Goal: Task Accomplishment & Management: Manage account settings

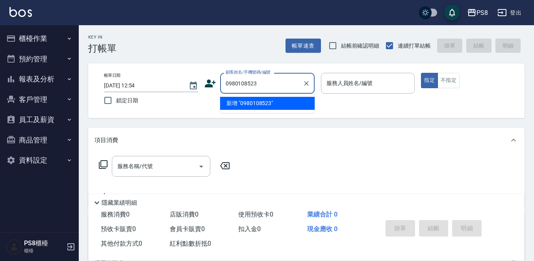
type input "0980108523"
click at [123, 190] on div "服務名稱/代號 服務名稱/代號" at bounding box center [165, 178] width 140 height 45
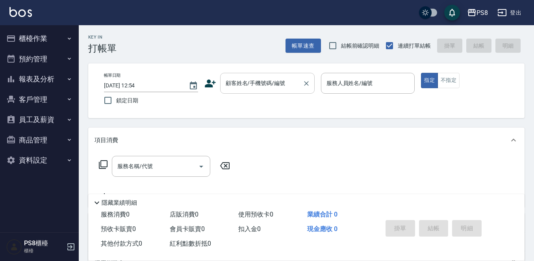
click at [232, 84] on input "顧客姓名/手機號碼/編號" at bounding box center [262, 83] width 76 height 14
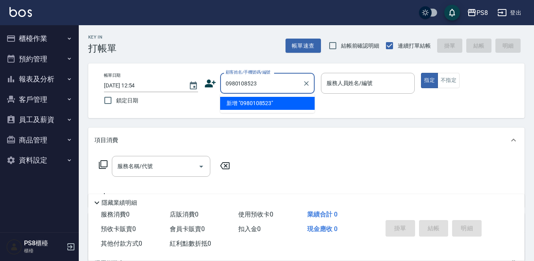
drag, startPoint x: 277, startPoint y: 83, endPoint x: 225, endPoint y: 84, distance: 52.0
click at [225, 84] on input "0980108523" at bounding box center [262, 83] width 76 height 14
type input "0980108523"
click at [208, 84] on icon at bounding box center [210, 84] width 11 height 8
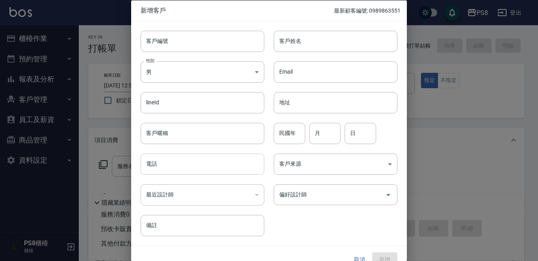
click at [173, 166] on input "電話" at bounding box center [203, 164] width 124 height 21
paste input "0980108523"
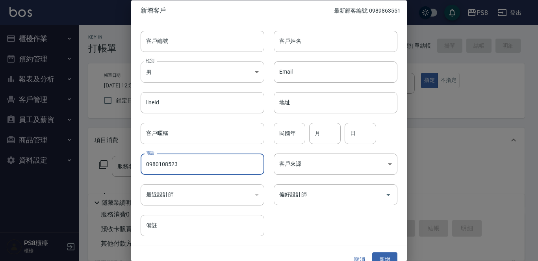
type input "0980108523"
click at [155, 76] on body "PS8 登出 櫃檯作業 打帳單 帳單列表 掛單列表 座位開單 營業儀表板 現金收支登錄 材料自購登錄 每日結帳 排班表 掃碼打卡 預約管理 預約管理 單日預約…" at bounding box center [269, 192] width 538 height 384
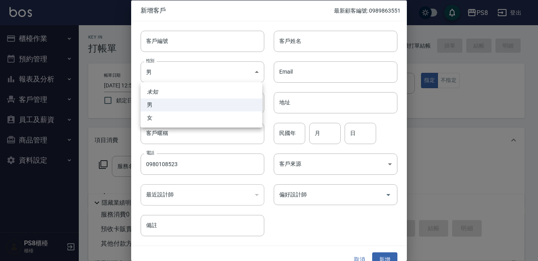
click at [159, 116] on li "女" at bounding box center [202, 118] width 122 height 13
type input "[DEMOGRAPHIC_DATA]"
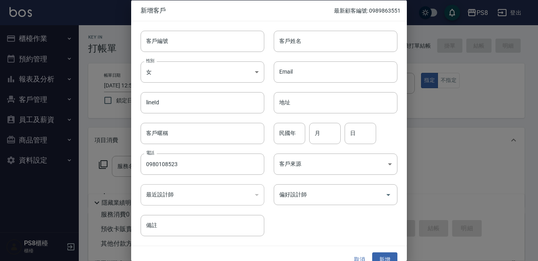
click at [290, 38] on input "客戶姓名" at bounding box center [336, 40] width 124 height 21
type input "成"
type input "[PERSON_NAME]"
click at [282, 139] on input "民國年" at bounding box center [290, 133] width 32 height 21
type input "78"
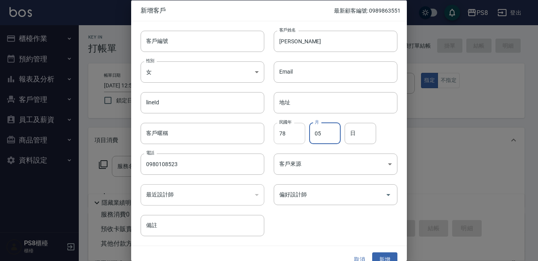
type input "05"
type input "04"
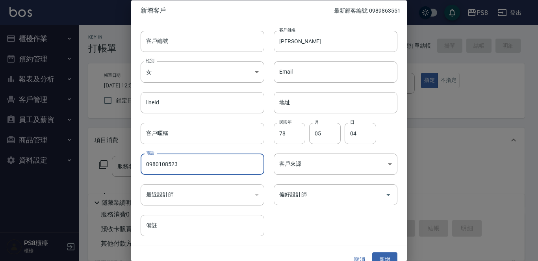
click at [389, 237] on div "客戶編號 客戶編號 客戶姓名 陳湘怡 客戶姓名 性別 女 FEMALE 性別 Email Email lineId lineId 地址 地址 客戶暱稱 客戶暱…" at bounding box center [269, 133] width 276 height 225
click at [385, 254] on button "新增" at bounding box center [384, 260] width 25 height 15
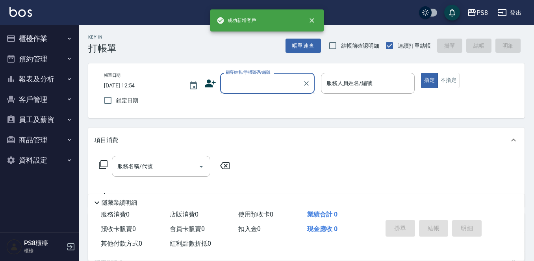
drag, startPoint x: 277, startPoint y: 80, endPoint x: 269, endPoint y: 80, distance: 8.3
click at [277, 80] on input "顧客姓名/手機號碼/編號" at bounding box center [262, 83] width 76 height 14
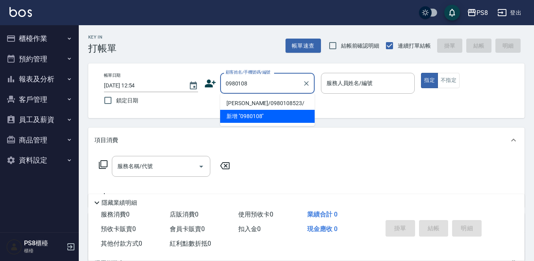
click at [250, 103] on li "[PERSON_NAME]/0980108523/" at bounding box center [267, 103] width 95 height 13
type input "[PERSON_NAME]/0980108523/"
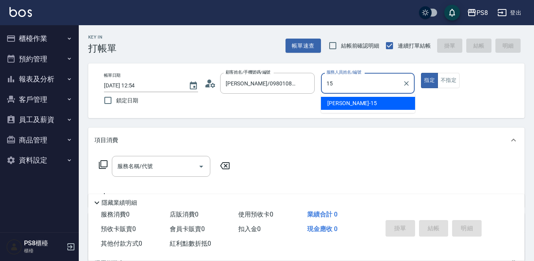
type input "EMMA-15"
type button "true"
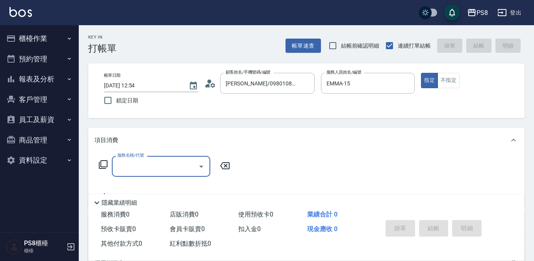
type input "3"
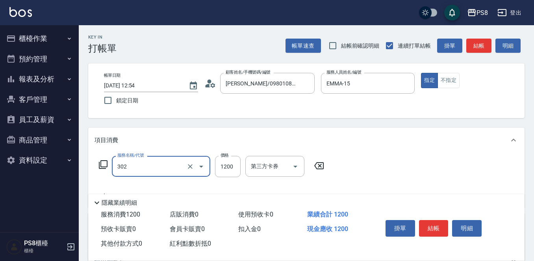
type input "基本離子燙(302)"
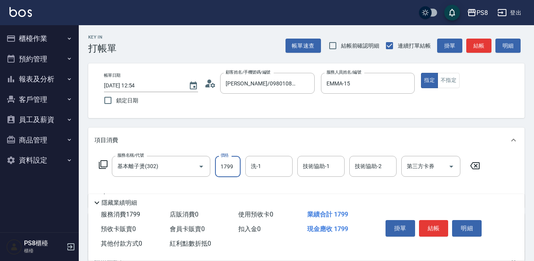
type input "1799"
type input "自備護髮(501)"
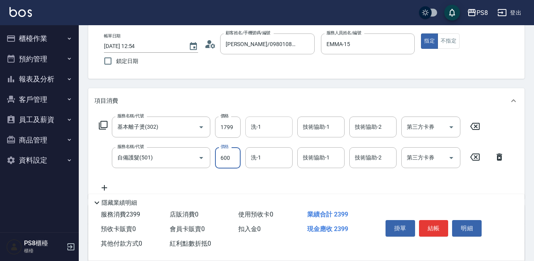
type input "600"
click at [268, 132] on input "洗-1" at bounding box center [269, 127] width 40 height 14
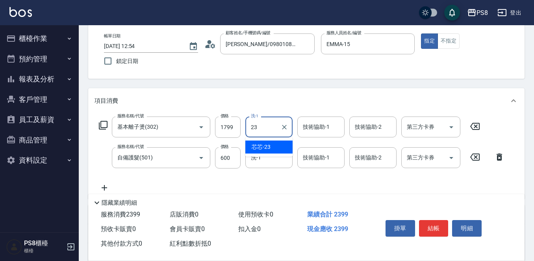
type input "芯芯-23"
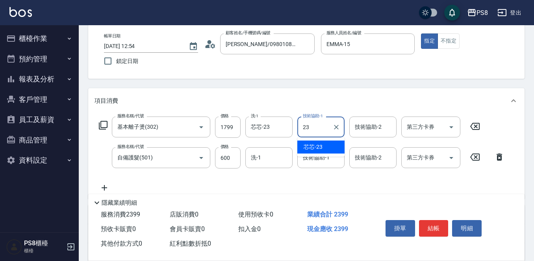
type input "芯芯-23"
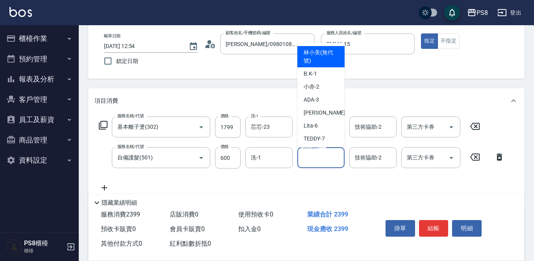
click at [315, 156] on input "技術協助-1" at bounding box center [321, 158] width 40 height 14
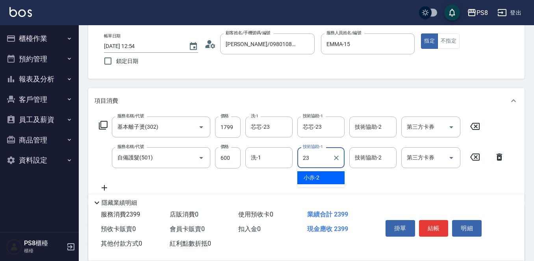
type input "芯芯-23"
click at [323, 181] on div "服務名稱/代號 基本離子燙(302) 服務名稱/代號 價格 1799 價格 洗-1 芯芯-23 洗-1 技術協助-1 芯芯-23 技術協助-1 技術協助-2 …" at bounding box center [302, 155] width 415 height 76
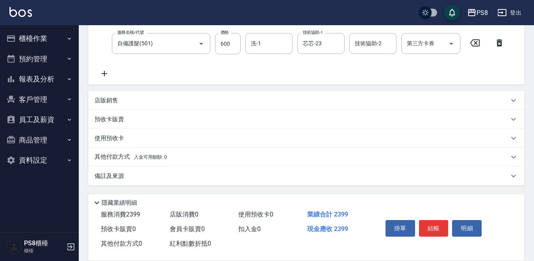
click at [126, 152] on div "其他付款方式 入金可用餘額: 0" at bounding box center [306, 157] width 437 height 19
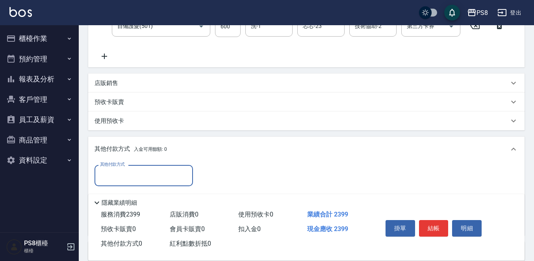
scroll to position [0, 0]
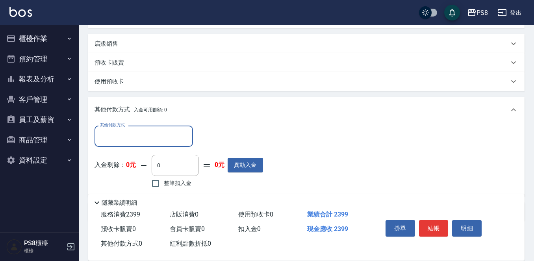
click at [121, 132] on input "其他付款方式" at bounding box center [143, 136] width 91 height 14
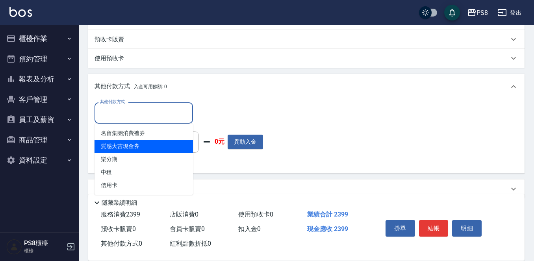
scroll to position [247, 0]
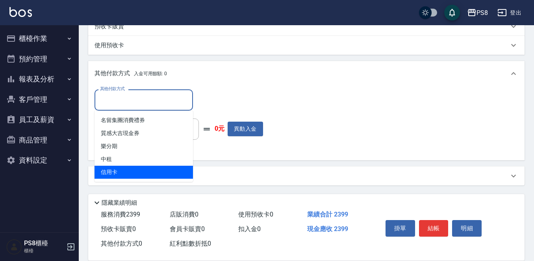
drag, startPoint x: 126, startPoint y: 168, endPoint x: 149, endPoint y: 151, distance: 28.7
click at [126, 169] on span "信用卡" at bounding box center [144, 172] width 98 height 13
type input "信用卡"
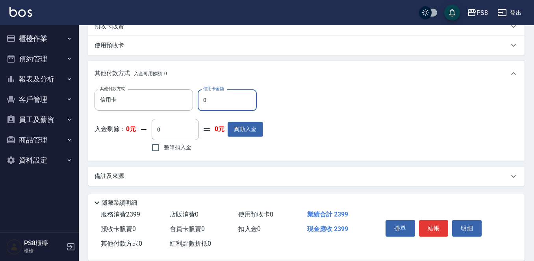
click at [226, 100] on input "0" at bounding box center [227, 99] width 59 height 21
type input "2399"
click at [328, 69] on div "其他付款方式 入金可用餘額: 0" at bounding box center [302, 73] width 414 height 9
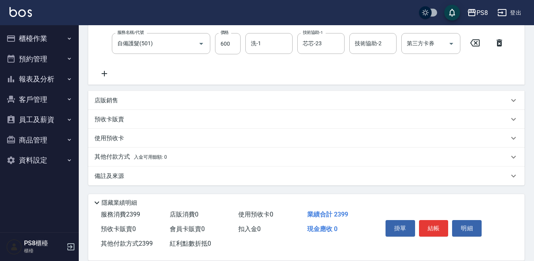
scroll to position [154, 0]
click at [216, 160] on div "其他付款方式 入金可用餘額: 0" at bounding box center [302, 157] width 414 height 9
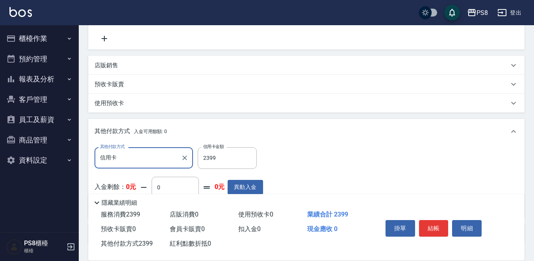
scroll to position [0, 0]
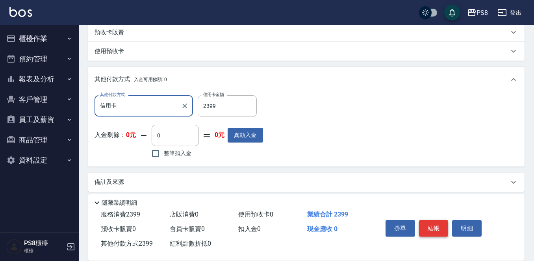
click at [434, 223] on button "結帳" at bounding box center [434, 228] width 30 height 17
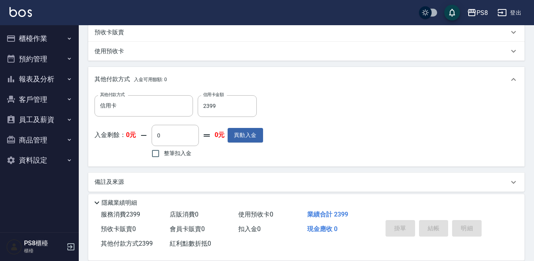
type input "2025/10/04 12:57"
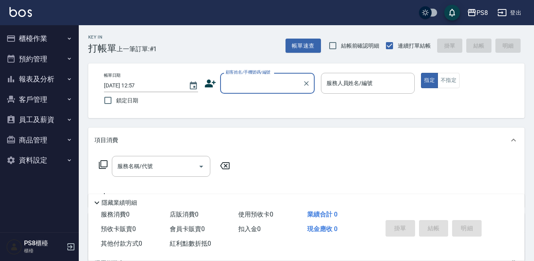
click at [33, 42] on button "櫃檯作業" at bounding box center [39, 38] width 72 height 20
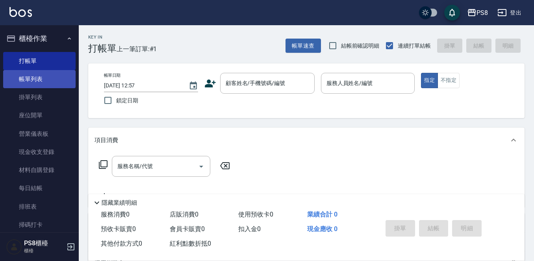
click at [42, 76] on link "帳單列表" at bounding box center [39, 79] width 72 height 18
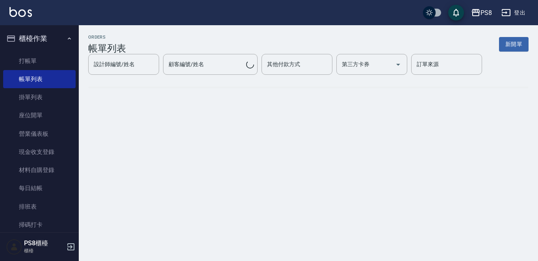
click at [55, 43] on button "櫃檯作業" at bounding box center [39, 38] width 72 height 20
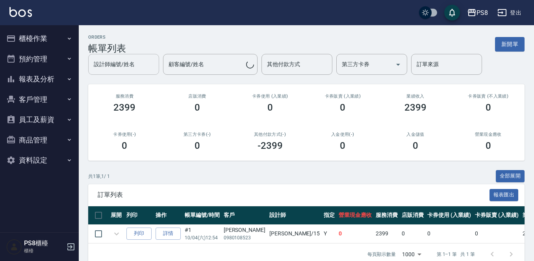
click at [129, 67] on input "設計師編號/姓名" at bounding box center [124, 65] width 64 height 14
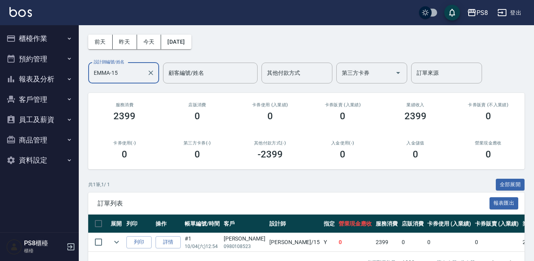
scroll to position [57, 0]
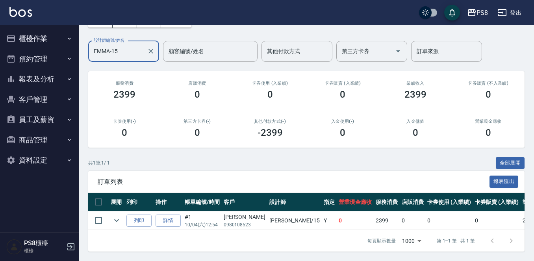
type input "EMMA-15"
click at [32, 38] on button "櫃檯作業" at bounding box center [39, 38] width 72 height 20
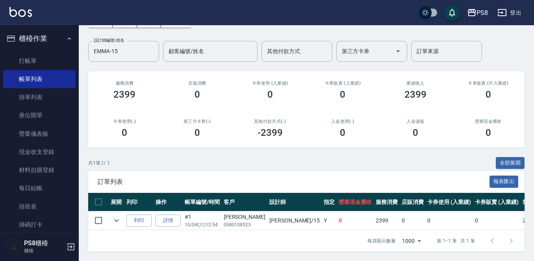
drag, startPoint x: 38, startPoint y: 56, endPoint x: 40, endPoint y: 27, distance: 29.6
click at [39, 57] on link "打帳單" at bounding box center [39, 61] width 72 height 18
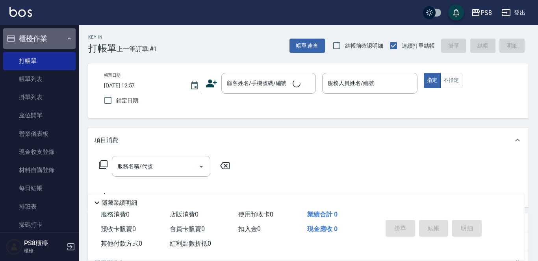
click at [45, 34] on button "櫃檯作業" at bounding box center [39, 38] width 72 height 20
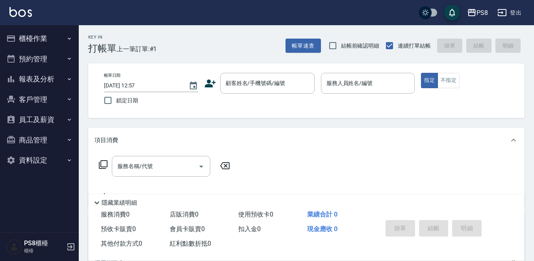
click at [61, 40] on button "櫃檯作業" at bounding box center [39, 38] width 72 height 20
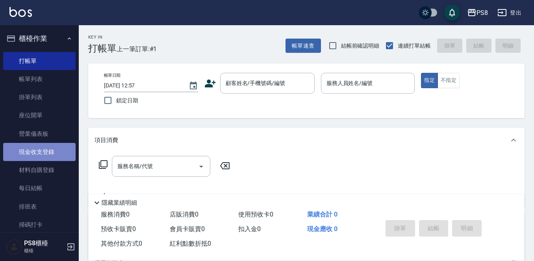
click at [46, 153] on link "現金收支登錄" at bounding box center [39, 152] width 72 height 18
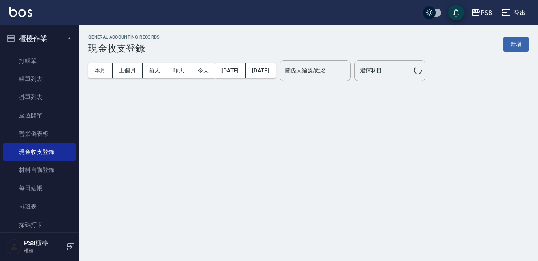
click at [45, 31] on button "櫃檯作業" at bounding box center [39, 38] width 72 height 20
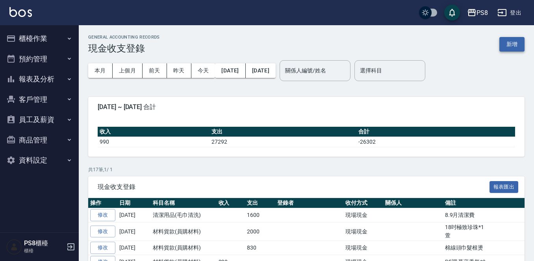
click at [507, 46] on button "新增" at bounding box center [512, 44] width 25 height 15
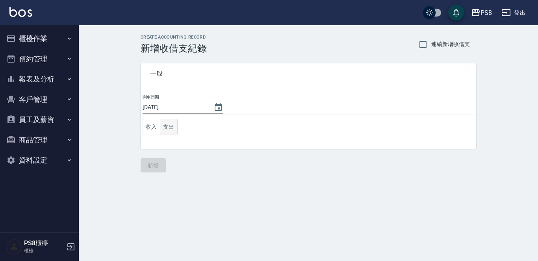
click at [169, 123] on button "支出" at bounding box center [169, 127] width 18 height 16
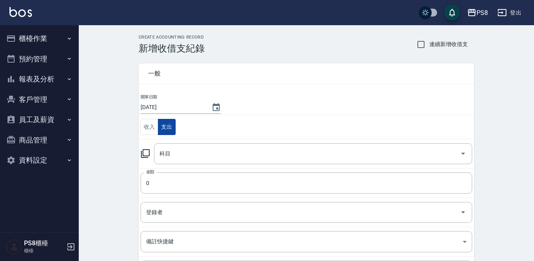
scroll to position [87, 0]
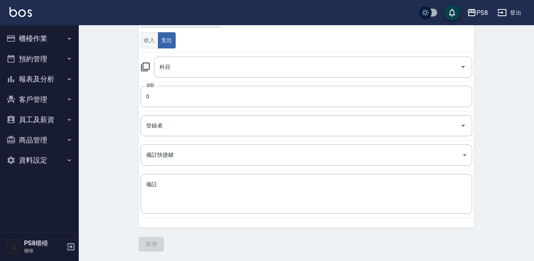
click at [152, 44] on button "收入" at bounding box center [150, 40] width 18 height 16
click at [167, 44] on button "支出" at bounding box center [167, 40] width 18 height 16
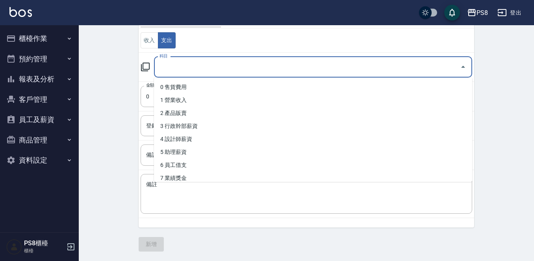
click at [177, 65] on input "科目" at bounding box center [307, 67] width 299 height 14
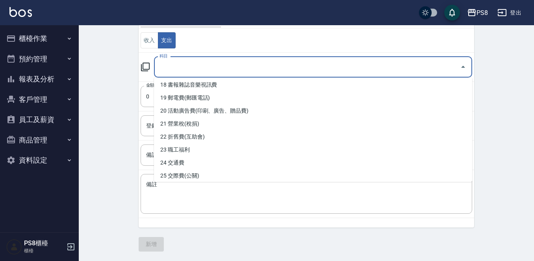
scroll to position [197, 0]
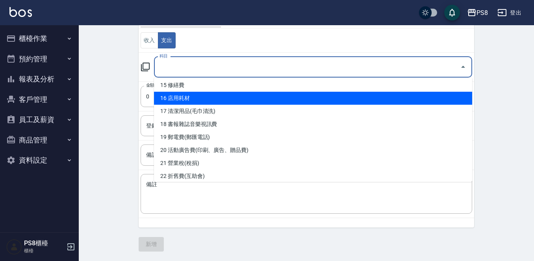
click at [193, 101] on li "16 店用耗材" at bounding box center [313, 98] width 318 height 13
type input "16 店用耗材"
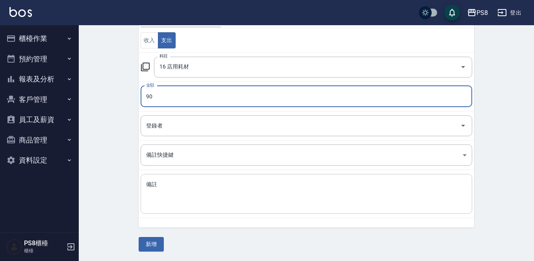
type input "90"
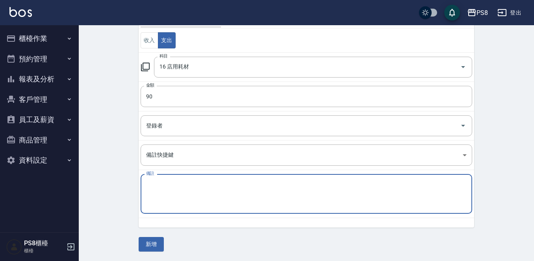
click at [165, 184] on textarea "備註" at bounding box center [306, 194] width 321 height 27
type textarea "摳"
type textarea "口罩*1"
click at [153, 242] on button "新增" at bounding box center [151, 244] width 25 height 15
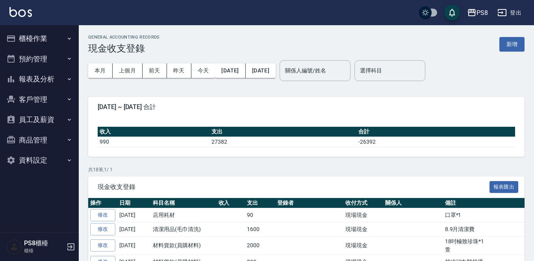
click at [25, 36] on button "櫃檯作業" at bounding box center [39, 38] width 72 height 20
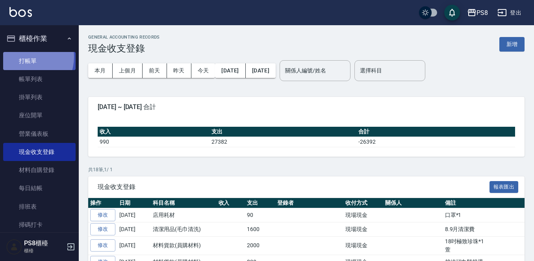
click at [24, 57] on link "打帳單" at bounding box center [39, 61] width 72 height 18
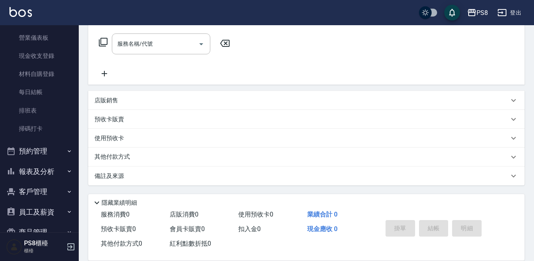
scroll to position [136, 0]
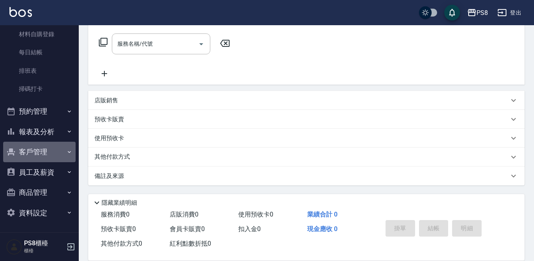
click at [43, 155] on button "客戶管理" at bounding box center [39, 152] width 72 height 20
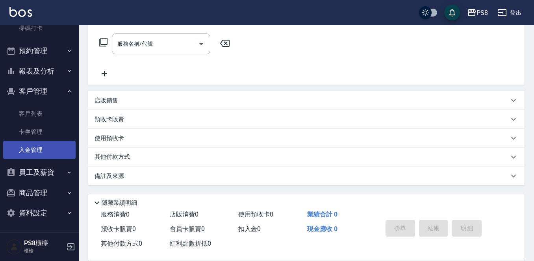
scroll to position [197, 0]
click at [47, 62] on button "報表及分析" at bounding box center [39, 71] width 72 height 20
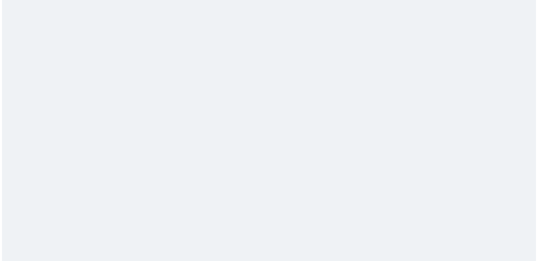
scroll to position [0, 0]
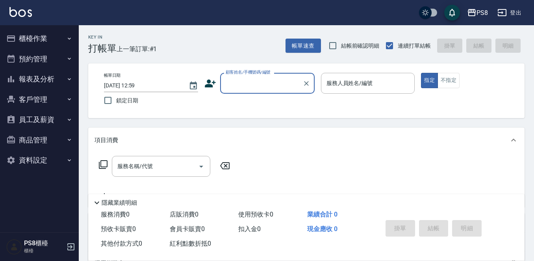
click at [500, 9] on icon "button" at bounding box center [502, 12] width 9 height 9
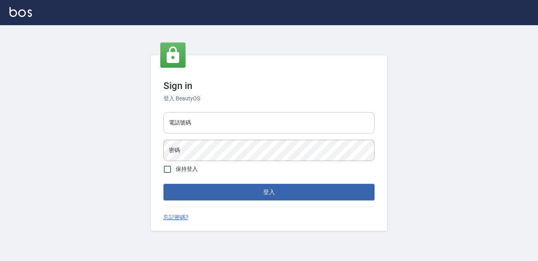
drag, startPoint x: 0, startPoint y: 0, endPoint x: 242, endPoint y: 132, distance: 276.1
click at [242, 132] on input "電話號碼" at bounding box center [269, 122] width 211 height 21
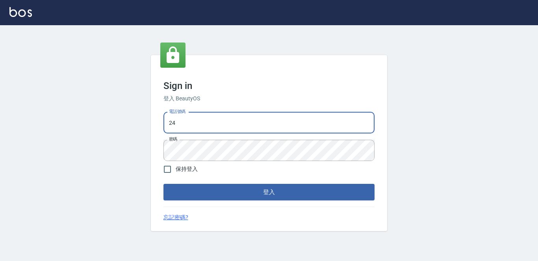
type input "2"
type input "0908853922"
click at [43, 128] on div "Sign in 登入 BeautyOS 電話號碼 0908853922 電話號碼 密碼 密碼 保持登入 登入 忘記密碼?" at bounding box center [269, 143] width 538 height 236
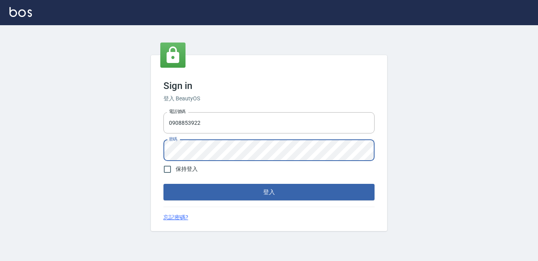
click at [164, 184] on button "登入" at bounding box center [269, 192] width 211 height 17
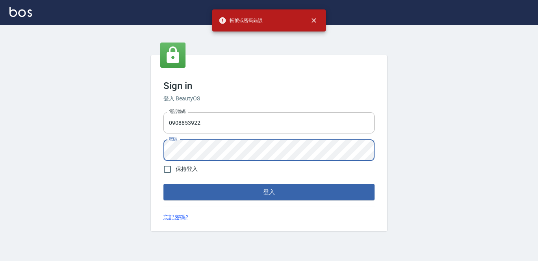
click at [164, 184] on button "登入" at bounding box center [269, 192] width 211 height 17
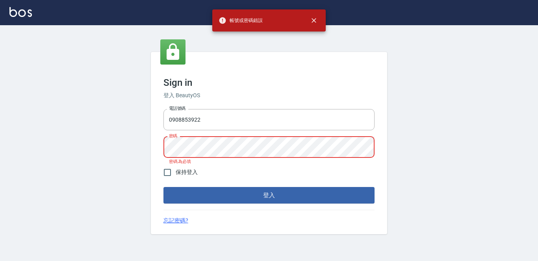
click at [164, 187] on button "登入" at bounding box center [269, 195] width 211 height 17
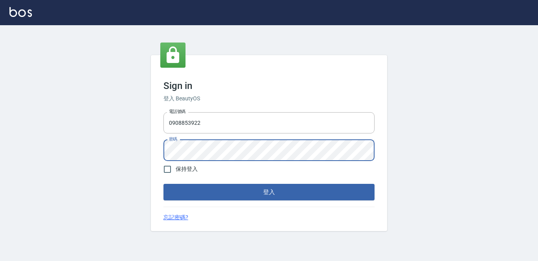
click at [164, 184] on button "登入" at bounding box center [269, 192] width 211 height 17
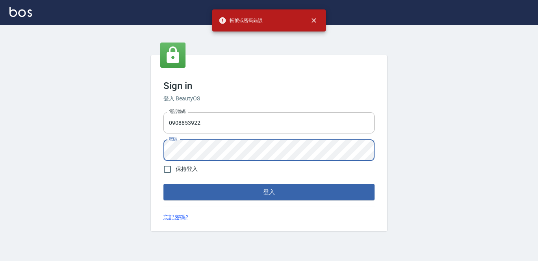
click at [31, 156] on div "Sign in 登入 BeautyOS 電話號碼 0908853922 電話號碼 密碼 密碼 保持登入 登入 忘記密碼?" at bounding box center [269, 143] width 538 height 236
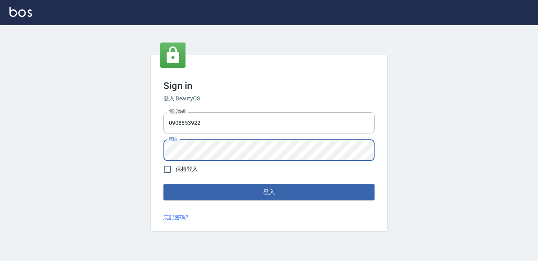
click at [164, 184] on button "登入" at bounding box center [269, 192] width 211 height 17
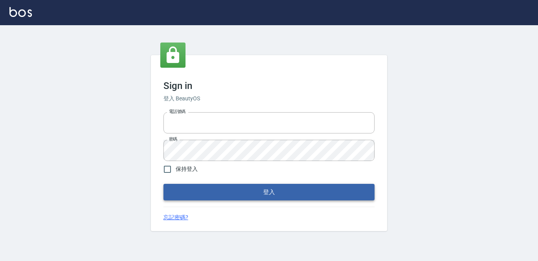
type input "2419711"
click at [268, 191] on button "登入" at bounding box center [269, 192] width 211 height 17
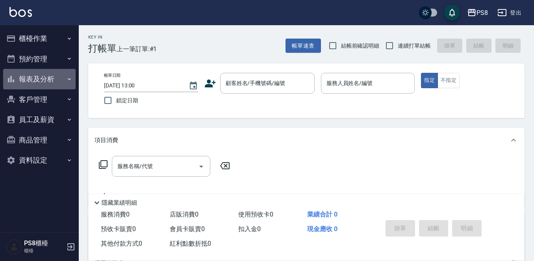
click at [63, 82] on button "報表及分析" at bounding box center [39, 79] width 72 height 20
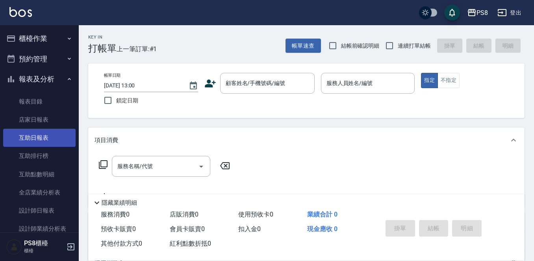
click at [58, 137] on link "互助日報表" at bounding box center [39, 138] width 72 height 18
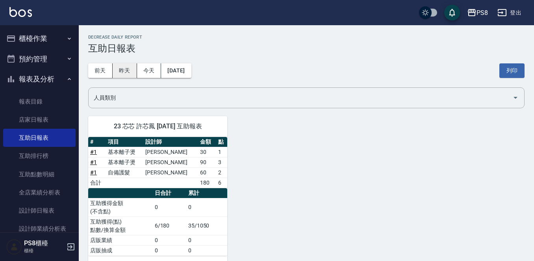
click at [118, 72] on button "昨天" at bounding box center [125, 70] width 24 height 15
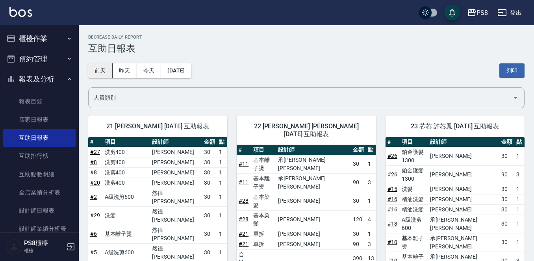
click at [99, 67] on button "前天" at bounding box center [100, 70] width 24 height 15
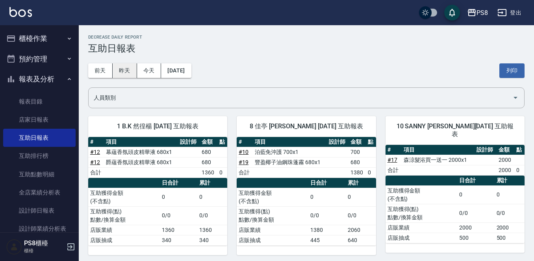
click at [134, 74] on button "昨天" at bounding box center [125, 70] width 24 height 15
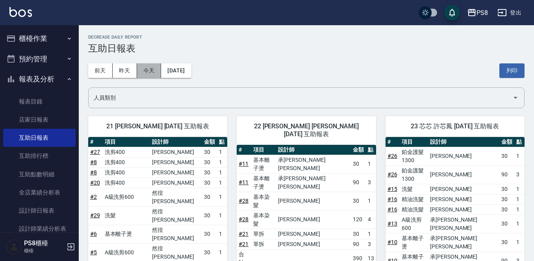
click at [149, 68] on button "今天" at bounding box center [149, 70] width 24 height 15
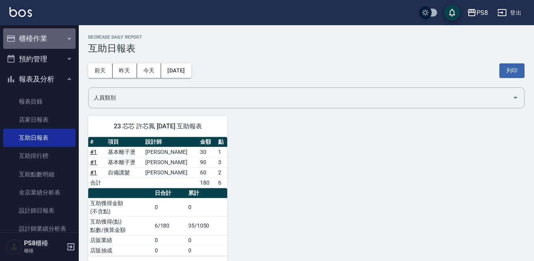
click at [45, 46] on button "櫃檯作業" at bounding box center [39, 38] width 72 height 20
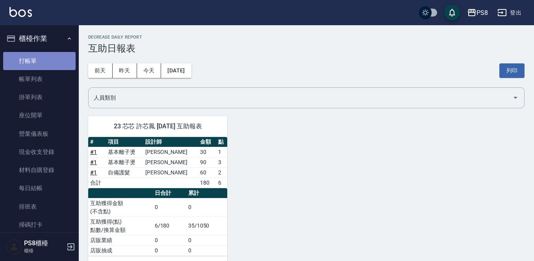
click at [48, 56] on link "打帳單" at bounding box center [39, 61] width 72 height 18
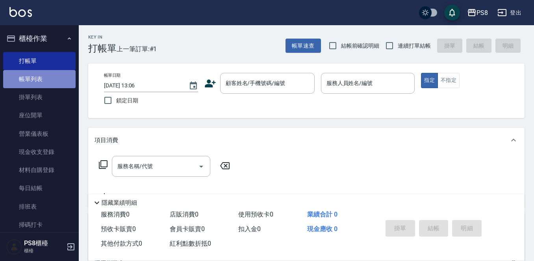
click at [41, 76] on link "帳單列表" at bounding box center [39, 79] width 72 height 18
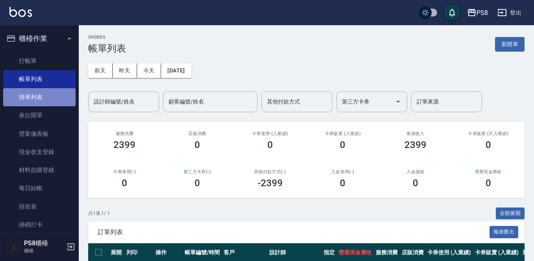
click at [60, 105] on link "掛單列表" at bounding box center [39, 97] width 72 height 18
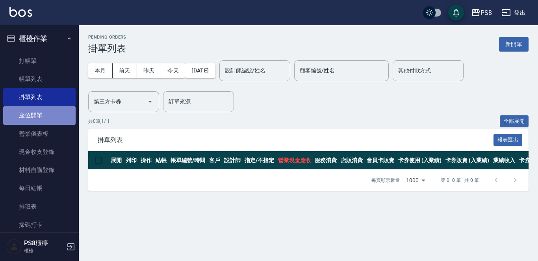
click at [42, 114] on link "座位開單" at bounding box center [39, 115] width 72 height 18
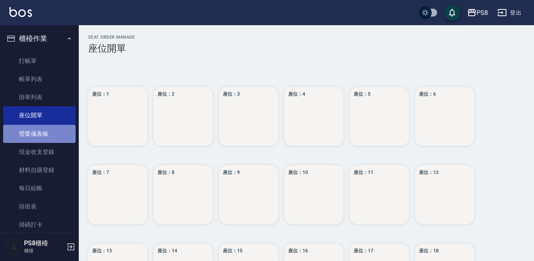
click at [39, 126] on link "營業儀表板" at bounding box center [39, 134] width 72 height 18
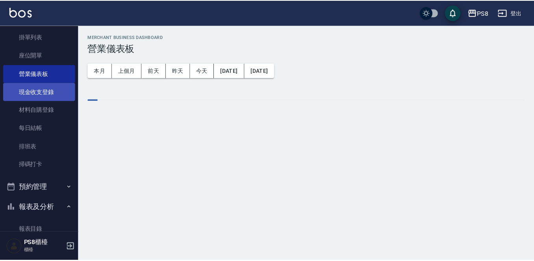
scroll to position [79, 0]
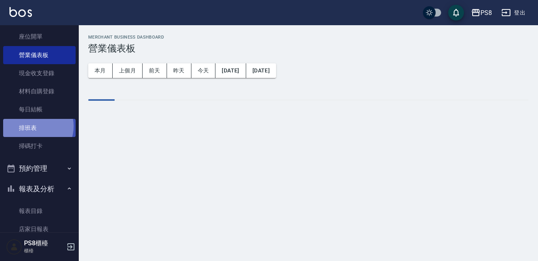
click at [33, 126] on link "排班表" at bounding box center [39, 128] width 72 height 18
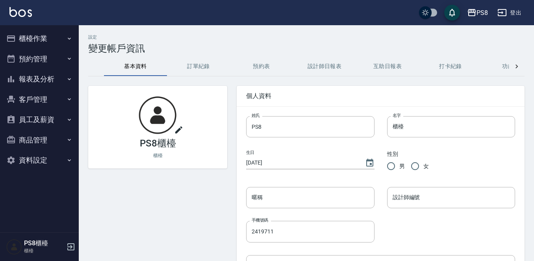
click at [23, 14] on img at bounding box center [20, 12] width 22 height 10
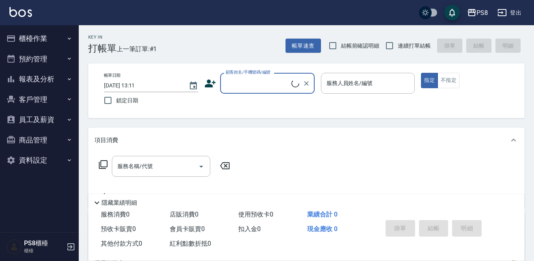
click at [247, 91] on div "顧客姓名/手機號碼/編號" at bounding box center [267, 83] width 95 height 21
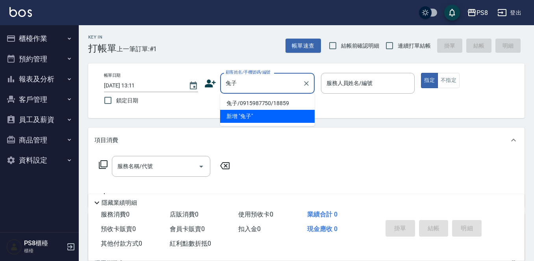
click at [251, 104] on li "兔子/0915987750/18859" at bounding box center [267, 103] width 95 height 13
type input "兔子/0915987750/18859"
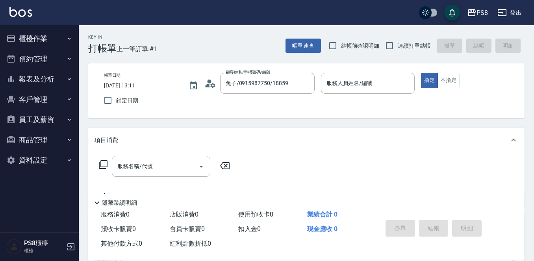
click at [210, 86] on icon at bounding box center [210, 84] width 12 height 12
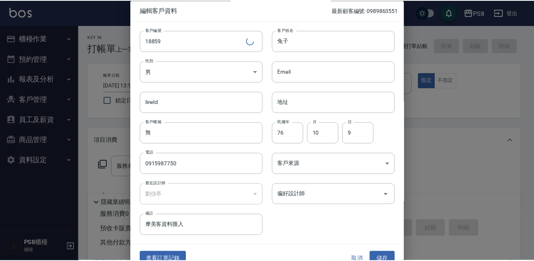
scroll to position [12, 0]
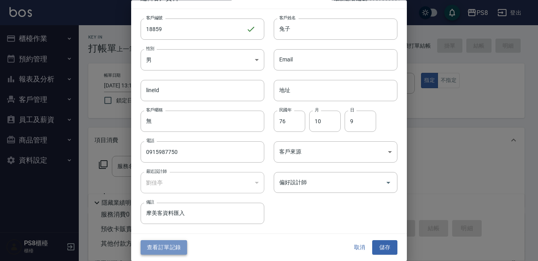
click at [169, 252] on button "查看訂單記錄" at bounding box center [164, 248] width 46 height 15
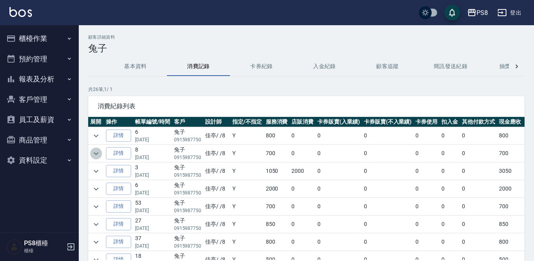
click at [98, 151] on icon "expand row" at bounding box center [95, 153] width 9 height 9
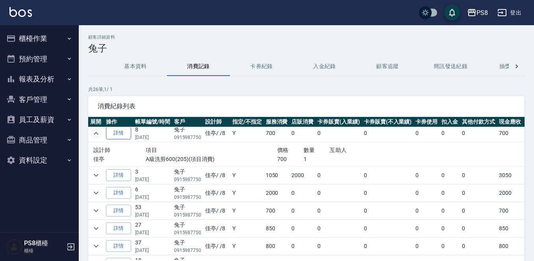
scroll to position [39, 0]
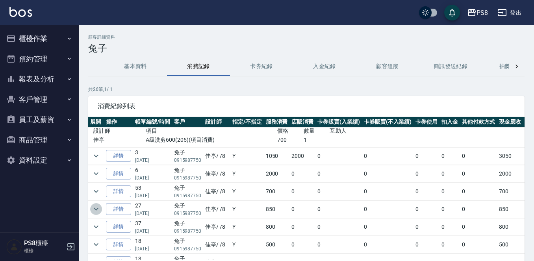
click at [95, 206] on icon "expand row" at bounding box center [95, 208] width 9 height 9
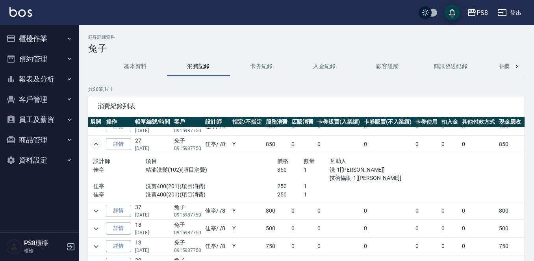
scroll to position [118, 0]
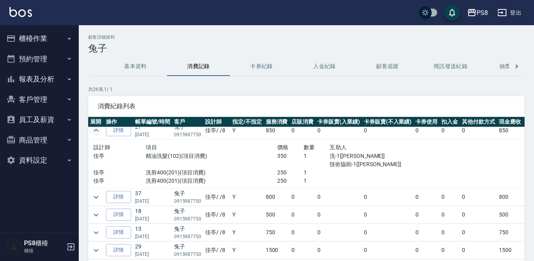
click at [21, 9] on img at bounding box center [20, 12] width 22 height 10
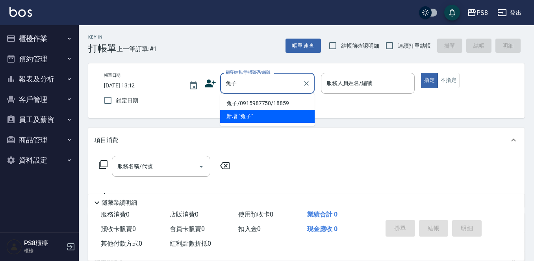
click at [245, 103] on li "兔子/0915987750/18859" at bounding box center [267, 103] width 95 height 13
type input "兔子/0915987750/18859"
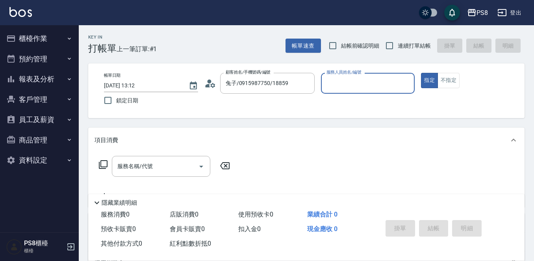
click at [379, 84] on input "服務人員姓名/編號" at bounding box center [368, 83] width 87 height 14
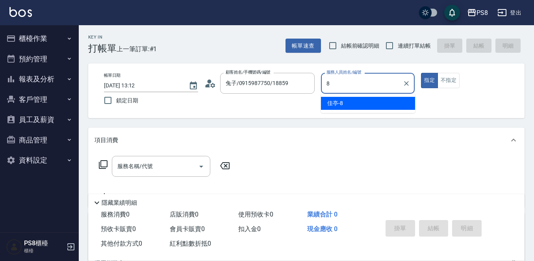
type input "佳亭-8"
type button "true"
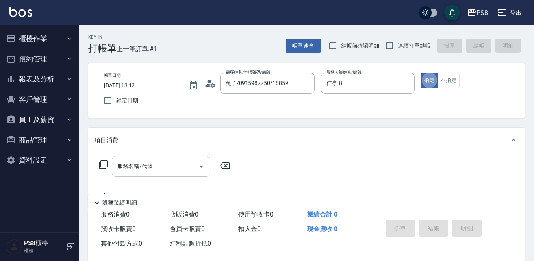
click at [141, 171] on input "服務名稱/代號" at bounding box center [155, 167] width 80 height 14
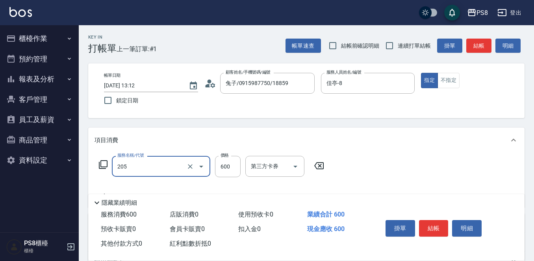
type input "A級洗剪600(205)"
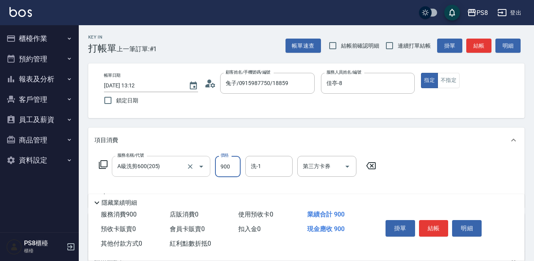
type input "900"
click at [428, 224] on button "結帳" at bounding box center [434, 228] width 30 height 17
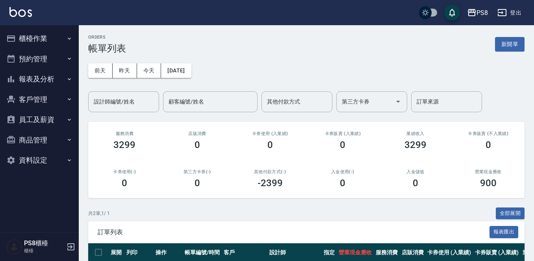
click at [26, 14] on img at bounding box center [20, 12] width 22 height 10
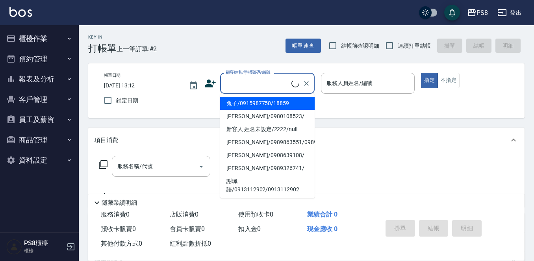
click at [235, 87] on input "顧客姓名/手機號碼/編號" at bounding box center [258, 83] width 68 height 14
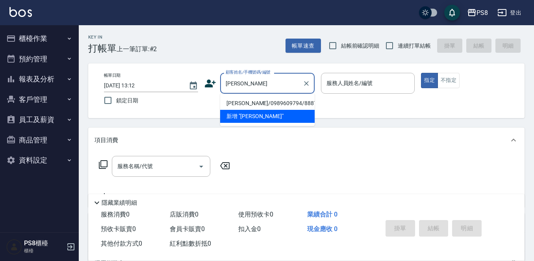
click at [244, 104] on li "[PERSON_NAME]/0989609794/8887" at bounding box center [267, 103] width 95 height 13
type input "[PERSON_NAME]/0989609794/8887"
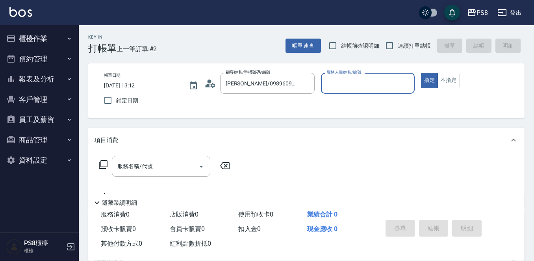
type input "佳亭-8"
click at [206, 85] on icon at bounding box center [210, 84] width 12 height 12
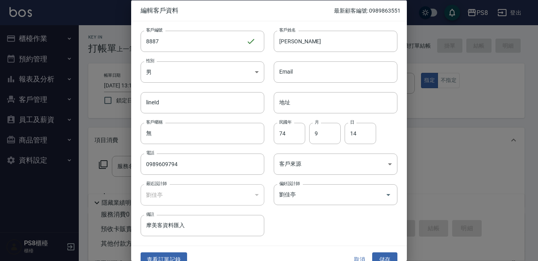
click at [470, 149] on div at bounding box center [269, 130] width 538 height 261
click at [463, 96] on div at bounding box center [269, 130] width 538 height 261
click at [388, 256] on button "儲存" at bounding box center [384, 260] width 25 height 15
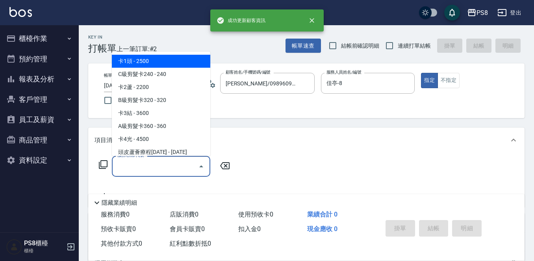
click at [184, 167] on input "服務名稱/代號" at bounding box center [155, 167] width 80 height 14
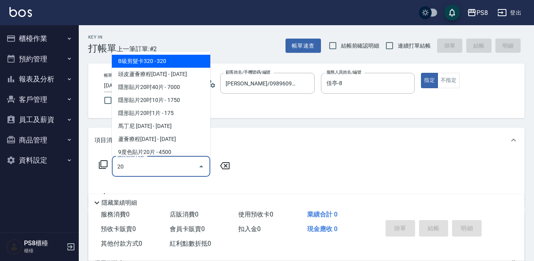
type input "2"
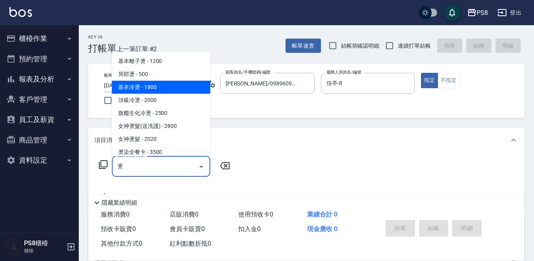
click at [164, 87] on span "基本冷燙 - 1800" at bounding box center [161, 87] width 98 height 13
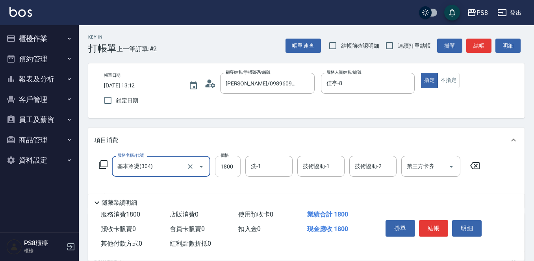
type input "基本冷燙(304)"
click at [219, 167] on input "1800" at bounding box center [228, 166] width 26 height 21
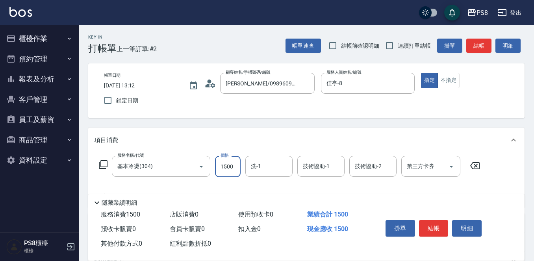
type input "1500"
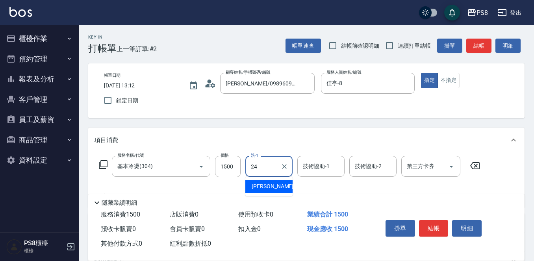
click at [261, 188] on span "婷婷 -24" at bounding box center [277, 186] width 50 height 8
type input "婷婷-24"
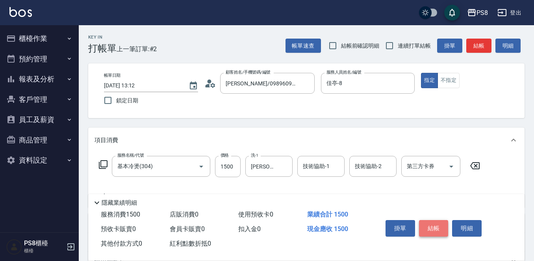
click at [442, 229] on button "結帳" at bounding box center [434, 228] width 30 height 17
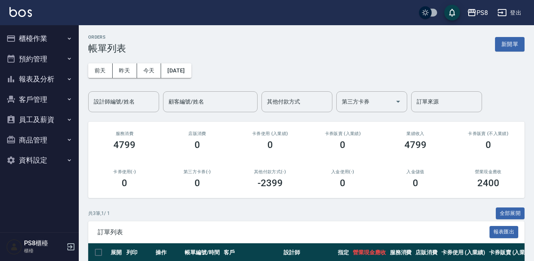
click at [50, 38] on button "櫃檯作業" at bounding box center [39, 38] width 72 height 20
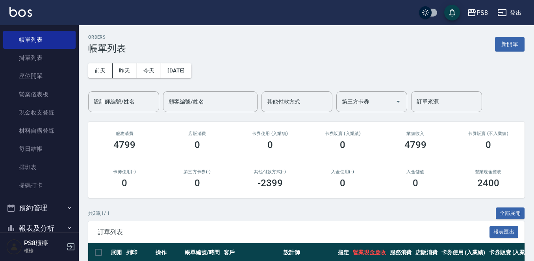
scroll to position [79, 0]
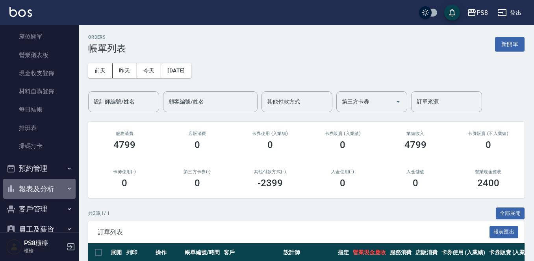
click at [46, 183] on button "報表及分析" at bounding box center [39, 189] width 72 height 20
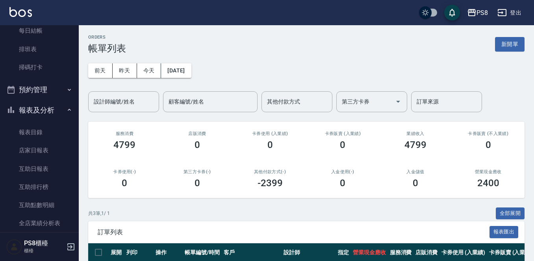
scroll to position [197, 0]
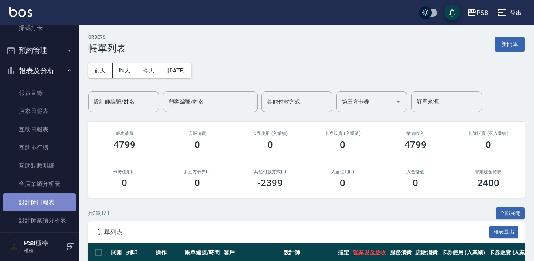
click at [45, 206] on link "設計師日報表" at bounding box center [39, 202] width 72 height 18
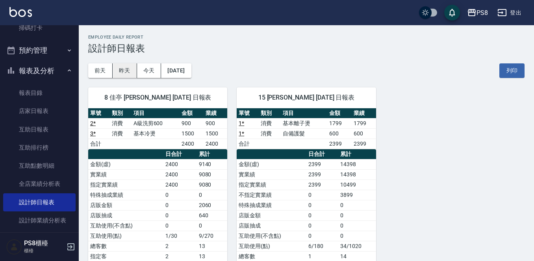
click at [129, 72] on button "昨天" at bounding box center [125, 70] width 24 height 15
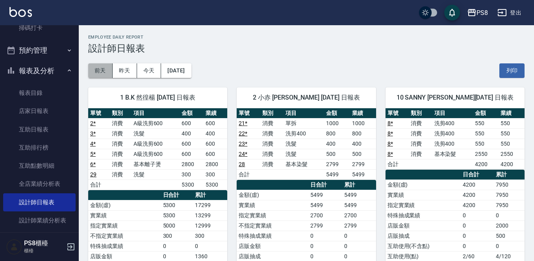
click at [106, 70] on button "前天" at bounding box center [100, 70] width 24 height 15
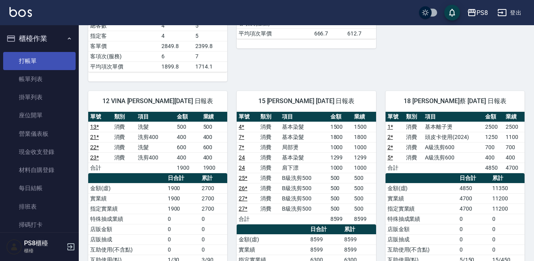
click at [54, 58] on link "打帳單" at bounding box center [39, 61] width 72 height 18
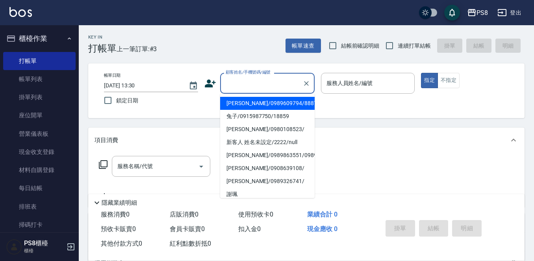
click at [252, 87] on input "顧客姓名/手機號碼/編號" at bounding box center [262, 83] width 76 height 14
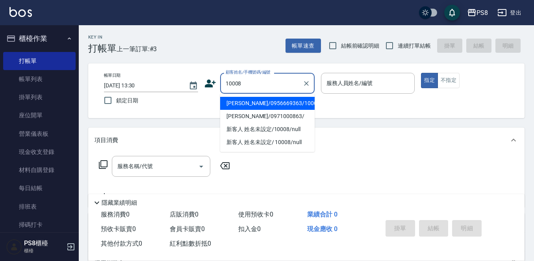
drag, startPoint x: 243, startPoint y: 98, endPoint x: 252, endPoint y: 105, distance: 10.7
click at [247, 103] on li "[PERSON_NAME]/0956669363/10008" at bounding box center [267, 103] width 95 height 13
type input "潘瑞敏/0956669363/10008"
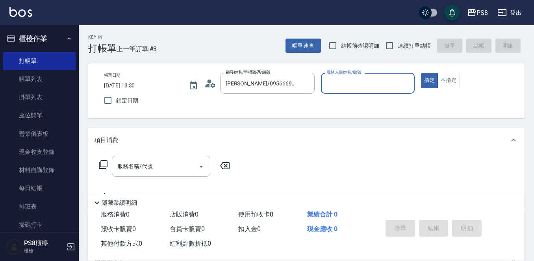
type input "SANNY-10"
click at [429, 81] on button "指定" at bounding box center [429, 80] width 17 height 15
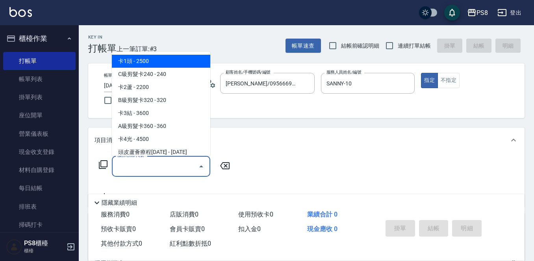
click at [143, 165] on input "服務名稱/代號" at bounding box center [155, 167] width 80 height 14
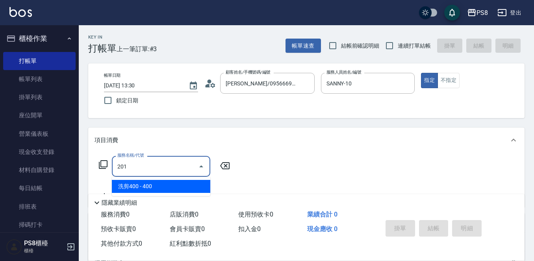
click at [149, 181] on span "洗剪400 - 400" at bounding box center [161, 186] width 98 height 13
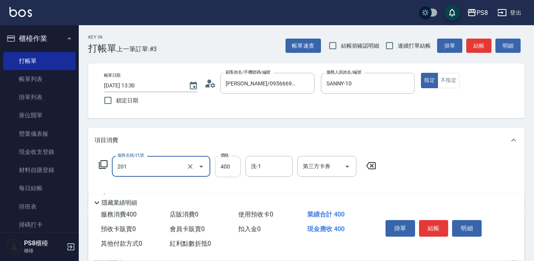
type input "洗剪400(201)"
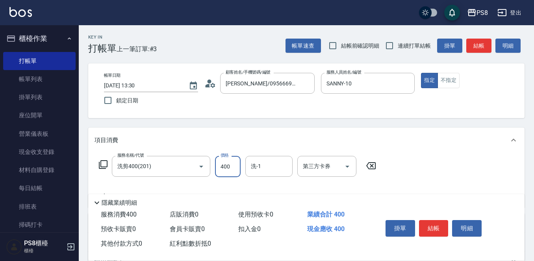
click at [224, 169] on input "400" at bounding box center [228, 166] width 26 height 21
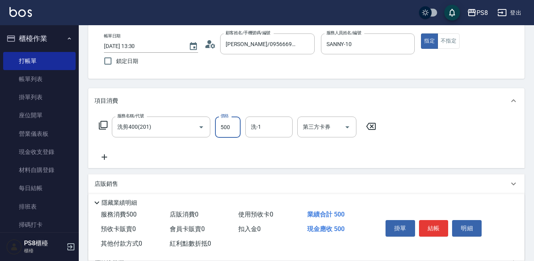
type input "500"
click at [104, 156] on icon at bounding box center [105, 157] width 6 height 6
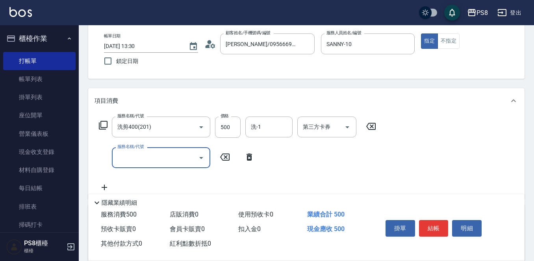
click at [136, 156] on input "服務名稱/代號" at bounding box center [155, 158] width 80 height 14
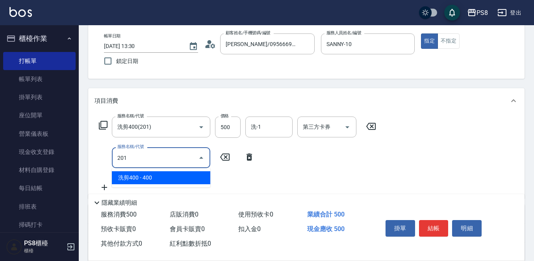
click at [152, 181] on span "洗剪400 - 400" at bounding box center [161, 177] width 98 height 13
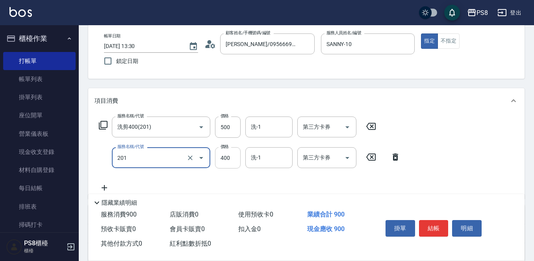
type input "洗剪400(201)"
click at [231, 162] on input "400" at bounding box center [228, 157] width 26 height 21
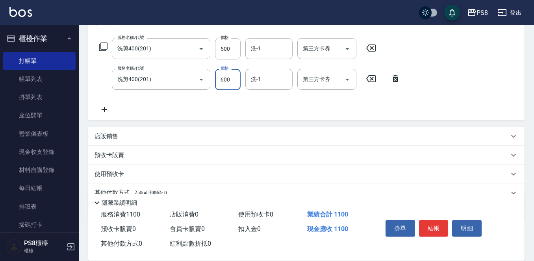
scroll to position [118, 0]
type input "600"
click at [103, 115] on div "服務名稱/代號 洗剪400(201) 服務名稱/代號 價格 500 價格 洗-1 洗-1 第三方卡券 第三方卡券 服務名稱/代號 洗剪400(201) 服務名…" at bounding box center [306, 77] width 437 height 85
click at [106, 110] on icon at bounding box center [105, 108] width 20 height 9
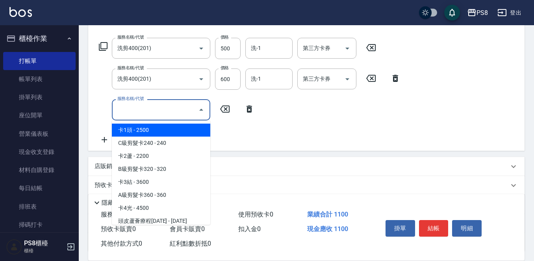
click at [146, 113] on input "服務名稱/代號" at bounding box center [155, 110] width 80 height 14
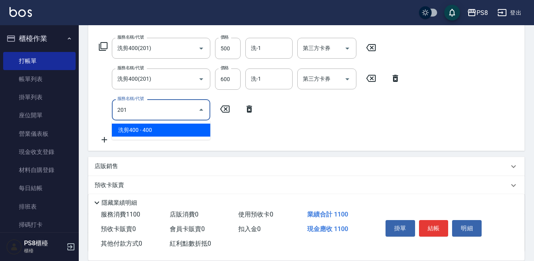
click at [151, 133] on span "洗剪400 - 400" at bounding box center [161, 130] width 98 height 13
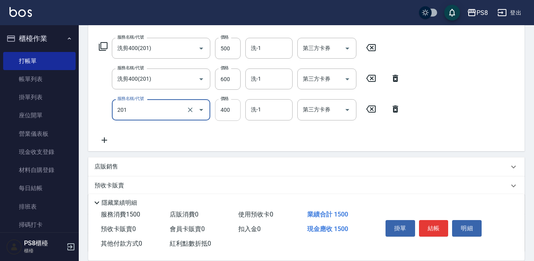
type input "洗剪400(201)"
click at [231, 115] on input "400" at bounding box center [228, 109] width 26 height 21
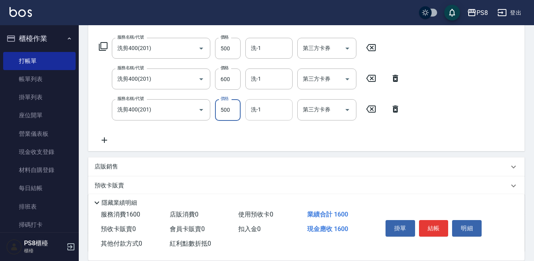
type input "500"
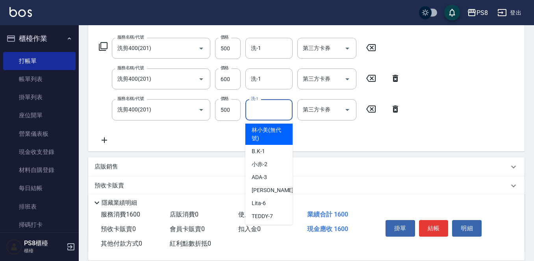
click at [265, 113] on input "洗-1" at bounding box center [269, 110] width 40 height 14
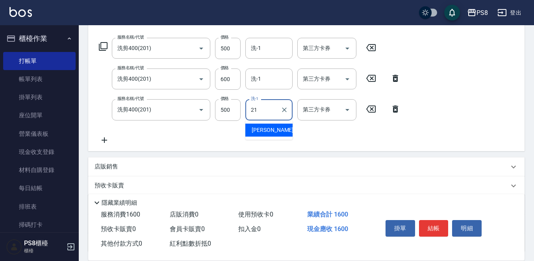
click at [264, 128] on span "趙宇文 -21" at bounding box center [277, 130] width 50 height 8
type input "趙宇文-21"
click at [249, 82] on input "洗-1" at bounding box center [269, 79] width 40 height 14
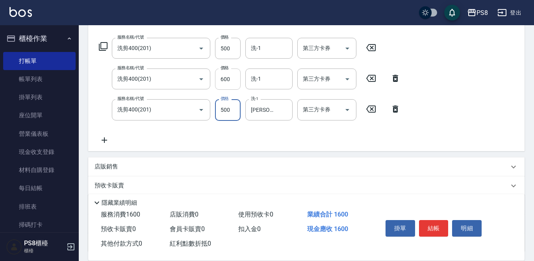
click at [236, 83] on input "600" at bounding box center [228, 79] width 26 height 21
click at [236, 77] on input "600" at bounding box center [228, 79] width 26 height 21
type input "650"
click at [101, 141] on icon at bounding box center [105, 140] width 20 height 9
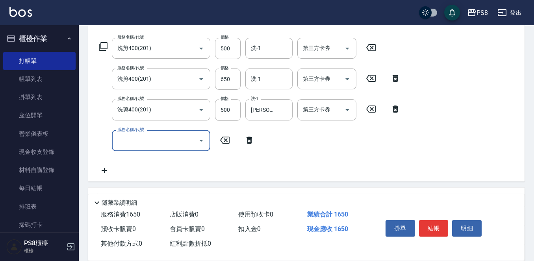
click at [111, 141] on div "服務名稱/代號 服務名稱/代號" at bounding box center [177, 140] width 165 height 21
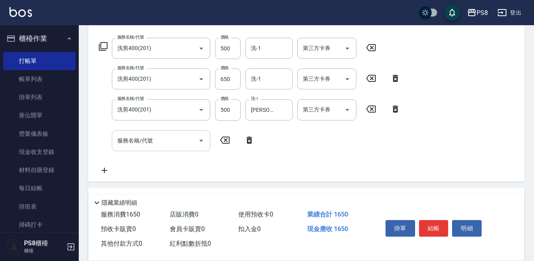
click at [114, 141] on div "服務名稱/代號" at bounding box center [161, 140] width 98 height 21
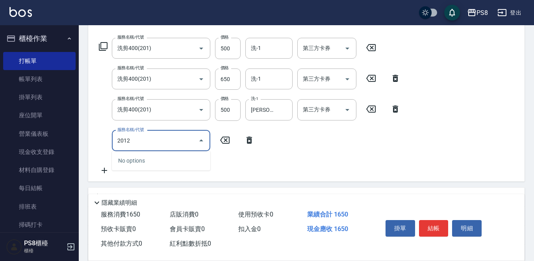
click at [144, 133] on div "2012 服務名稱/代號" at bounding box center [161, 140] width 98 height 21
click at [138, 142] on input "2012" at bounding box center [155, 141] width 80 height 14
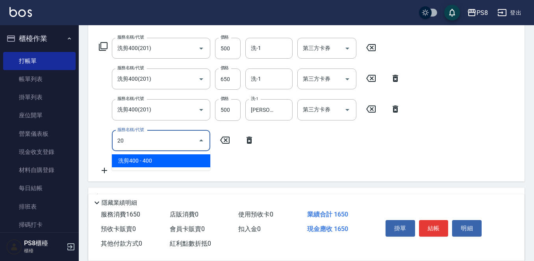
type input "2"
click at [139, 156] on span "洗剪400 - 400" at bounding box center [161, 160] width 98 height 13
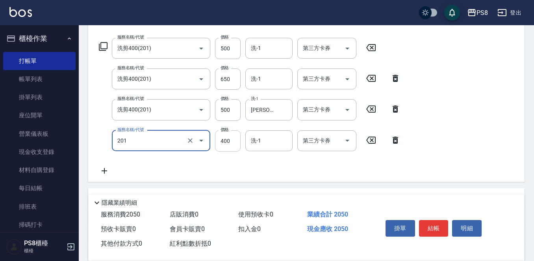
type input "洗剪400(201)"
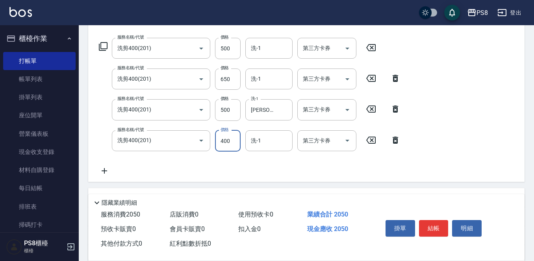
click at [229, 139] on input "400" at bounding box center [228, 140] width 26 height 21
click at [254, 150] on div "洗-1" at bounding box center [268, 140] width 47 height 21
type input "500"
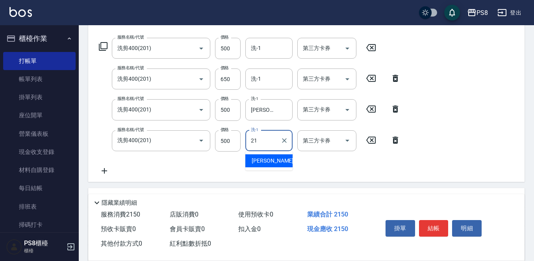
click at [255, 158] on span "趙宇文 -21" at bounding box center [277, 161] width 50 height 8
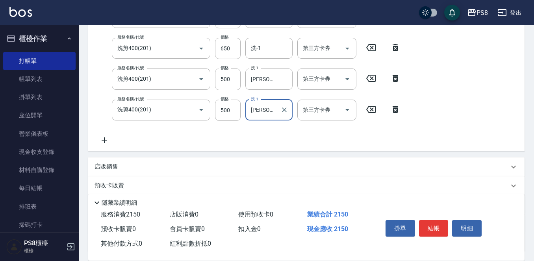
scroll to position [197, 0]
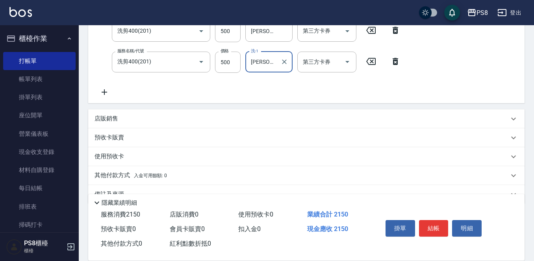
type input "趙宇文-21"
click at [100, 90] on icon at bounding box center [105, 91] width 20 height 9
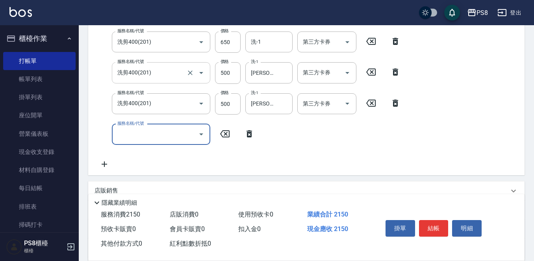
scroll to position [233, 0]
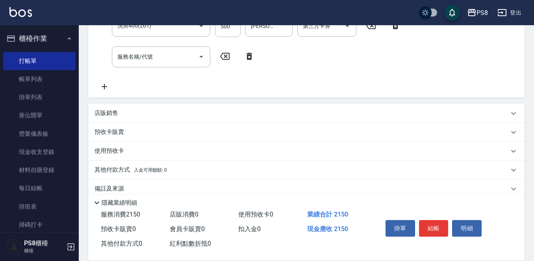
click at [117, 110] on p "店販銷售" at bounding box center [107, 113] width 24 height 8
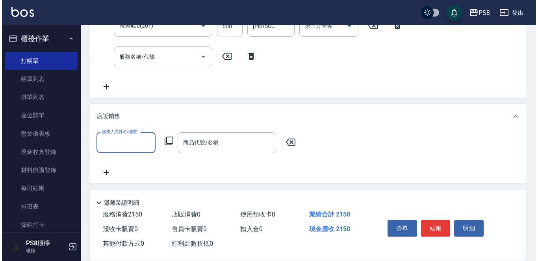
scroll to position [0, 0]
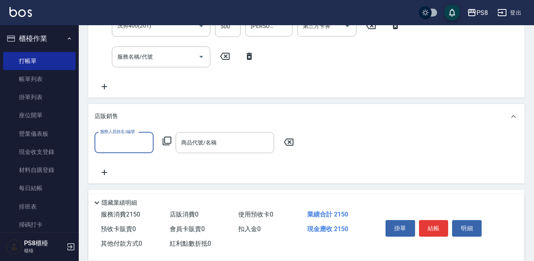
click at [115, 152] on div "服務人員姓名/編號" at bounding box center [124, 142] width 59 height 21
click at [118, 163] on span "SANNY -10" at bounding box center [114, 163] width 26 height 8
type input "SANNY-10"
click at [165, 140] on icon at bounding box center [166, 140] width 9 height 9
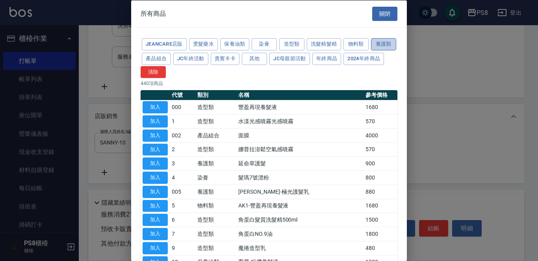
click at [371, 50] on button "養護類" at bounding box center [383, 44] width 25 height 12
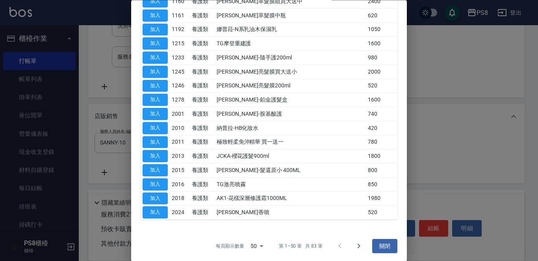
scroll to position [575, 0]
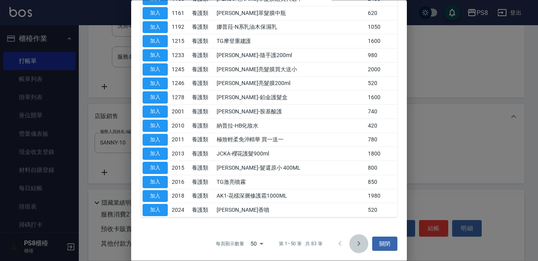
click at [356, 240] on icon "Go to next page" at bounding box center [358, 244] width 9 height 9
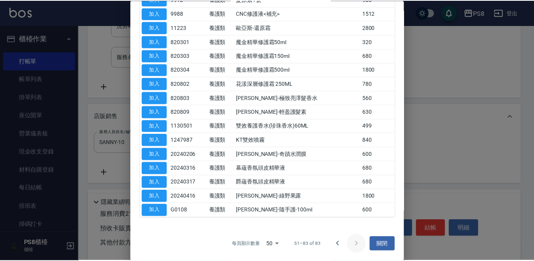
scroll to position [195, 0]
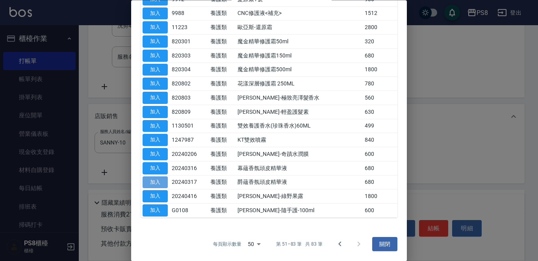
click at [164, 180] on button "加入" at bounding box center [155, 183] width 25 height 12
type input "爵蘊香氛頭皮精華液"
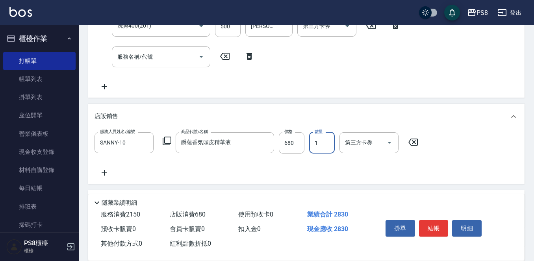
click at [316, 143] on input "1" at bounding box center [322, 142] width 26 height 21
type input "3"
click at [101, 175] on icon at bounding box center [105, 172] width 20 height 9
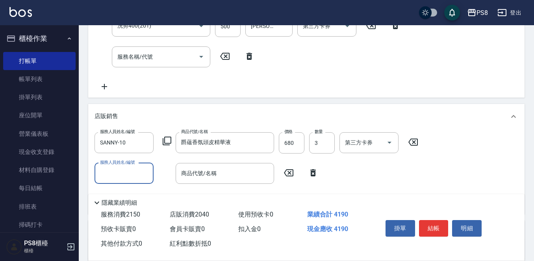
click at [113, 175] on input "服務人員姓名/編號" at bounding box center [124, 174] width 52 height 14
click at [119, 195] on span "SANNY -10" at bounding box center [114, 194] width 26 height 8
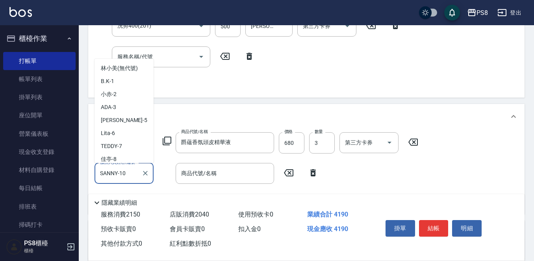
click at [134, 179] on input "SANNY-10" at bounding box center [118, 174] width 40 height 14
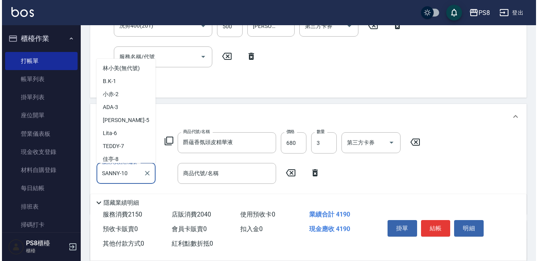
scroll to position [29, 0]
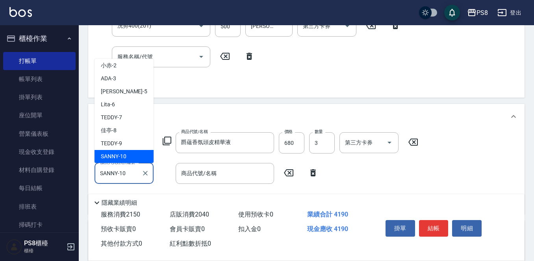
click at [130, 160] on div "SANNY -10" at bounding box center [124, 156] width 59 height 13
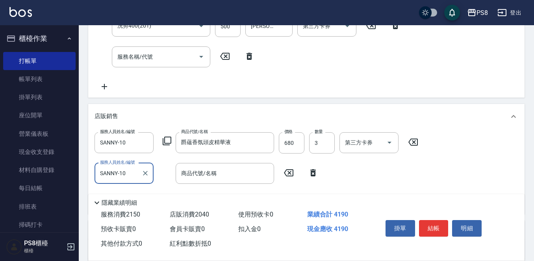
type input "SANNY-10"
click at [169, 142] on icon at bounding box center [166, 140] width 9 height 9
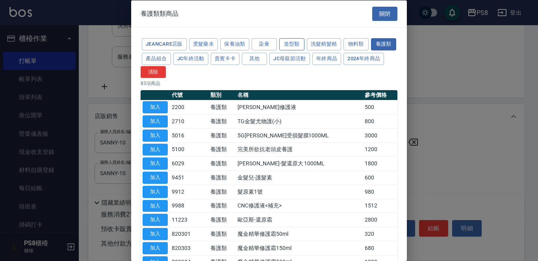
click at [297, 43] on button "造型類" at bounding box center [291, 44] width 25 height 12
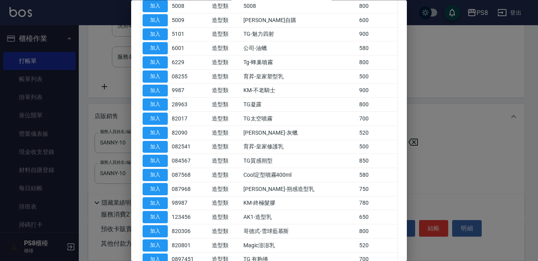
scroll to position [223, 0]
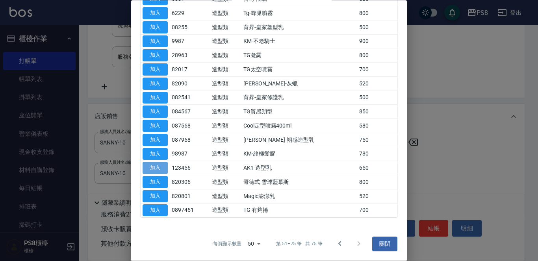
click at [152, 170] on button "加入" at bounding box center [155, 168] width 25 height 12
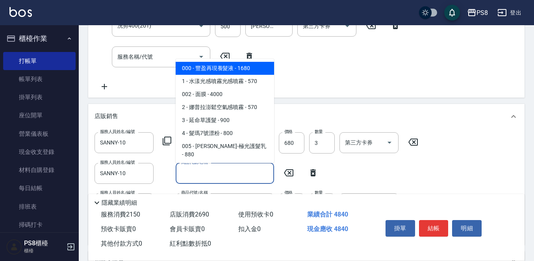
click at [192, 175] on input "商品代號/名稱" at bounding box center [224, 174] width 91 height 14
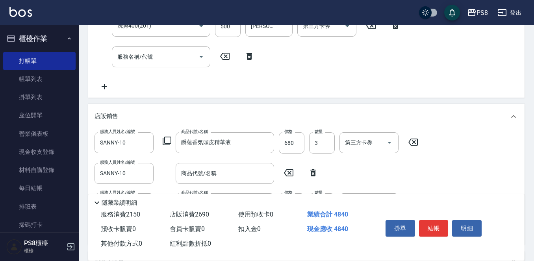
click at [165, 143] on icon at bounding box center [167, 141] width 9 height 9
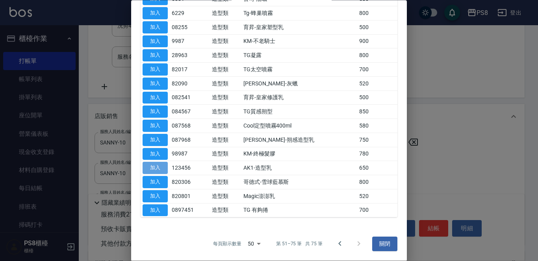
click at [152, 166] on button "加入" at bounding box center [155, 168] width 25 height 12
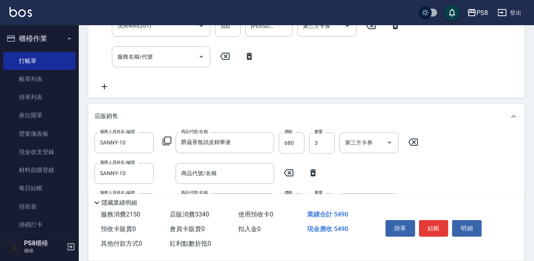
click at [310, 172] on icon at bounding box center [313, 172] width 20 height 9
type input "AK1-造型乳"
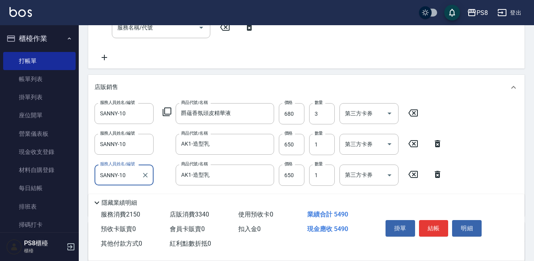
scroll to position [272, 0]
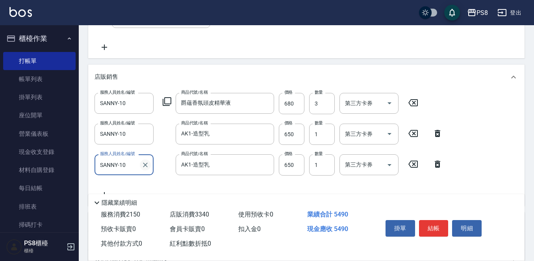
click at [144, 165] on icon "Clear" at bounding box center [145, 165] width 8 height 8
click at [438, 165] on icon at bounding box center [438, 164] width 20 height 9
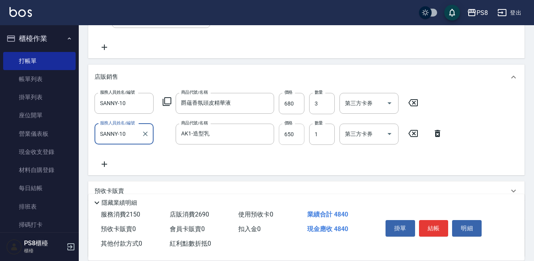
click at [302, 134] on input "650" at bounding box center [292, 134] width 26 height 21
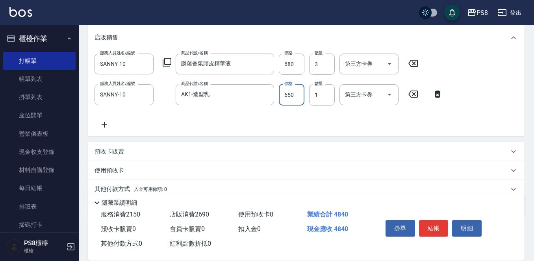
scroll to position [344, 0]
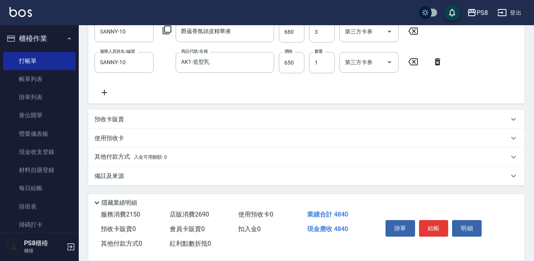
click at [149, 91] on div "服務人員姓名/編號 SANNY-10 服務人員姓名/編號 商品代號/名稱 爵蘊香氛頭皮精華液 商品代號/名稱 價格 680 價格 數量 3 數量 第三方卡券 …" at bounding box center [307, 59] width 424 height 76
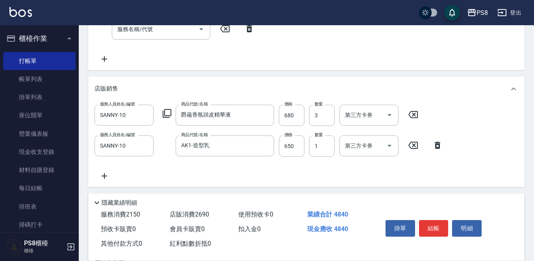
scroll to position [305, 0]
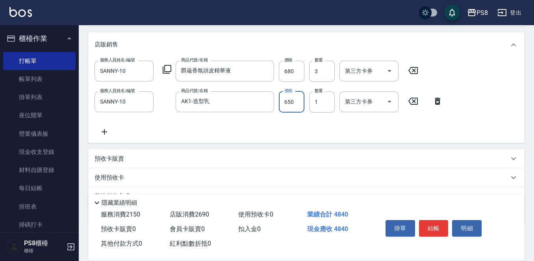
click at [294, 102] on input "650" at bounding box center [292, 101] width 26 height 21
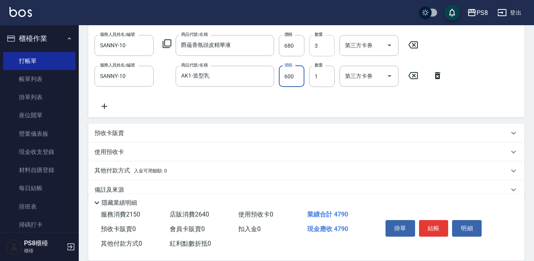
scroll to position [344, 0]
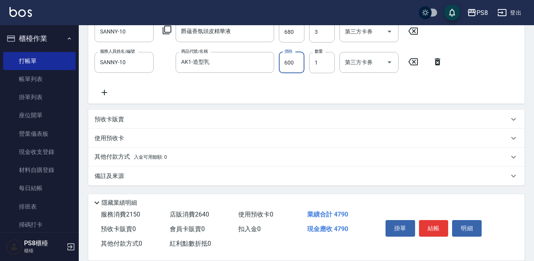
type input "600"
click at [119, 157] on p "其他付款方式 入金可用餘額: 0" at bounding box center [131, 157] width 72 height 9
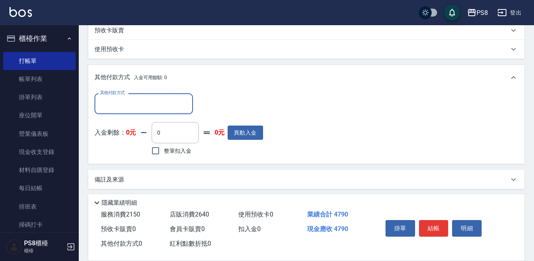
scroll to position [437, 0]
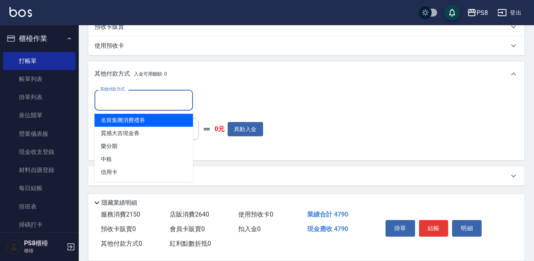
click at [123, 97] on input "其他付款方式" at bounding box center [143, 100] width 91 height 14
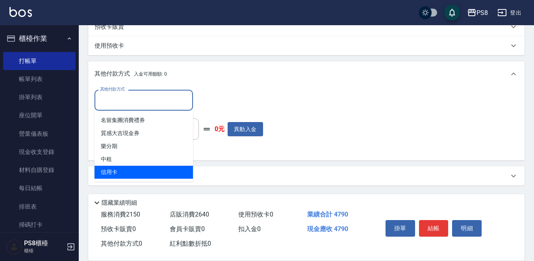
click at [118, 171] on span "信用卡" at bounding box center [144, 172] width 98 height 13
type input "信用卡"
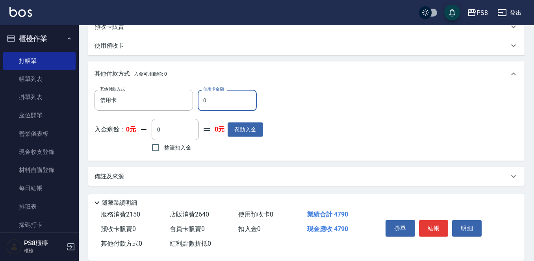
click at [213, 107] on input "0" at bounding box center [227, 100] width 59 height 21
type input "3000"
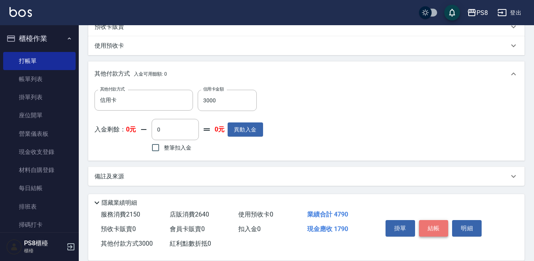
click at [441, 224] on button "結帳" at bounding box center [434, 228] width 30 height 17
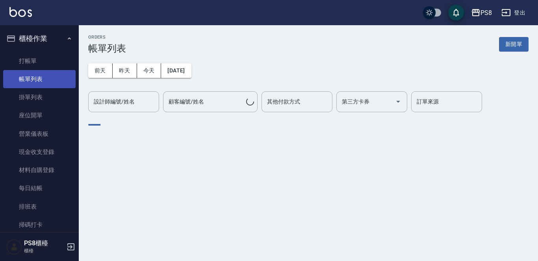
click at [41, 77] on link "帳單列表" at bounding box center [39, 79] width 72 height 18
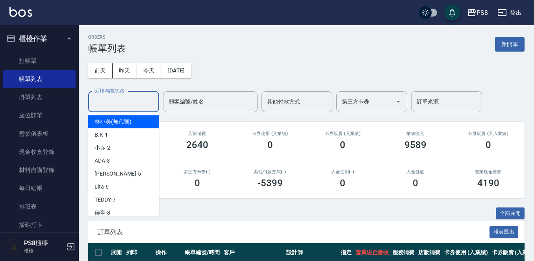
click at [113, 100] on input "設計師編號/姓名" at bounding box center [124, 102] width 64 height 14
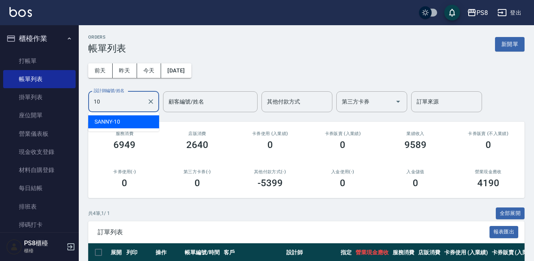
click at [114, 122] on span "SANNY -10" at bounding box center [108, 122] width 26 height 8
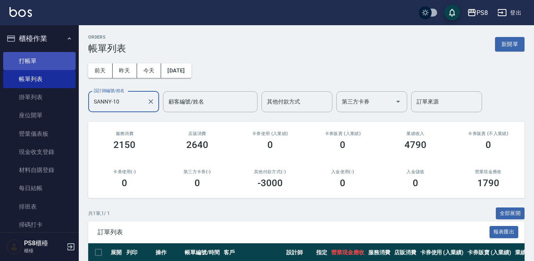
type input "SANNY-10"
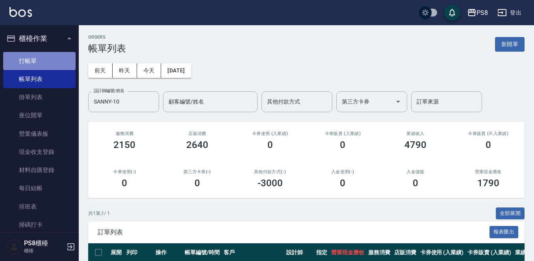
click at [48, 61] on link "打帳單" at bounding box center [39, 61] width 72 height 18
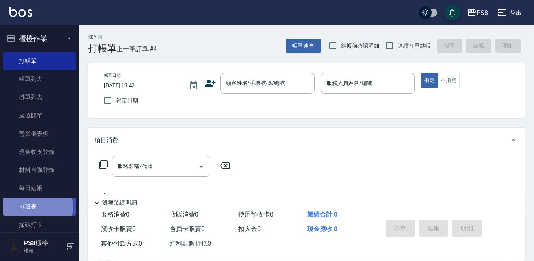
click at [35, 207] on link "排班表" at bounding box center [39, 207] width 72 height 18
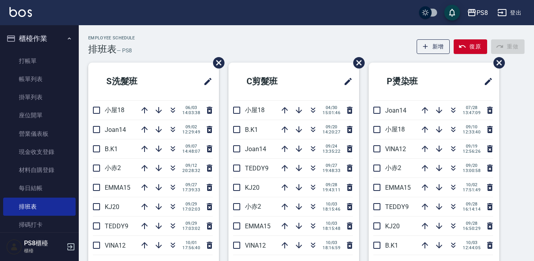
click at [22, 14] on img at bounding box center [20, 12] width 22 height 10
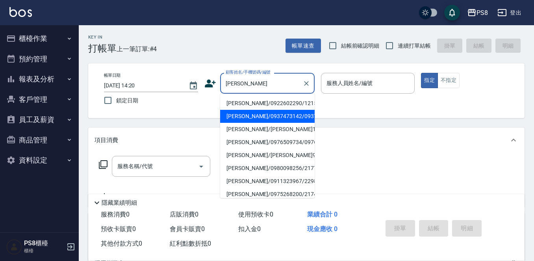
click at [259, 119] on li "[PERSON_NAME]/0937473142/0937473142" at bounding box center [267, 116] width 95 height 13
type input "[PERSON_NAME]/0937473142/0937473142"
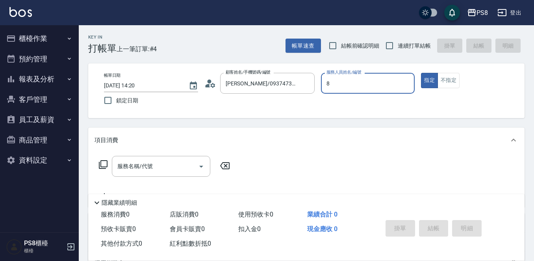
type input "佳亭-8"
type button "true"
click at [171, 171] on input "服務名稱/代號" at bounding box center [155, 167] width 80 height 14
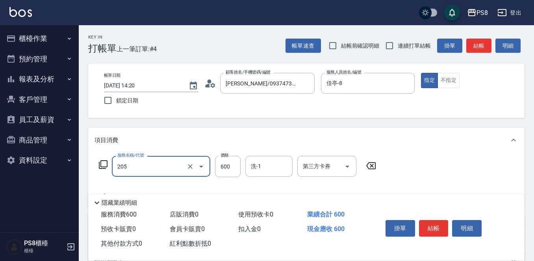
type input "A級洗剪600(205)"
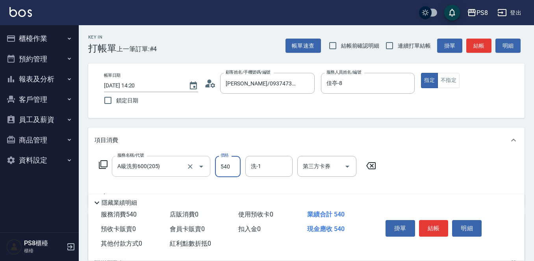
type input "540"
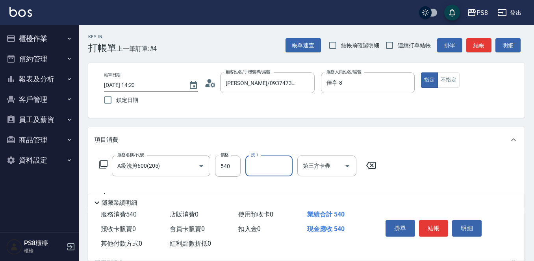
scroll to position [39, 0]
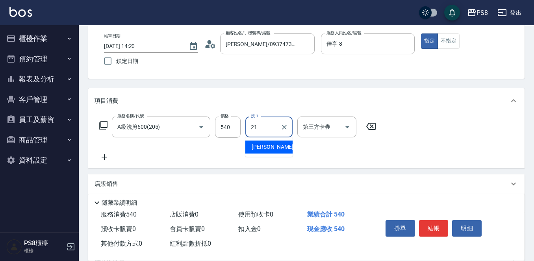
click at [268, 149] on span "[PERSON_NAME] -21" at bounding box center [277, 147] width 50 height 8
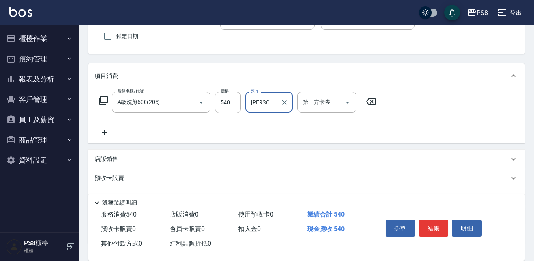
scroll to position [118, 0]
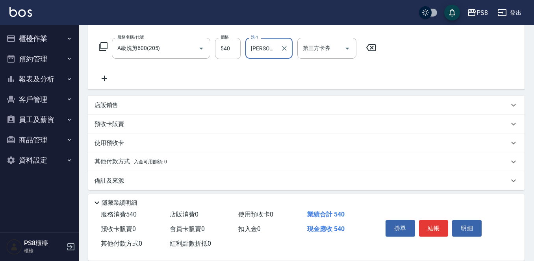
type input "[PERSON_NAME]-21"
click at [118, 104] on div "店販銷售" at bounding box center [302, 105] width 414 height 8
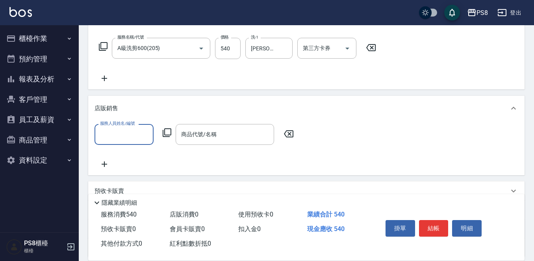
scroll to position [0, 0]
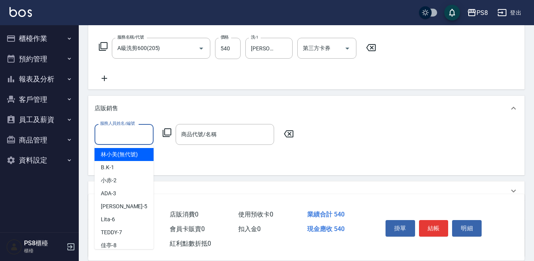
click at [124, 136] on input "服務人員姓名/編號" at bounding box center [124, 135] width 52 height 14
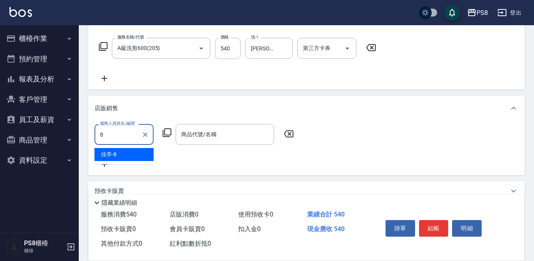
type input "佳亭-8"
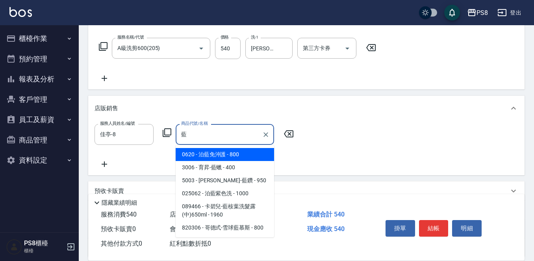
click at [225, 150] on span "0620 - 泊藍免沖護 - 800" at bounding box center [225, 154] width 98 height 13
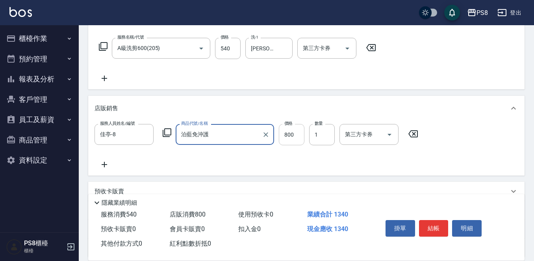
type input "泊藍免沖護"
click at [295, 136] on input "800" at bounding box center [292, 134] width 26 height 21
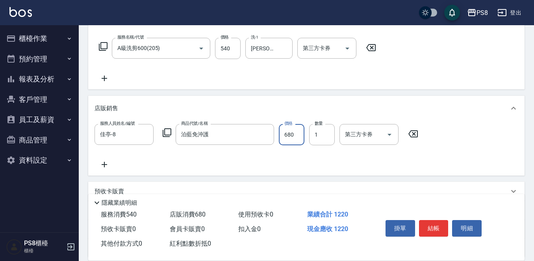
type input "680"
click at [438, 226] on button "結帳" at bounding box center [434, 228] width 30 height 17
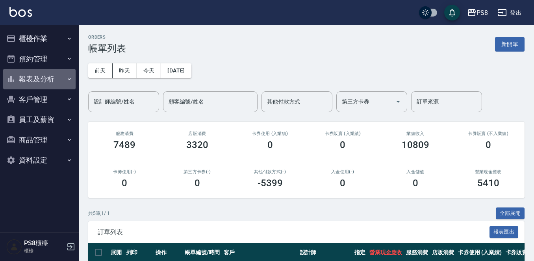
click at [60, 81] on button "報表及分析" at bounding box center [39, 79] width 72 height 20
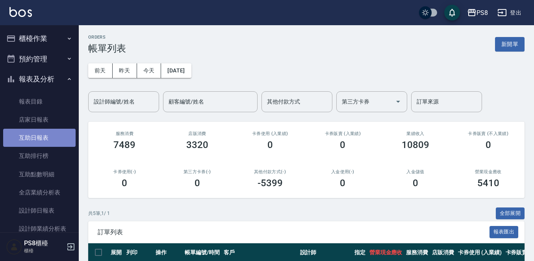
click at [47, 139] on link "互助日報表" at bounding box center [39, 138] width 72 height 18
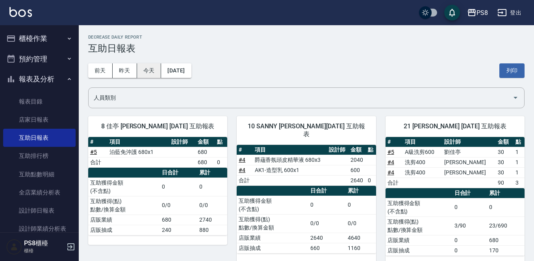
click at [150, 65] on button "今天" at bounding box center [149, 70] width 24 height 15
click at [135, 72] on button "昨天" at bounding box center [125, 70] width 24 height 15
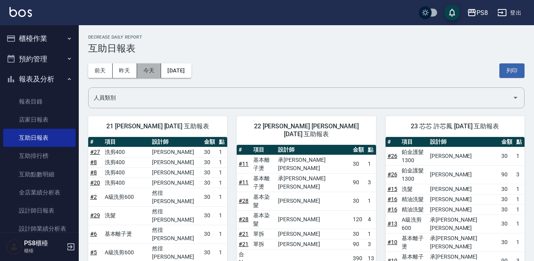
click at [138, 75] on button "今天" at bounding box center [149, 70] width 24 height 15
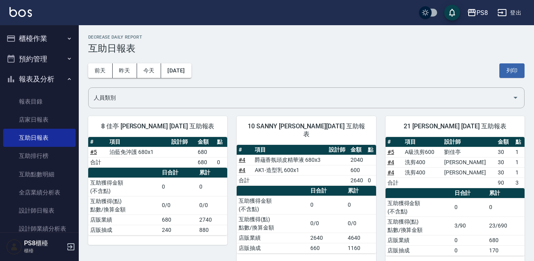
click at [17, 79] on button "報表及分析" at bounding box center [39, 79] width 72 height 20
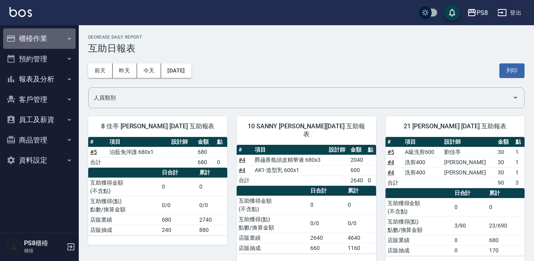
click at [39, 41] on button "櫃檯作業" at bounding box center [39, 38] width 72 height 20
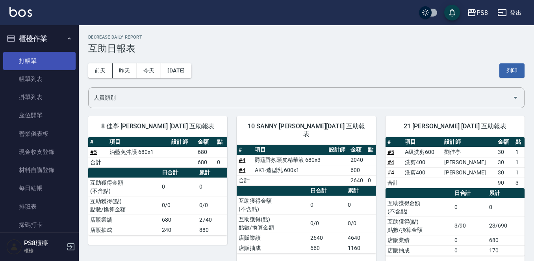
click at [39, 61] on link "打帳單" at bounding box center [39, 61] width 72 height 18
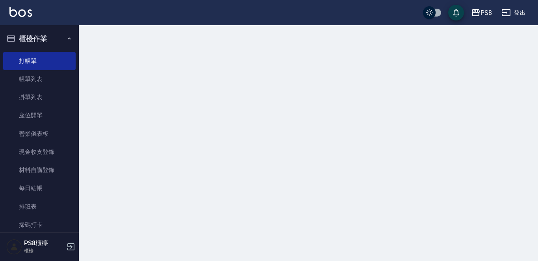
click at [37, 39] on button "櫃檯作業" at bounding box center [39, 38] width 72 height 20
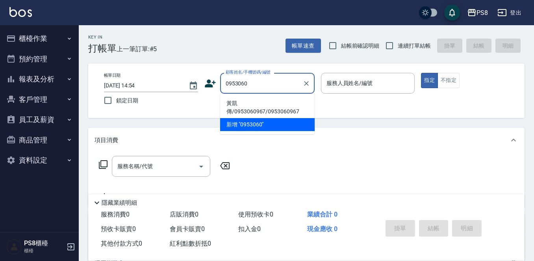
click at [245, 101] on li "黃凱傳/0953060967/0953060967" at bounding box center [267, 107] width 95 height 21
type input "黃凱傳/0953060967/0953060967"
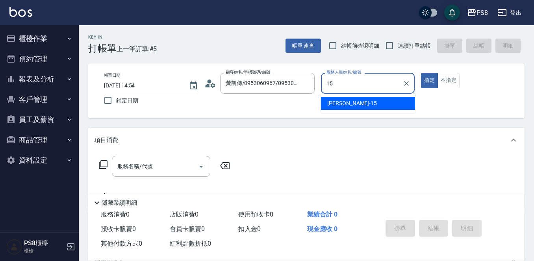
type input "15"
type button "true"
type input "EMMA-15"
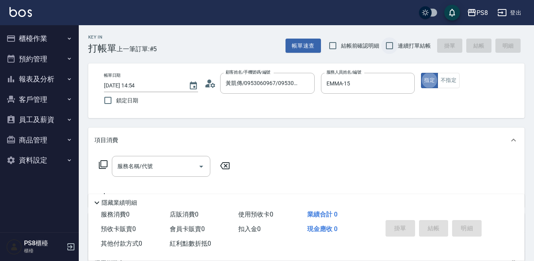
click at [390, 46] on input "連續打單結帳" at bounding box center [389, 45] width 17 height 17
checkbox input "true"
click at [159, 164] on input "服務名稱/代號" at bounding box center [155, 167] width 80 height 14
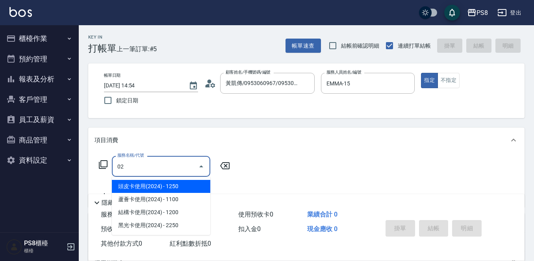
type input "0"
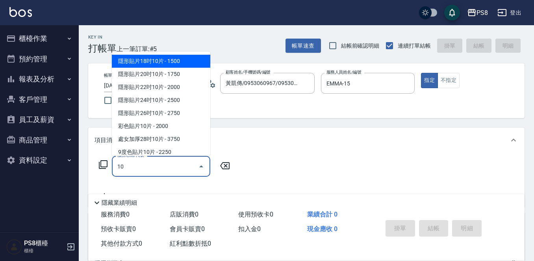
type input "1"
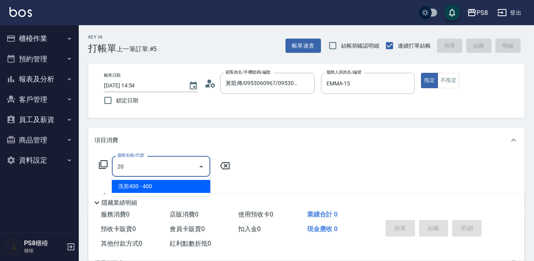
type input "2"
type input "基本離子燙(302)"
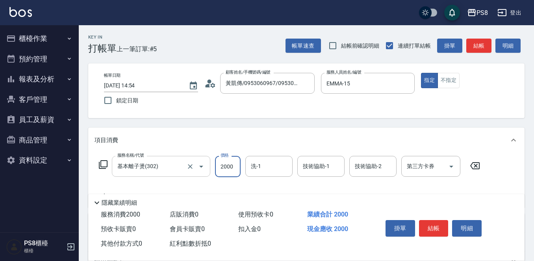
type input "2000"
type input "2"
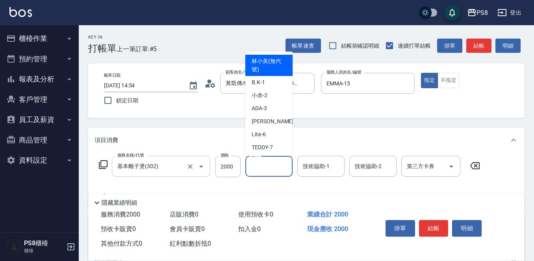
type input "[PERSON_NAME](無代號)"
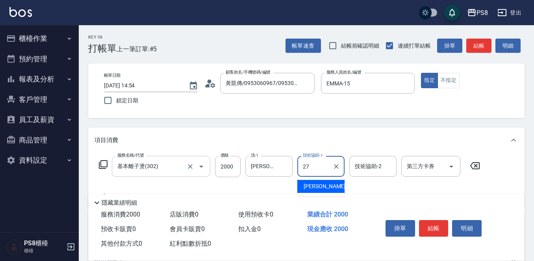
type input "[PERSON_NAME]-27"
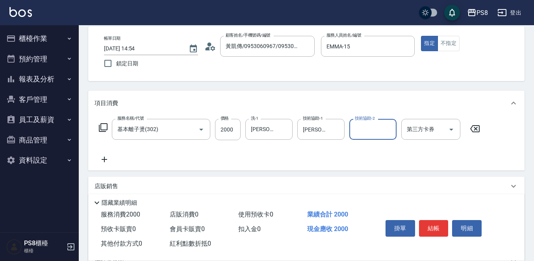
scroll to position [79, 0]
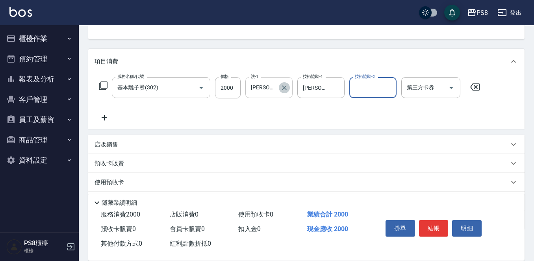
click at [287, 92] on button "Clear" at bounding box center [284, 87] width 11 height 11
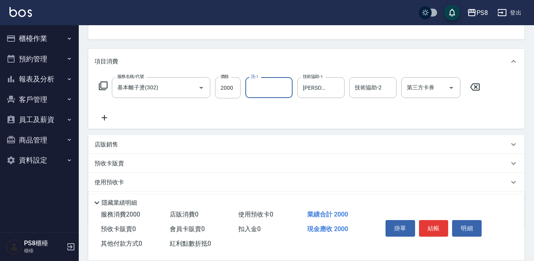
scroll to position [0, 0]
type input "274"
click at [285, 91] on input "洗-1" at bounding box center [269, 88] width 40 height 14
type input "[PERSON_NAME]-27"
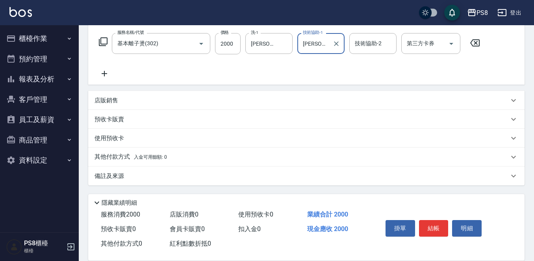
click at [101, 157] on p "其他付款方式 入金可用餘額: 0" at bounding box center [131, 157] width 72 height 9
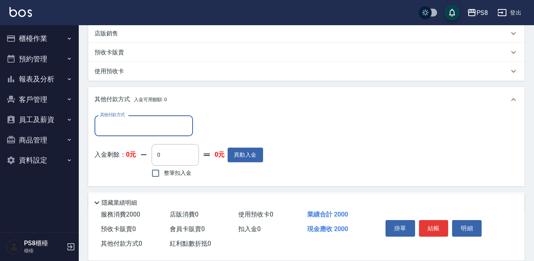
click at [106, 126] on input "其他付款方式" at bounding box center [143, 126] width 91 height 14
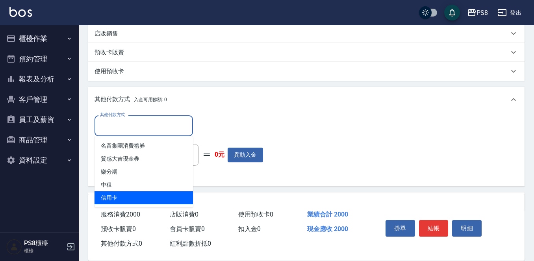
click at [112, 195] on span "信用卡" at bounding box center [144, 197] width 98 height 13
type input "信用卡"
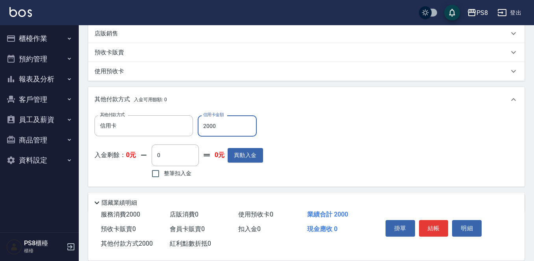
scroll to position [111, 0]
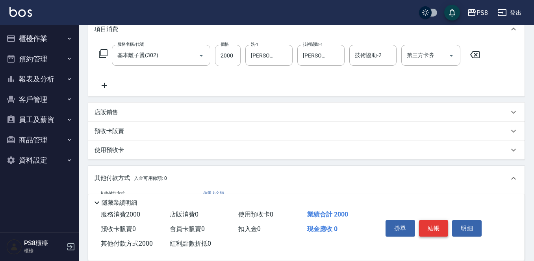
type input "2000"
click at [432, 224] on button "結帳" at bounding box center [434, 228] width 30 height 17
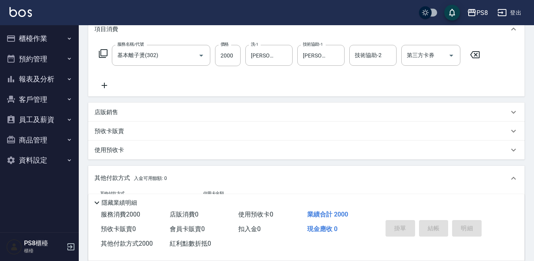
scroll to position [97, 0]
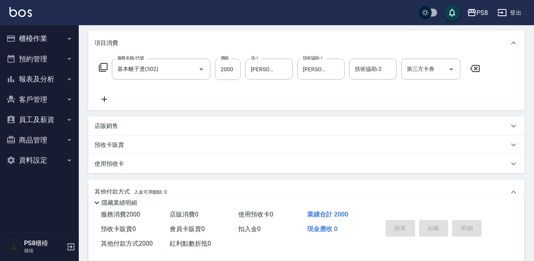
type input "2025/10/04 14:55"
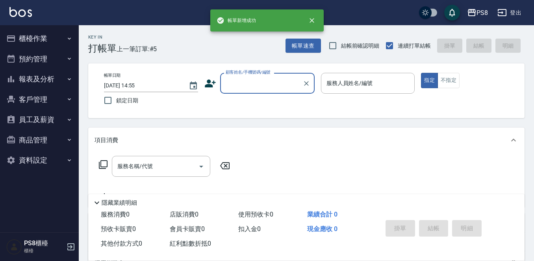
scroll to position [0, 0]
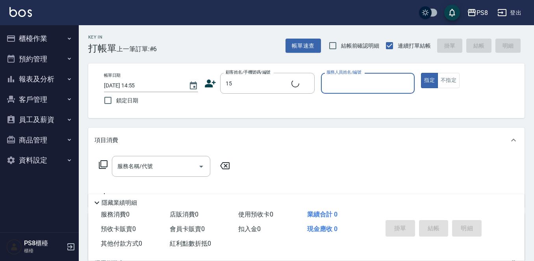
type input "林姿吟/0955952015/15"
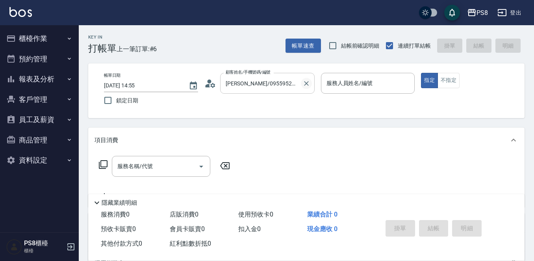
type input "小屋-18"
click at [305, 84] on icon "Clear" at bounding box center [307, 84] width 8 height 8
click at [228, 59] on div "Key In 打帳單 上一筆訂單:#6 帳單速查 結帳前確認明細 連續打單結帳 掛單 結帳 明細 帳單日期 2025/10/04 14:55 鎖定日期 顧客姓…" at bounding box center [306, 204] width 455 height 359
click at [410, 84] on icon "Clear" at bounding box center [407, 84] width 8 height 8
drag, startPoint x: 363, startPoint y: 110, endPoint x: 129, endPoint y: 137, distance: 235.6
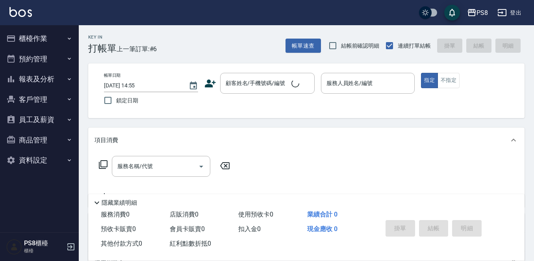
click at [363, 110] on div "帳單日期 2025/10/04 14:55 鎖定日期 顧客姓名/手機號碼/編號 顧客姓名/手機號碼/編號 服務人員姓名/編號 服務人員姓名/編號 指定 不指定" at bounding box center [306, 90] width 437 height 55
click at [36, 43] on button "櫃檯作業" at bounding box center [39, 38] width 72 height 20
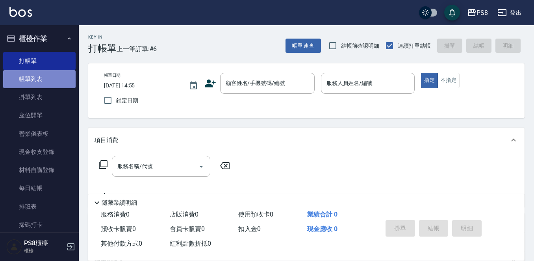
click at [45, 74] on link "帳單列表" at bounding box center [39, 79] width 72 height 18
click at [42, 38] on button "櫃檯作業" at bounding box center [39, 38] width 72 height 20
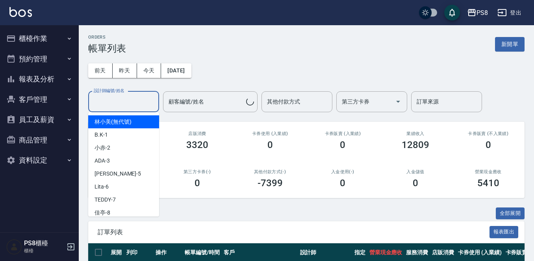
click at [143, 100] on input "設計師編號/姓名" at bounding box center [124, 102] width 64 height 14
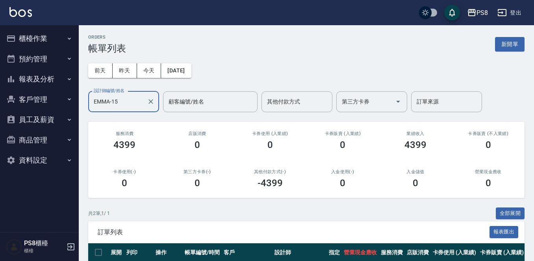
type input "EMMA-15"
click at [34, 37] on button "櫃檯作業" at bounding box center [39, 38] width 72 height 20
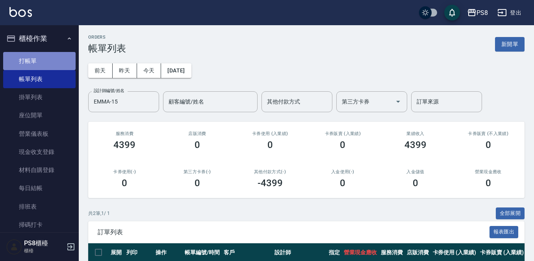
click at [40, 59] on link "打帳單" at bounding box center [39, 61] width 72 height 18
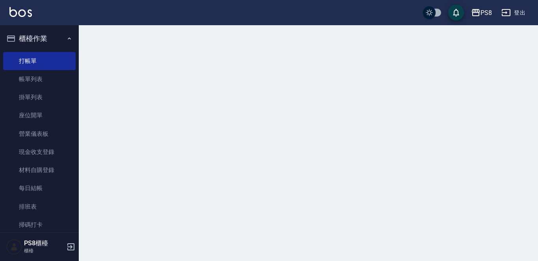
click at [44, 35] on button "櫃檯作業" at bounding box center [39, 38] width 72 height 20
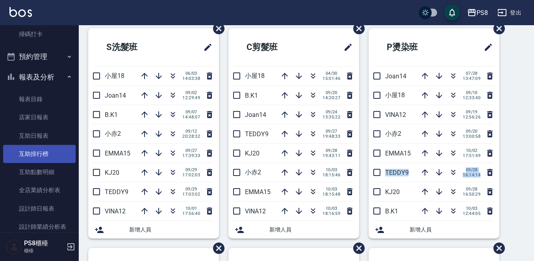
scroll to position [197, 0]
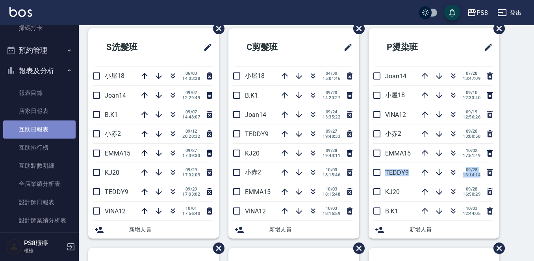
click at [43, 136] on link "互助日報表" at bounding box center [39, 130] width 72 height 18
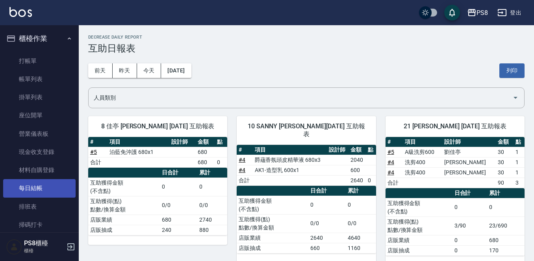
click at [33, 190] on link "每日結帳" at bounding box center [39, 188] width 72 height 18
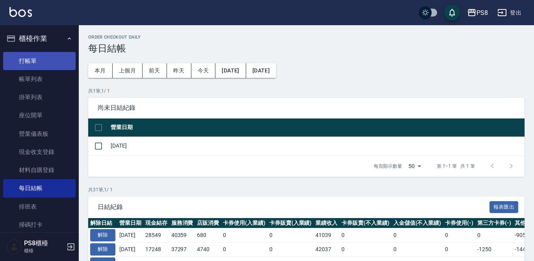
click at [46, 59] on link "打帳單" at bounding box center [39, 61] width 72 height 18
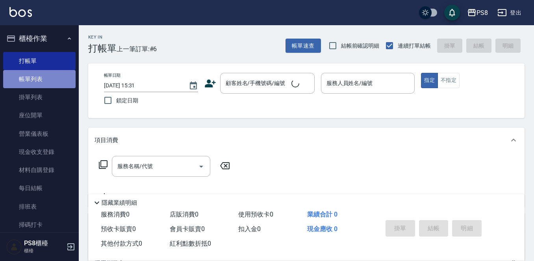
click at [43, 73] on link "帳單列表" at bounding box center [39, 79] width 72 height 18
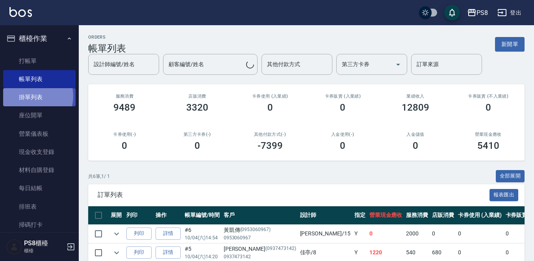
click at [31, 96] on link "掛單列表" at bounding box center [39, 97] width 72 height 18
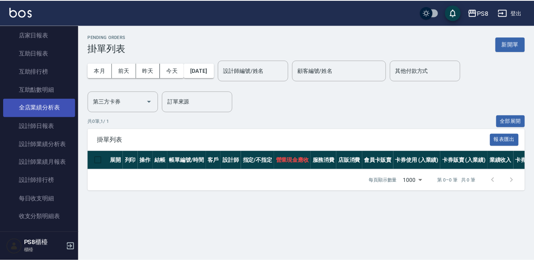
scroll to position [276, 0]
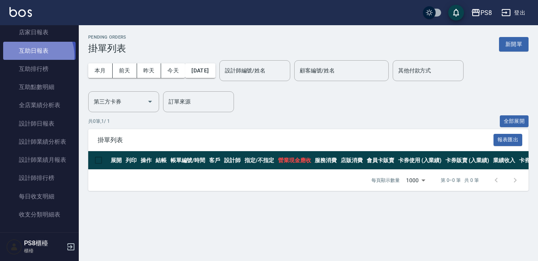
click at [31, 55] on link "互助日報表" at bounding box center [39, 51] width 72 height 18
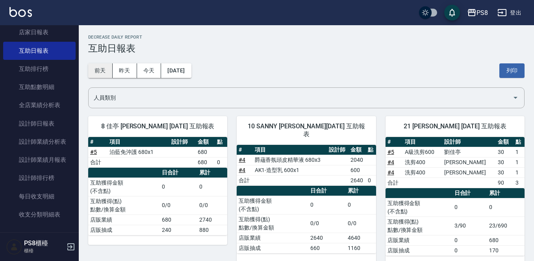
click at [112, 69] on div "前天 昨天 今天 2025/10/04" at bounding box center [139, 70] width 103 height 15
click at [130, 69] on button "昨天" at bounding box center [125, 70] width 24 height 15
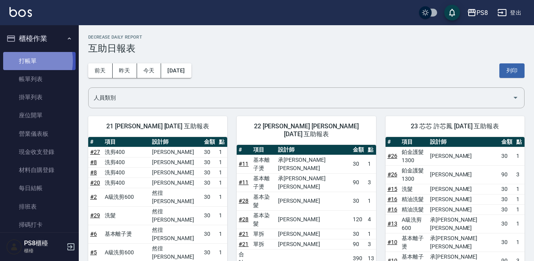
click at [19, 61] on link "打帳單" at bounding box center [39, 61] width 72 height 18
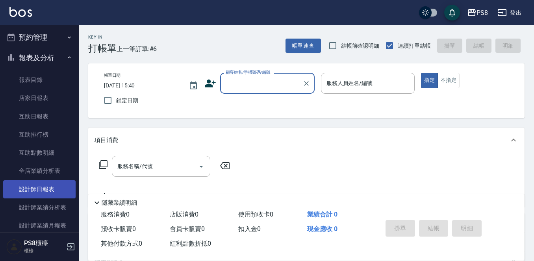
scroll to position [197, 0]
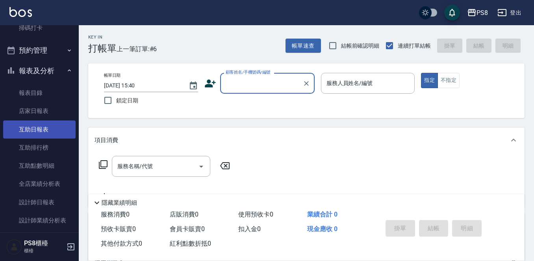
click at [46, 126] on link "互助日報表" at bounding box center [39, 130] width 72 height 18
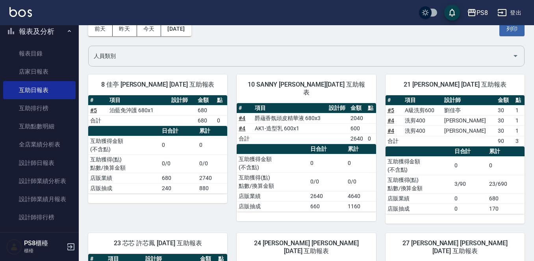
scroll to position [173, 0]
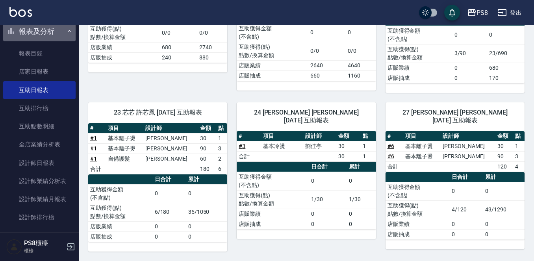
click at [50, 31] on button "報表及分析" at bounding box center [39, 31] width 72 height 20
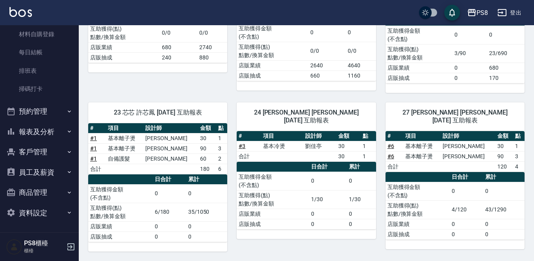
click at [46, 135] on button "報表及分析" at bounding box center [39, 132] width 72 height 20
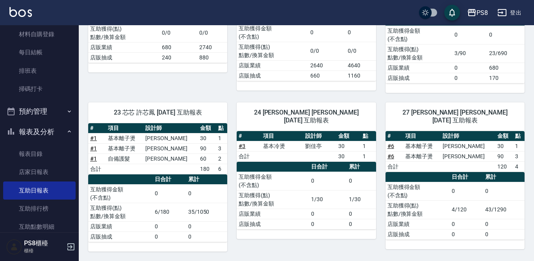
scroll to position [236, 0]
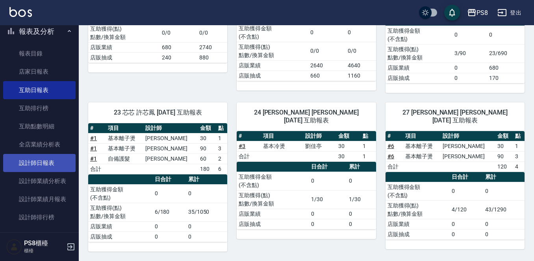
click at [46, 164] on link "設計師日報表" at bounding box center [39, 163] width 72 height 18
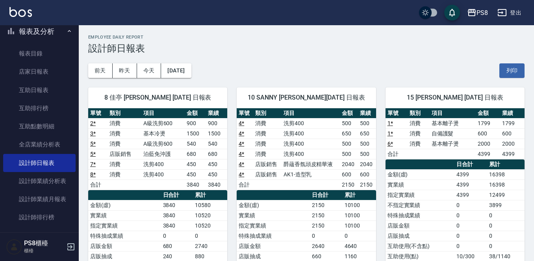
click at [50, 26] on button "報表及分析" at bounding box center [39, 31] width 72 height 20
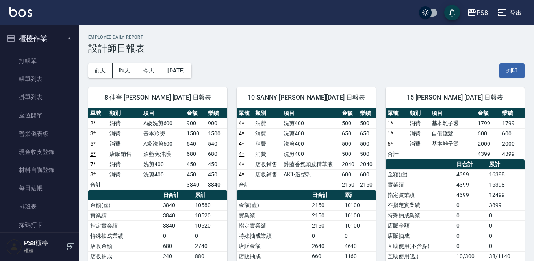
click at [46, 43] on button "櫃檯作業" at bounding box center [39, 38] width 72 height 20
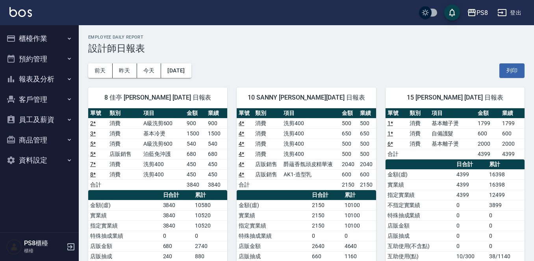
click at [464, 51] on h3 "設計師日報表" at bounding box center [306, 48] width 437 height 11
click at [198, 78] on div "8 佳亭 劉佳亭 10/04/2025 日報表 單號 類別 項目 金額 業績 2 * 消費 A級洗剪600 900 900 3 * 消費 基本冷燙 1500 …" at bounding box center [153, 210] width 149 height 265
click at [191, 74] on button "[DATE]" at bounding box center [176, 70] width 30 height 15
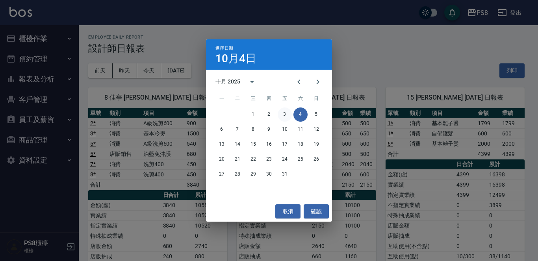
click at [288, 114] on button "3" at bounding box center [285, 115] width 14 height 14
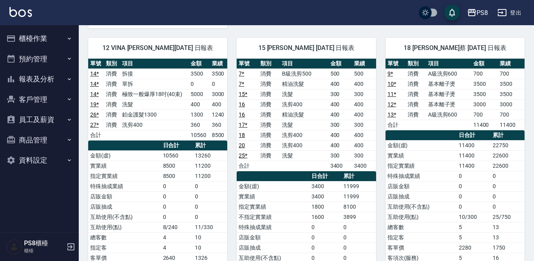
scroll to position [355, 0]
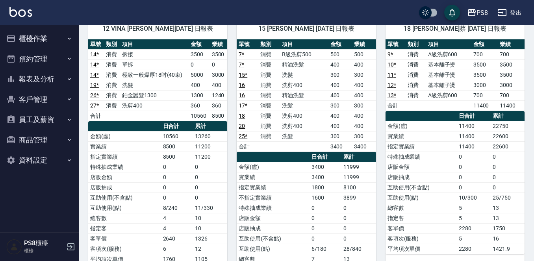
click at [427, 84] on tr "12 * 消費 基本離子燙 3000 3000" at bounding box center [455, 85] width 139 height 10
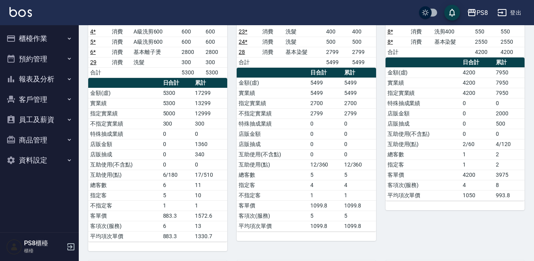
scroll to position [0, 0]
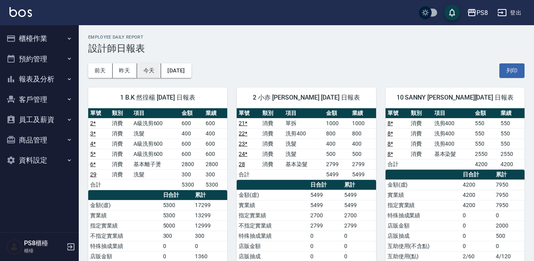
click at [150, 67] on button "今天" at bounding box center [149, 70] width 24 height 15
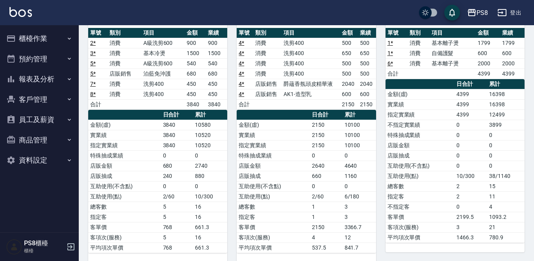
scroll to position [91, 0]
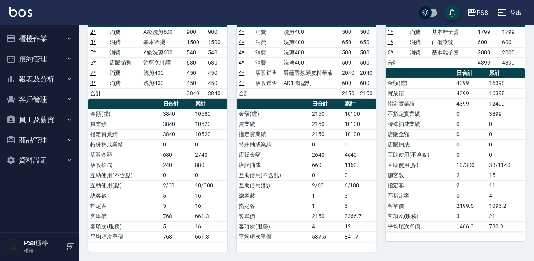
click at [25, 76] on button "報表及分析" at bounding box center [39, 79] width 72 height 20
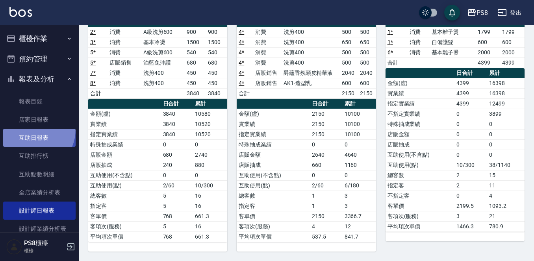
click at [29, 129] on link "互助日報表" at bounding box center [39, 138] width 72 height 18
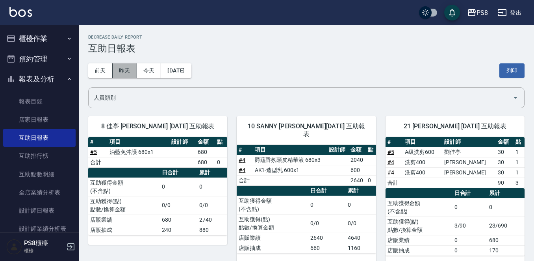
click at [131, 73] on button "昨天" at bounding box center [125, 70] width 24 height 15
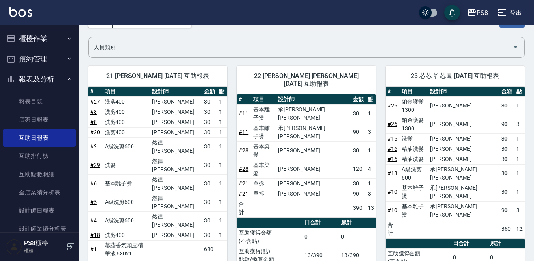
scroll to position [39, 0]
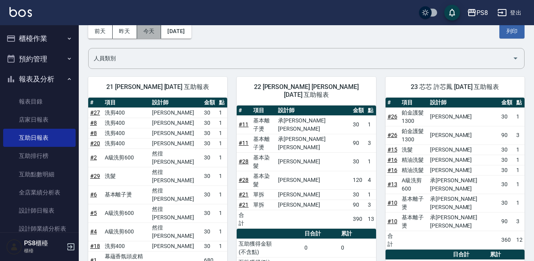
click at [145, 29] on button "今天" at bounding box center [149, 31] width 24 height 15
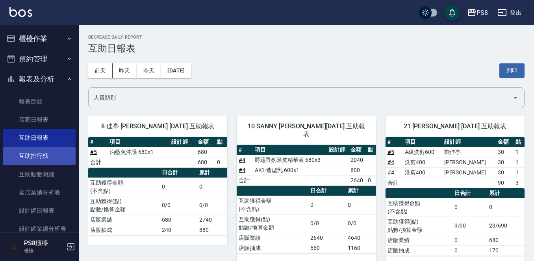
click at [30, 151] on link "互助排行榜" at bounding box center [39, 156] width 72 height 18
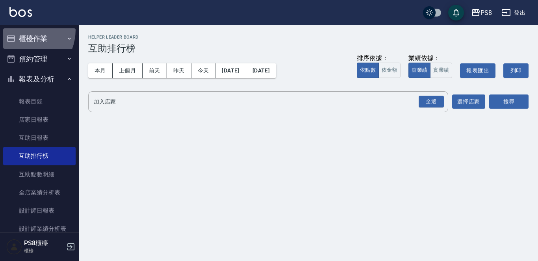
click at [20, 30] on button "櫃檯作業" at bounding box center [39, 38] width 72 height 20
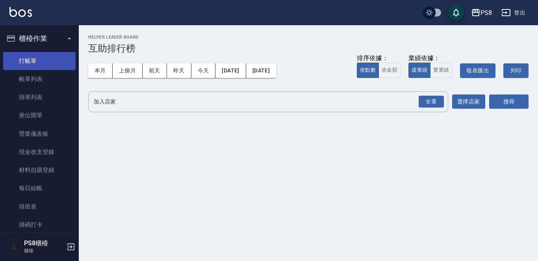
click at [41, 66] on link "打帳單" at bounding box center [39, 61] width 72 height 18
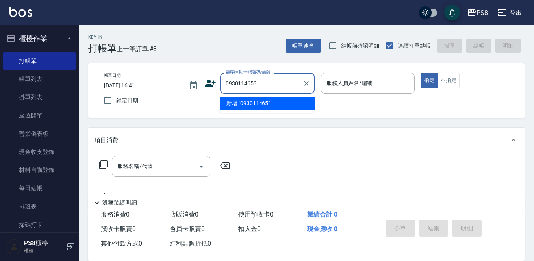
type input "0930114653"
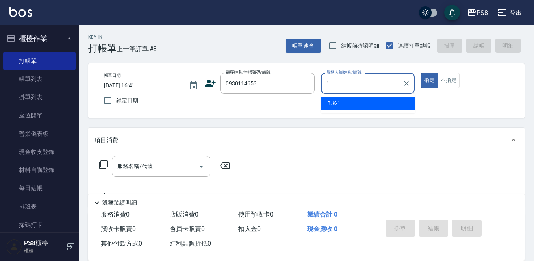
type input "B.K-1"
type button "true"
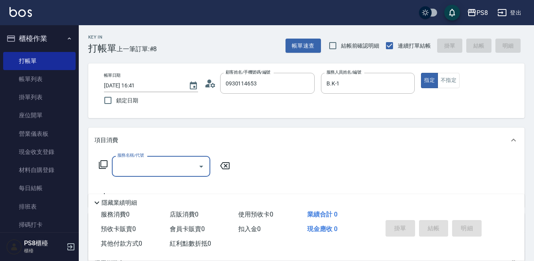
type input "[PERSON_NAME]/0930114653/11043"
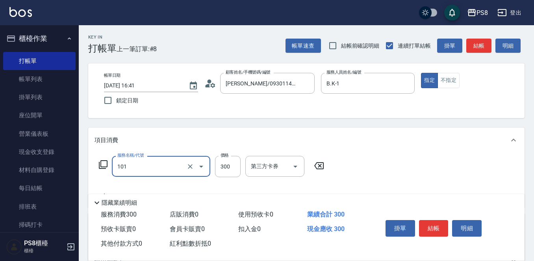
type input "洗髮(101)"
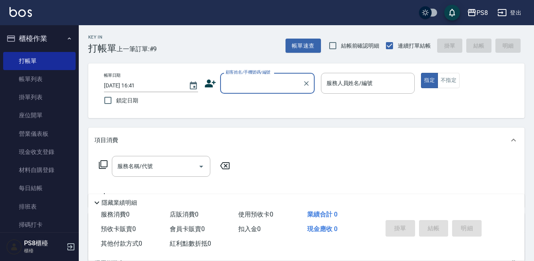
click at [259, 83] on div "顧客姓名/手機號碼/編號 顧客姓名/手機號碼/編號" at bounding box center [267, 83] width 95 height 21
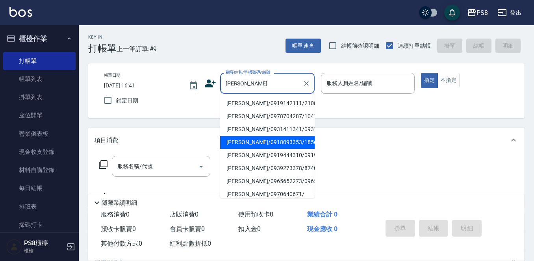
click at [283, 148] on li "[PERSON_NAME]/0918093353/18562" at bounding box center [267, 142] width 95 height 13
type input "[PERSON_NAME]/0918093353/18562"
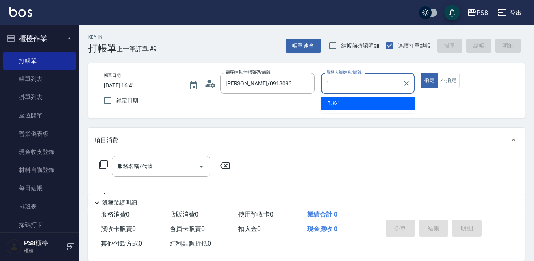
type input "B.K-1"
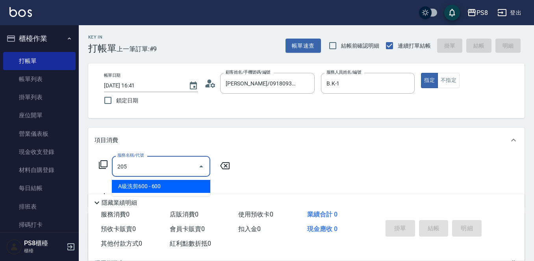
type input "A級洗剪600(205)"
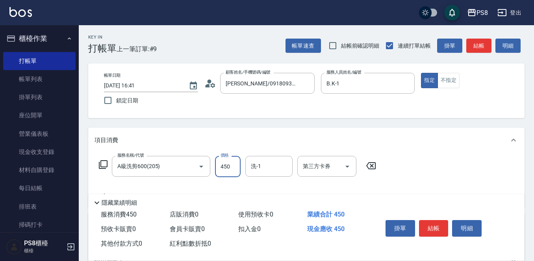
type input "450"
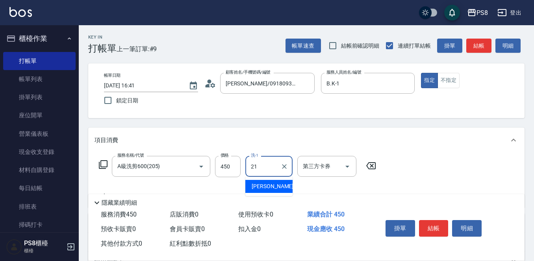
type input "趙宇文-21"
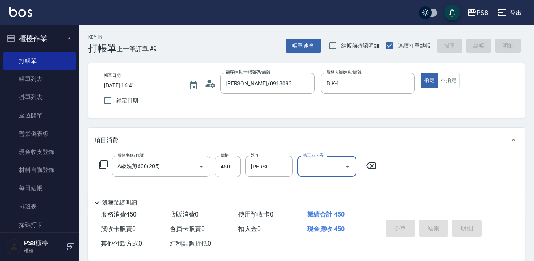
type input "2025/10/04 16:42"
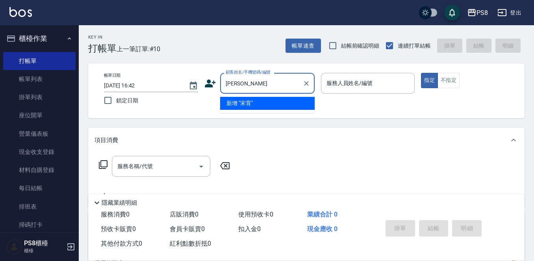
type input "宋"
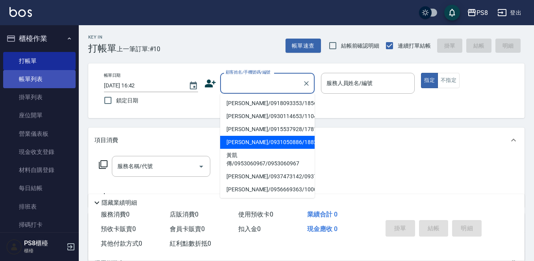
click at [41, 78] on link "帳單列表" at bounding box center [39, 79] width 72 height 18
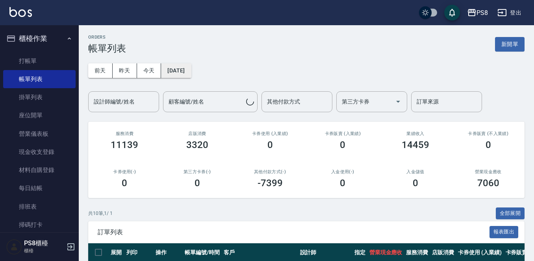
click at [180, 75] on button "2025/10/04" at bounding box center [176, 70] width 30 height 15
click at [172, 69] on button "[DATE]" at bounding box center [176, 70] width 30 height 15
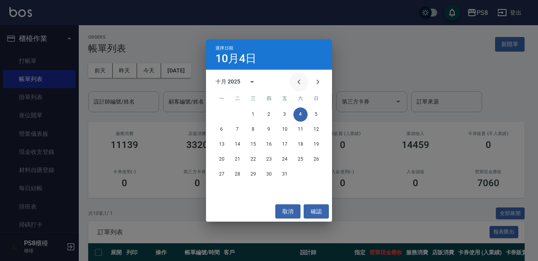
click at [303, 81] on icon "Previous month" at bounding box center [298, 81] width 9 height 9
click at [303, 80] on icon "Previous month" at bounding box center [298, 81] width 9 height 9
click at [221, 173] on button "28" at bounding box center [222, 174] width 14 height 14
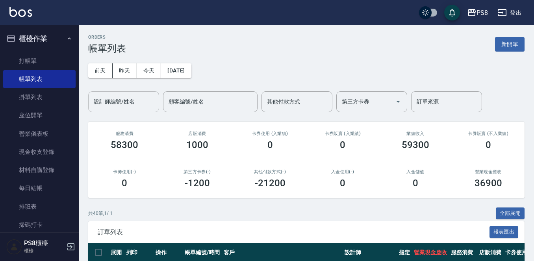
click at [143, 109] on div "設計師編號/姓名" at bounding box center [123, 101] width 71 height 21
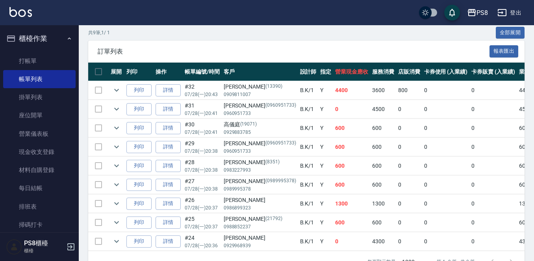
scroll to position [208, 0]
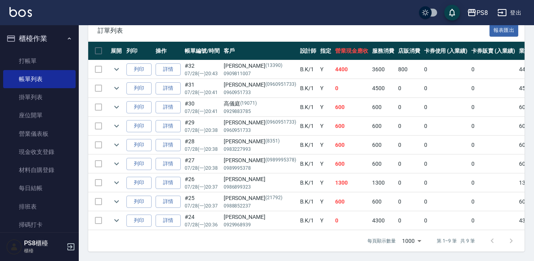
type input "B.K-1"
click at [117, 178] on icon "expand row" at bounding box center [116, 182] width 9 height 9
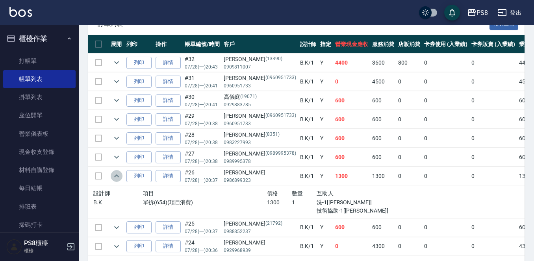
click at [117, 178] on icon "expand row" at bounding box center [116, 175] width 9 height 9
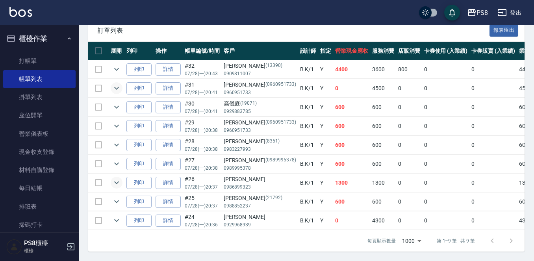
click at [116, 85] on icon "expand row" at bounding box center [116, 88] width 9 height 9
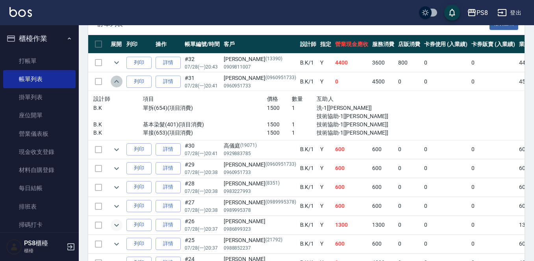
click at [116, 85] on icon "expand row" at bounding box center [116, 81] width 9 height 9
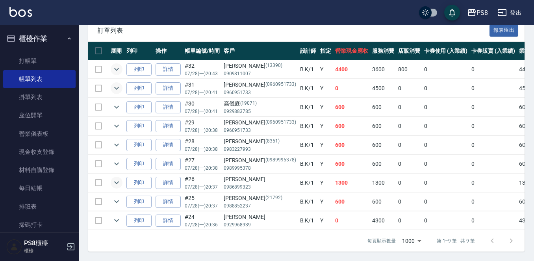
click at [113, 65] on icon "expand row" at bounding box center [116, 69] width 9 height 9
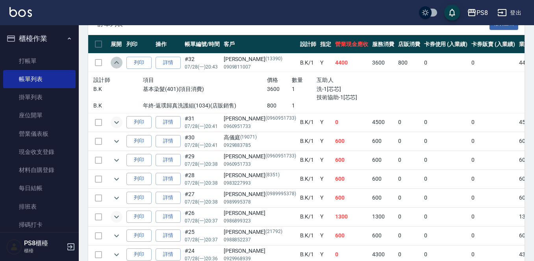
click at [113, 62] on icon "expand row" at bounding box center [116, 62] width 9 height 9
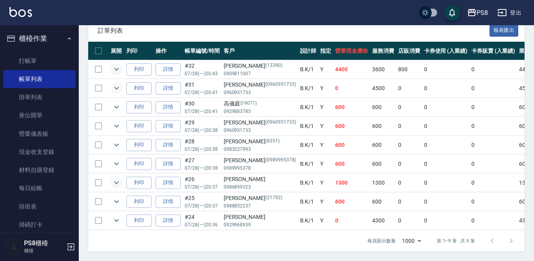
click at [232, 89] on p "0960951733" at bounding box center [260, 92] width 72 height 7
copy p "0960951733"
click at [48, 62] on link "打帳單" at bounding box center [39, 61] width 72 height 18
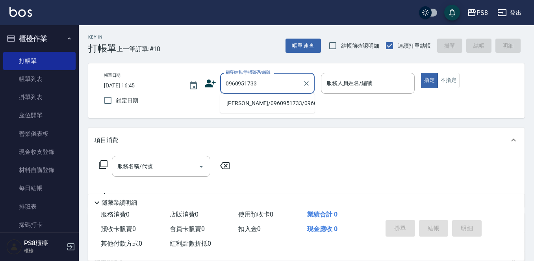
type input "余羽庭/0960951733/0960951733"
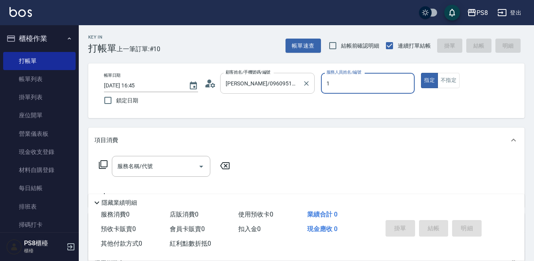
type input "B.K-1"
type button "true"
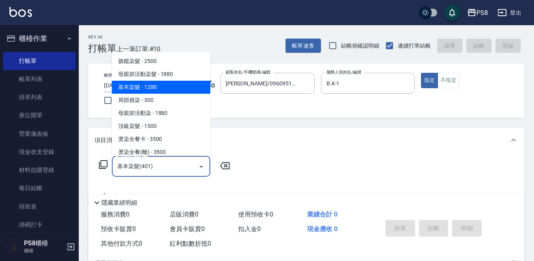
type input "基本染髮(401)"
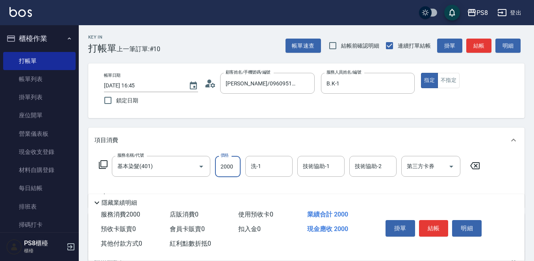
type input "2000"
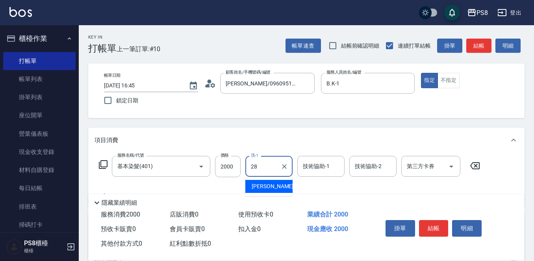
type input "姵蓁-28"
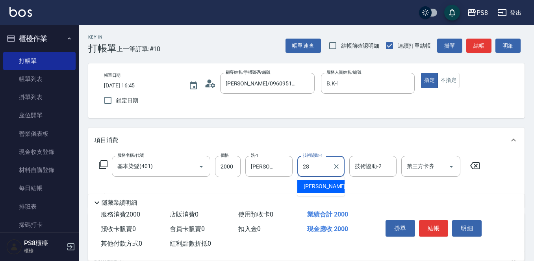
type input "姵蓁-28"
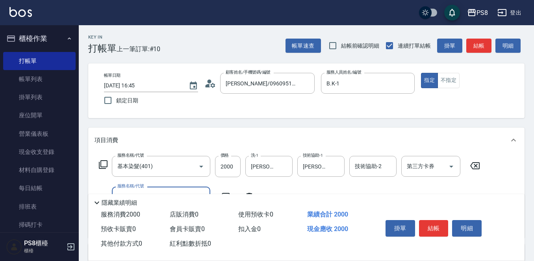
scroll to position [39, 0]
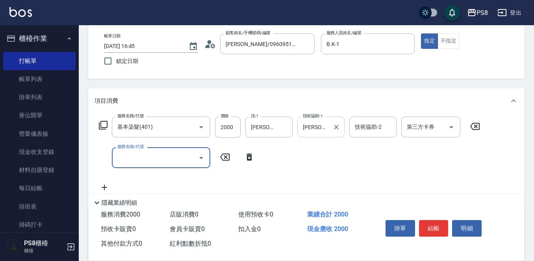
click at [327, 127] on input "姵蓁-28" at bounding box center [315, 127] width 28 height 14
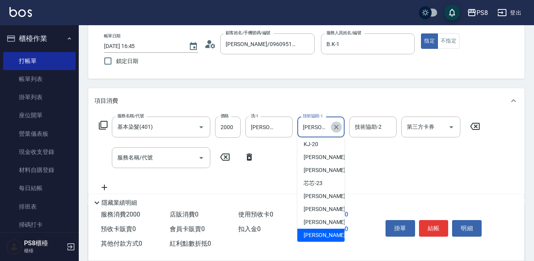
click at [341, 126] on button "Clear" at bounding box center [336, 127] width 11 height 11
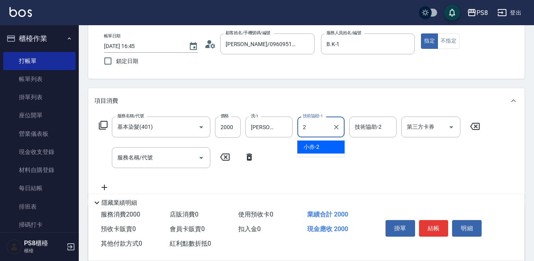
scroll to position [0, 0]
type input "Barry-27"
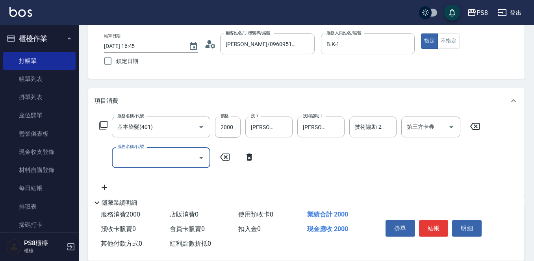
click at [156, 157] on input "服務名稱/代號" at bounding box center [155, 158] width 80 height 14
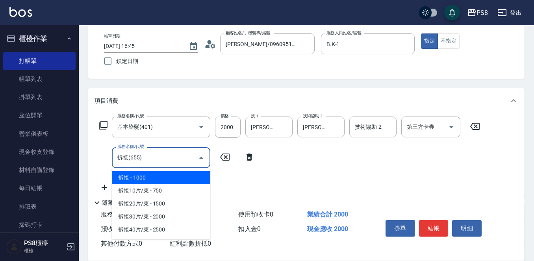
type input "拆接(655)"
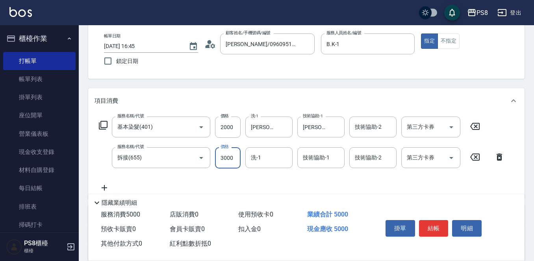
type input "3000"
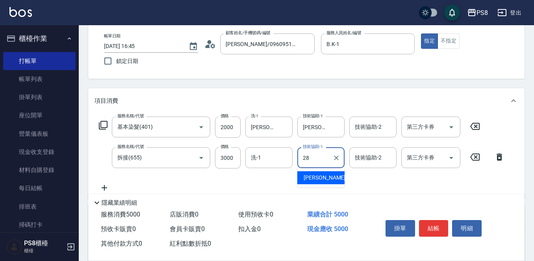
type input "姵蓁-28"
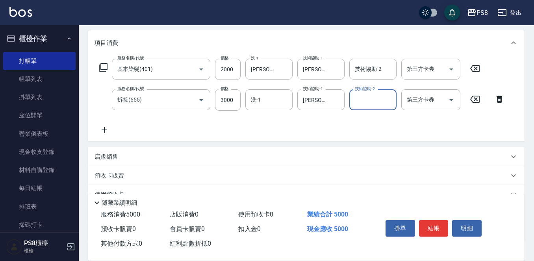
scroll to position [154, 0]
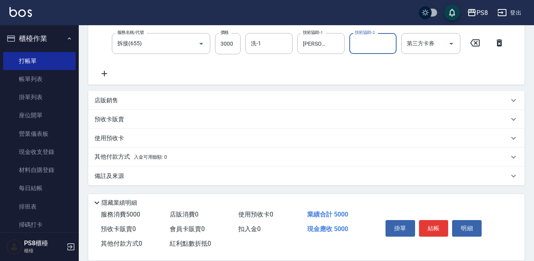
click at [150, 159] on span "入金可用餘額: 0" at bounding box center [150, 157] width 33 height 6
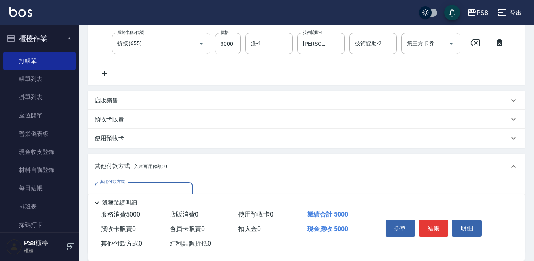
scroll to position [0, 0]
click at [150, 178] on div "其他付款方式 入金可用餘額: 0" at bounding box center [306, 166] width 437 height 25
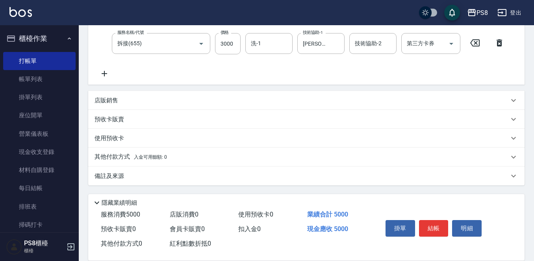
click at [151, 152] on div "其他付款方式 入金可用餘額: 0" at bounding box center [306, 157] width 437 height 19
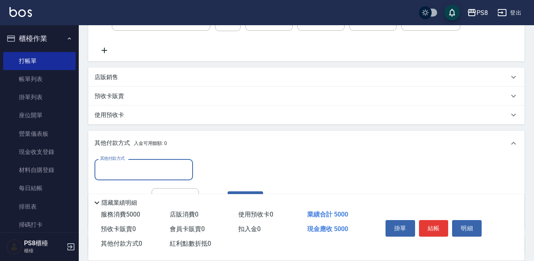
scroll to position [211, 0]
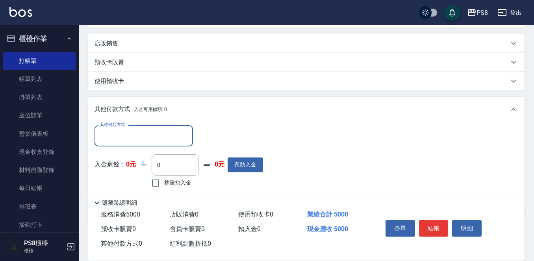
click at [151, 125] on div "其他付款方式" at bounding box center [144, 135] width 98 height 21
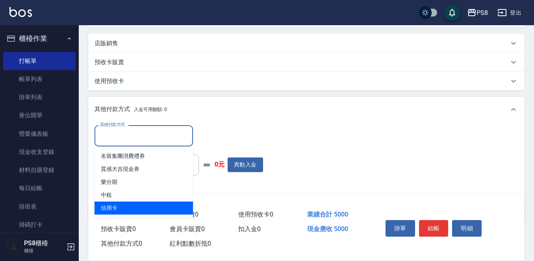
click at [159, 210] on span "信用卡" at bounding box center [144, 208] width 98 height 13
type input "信用卡"
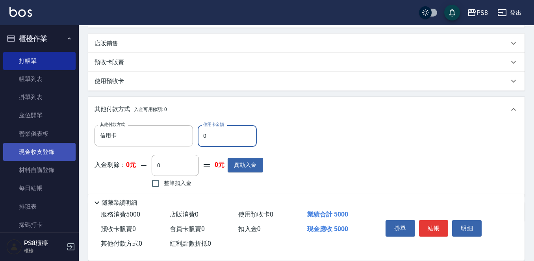
drag, startPoint x: 230, startPoint y: 134, endPoint x: 66, endPoint y: 144, distance: 163.8
click at [66, 144] on div "PS8 登出 櫃檯作業 打帳單 帳單列表 掛單列表 座位開單 營業儀表板 現金收支登錄 材料自購登錄 每日結帳 排班表 掃碼打卡 預約管理 預約管理 單日預約…" at bounding box center [267, 43] width 534 height 508
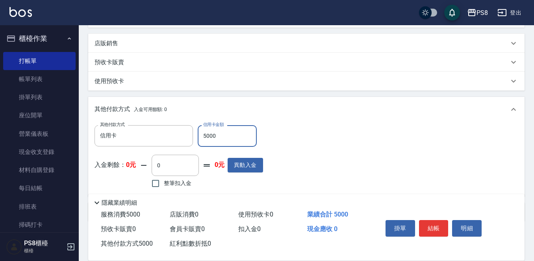
type input "5000"
click at [434, 220] on button "結帳" at bounding box center [434, 228] width 30 height 17
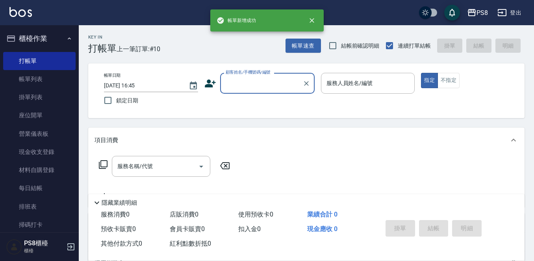
scroll to position [0, 0]
click at [33, 69] on link "打帳單" at bounding box center [39, 61] width 72 height 18
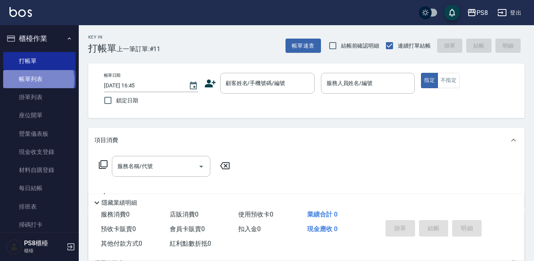
click at [38, 80] on link "帳單列表" at bounding box center [39, 79] width 72 height 18
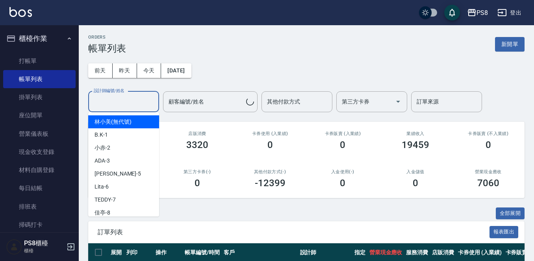
drag, startPoint x: 120, startPoint y: 97, endPoint x: 121, endPoint y: 102, distance: 5.3
click at [120, 98] on input "設計師編號/姓名" at bounding box center [124, 102] width 64 height 14
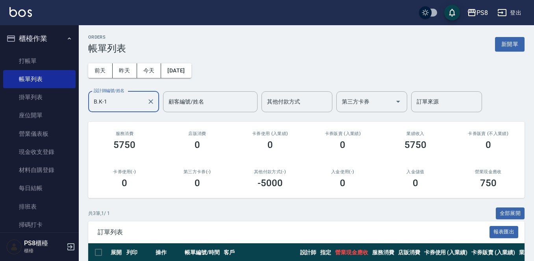
type input "B.K-1"
click at [298, 52] on div "ORDERS 帳單列表 新開單" at bounding box center [306, 44] width 437 height 19
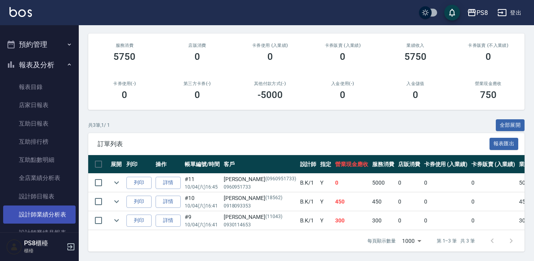
scroll to position [276, 0]
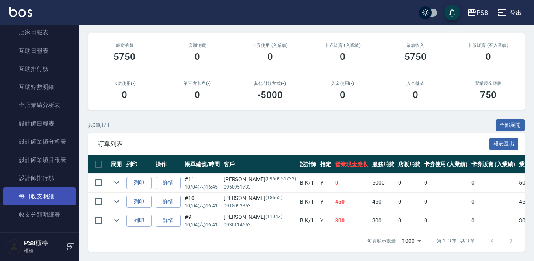
click at [52, 188] on link "每日收支明細" at bounding box center [39, 197] width 72 height 18
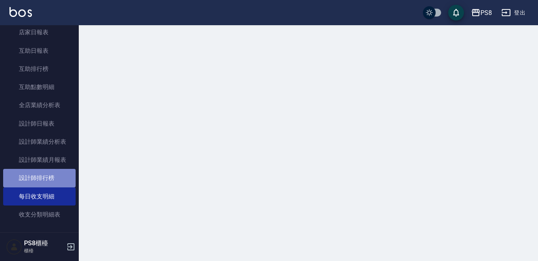
click at [52, 176] on link "設計師排行榜" at bounding box center [39, 178] width 72 height 18
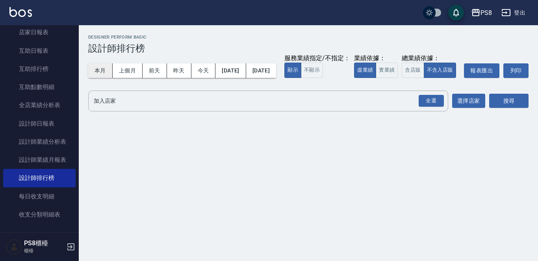
click at [100, 72] on button "本月" at bounding box center [100, 70] width 24 height 15
click at [376, 78] on button "實業績" at bounding box center [387, 70] width 22 height 15
click at [430, 107] on div "全選" at bounding box center [431, 101] width 25 height 12
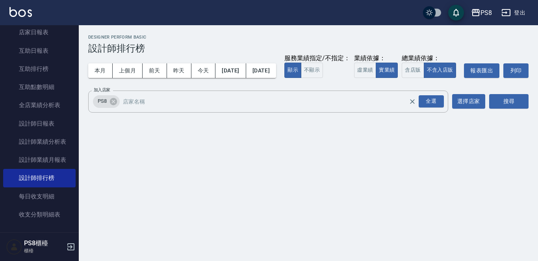
click at [533, 111] on div "PS8 2025-10-01 - 2025-10-31 設計師排行榜 列印時間： 2025-10-04-16:46 Designer Perform Basi…" at bounding box center [308, 75] width 459 height 100
click at [511, 109] on button "搜尋" at bounding box center [508, 101] width 39 height 15
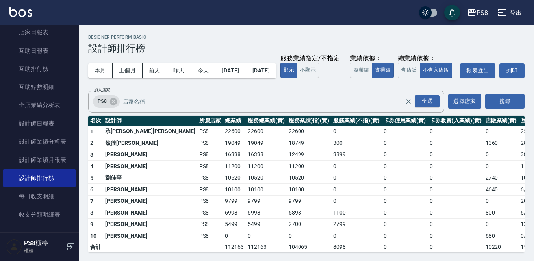
click at [400, 61] on div "本月 上個月 前天 昨天 今天 2025/10/01 2025/10/31 服務業績指定/不指定： 顯示 不顯示 業績依據： 虛業績 實業績 總業績依據： 含…" at bounding box center [306, 70] width 437 height 33
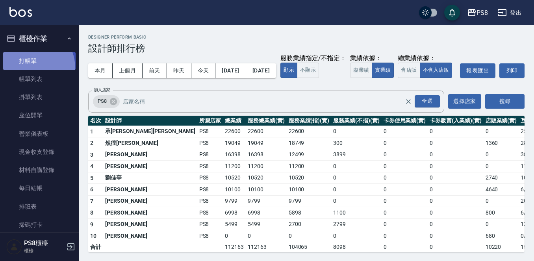
click at [28, 68] on link "打帳單" at bounding box center [39, 61] width 72 height 18
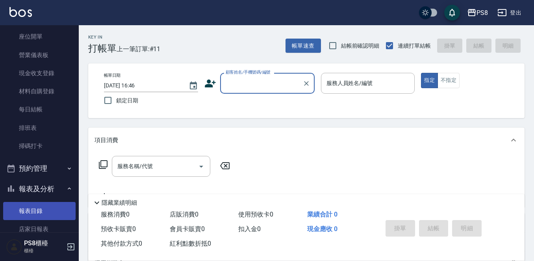
scroll to position [118, 0]
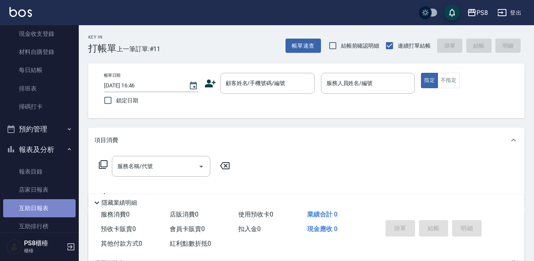
click at [45, 206] on link "互助日報表" at bounding box center [39, 208] width 72 height 18
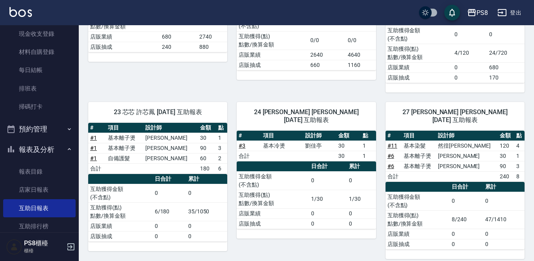
scroll to position [197, 0]
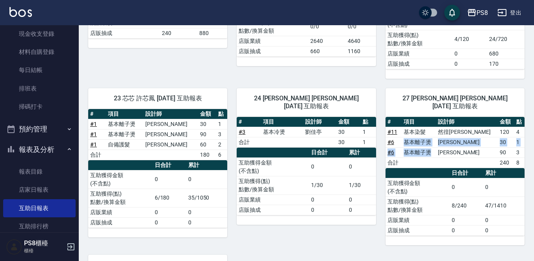
drag, startPoint x: 448, startPoint y: 147, endPoint x: 401, endPoint y: 133, distance: 48.2
click at [401, 133] on tbody "# 11 基本染髮 然徨楊 120 4 # 6 基本離子燙 卓佳澐 30 1 # 6 基本離子燙 卓佳澐 90 3 合計 240 8" at bounding box center [455, 147] width 139 height 41
click at [416, 158] on td "a dense table" at bounding box center [419, 163] width 34 height 10
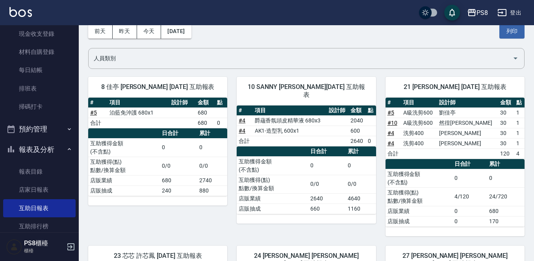
scroll to position [0, 0]
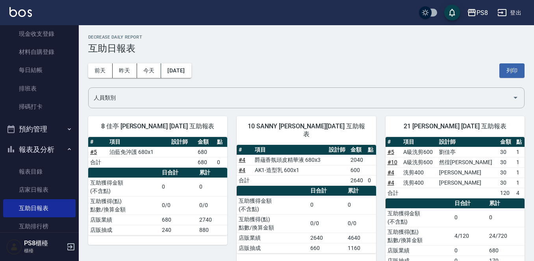
click at [521, 193] on td "4" at bounding box center [520, 193] width 10 height 10
click at [94, 74] on button "前天" at bounding box center [100, 70] width 24 height 15
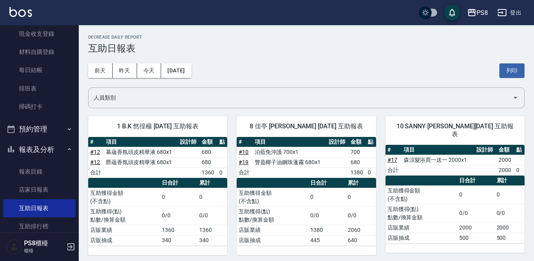
click at [152, 58] on div "前天 昨天 今天 2025/10/02 列印" at bounding box center [306, 70] width 437 height 33
click at [148, 68] on button "今天" at bounding box center [149, 70] width 24 height 15
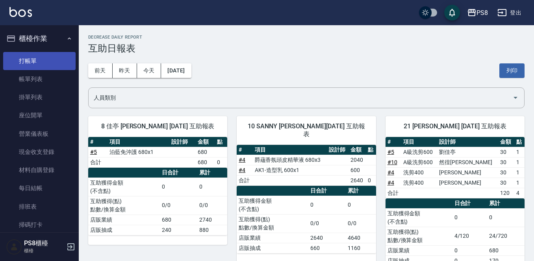
click at [62, 54] on link "打帳單" at bounding box center [39, 61] width 72 height 18
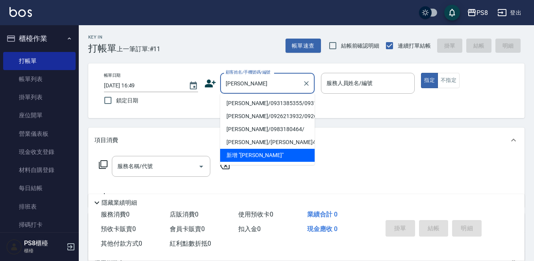
click at [251, 106] on li "王姵晴/0931385355/0931385355" at bounding box center [267, 103] width 95 height 13
type input "王姵晴/0931385355/0931385355"
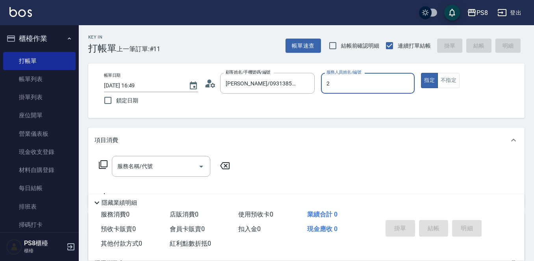
type input "小赤-2"
type button "true"
click at [133, 166] on div "服務名稱/代號 服務名稱/代號" at bounding box center [161, 166] width 98 height 21
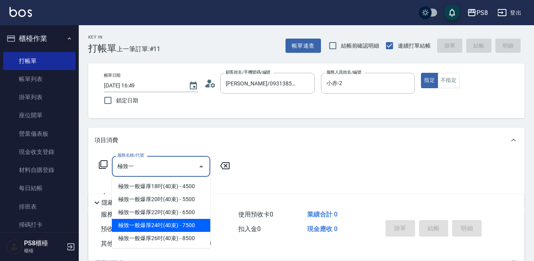
click at [158, 226] on span "極致一般爆厚24吋(40束) - 7500" at bounding box center [161, 225] width 98 height 13
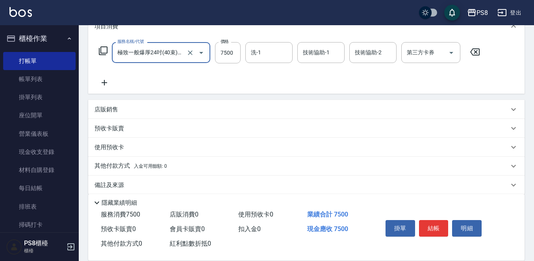
scroll to position [118, 0]
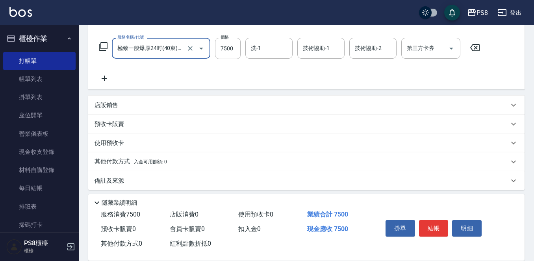
type input "極致一般爆厚24吋(40束)(G73)"
click at [102, 76] on icon at bounding box center [105, 78] width 20 height 9
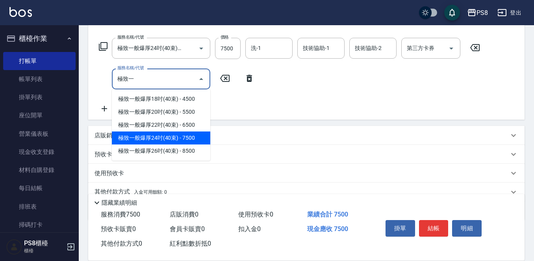
click at [159, 141] on span "極致一般爆厚24吋(40束) - 7500" at bounding box center [161, 138] width 98 height 13
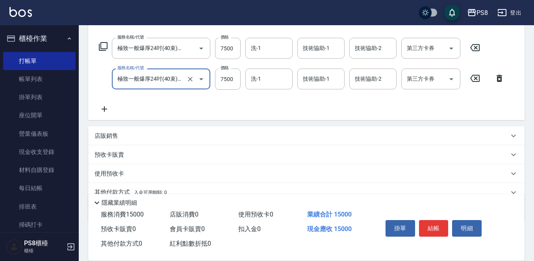
type input "極致一般爆厚24吋(40束)(G73)"
click at [101, 112] on icon at bounding box center [105, 108] width 20 height 9
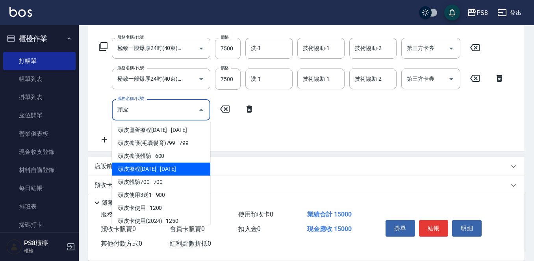
click at [181, 172] on span "頭皮療程1500 - 1500" at bounding box center [161, 169] width 98 height 13
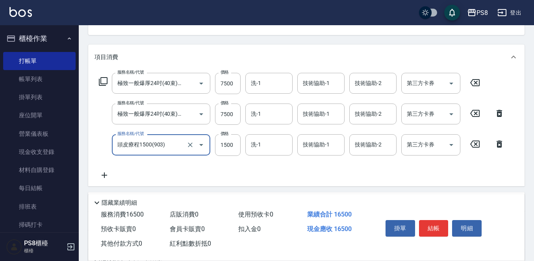
scroll to position [158, 0]
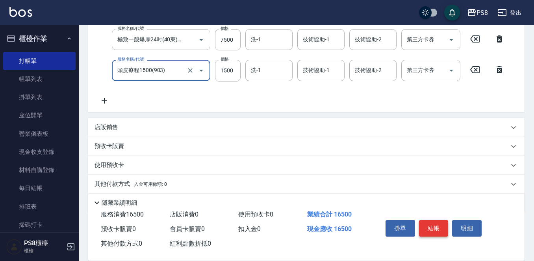
type input "頭皮療程1500(903)"
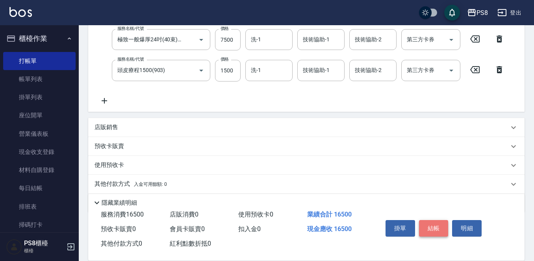
click at [433, 228] on button "結帳" at bounding box center [434, 228] width 30 height 17
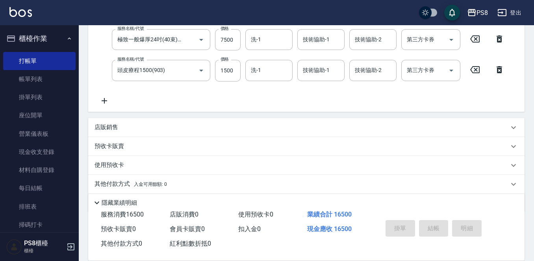
type input "2025/10/04 16:52"
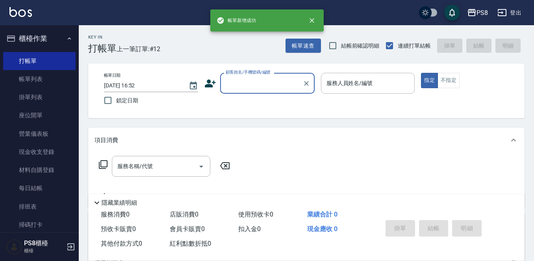
scroll to position [0, 0]
click at [18, 83] on link "帳單列表" at bounding box center [39, 79] width 72 height 18
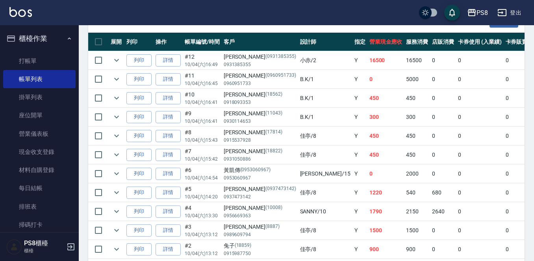
scroll to position [197, 0]
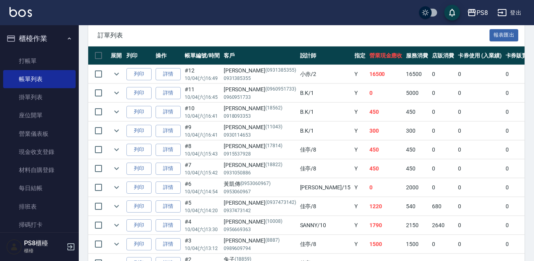
drag, startPoint x: 268, startPoint y: 61, endPoint x: 260, endPoint y: 57, distance: 8.5
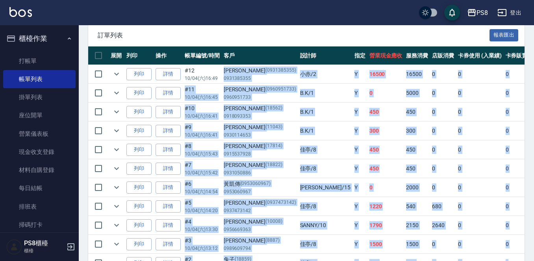
drag, startPoint x: 226, startPoint y: 66, endPoint x: 512, endPoint y: 260, distance: 345.2
click at [512, 261] on tbody "列印 詳情 #12 10/04 (六) 16:49 王姵晴 (0931385355) 0931385355 小赤 /2 Y 16500 16500 0 0 0…" at bounding box center [452, 178] width 728 height 227
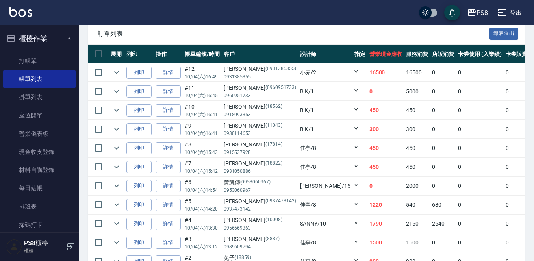
click at [178, 38] on div "訂單列表 報表匯出" at bounding box center [306, 34] width 437 height 22
click at [24, 57] on link "打帳單" at bounding box center [39, 61] width 72 height 18
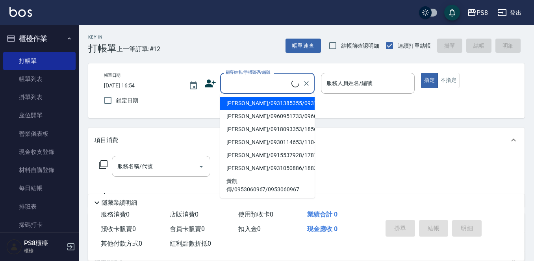
click at [238, 81] on input "顧客姓名/手機號碼/編號" at bounding box center [258, 83] width 68 height 14
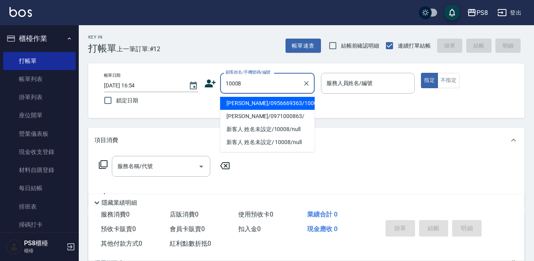
click at [303, 101] on li "潘瑞敏/0956669363/10008" at bounding box center [267, 103] width 95 height 13
type input "潘瑞敏/0956669363/10008"
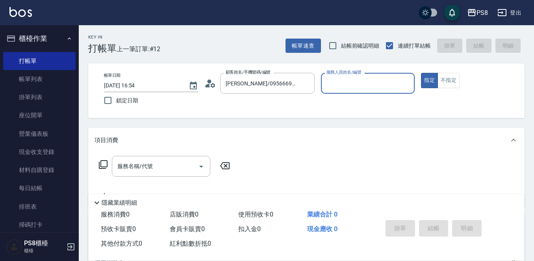
type input "SANNY-10"
click at [427, 81] on button "指定" at bounding box center [429, 80] width 17 height 15
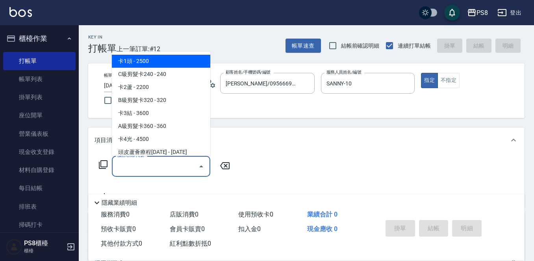
click at [178, 170] on input "服務名稱/代號" at bounding box center [155, 167] width 80 height 14
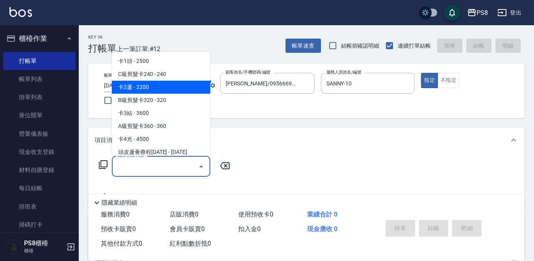
type input "0"
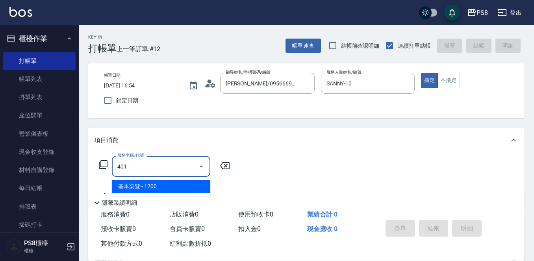
click at [171, 178] on ul "基本染髮 - 1200" at bounding box center [161, 186] width 98 height 19
click at [169, 187] on span "基本染髮 - 1200" at bounding box center [161, 186] width 98 height 13
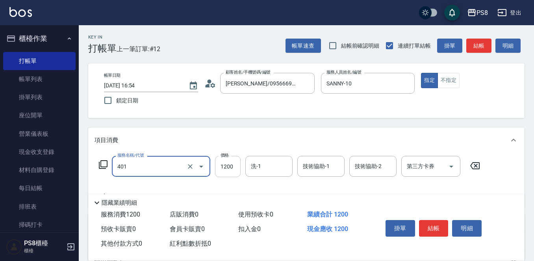
type input "基本染髮(401)"
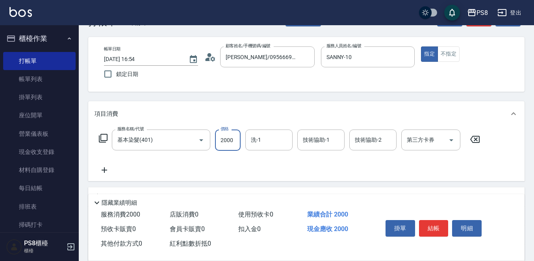
scroll to position [39, 0]
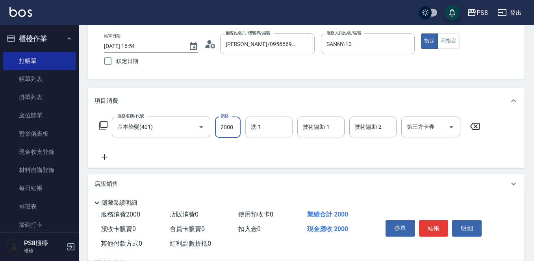
type input "2000"
click at [271, 126] on input "洗-1" at bounding box center [269, 127] width 40 height 14
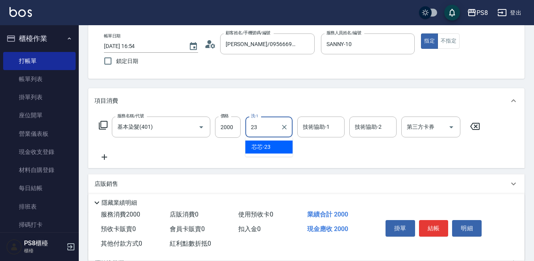
click at [271, 146] on div "芯芯 -23" at bounding box center [268, 147] width 47 height 13
type input "芯芯-23"
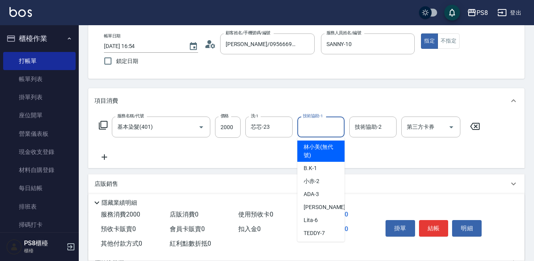
click at [324, 126] on input "技術協助-1" at bounding box center [321, 127] width 40 height 14
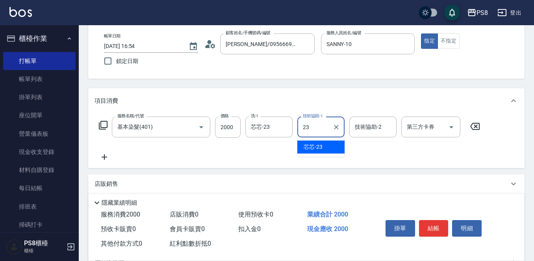
drag, startPoint x: 328, startPoint y: 150, endPoint x: 320, endPoint y: 147, distance: 8.6
click at [327, 150] on div "芯芯 -23" at bounding box center [320, 147] width 47 height 13
type input "芯芯-23"
click at [104, 153] on icon at bounding box center [105, 156] width 20 height 9
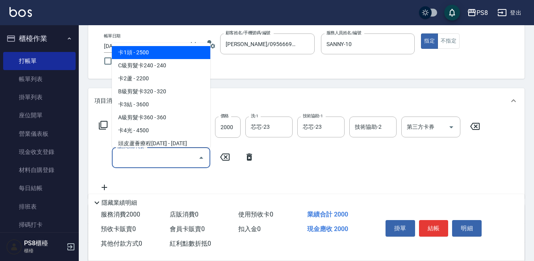
click at [121, 154] on input "服務名稱/代號" at bounding box center [155, 158] width 80 height 14
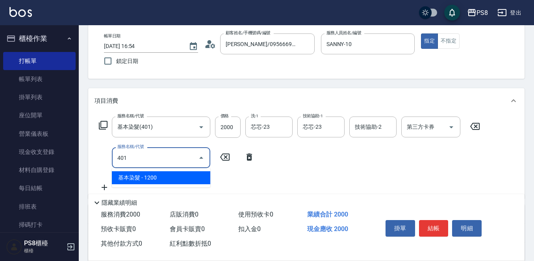
click at [138, 179] on span "基本染髮 - 1200" at bounding box center [161, 177] width 98 height 13
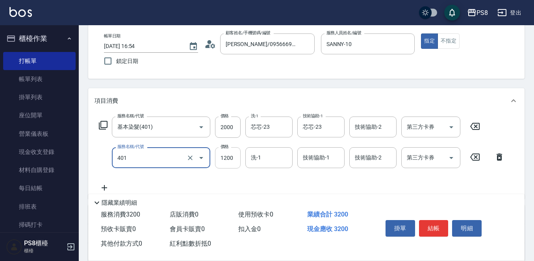
type input "基本染髮(401)"
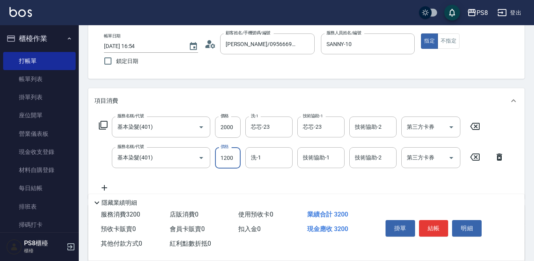
click at [229, 158] on input "1200" at bounding box center [228, 157] width 26 height 21
type input "2850"
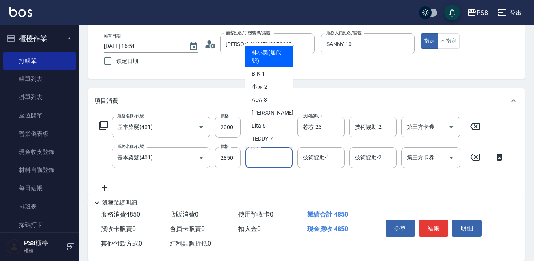
click at [258, 157] on input "洗-1" at bounding box center [269, 158] width 40 height 14
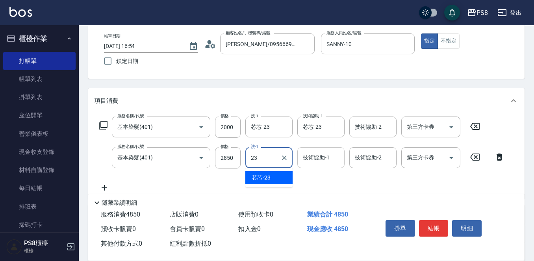
drag, startPoint x: 270, startPoint y: 175, endPoint x: 333, endPoint y: 160, distance: 64.1
click at [333, 160] on body "PS8 登出 櫃檯作業 打帳單 帳單列表 掛單列表 座位開單 營業儀表板 現金收支登錄 材料自購登錄 每日結帳 排班表 掃碼打卡 預約管理 預約管理 單日預約…" at bounding box center [267, 168] width 534 height 415
drag, startPoint x: 278, startPoint y: 179, endPoint x: 281, endPoint y: 173, distance: 6.7
click at [278, 179] on div "芯芯 -23" at bounding box center [268, 177] width 47 height 13
type input "芯芯-23"
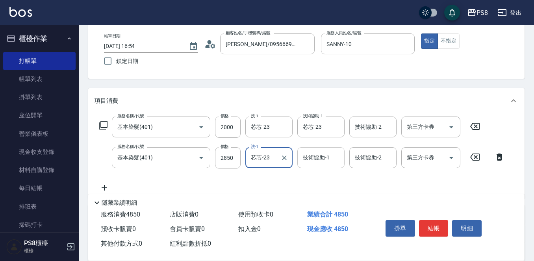
click at [307, 159] on input "技術協助-1" at bounding box center [321, 158] width 40 height 14
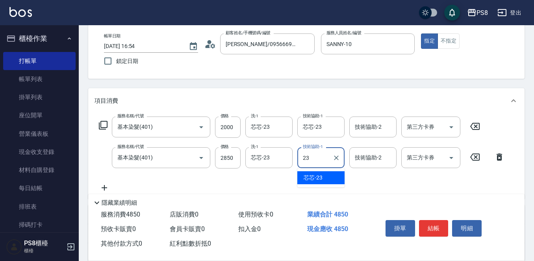
click at [314, 175] on span "芯芯 -23" at bounding box center [313, 178] width 19 height 8
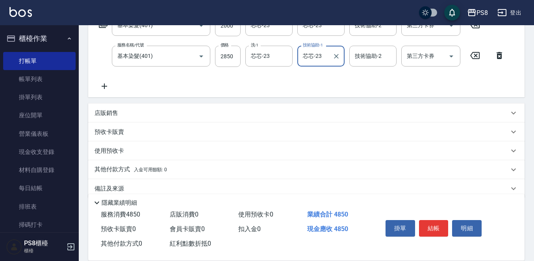
scroll to position [154, 0]
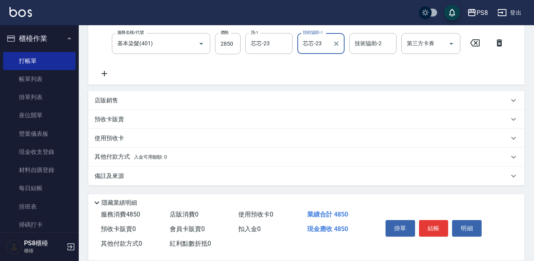
type input "芯芯-23"
click at [111, 158] on p "其他付款方式 入金可用餘額: 0" at bounding box center [131, 157] width 72 height 9
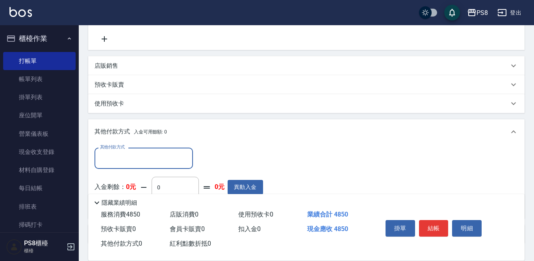
scroll to position [232, 0]
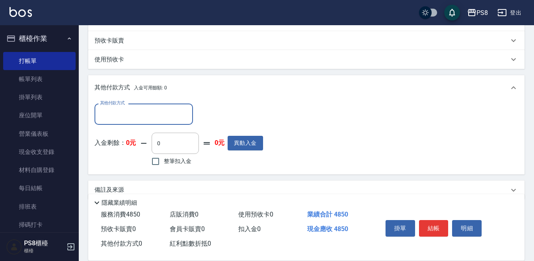
click at [134, 123] on div "其他付款方式" at bounding box center [144, 114] width 98 height 21
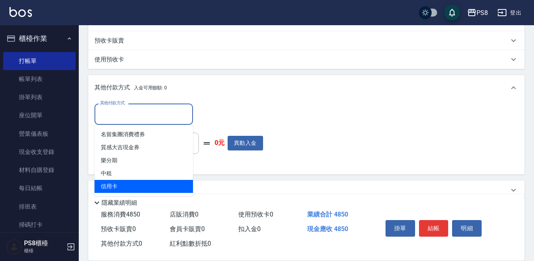
click at [138, 186] on span "信用卡" at bounding box center [144, 186] width 98 height 13
type input "信用卡"
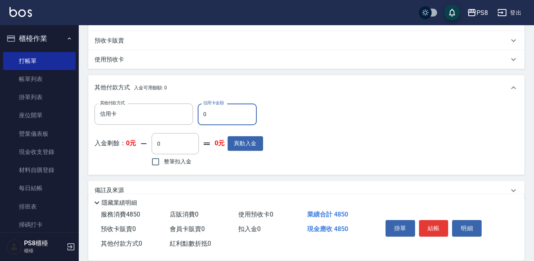
click at [217, 117] on input "0" at bounding box center [227, 114] width 59 height 21
type input "4850"
click at [444, 227] on button "結帳" at bounding box center [434, 228] width 30 height 17
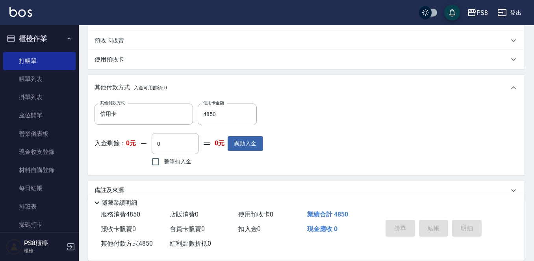
type input "2025/10/04 16:55"
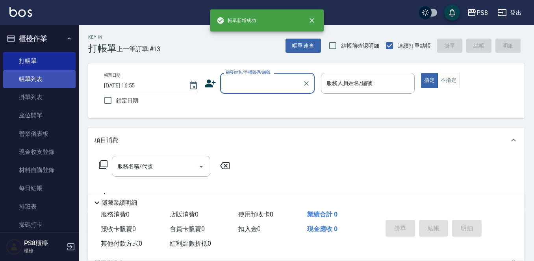
click at [55, 74] on link "帳單列表" at bounding box center [39, 79] width 72 height 18
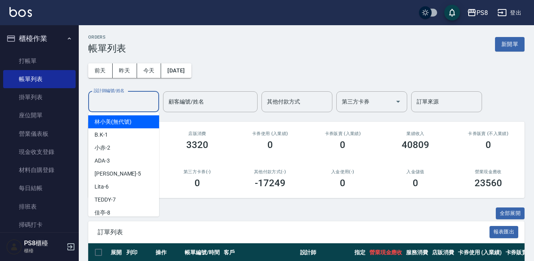
click at [132, 112] on div "設計師編號/姓名" at bounding box center [123, 101] width 71 height 21
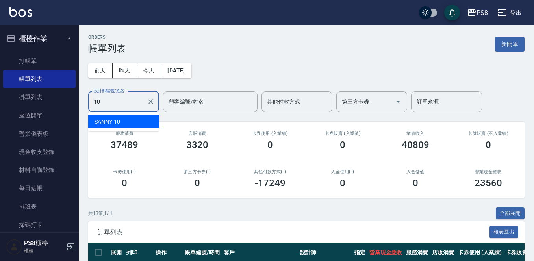
click at [130, 121] on div "SANNY -10" at bounding box center [123, 121] width 71 height 13
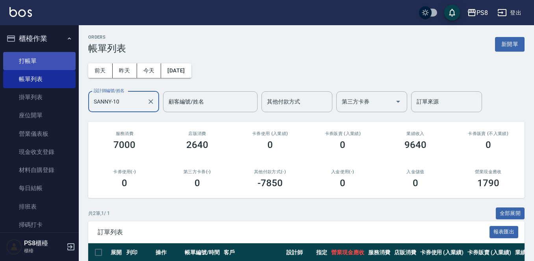
type input "SANNY-10"
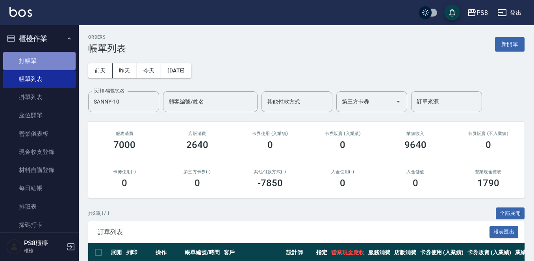
click at [50, 57] on link "打帳單" at bounding box center [39, 61] width 72 height 18
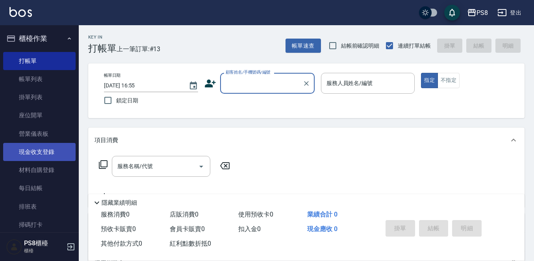
click at [52, 152] on link "現金收支登錄" at bounding box center [39, 152] width 72 height 18
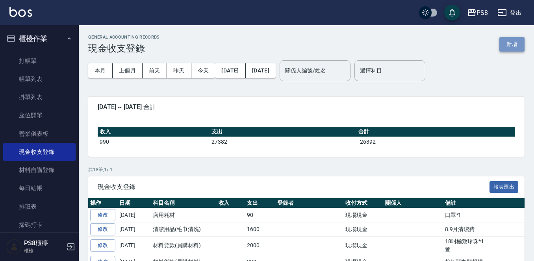
click at [519, 45] on button "新增" at bounding box center [512, 44] width 25 height 15
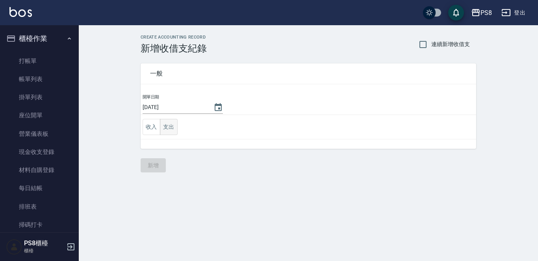
click at [169, 119] on button "支出" at bounding box center [169, 127] width 18 height 16
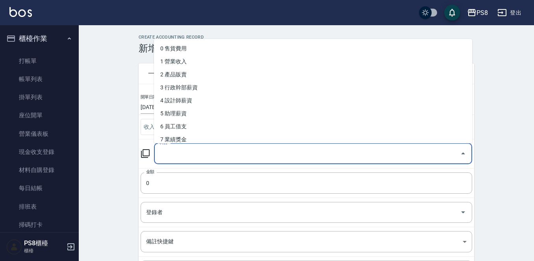
click at [165, 154] on input "科目" at bounding box center [307, 154] width 299 height 14
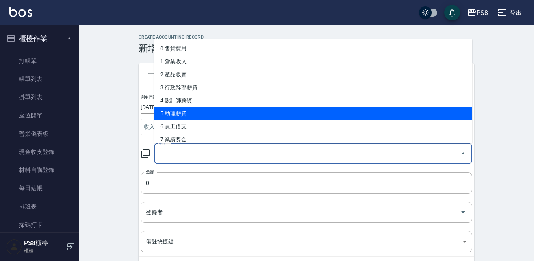
scroll to position [79, 0]
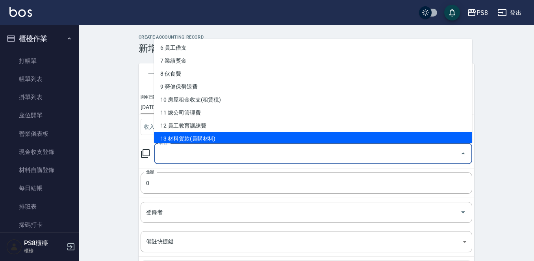
click at [230, 134] on li "13 材料貨款(員購材料)" at bounding box center [313, 138] width 318 height 13
type input "13 材料貨款(員購材料)"
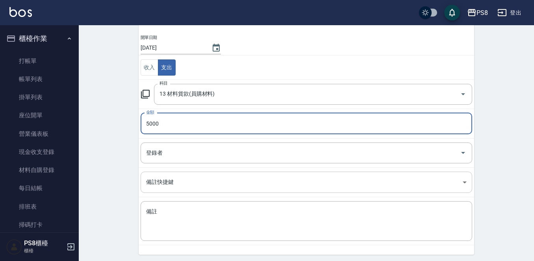
scroll to position [87, 0]
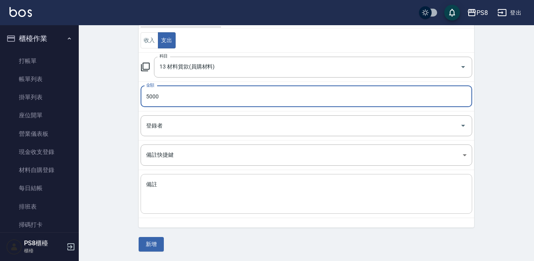
type input "5000"
click at [266, 188] on textarea "備註" at bounding box center [306, 194] width 321 height 27
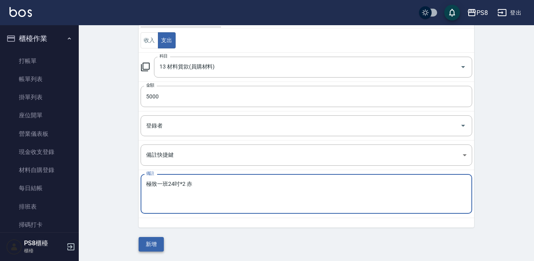
type textarea "極致一班24吋*2 赤"
click at [156, 246] on button "新增" at bounding box center [151, 244] width 25 height 15
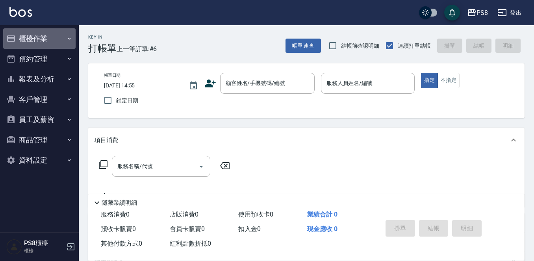
click at [15, 28] on button "櫃檯作業" at bounding box center [39, 38] width 72 height 20
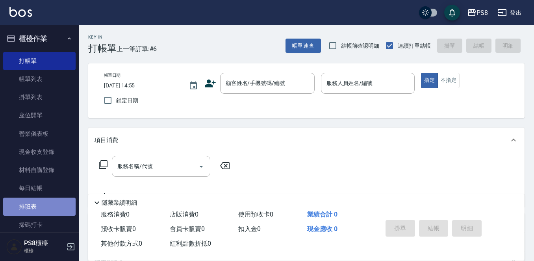
drag, startPoint x: 43, startPoint y: 209, endPoint x: 79, endPoint y: 202, distance: 36.9
click at [43, 209] on link "排班表" at bounding box center [39, 207] width 72 height 18
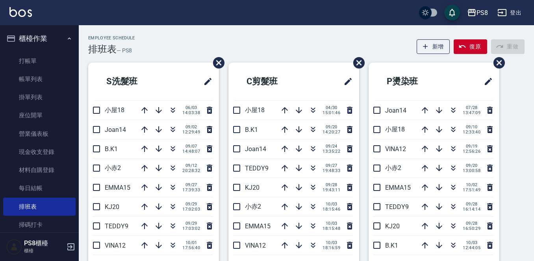
scroll to position [39, 0]
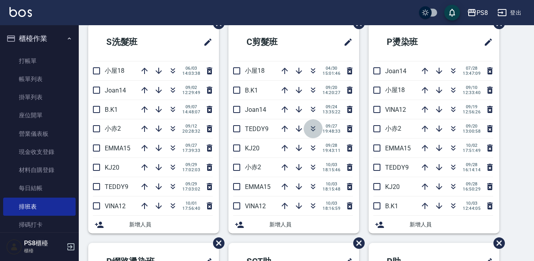
click at [309, 128] on icon "button" at bounding box center [313, 128] width 9 height 9
click at [44, 33] on button "櫃檯作業" at bounding box center [39, 38] width 72 height 20
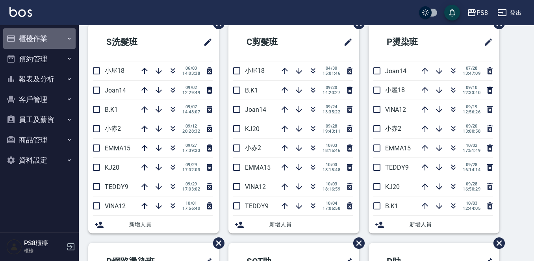
click at [32, 35] on button "櫃檯作業" at bounding box center [39, 38] width 72 height 20
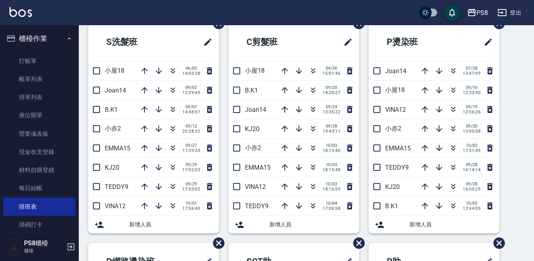
click at [36, 41] on button "櫃檯作業" at bounding box center [39, 38] width 72 height 20
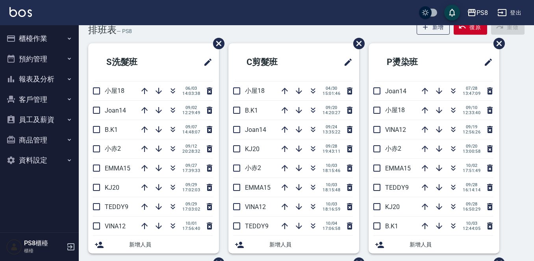
scroll to position [0, 0]
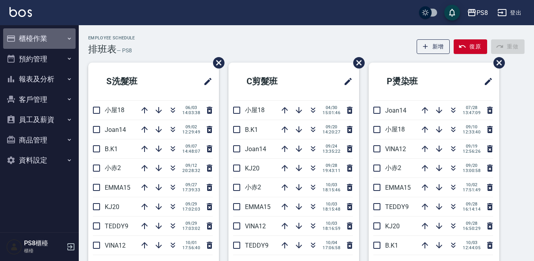
click at [37, 44] on button "櫃檯作業" at bounding box center [39, 38] width 72 height 20
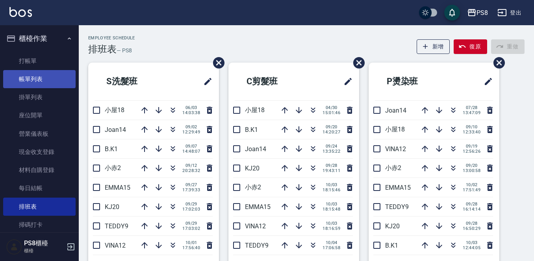
click at [33, 71] on link "帳單列表" at bounding box center [39, 79] width 72 height 18
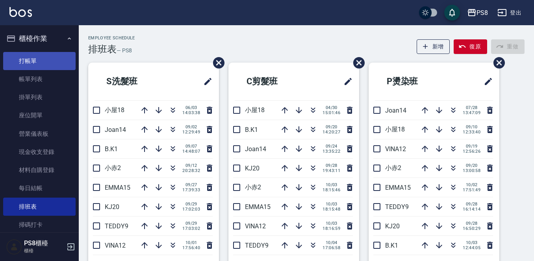
click at [35, 60] on link "打帳單" at bounding box center [39, 61] width 72 height 18
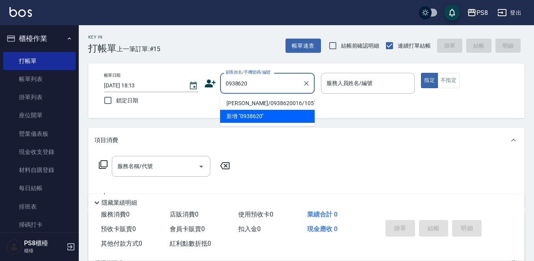
click at [234, 105] on li "張勝彥/0938620016/10570" at bounding box center [267, 103] width 95 height 13
type input "張勝彥/0938620016/10570"
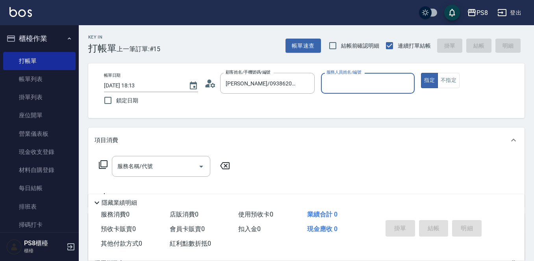
type input "小屋-18"
click at [134, 168] on div "服務名稱/代號 服務名稱/代號" at bounding box center [161, 166] width 98 height 21
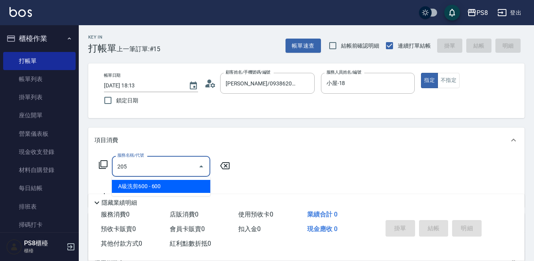
click at [141, 182] on span "A級洗剪600 - 600" at bounding box center [161, 186] width 98 height 13
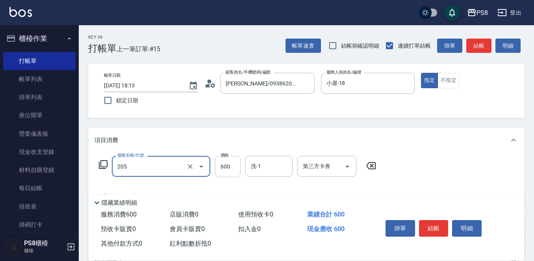
type input "A級洗剪600(205)"
click at [220, 167] on input "600" at bounding box center [228, 166] width 26 height 21
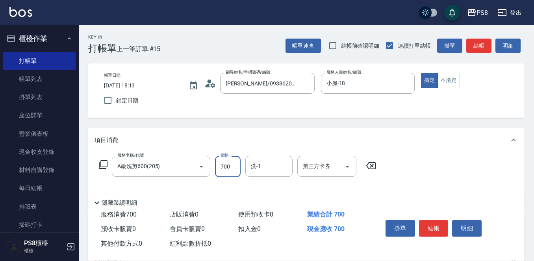
type input "700"
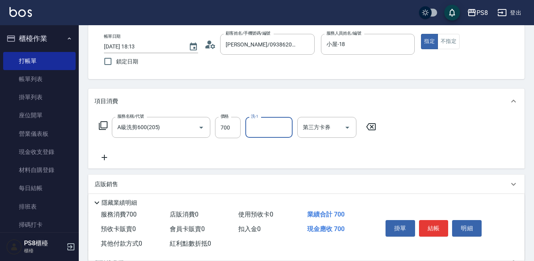
scroll to position [39, 0]
click at [105, 156] on icon at bounding box center [105, 157] width 6 height 6
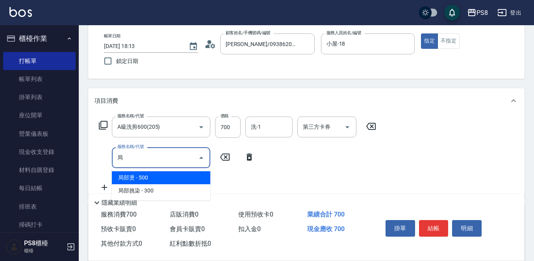
click at [140, 175] on span "局部燙 - 500" at bounding box center [161, 177] width 98 height 13
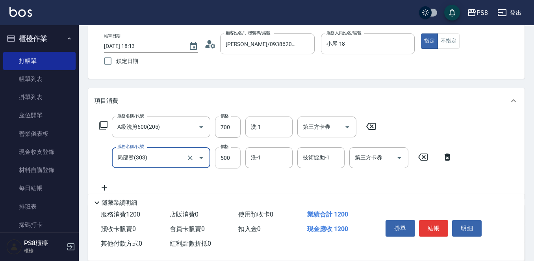
type input "局部燙(303)"
click at [219, 161] on input "500" at bounding box center [228, 157] width 26 height 21
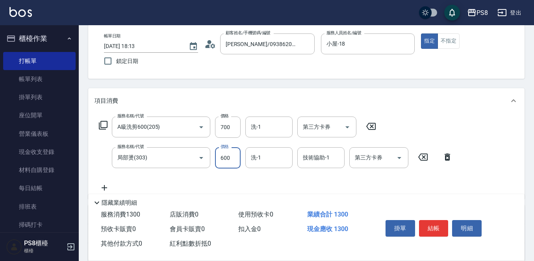
type input "600"
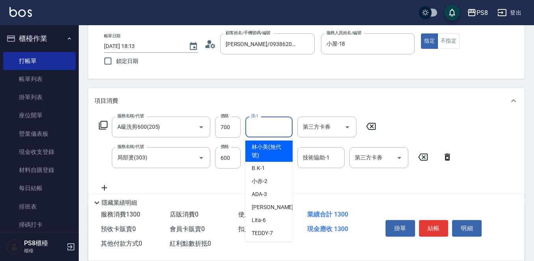
click at [266, 132] on input "洗-1" at bounding box center [269, 127] width 40 height 14
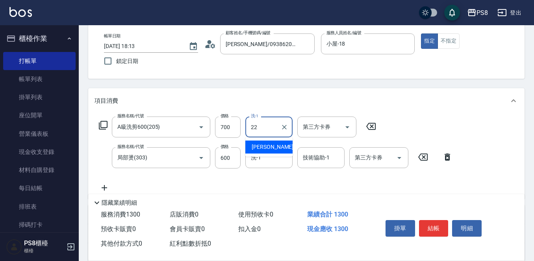
type input "珮安-22"
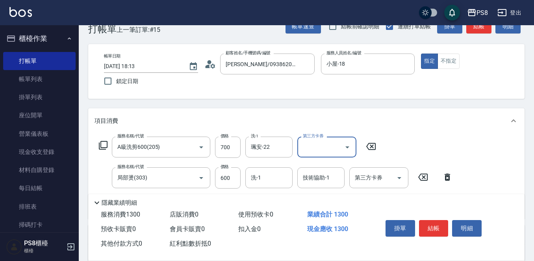
scroll to position [0, 0]
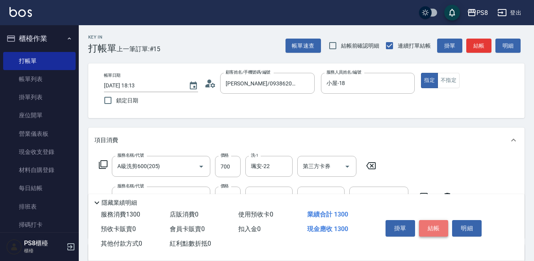
click at [427, 225] on button "結帳" at bounding box center [434, 228] width 30 height 17
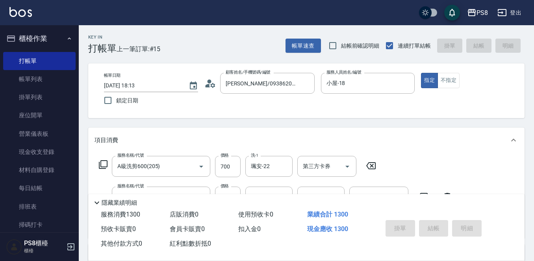
type input "2025/10/04 18:14"
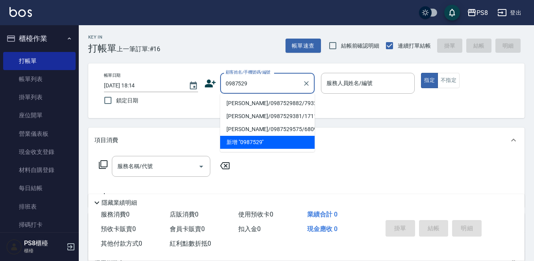
click at [244, 99] on li "周郁傑/0987529882/7932" at bounding box center [267, 103] width 95 height 13
type input "周郁傑/0987529882/7932"
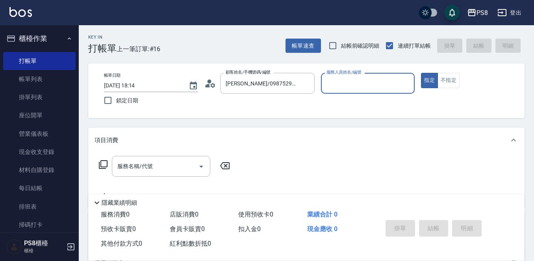
type input "小屋-18"
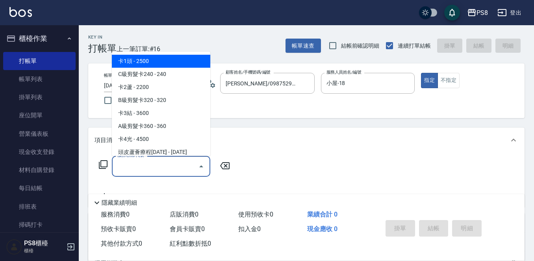
click at [147, 164] on div "服務名稱/代號 服務名稱/代號" at bounding box center [161, 166] width 98 height 21
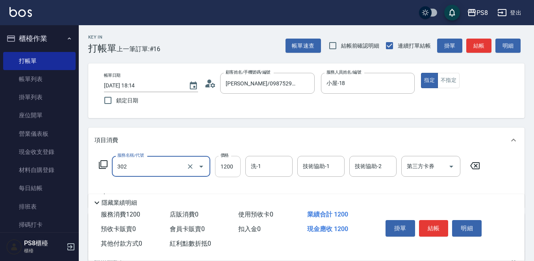
type input "基本離子燙(302)"
click at [222, 164] on input "1200" at bounding box center [228, 166] width 26 height 21
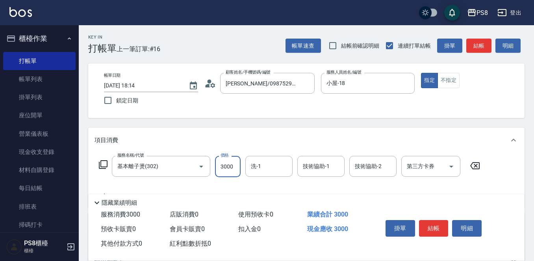
type input "3000"
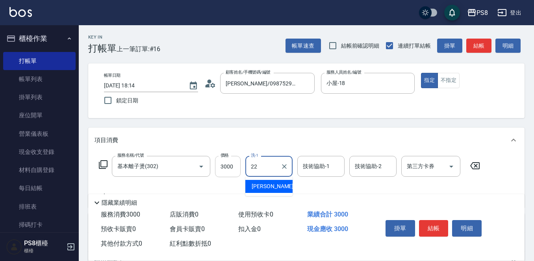
type input "珮安-22"
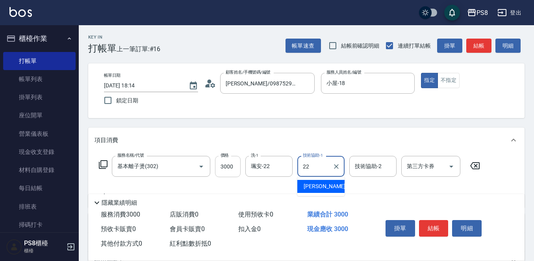
type input "珮安-22"
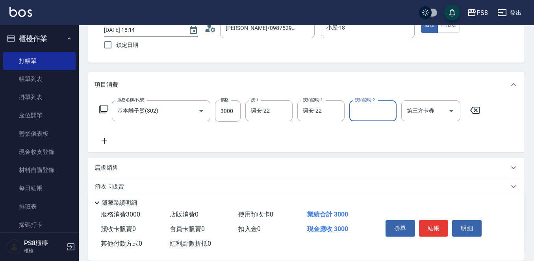
scroll to position [123, 0]
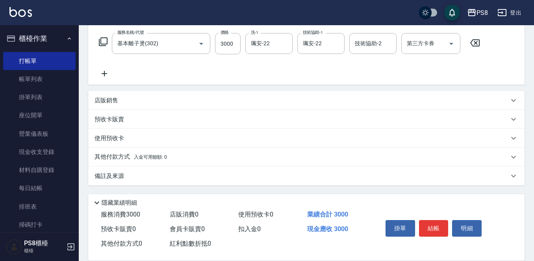
click at [111, 160] on p "其他付款方式 入金可用餘額: 0" at bounding box center [131, 157] width 72 height 9
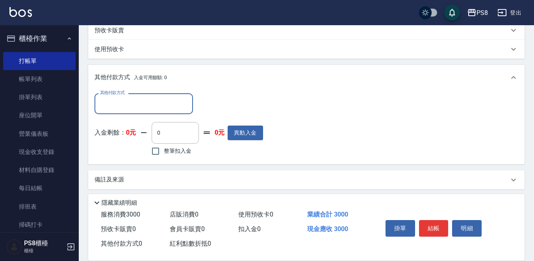
scroll to position [216, 0]
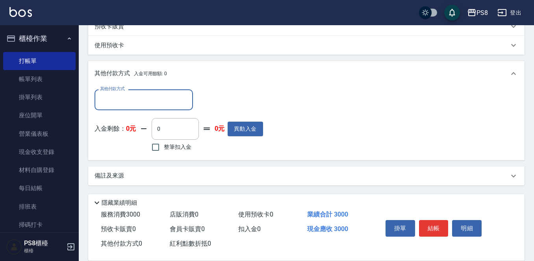
click at [130, 97] on input "其他付款方式" at bounding box center [143, 100] width 91 height 14
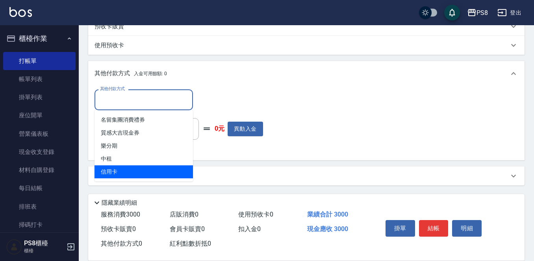
click at [123, 168] on span "信用卡" at bounding box center [144, 171] width 98 height 13
type input "信用卡"
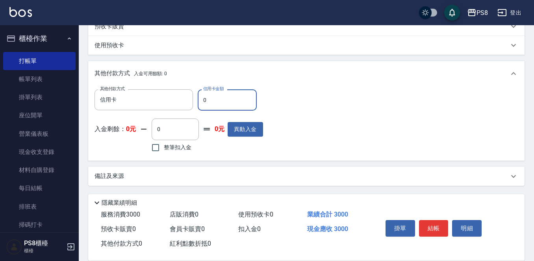
click at [213, 102] on input "0" at bounding box center [227, 99] width 59 height 21
type input "3000"
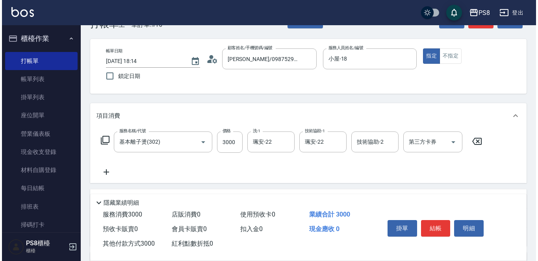
scroll to position [0, 0]
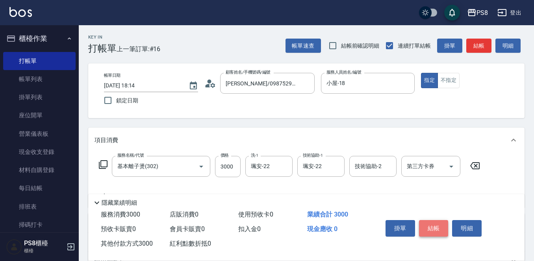
click at [430, 223] on button "結帳" at bounding box center [434, 228] width 30 height 17
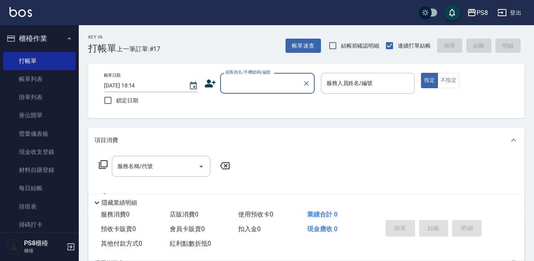
click at [260, 93] on div "顧客姓名/手機號碼/編號" at bounding box center [267, 83] width 95 height 21
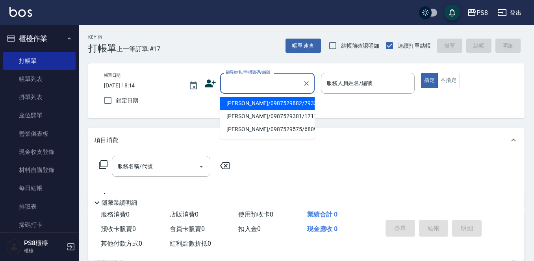
click at [260, 91] on div "顧客姓名/手機號碼/編號" at bounding box center [267, 83] width 95 height 21
click at [257, 107] on li "新增 "0919320962"" at bounding box center [267, 103] width 95 height 13
type input "0919320962"
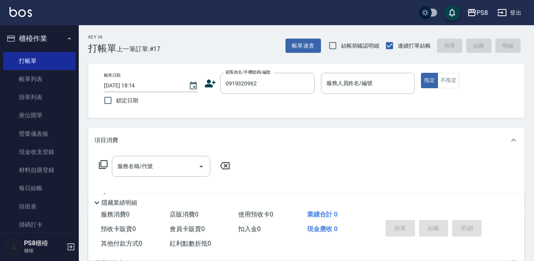
click at [211, 85] on icon at bounding box center [210, 84] width 11 height 8
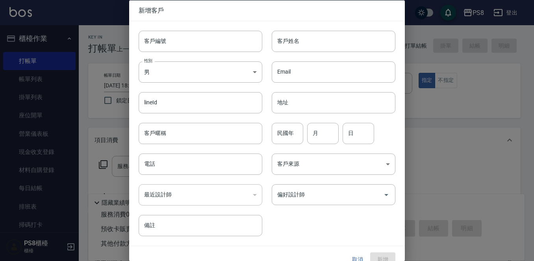
type input "0919320962"
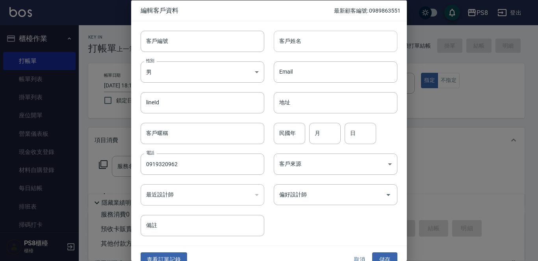
click at [343, 39] on input "客戶姓名" at bounding box center [336, 40] width 124 height 21
type input "呂慧甄"
click at [296, 134] on input "民國年" at bounding box center [290, 133] width 32 height 21
type input "70"
type input "4"
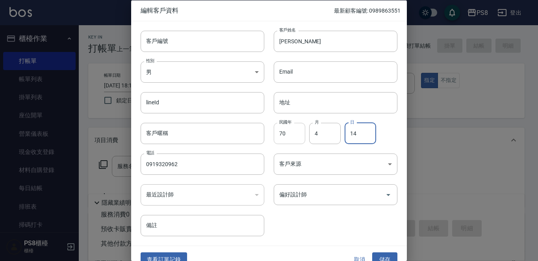
type input "14"
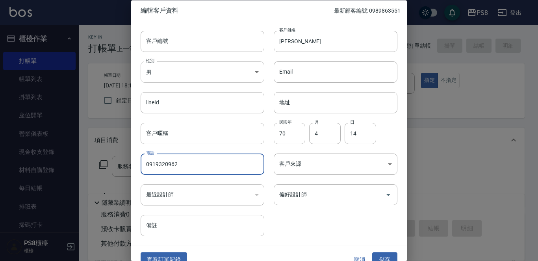
click at [221, 77] on body "PS8 登出 櫃檯作業 打帳單 帳單列表 掛單列表 座位開單 營業儀表板 現金收支登錄 材料自購登錄 每日結帳 排班表 掃碼打卡 預約管理 預約管理 單日預約…" at bounding box center [269, 192] width 538 height 384
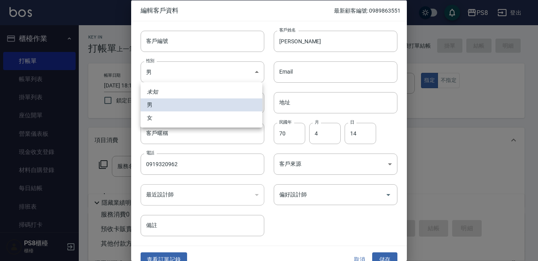
click at [202, 112] on ul "未知 男 女" at bounding box center [202, 104] width 122 height 45
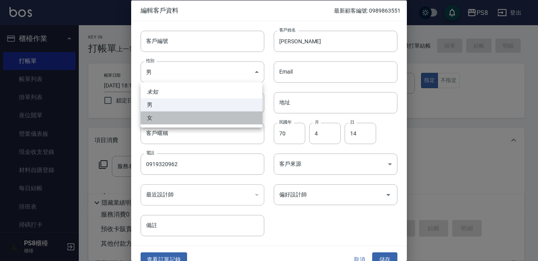
click at [200, 115] on li "女" at bounding box center [202, 118] width 122 height 13
type input "FEMALE"
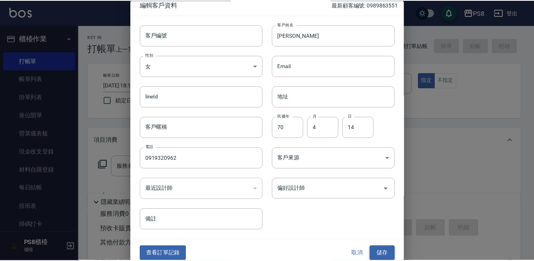
scroll to position [12, 0]
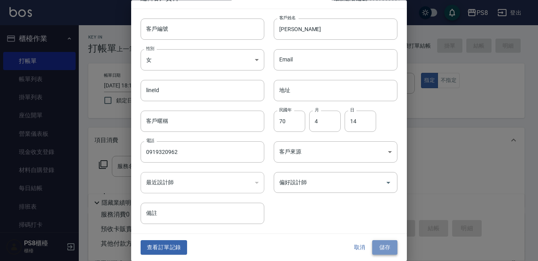
click at [387, 245] on button "儲存" at bounding box center [384, 248] width 25 height 15
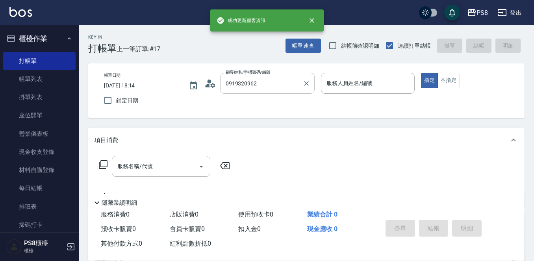
click at [277, 78] on input "0919320962" at bounding box center [262, 83] width 76 height 14
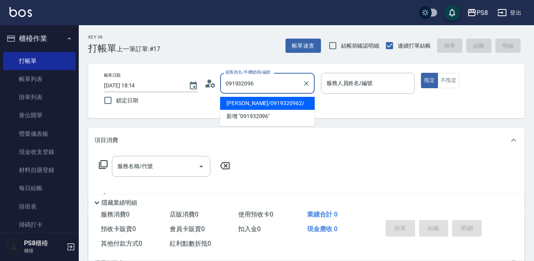
click at [269, 103] on li "呂慧甄/0919320962/" at bounding box center [267, 103] width 95 height 13
type input "呂慧甄/0919320962/"
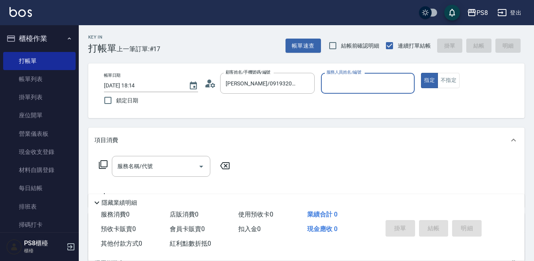
click at [335, 88] on input "服務人員姓名/編號" at bounding box center [368, 83] width 87 height 14
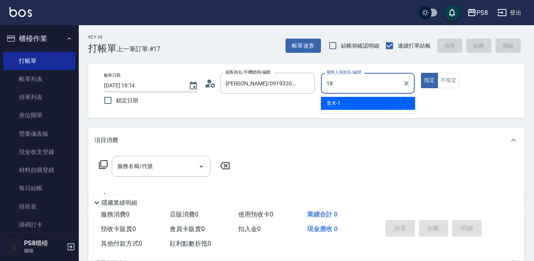
type input "小屋-18"
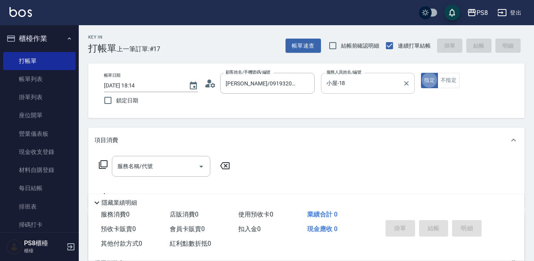
type button "true"
click at [171, 162] on input "服務名稱/代號" at bounding box center [155, 167] width 80 height 14
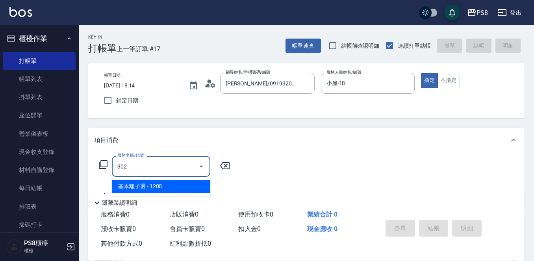
click at [147, 193] on span "基本離子燙 - 1200" at bounding box center [161, 186] width 98 height 13
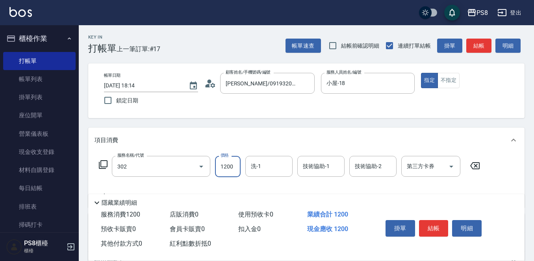
type input "基本離子燙(302)"
click at [223, 165] on input "1200" at bounding box center [228, 166] width 26 height 21
type input "3298"
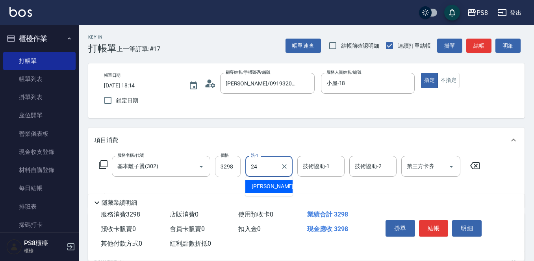
type input "婷婷-24"
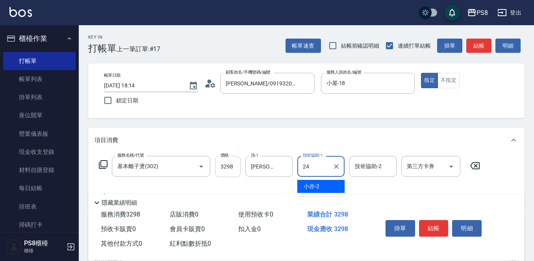
type input "婷婷-24"
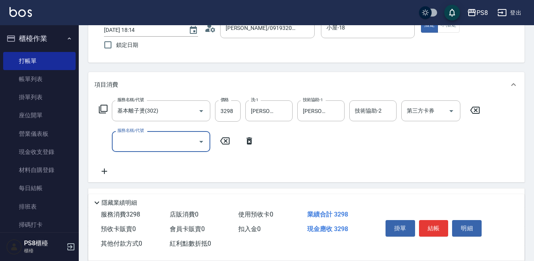
scroll to position [79, 0]
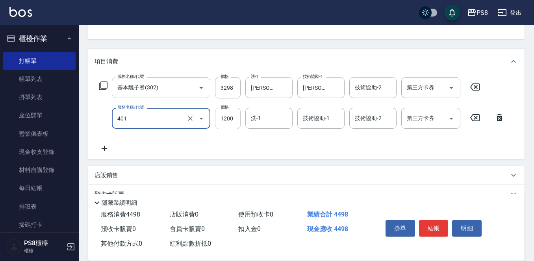
type input "基本染髮(401)"
click at [231, 123] on input "1200" at bounding box center [228, 118] width 26 height 21
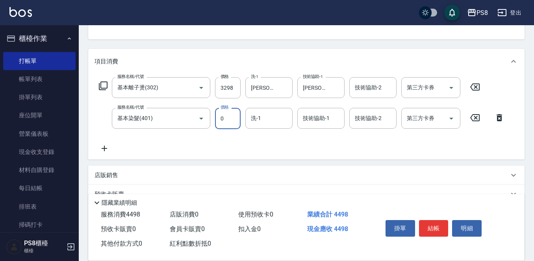
type input "0"
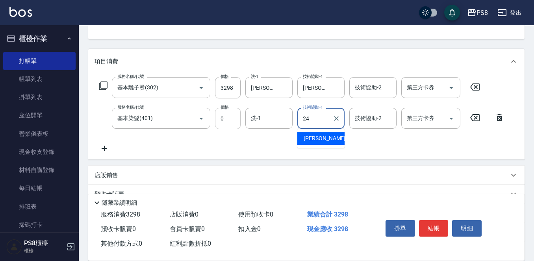
type input "婷婷-24"
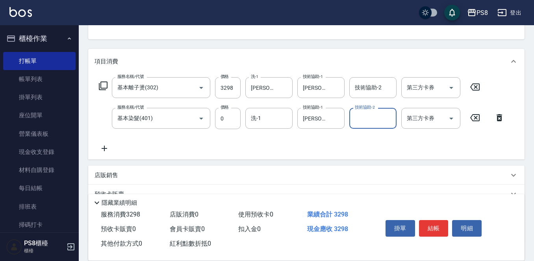
scroll to position [0, 0]
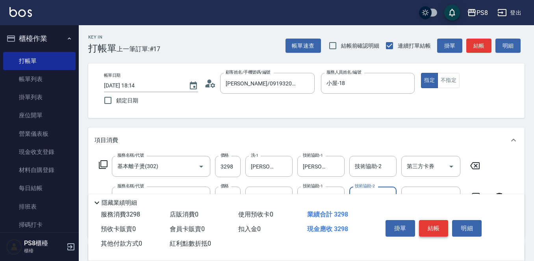
click at [436, 222] on button "結帳" at bounding box center [434, 228] width 30 height 17
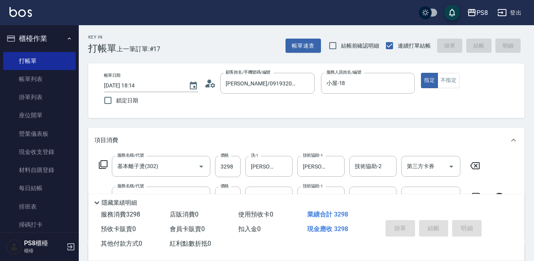
type input "2025/10/04 18:16"
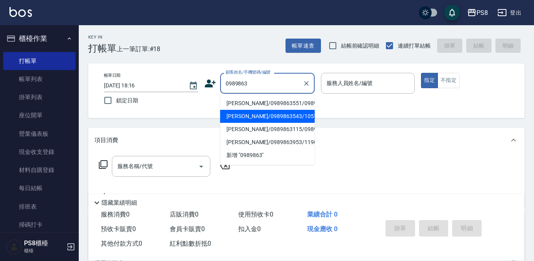
click at [270, 123] on li "蘇慶松/0989863543/10510" at bounding box center [267, 116] width 95 height 13
type input "蘇慶松/0989863543/10510"
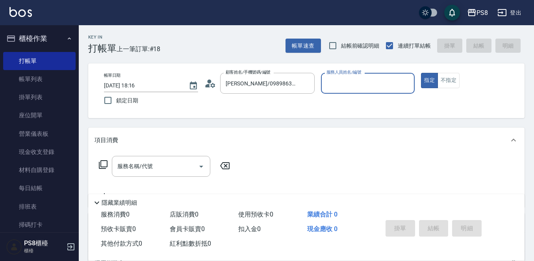
type input "小屋-18"
click at [167, 171] on input "服務名稱/代號" at bounding box center [155, 167] width 80 height 14
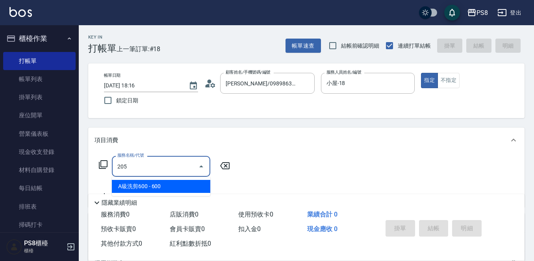
click at [164, 185] on span "A級洗剪600 - 600" at bounding box center [161, 186] width 98 height 13
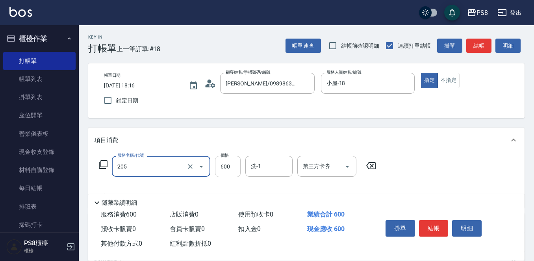
type input "A級洗剪600(205)"
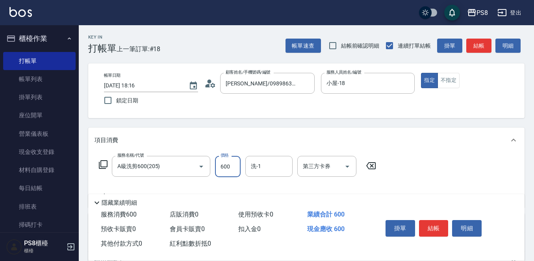
click at [235, 166] on input "600" at bounding box center [228, 166] width 26 height 21
type input "700"
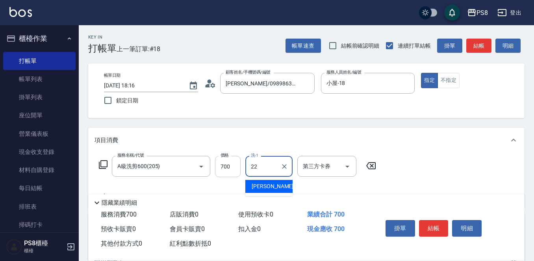
type input "珮安-22"
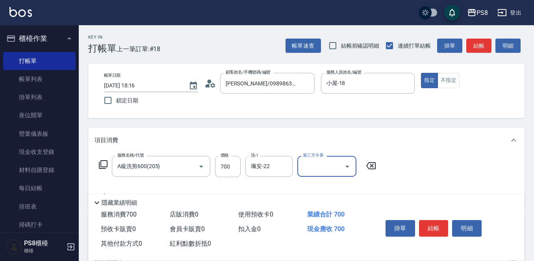
click at [438, 222] on button "結帳" at bounding box center [434, 228] width 30 height 17
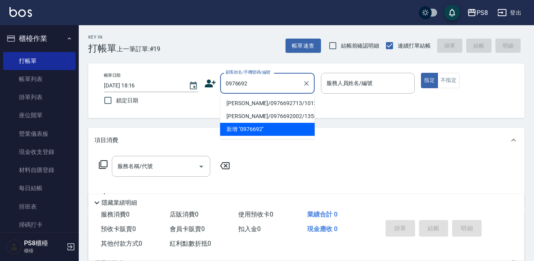
click at [247, 101] on li "王乘郁/0976692713/10122" at bounding box center [267, 103] width 95 height 13
type input "王乘郁/0976692713/10122"
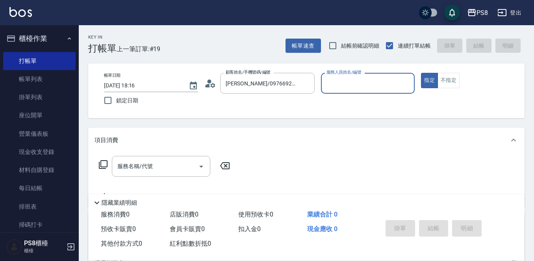
type input "小屋-18"
click at [145, 171] on input "服務名稱/代號" at bounding box center [155, 167] width 80 height 14
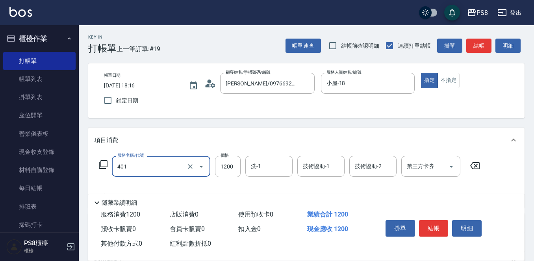
type input "基本染髮(401)"
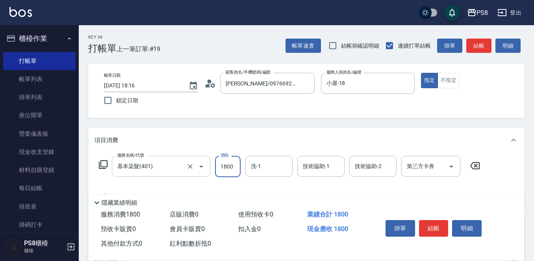
type input "1800"
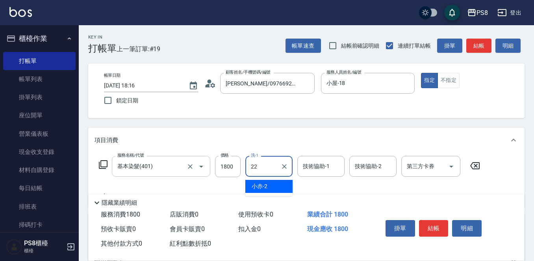
type input "珮安-22"
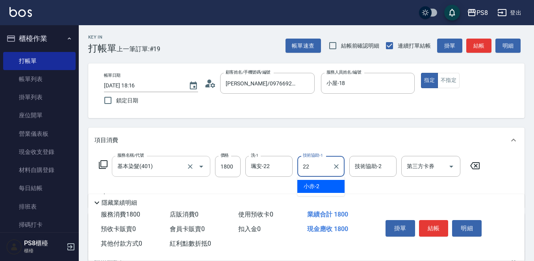
type input "珮安-22"
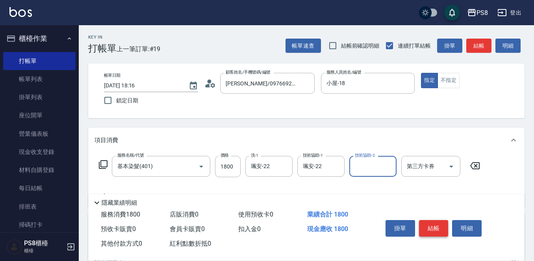
click at [430, 221] on button "結帳" at bounding box center [434, 228] width 30 height 17
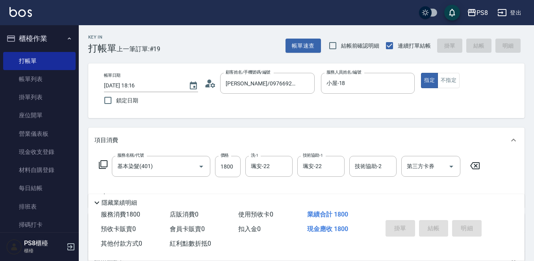
type input "2025/10/04 18:17"
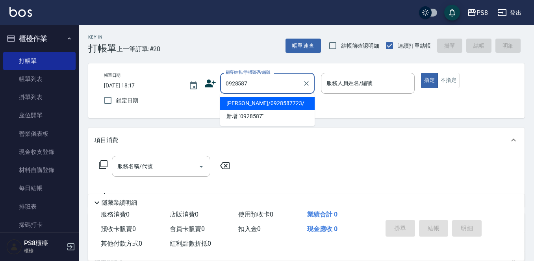
click at [282, 104] on li "吳晉德/0928587723/" at bounding box center [267, 103] width 95 height 13
type input "吳晉德/0928587723/"
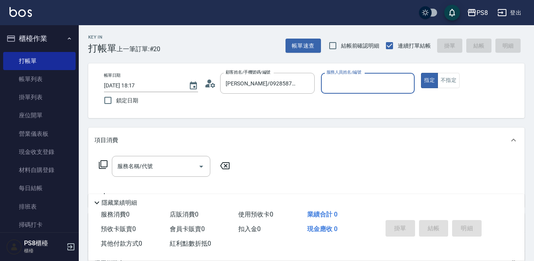
click at [351, 86] on input "服務人員姓名/編號" at bounding box center [368, 83] width 87 height 14
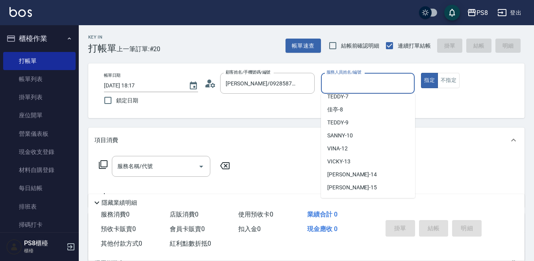
scroll to position [158, 0]
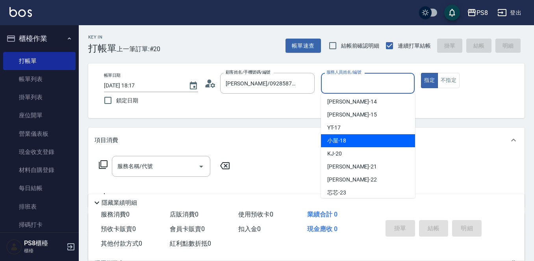
click at [364, 140] on div "小屋 -18" at bounding box center [368, 140] width 94 height 13
type input "小屋-18"
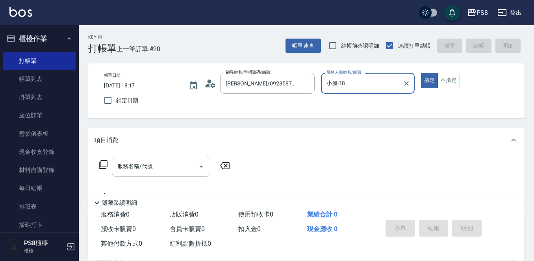
click at [167, 166] on input "服務名稱/代號" at bounding box center [155, 167] width 80 height 14
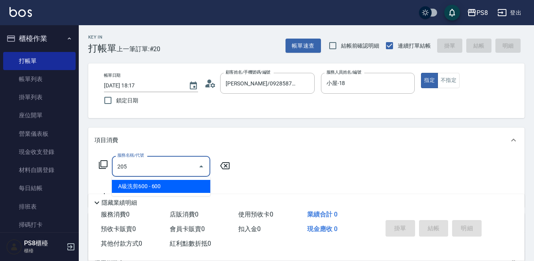
click at [155, 184] on span "A級洗剪600 - 600" at bounding box center [161, 186] width 98 height 13
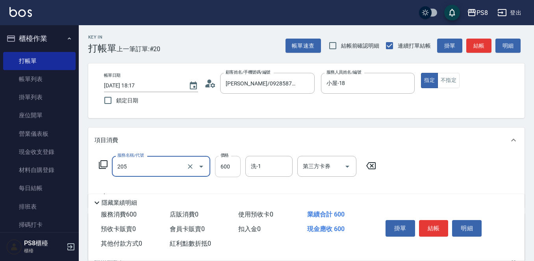
type input "A級洗剪600(205)"
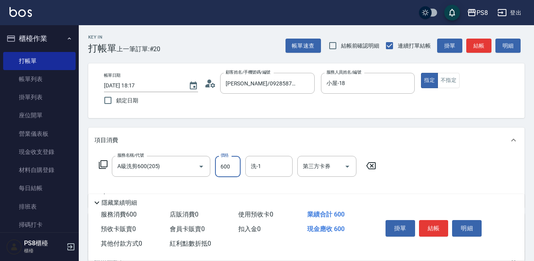
click at [230, 166] on input "600" at bounding box center [228, 166] width 26 height 21
type input "700"
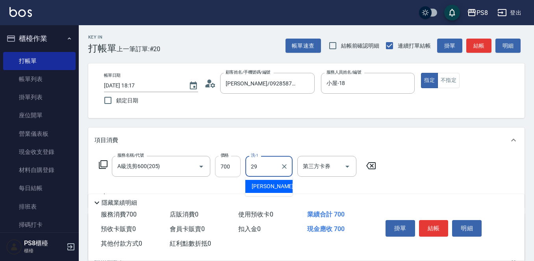
type input "戴韋全-29"
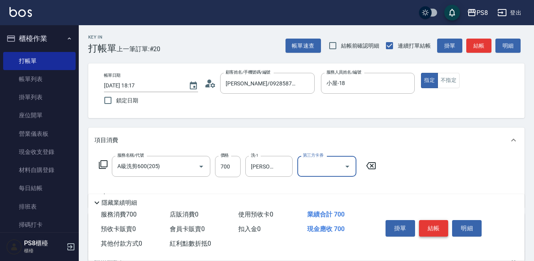
click at [443, 225] on button "結帳" at bounding box center [434, 228] width 30 height 17
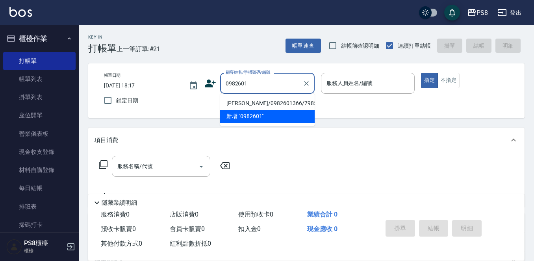
click at [234, 102] on li "王仕昕/0982601366/7985" at bounding box center [267, 103] width 95 height 13
type input "王仕昕/0982601366/7985"
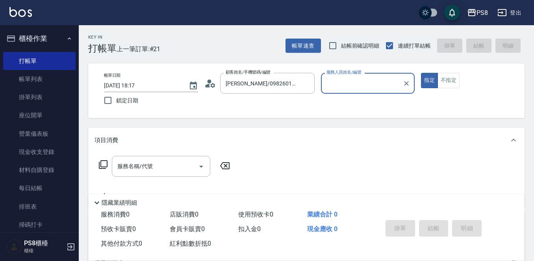
type input "小屋-18"
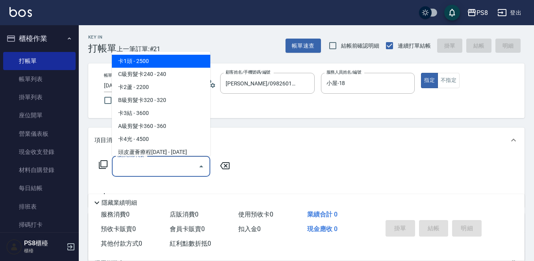
click at [164, 167] on input "服務名稱/代號" at bounding box center [155, 167] width 80 height 14
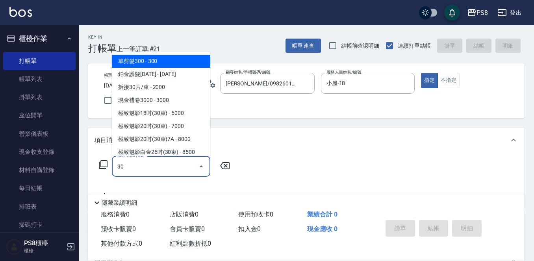
type input "3"
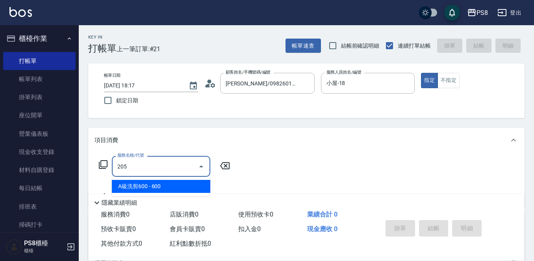
click at [178, 192] on span "A級洗剪600 - 600" at bounding box center [161, 186] width 98 height 13
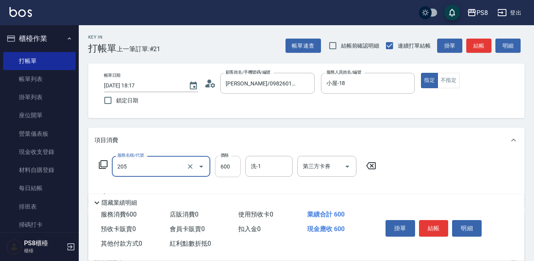
type input "A級洗剪600(205)"
click at [219, 172] on input "600" at bounding box center [228, 166] width 26 height 21
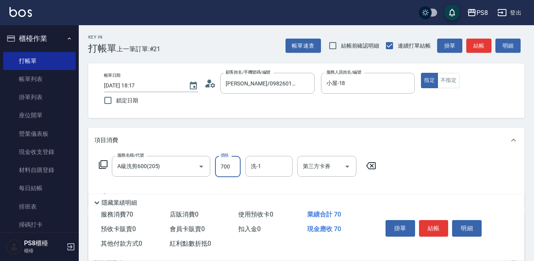
type input "700"
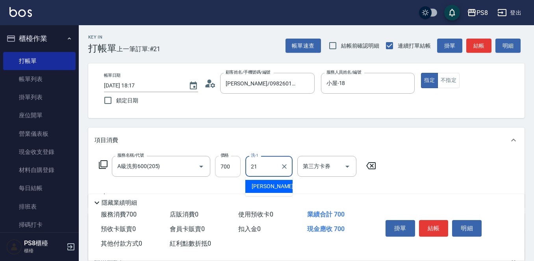
type input "趙宇文-21"
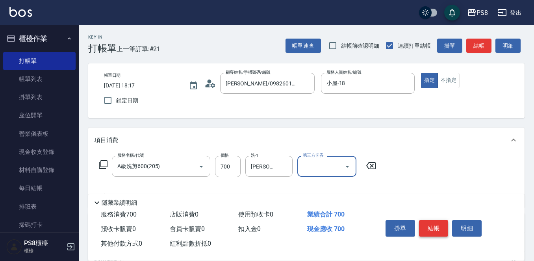
click at [439, 220] on button "結帳" at bounding box center [434, 228] width 30 height 17
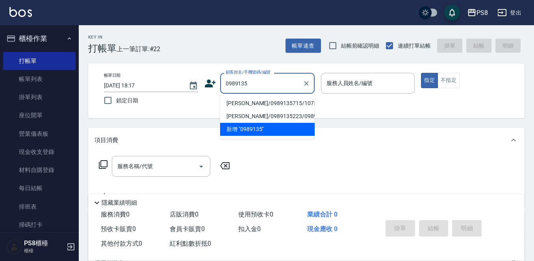
click at [286, 100] on li "劉哲宇/0989135715/10758" at bounding box center [267, 103] width 95 height 13
type input "劉哲宇/0989135715/10758"
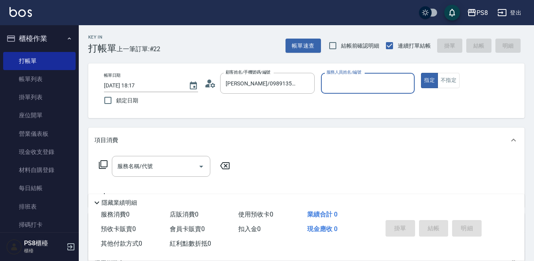
type input "小屋-18"
click at [177, 162] on input "服務名稱/代號" at bounding box center [155, 167] width 80 height 14
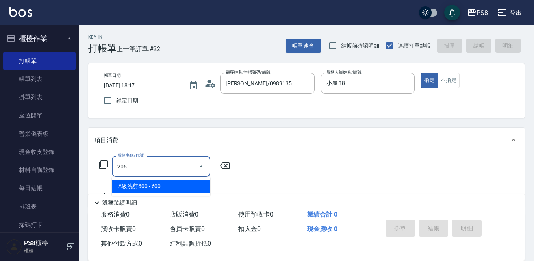
drag, startPoint x: 118, startPoint y: 186, endPoint x: 154, endPoint y: 187, distance: 36.3
click at [119, 186] on span "A級洗剪600 - 600" at bounding box center [161, 186] width 98 height 13
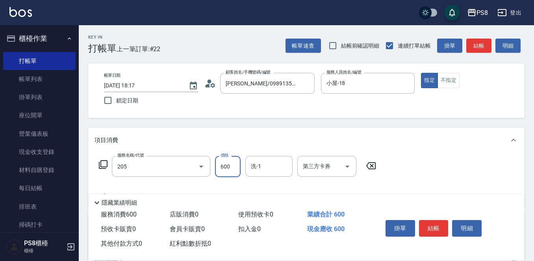
type input "A級洗剪600(205)"
click at [216, 165] on input "600" at bounding box center [228, 166] width 26 height 21
type input "700"
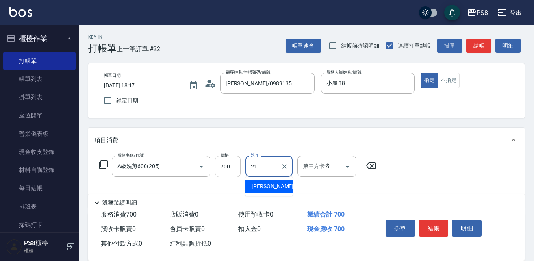
type input "趙宇文-21"
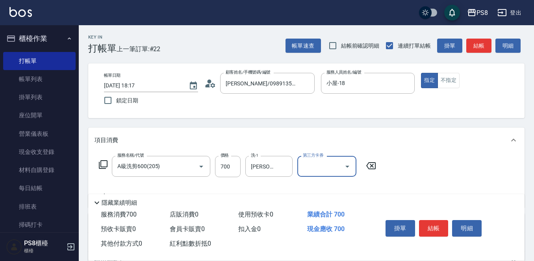
click at [440, 223] on button "結帳" at bounding box center [434, 228] width 30 height 17
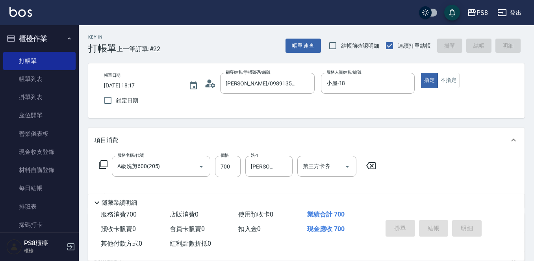
type input "2025/10/04 18:18"
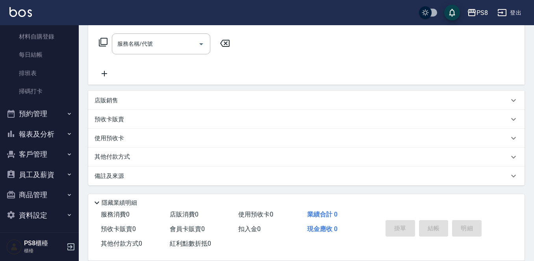
scroll to position [136, 0]
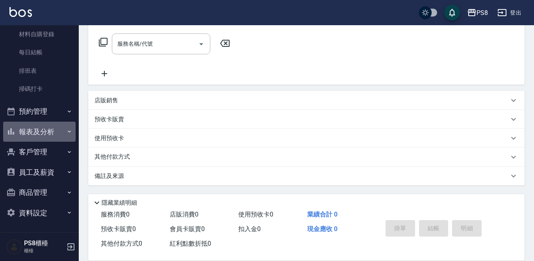
click at [43, 130] on button "報表及分析" at bounding box center [39, 132] width 72 height 20
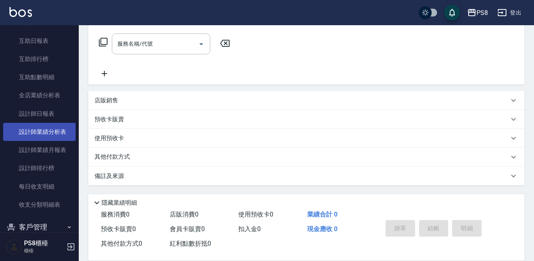
scroll to position [333, 0]
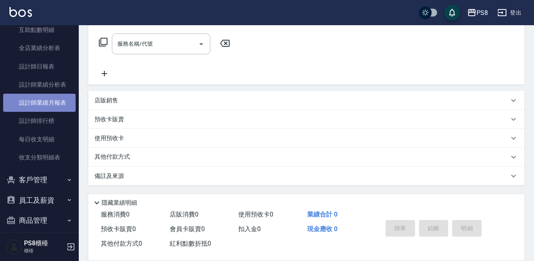
click at [56, 100] on link "設計師業績月報表" at bounding box center [39, 103] width 72 height 18
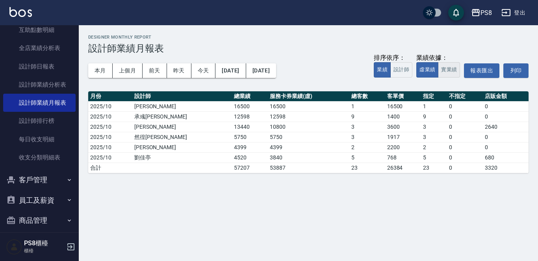
click at [452, 71] on button "實業績" at bounding box center [449, 69] width 22 height 15
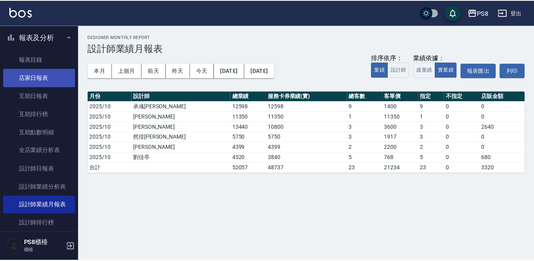
scroll to position [215, 0]
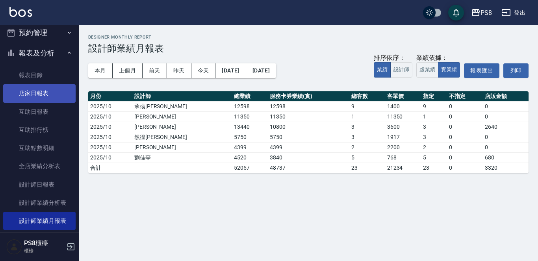
click at [58, 95] on link "店家日報表" at bounding box center [39, 93] width 72 height 18
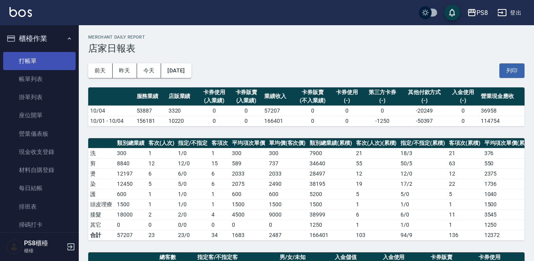
click at [39, 55] on link "打帳單" at bounding box center [39, 61] width 72 height 18
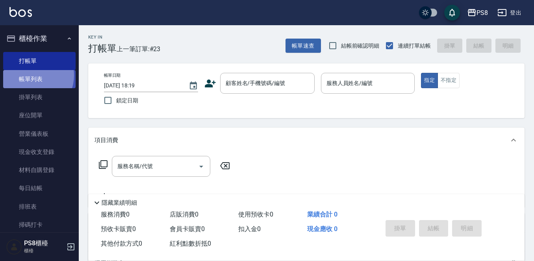
click at [33, 76] on link "帳單列表" at bounding box center [39, 79] width 72 height 18
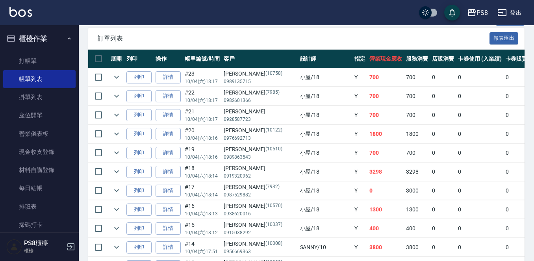
scroll to position [197, 0]
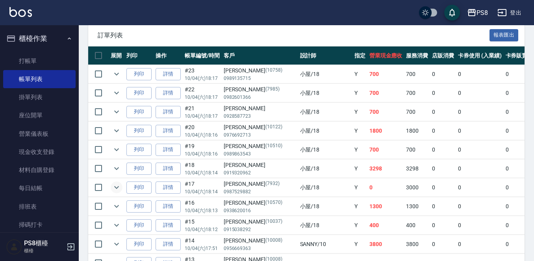
click at [115, 188] on icon "expand row" at bounding box center [116, 187] width 9 height 9
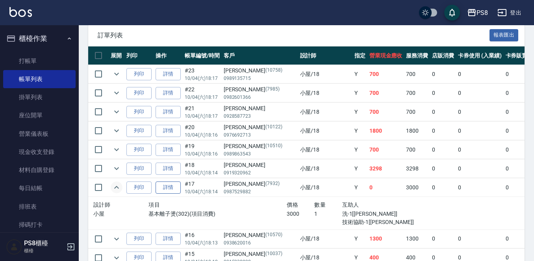
click at [175, 190] on link "詳情" at bounding box center [168, 188] width 25 height 12
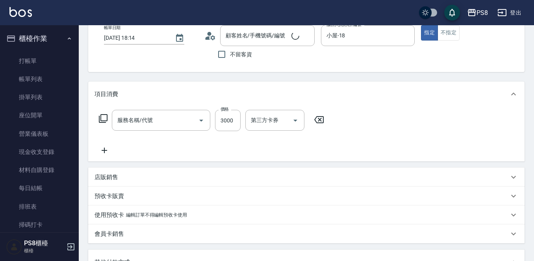
type input "2025/10/04 18:14"
type input "小屋-18"
type input "基本離子燙(302)"
type input "周郁傑/0987529882/7932"
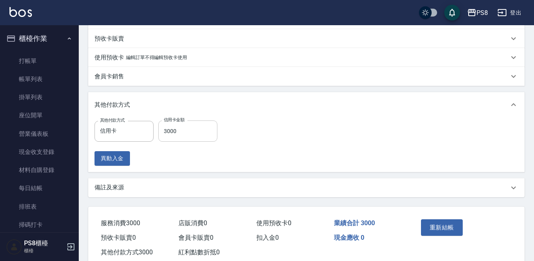
click at [203, 134] on input "3000" at bounding box center [187, 131] width 59 height 21
click at [147, 130] on icon "Clear" at bounding box center [145, 131] width 5 height 5
click at [459, 226] on button "重新結帳" at bounding box center [442, 227] width 42 height 17
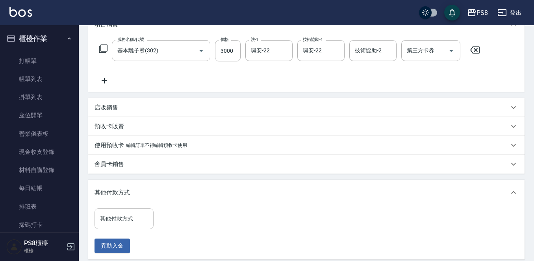
scroll to position [226, 0]
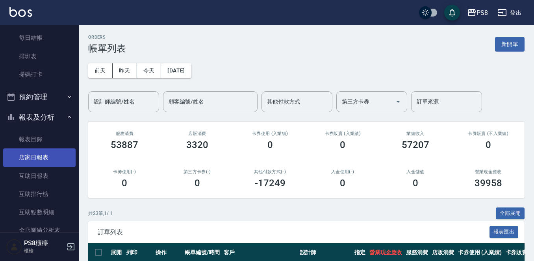
scroll to position [164, 0]
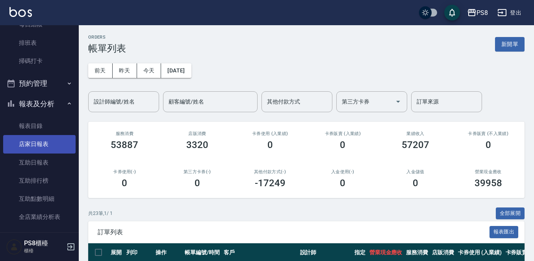
click at [50, 138] on link "店家日報表" at bounding box center [39, 144] width 72 height 18
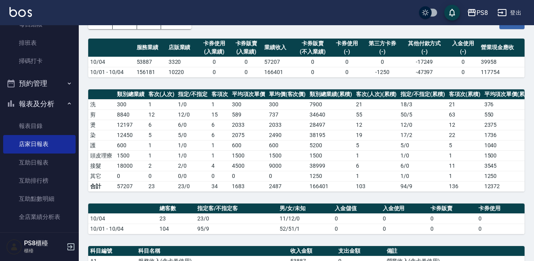
scroll to position [197, 0]
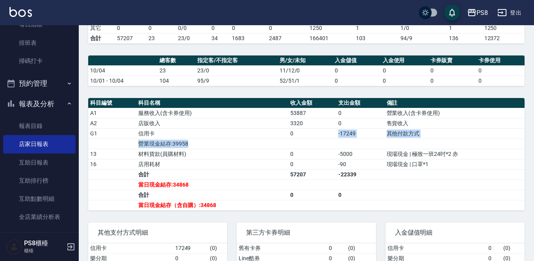
drag, startPoint x: 338, startPoint y: 141, endPoint x: 401, endPoint y: 148, distance: 62.6
click at [401, 148] on tbody "A1 服務收入(含卡券使用) 53887 0 營業收入(含卡券使用) A2 店販收入 3320 0 售貨收入 G1 信用卡 0 -17249 其他付款方式 營…" at bounding box center [306, 159] width 437 height 102
click at [401, 148] on td "a dense table" at bounding box center [455, 144] width 140 height 10
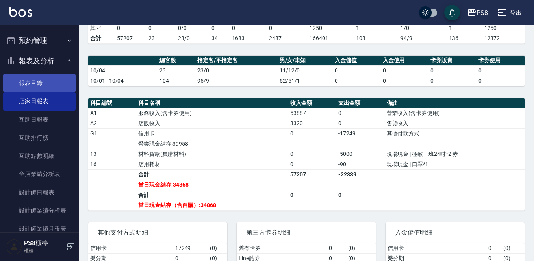
scroll to position [282, 0]
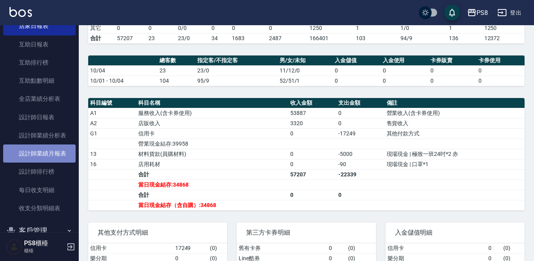
click at [48, 150] on link "設計師業績月報表" at bounding box center [39, 154] width 72 height 18
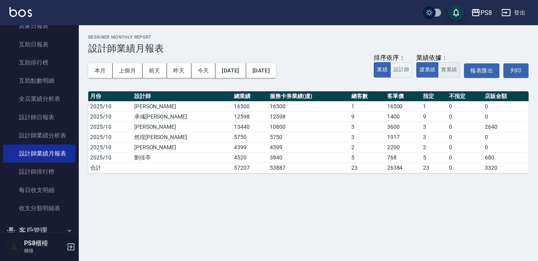
click at [448, 73] on button "實業績" at bounding box center [449, 69] width 22 height 15
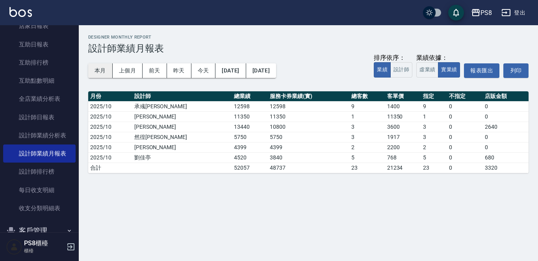
click at [104, 73] on button "本月" at bounding box center [100, 70] width 24 height 15
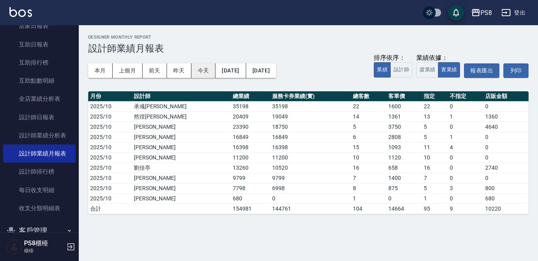
click at [207, 71] on button "今天" at bounding box center [203, 70] width 24 height 15
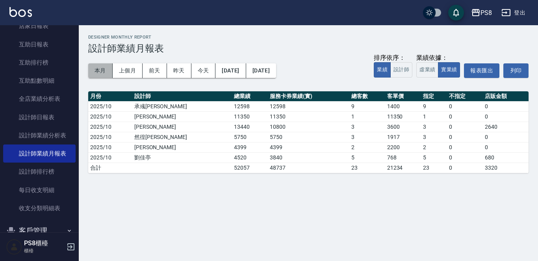
click at [102, 72] on button "本月" at bounding box center [100, 70] width 24 height 15
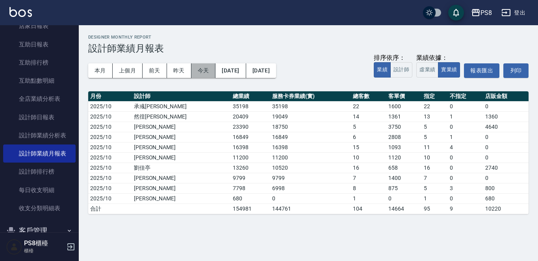
click at [193, 74] on button "今天" at bounding box center [203, 70] width 24 height 15
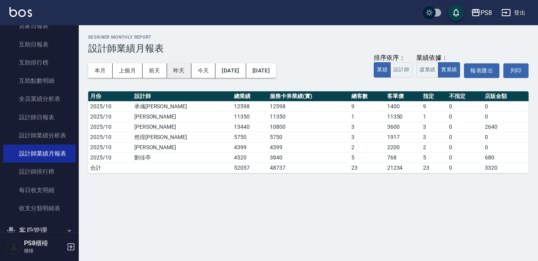
click at [181, 70] on button "昨天" at bounding box center [179, 70] width 24 height 15
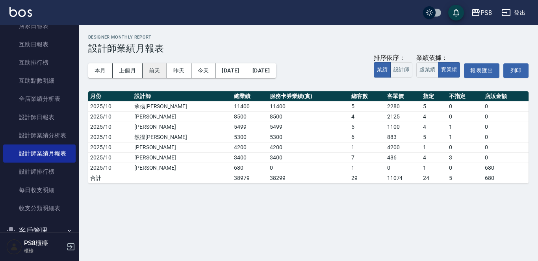
click at [159, 70] on button "前天" at bounding box center [155, 70] width 24 height 15
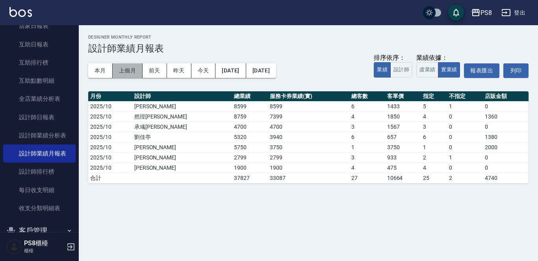
click at [134, 69] on button "上個月" at bounding box center [128, 70] width 30 height 15
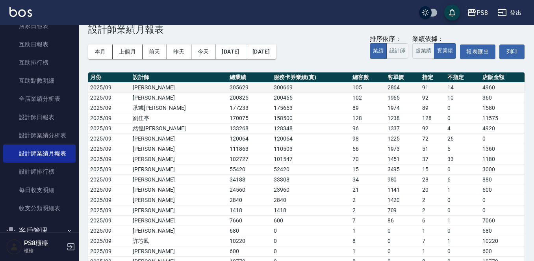
scroll to position [5, 0]
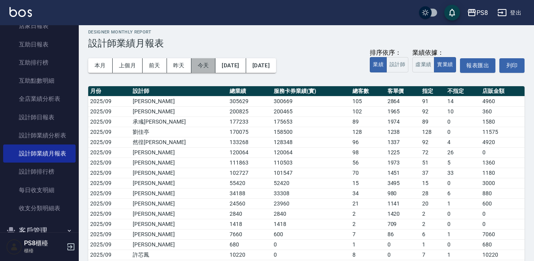
click at [204, 61] on button "今天" at bounding box center [203, 65] width 24 height 15
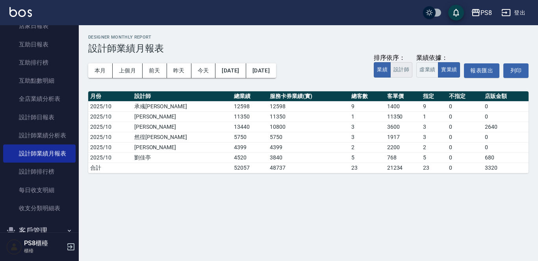
click at [405, 70] on button "設計師" at bounding box center [401, 69] width 22 height 15
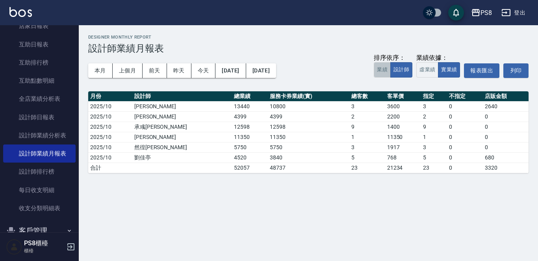
click at [387, 73] on button "業績" at bounding box center [382, 69] width 17 height 15
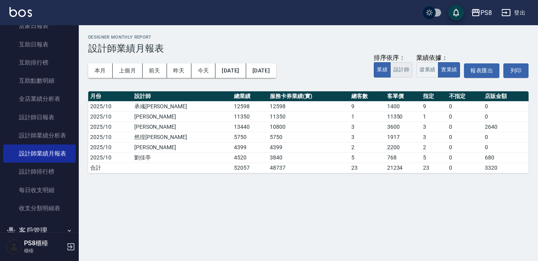
click at [394, 74] on button "設計師" at bounding box center [401, 69] width 22 height 15
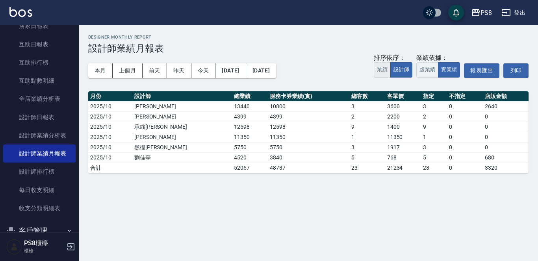
click at [383, 74] on button "業績" at bounding box center [382, 69] width 17 height 15
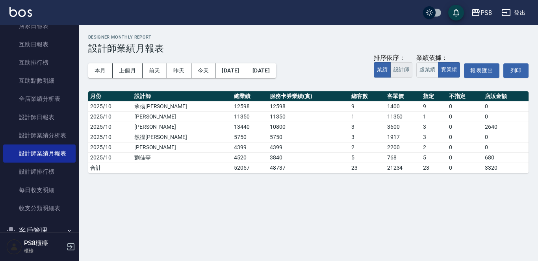
click at [391, 71] on button "設計師" at bounding box center [401, 69] width 22 height 15
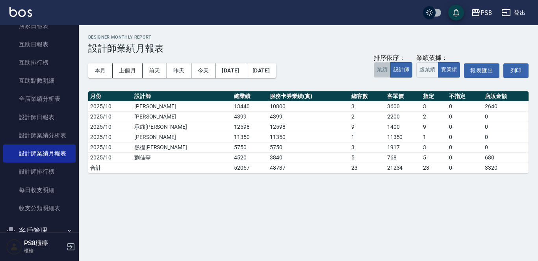
click at [381, 74] on button "業績" at bounding box center [382, 69] width 17 height 15
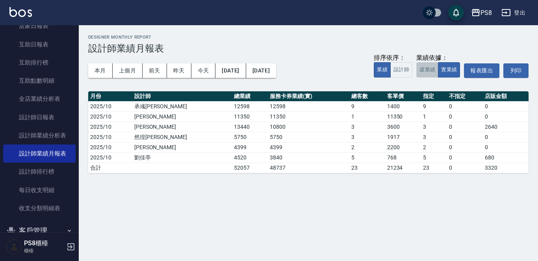
click at [418, 71] on button "虛業績" at bounding box center [427, 69] width 22 height 15
click at [434, 73] on button "虛業績" at bounding box center [427, 69] width 22 height 15
click at [443, 71] on button "實業績" at bounding box center [449, 69] width 22 height 15
click at [422, 71] on button "虛業績" at bounding box center [427, 69] width 22 height 15
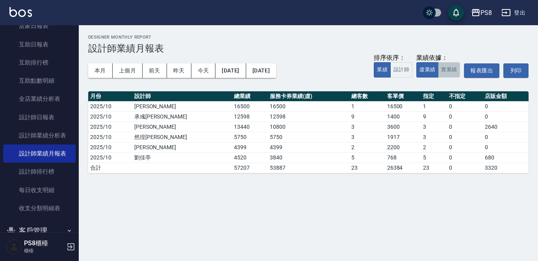
click at [440, 72] on button "實業績" at bounding box center [449, 69] width 22 height 15
click at [429, 75] on button "虛業績" at bounding box center [427, 69] width 22 height 15
click at [433, 74] on button "虛業績" at bounding box center [427, 69] width 22 height 15
click at [439, 74] on button "實業績" at bounding box center [449, 69] width 22 height 15
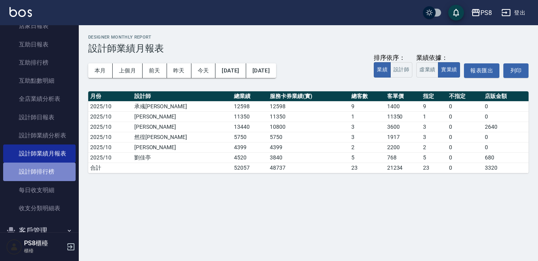
click at [69, 176] on link "設計師排行榜" at bounding box center [39, 172] width 72 height 18
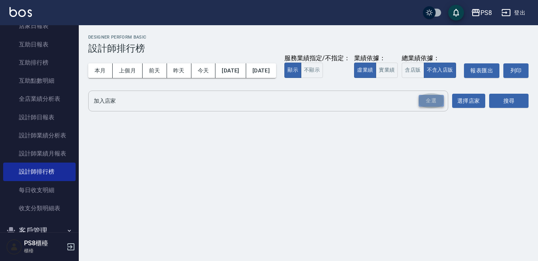
click at [425, 107] on div "全選" at bounding box center [431, 101] width 25 height 12
click at [500, 109] on button "搜尋" at bounding box center [508, 101] width 39 height 15
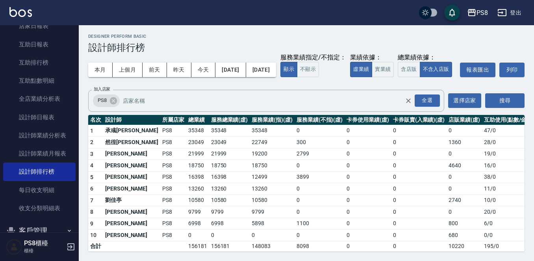
scroll to position [16, 0]
click at [398, 75] on button "含店販" at bounding box center [409, 69] width 22 height 15
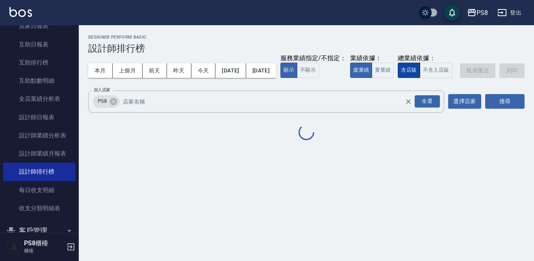
scroll to position [0, 0]
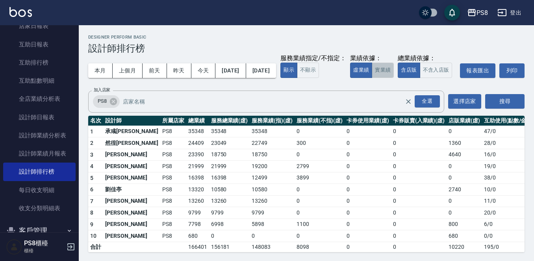
click at [372, 78] on button "實業績" at bounding box center [383, 70] width 22 height 15
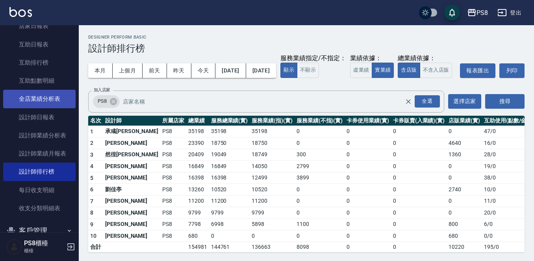
scroll to position [164, 0]
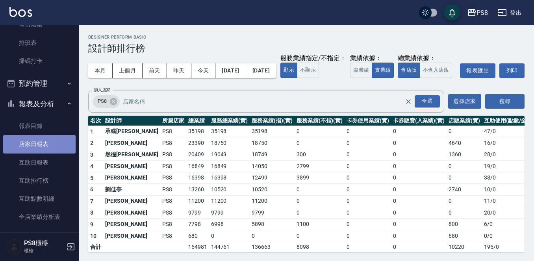
click at [42, 144] on link "店家日報表" at bounding box center [39, 144] width 72 height 18
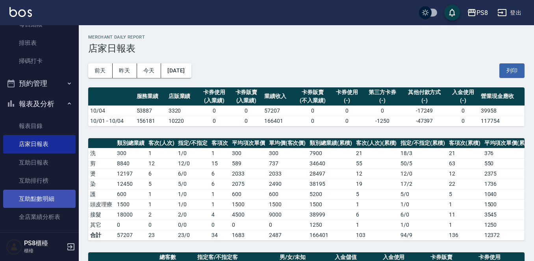
click at [43, 201] on link "互助點數明細" at bounding box center [39, 199] width 72 height 18
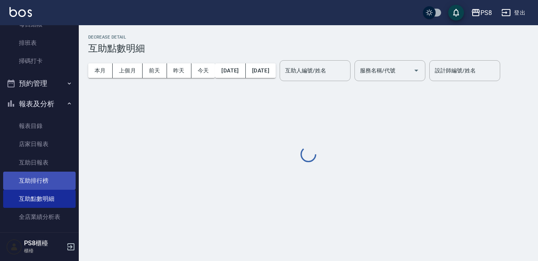
click at [48, 180] on link "互助排行榜" at bounding box center [39, 181] width 72 height 18
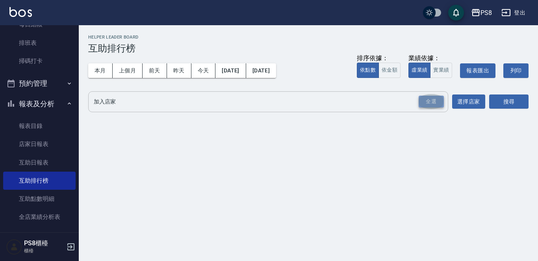
click at [421, 101] on div "全選" at bounding box center [431, 102] width 25 height 12
click at [504, 101] on button "搜尋" at bounding box center [508, 102] width 39 height 15
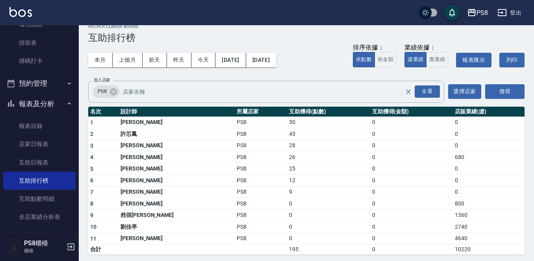
scroll to position [14, 0]
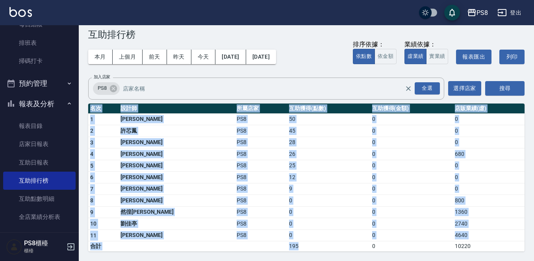
drag, startPoint x: 251, startPoint y: 245, endPoint x: 271, endPoint y: 252, distance: 21.3
click at [271, 253] on div "PS8 2025-10-01 - 2025-10-04 互助排行榜 列印時間： 2025-10-04-18:27 Helper Leader Board 互助…" at bounding box center [306, 136] width 455 height 250
click at [287, 242] on td "195" at bounding box center [328, 247] width 83 height 10
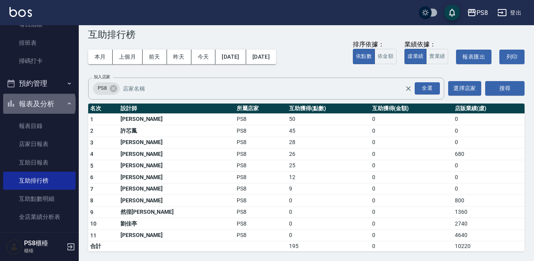
click at [40, 104] on button "報表及分析" at bounding box center [39, 104] width 72 height 20
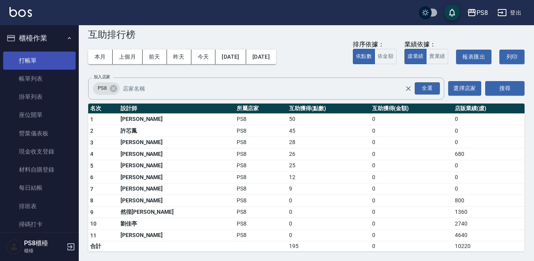
scroll to position [0, 0]
drag, startPoint x: 11, startPoint y: 64, endPoint x: 8, endPoint y: 68, distance: 4.5
click at [10, 65] on link "打帳單" at bounding box center [39, 61] width 72 height 18
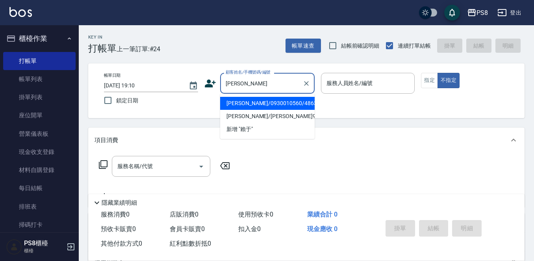
click at [288, 101] on li "賴于瑄/0930010560/4863" at bounding box center [267, 103] width 95 height 13
type input "賴于瑄/0930010560/4863"
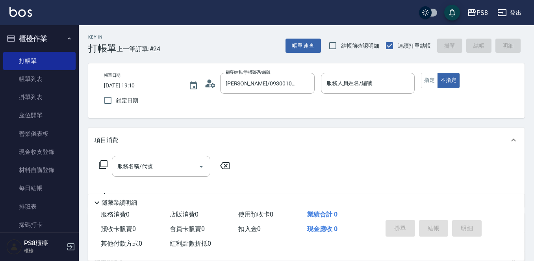
click at [206, 88] on icon at bounding box center [210, 84] width 12 height 12
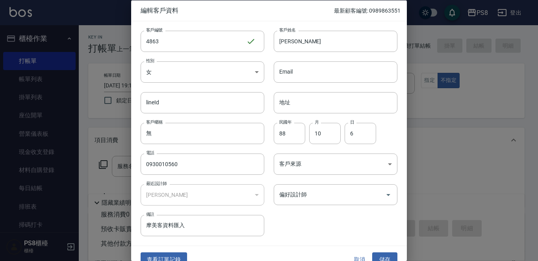
click at [182, 249] on div "查看訂單記錄 取消 儲存" at bounding box center [269, 259] width 276 height 27
click at [181, 251] on div "查看訂單記錄 取消 儲存" at bounding box center [269, 259] width 276 height 27
click at [169, 257] on button "查看訂單記錄" at bounding box center [164, 260] width 46 height 15
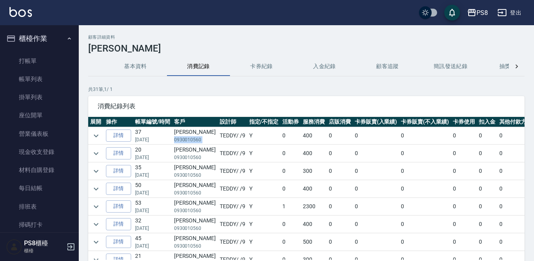
drag, startPoint x: 174, startPoint y: 138, endPoint x: 203, endPoint y: 140, distance: 29.6
click at [203, 140] on tr "詳情 37 08/09/2025 賴于瑄 0930010560 TEDDY / /9 Y 0 400 0 0 0 0 0 0 400" at bounding box center [333, 135] width 491 height 17
copy p "0930010560"
drag, startPoint x: 223, startPoint y: 142, endPoint x: 225, endPoint y: 139, distance: 4.2
click at [224, 140] on td "TEDDY / /9" at bounding box center [233, 135] width 30 height 17
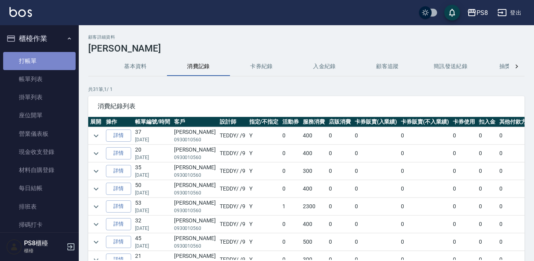
click at [71, 61] on link "打帳單" at bounding box center [39, 61] width 72 height 18
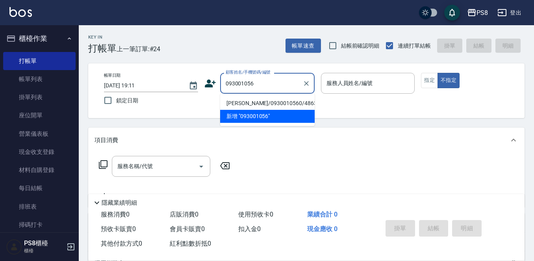
click at [284, 100] on li "賴于瑄/0930010560/4863" at bounding box center [267, 103] width 95 height 13
type input "賴于瑄/0930010560/4863"
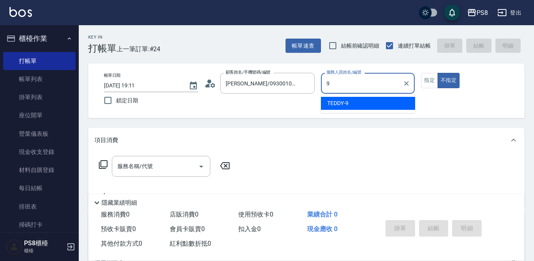
type input "TEDDY-9"
type button "false"
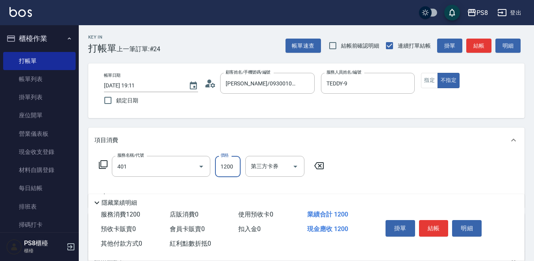
type input "基本染髮(401)"
type input "2300"
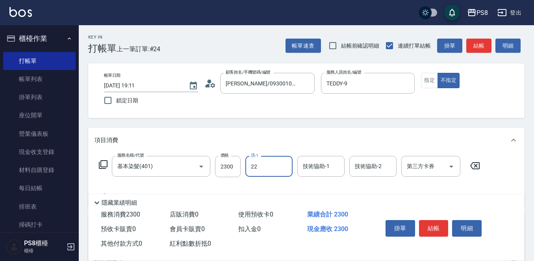
type input "珮安-22"
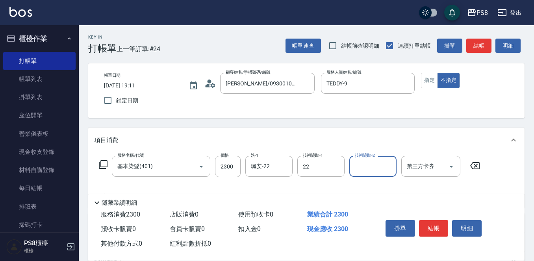
type input "珮安-22"
type input "肩帶漂(407)"
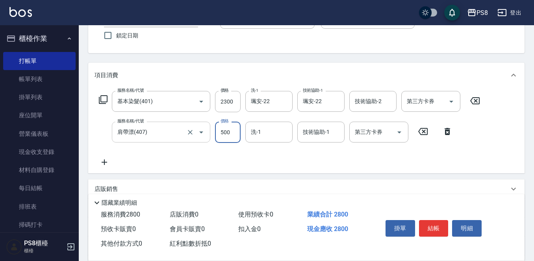
scroll to position [79, 0]
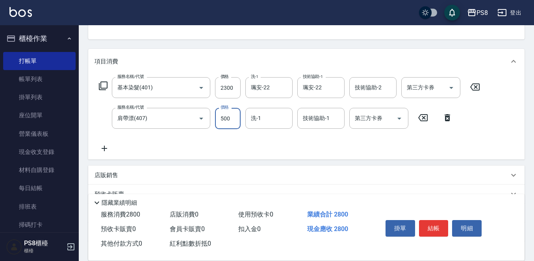
click at [102, 149] on icon at bounding box center [105, 149] width 6 height 6
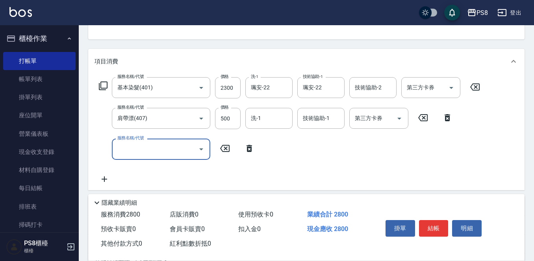
click at [122, 143] on div "服務名稱/代號 服務名稱/代號" at bounding box center [161, 149] width 98 height 21
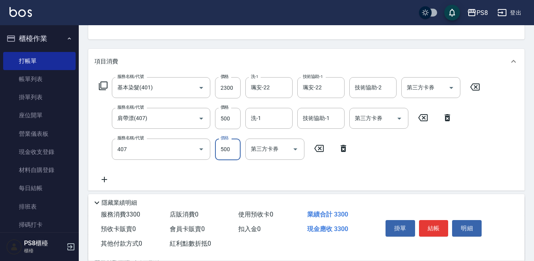
type input "肩帶漂(407)"
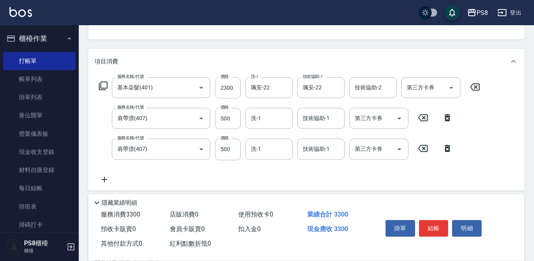
click at [113, 183] on icon at bounding box center [105, 179] width 20 height 9
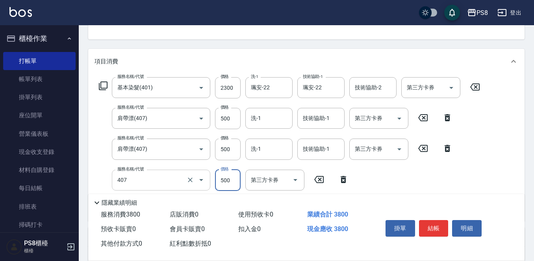
type input "肩帶漂(407)"
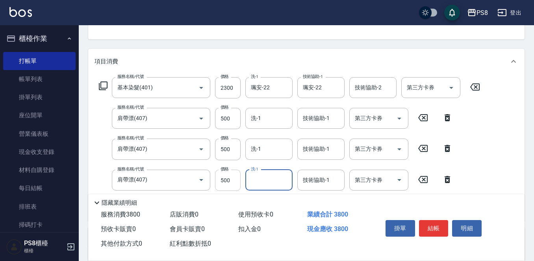
click at [232, 180] on input "500" at bounding box center [228, 180] width 26 height 21
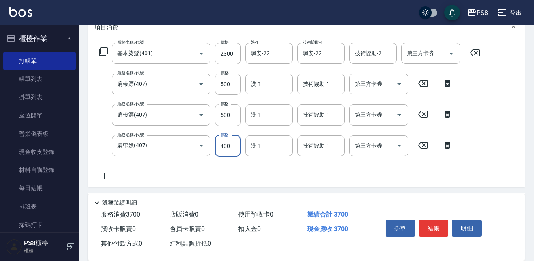
scroll to position [0, 0]
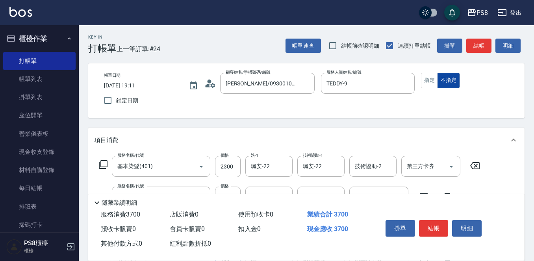
type input "400"
click at [437, 76] on div "指定 不指定" at bounding box center [468, 80] width 94 height 15
click at [435, 79] on button "指定" at bounding box center [429, 80] width 17 height 15
drag, startPoint x: 438, startPoint y: 225, endPoint x: 438, endPoint y: 221, distance: 4.4
click at [438, 226] on button "結帳" at bounding box center [434, 228] width 30 height 17
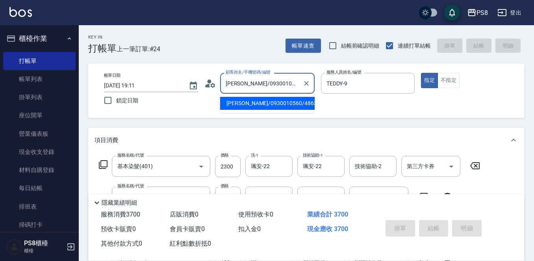
click at [262, 87] on input "賴于瑄/0930010560/4863" at bounding box center [262, 83] width 76 height 14
type input "2025/10/04 19:12"
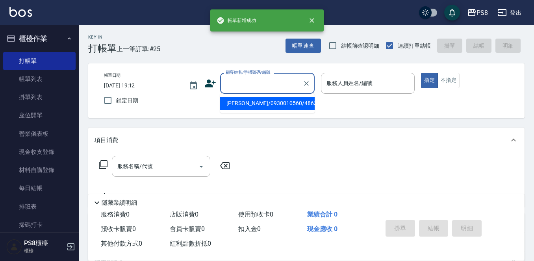
click at [277, 87] on input "顧客姓名/手機號碼/編號" at bounding box center [262, 83] width 76 height 14
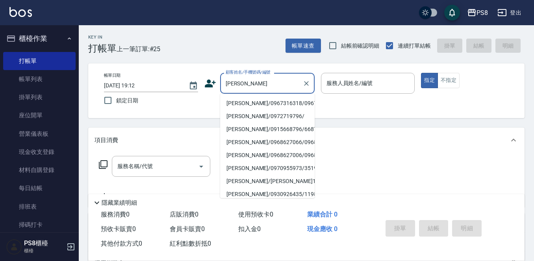
click at [271, 101] on li "蔡怡君/0967316318/0967316318" at bounding box center [267, 103] width 95 height 13
type input "蔡怡君/0967316318/0967316318"
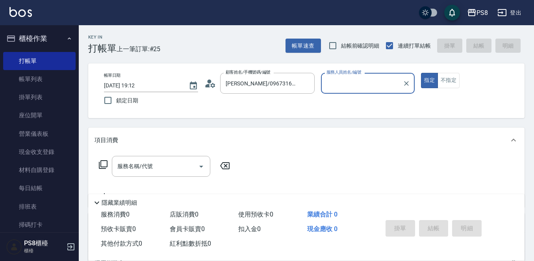
type input "TEDDY-9"
click at [421, 73] on button "指定" at bounding box center [429, 80] width 17 height 15
type button "true"
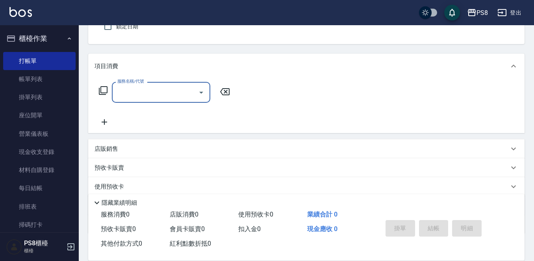
scroll to position [118, 0]
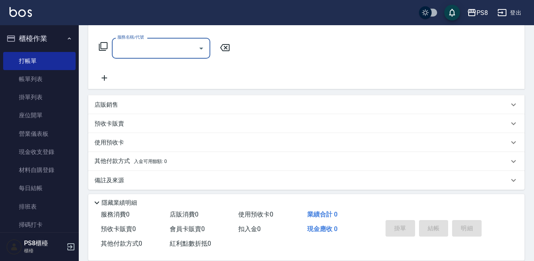
click at [156, 103] on div "店販銷售" at bounding box center [302, 105] width 414 height 8
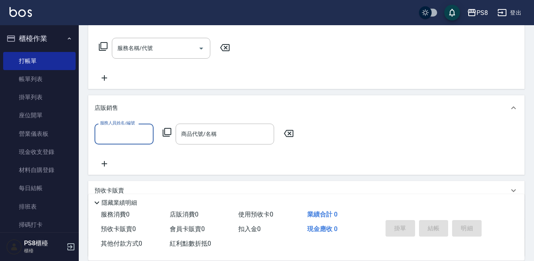
scroll to position [0, 0]
type input "TEDDY-9"
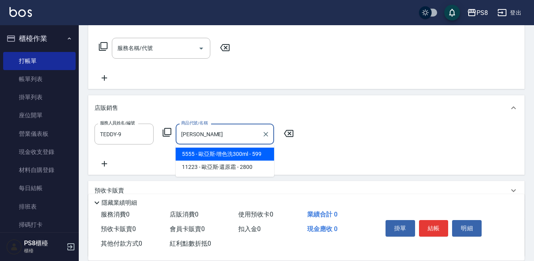
click at [217, 159] on span "5555 - 歐亞斯-增色洗300ml - 599" at bounding box center [225, 154] width 98 height 13
type input "歐亞斯-增色洗300ml"
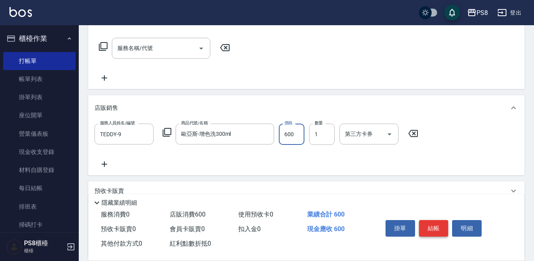
type input "600"
click at [444, 220] on button "結帳" at bounding box center [434, 228] width 30 height 17
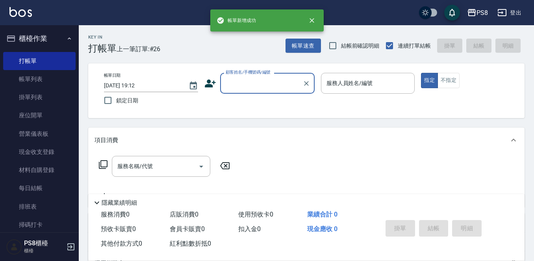
drag, startPoint x: 273, startPoint y: 86, endPoint x: 281, endPoint y: 89, distance: 8.9
click at [274, 86] on input "顧客姓名/手機號碼/編號" at bounding box center [262, 83] width 76 height 14
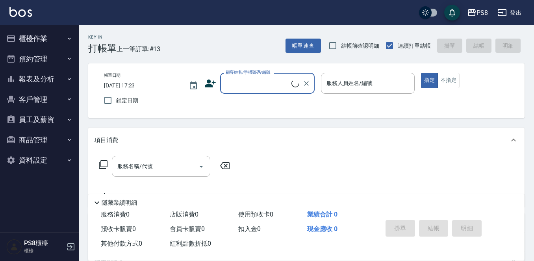
click at [65, 39] on button "櫃檯作業" at bounding box center [39, 38] width 72 height 20
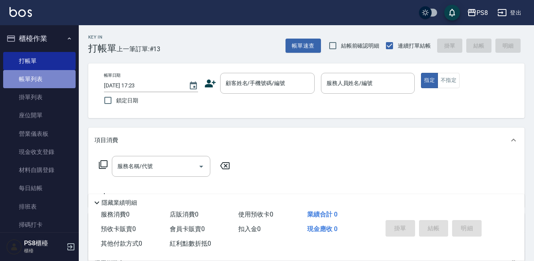
click at [58, 77] on link "帳單列表" at bounding box center [39, 79] width 72 height 18
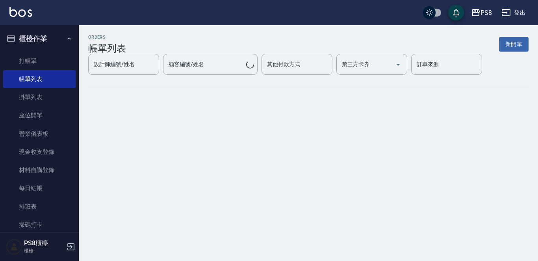
click at [45, 36] on button "櫃檯作業" at bounding box center [39, 38] width 72 height 20
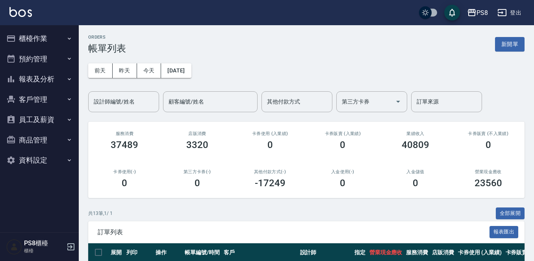
click at [125, 97] on div "設計師編號/姓名 設計師編號/姓名" at bounding box center [123, 101] width 71 height 21
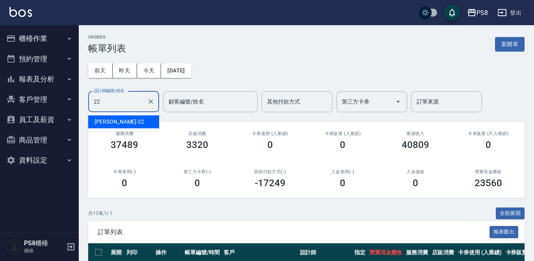
type input "2"
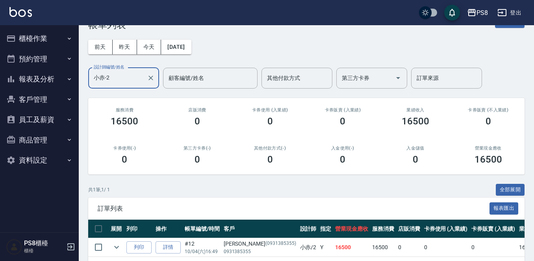
scroll to position [57, 0]
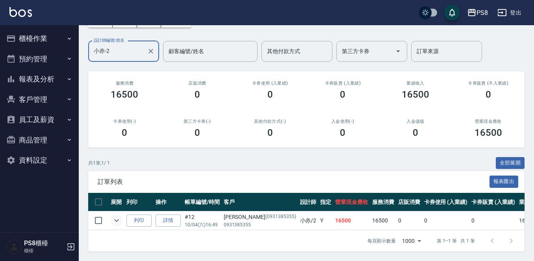
type input "小赤-2"
click at [116, 216] on icon "expand row" at bounding box center [116, 220] width 9 height 9
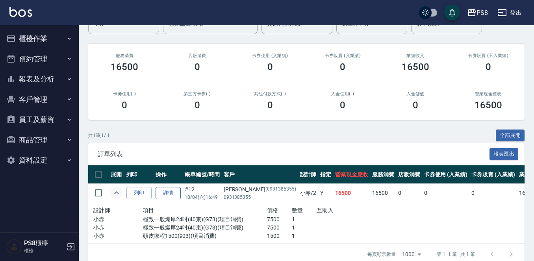
scroll to position [98, 0]
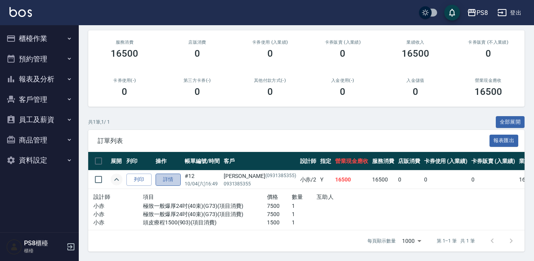
click at [164, 174] on link "詳情" at bounding box center [168, 180] width 25 height 12
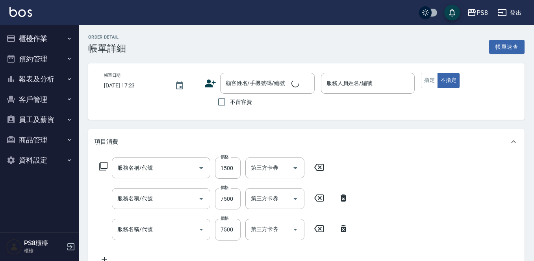
type input "[DATE] 16:49"
type input "小赤-2"
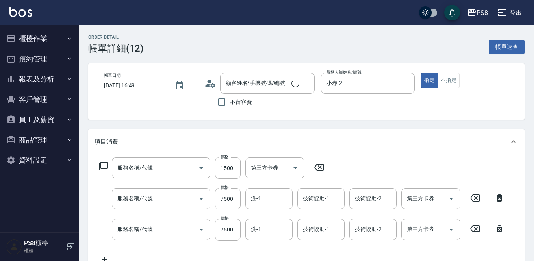
scroll to position [79, 0]
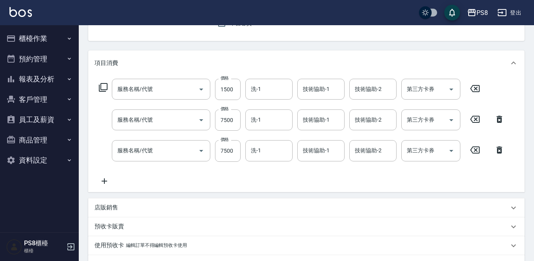
type input "[PERSON_NAME]/0931385355/0931385355"
type input "頭皮療程1500(903)"
type input "極致一般爆厚24吋(40束)(G73)"
click at [265, 92] on input "洗-1" at bounding box center [269, 89] width 40 height 14
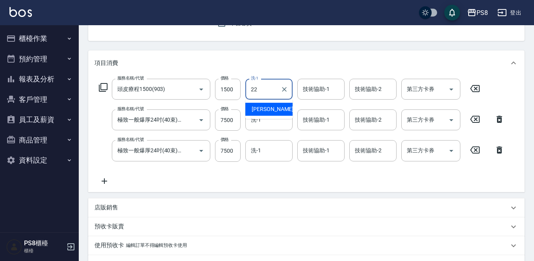
click at [276, 106] on div "[PERSON_NAME] -22" at bounding box center [268, 109] width 47 height 13
type input "珮安-22"
click at [308, 89] on div "技術協助-1 技術協助-1" at bounding box center [320, 89] width 47 height 21
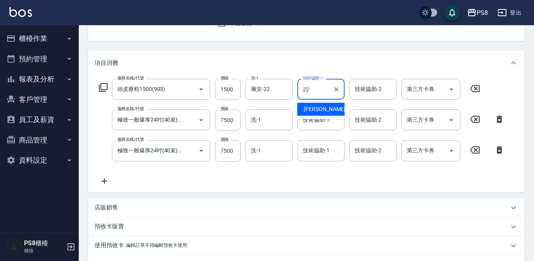
click at [324, 112] on div "[PERSON_NAME] -22" at bounding box center [320, 109] width 47 height 13
type input "珮安-22"
click at [323, 47] on div "Order detail 帳單詳細 (12) 帳單速查 帳單日期 [DATE] 16:49 顧客姓名/手機號碼/編號 [PERSON_NAME]/093138…" at bounding box center [306, 169] width 455 height 447
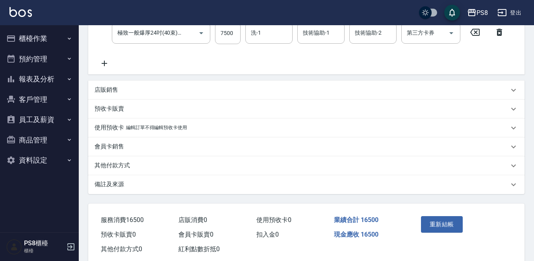
scroll to position [197, 0]
click at [447, 223] on button "重新結帳" at bounding box center [442, 224] width 42 height 17
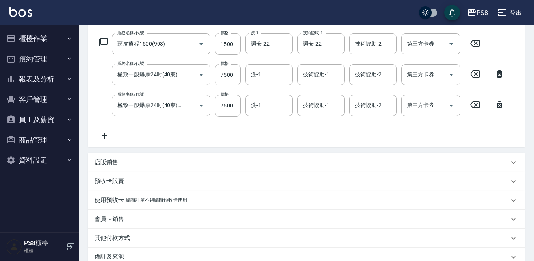
scroll to position [39, 0]
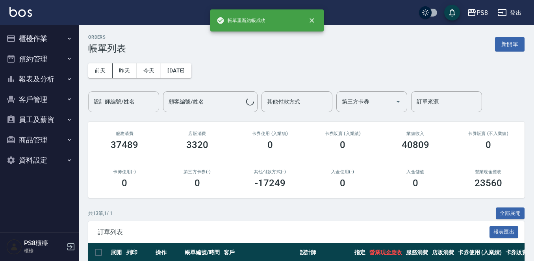
click at [140, 100] on input "設計師編號/姓名" at bounding box center [124, 102] width 64 height 14
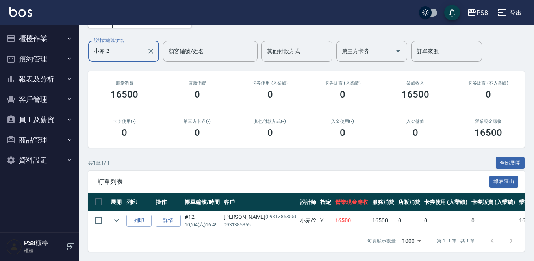
scroll to position [57, 0]
type input "小赤-2"
click at [167, 215] on link "詳情" at bounding box center [168, 221] width 25 height 12
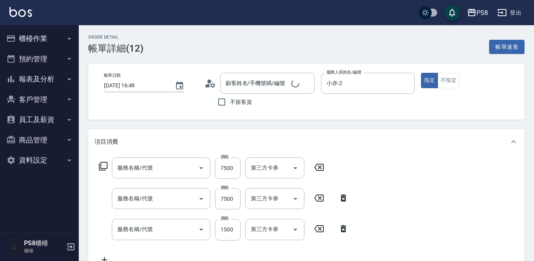
type input "[DATE] 16:49"
type input "小赤-2"
type input "極致一般爆厚24吋(40束)(G73)"
type input "頭皮療程1500(903)"
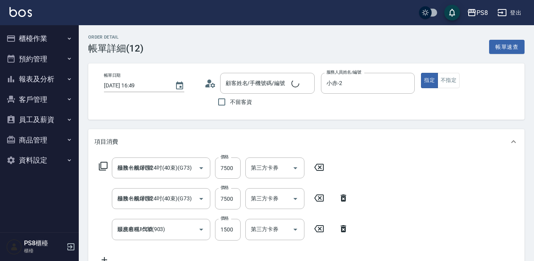
scroll to position [39, 0]
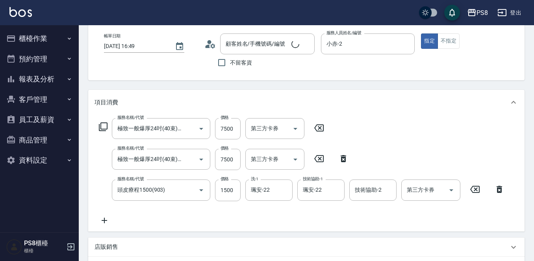
type input "[PERSON_NAME]/0931385355/0931385355"
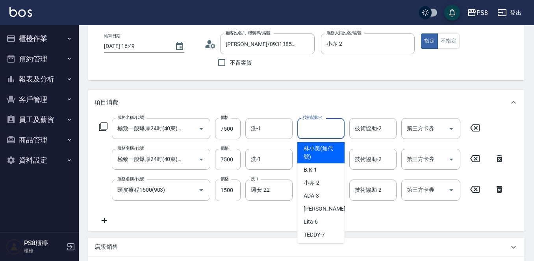
click at [307, 126] on div "技術協助-1 技術協助-1" at bounding box center [320, 128] width 47 height 21
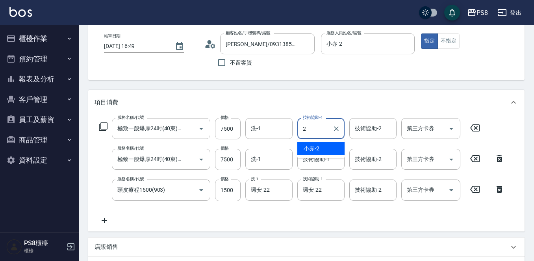
type input "27"
click at [336, 131] on icon "Clear" at bounding box center [337, 129] width 8 height 8
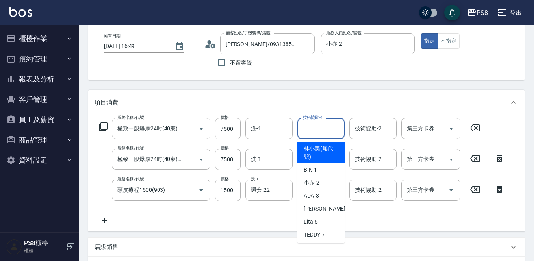
click at [106, 219] on icon at bounding box center [105, 220] width 20 height 9
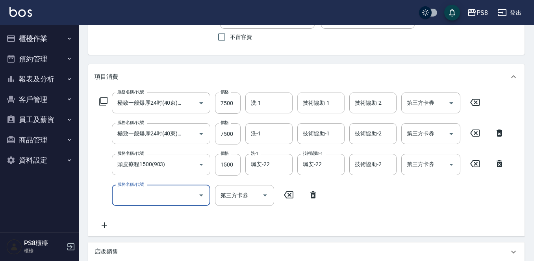
scroll to position [79, 0]
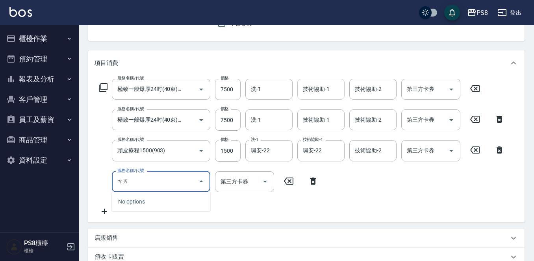
type input "猜"
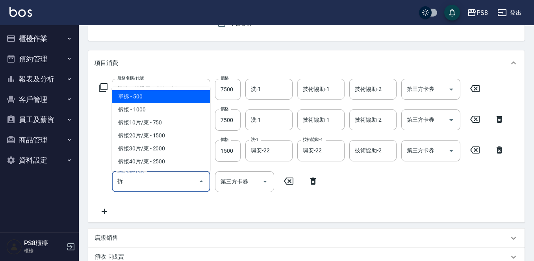
click at [147, 96] on span "單拆 - 500" at bounding box center [161, 96] width 98 height 13
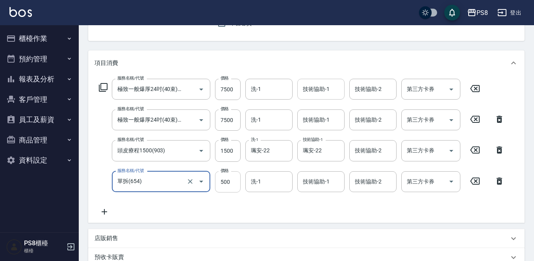
type input "單拆(654)"
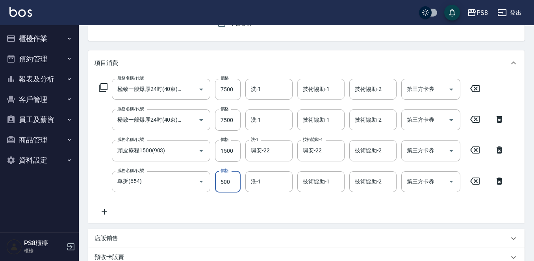
click at [224, 183] on input "500" at bounding box center [228, 181] width 26 height 21
type input "0"
click at [313, 182] on div "技術協助-1 技術協助-1" at bounding box center [320, 181] width 47 height 21
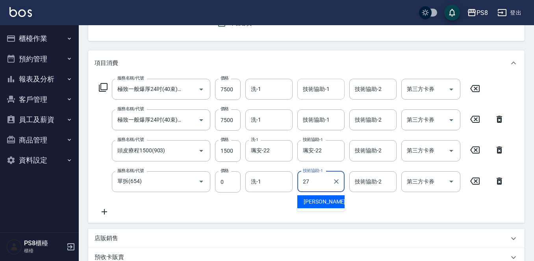
click at [334, 203] on div "[PERSON_NAME] -27" at bounding box center [320, 201] width 47 height 13
type input "[PERSON_NAME]-27"
click at [379, 202] on div "服務名稱/代號 極致一般爆厚24吋(40束)(G73) 服務名稱/代號 價格 7500 價格 洗-1 洗-1 技術協助-1 技術協助-1 技術協助-2 技術協…" at bounding box center [302, 148] width 415 height 138
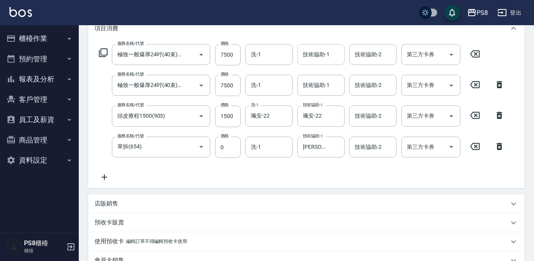
scroll to position [127, 0]
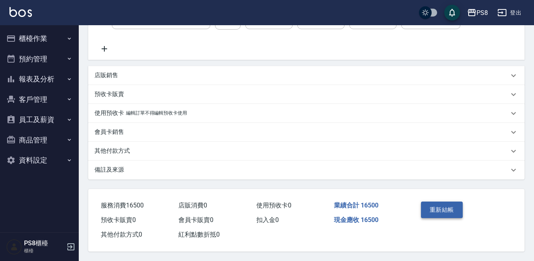
click at [444, 202] on button "重新結帳" at bounding box center [442, 210] width 42 height 17
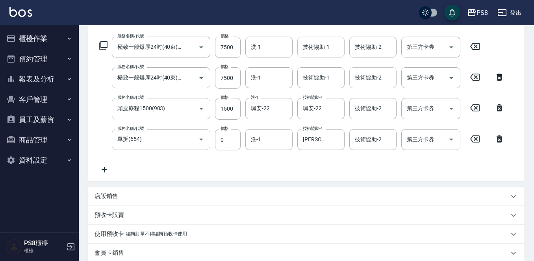
scroll to position [48, 0]
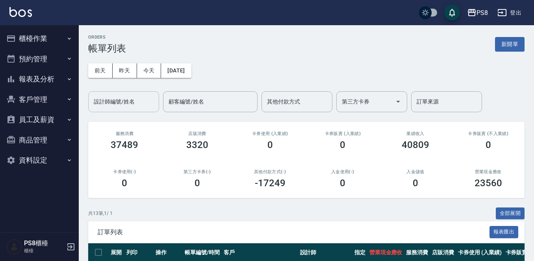
click at [137, 102] on input "設計師編號/姓名" at bounding box center [124, 102] width 64 height 14
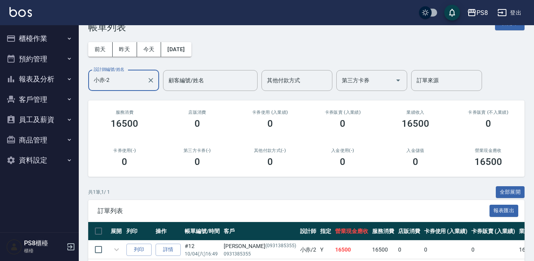
scroll to position [57, 0]
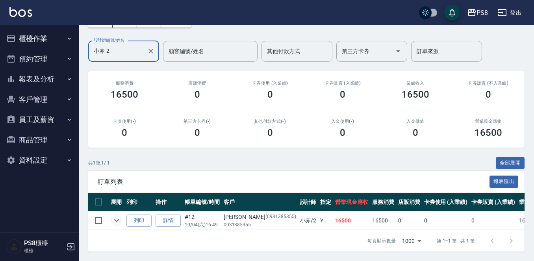
type input "小赤-2"
click at [116, 216] on icon "expand row" at bounding box center [116, 220] width 9 height 9
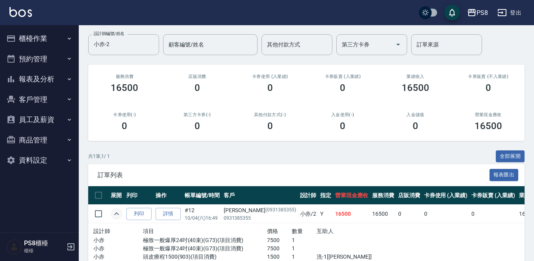
scroll to position [0, 0]
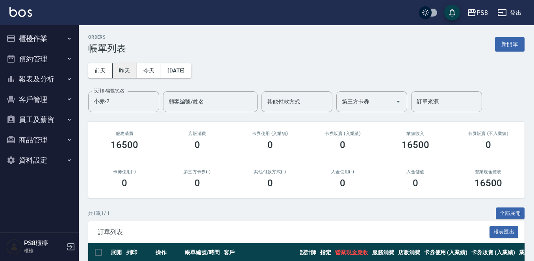
click at [127, 65] on button "昨天" at bounding box center [125, 70] width 24 height 15
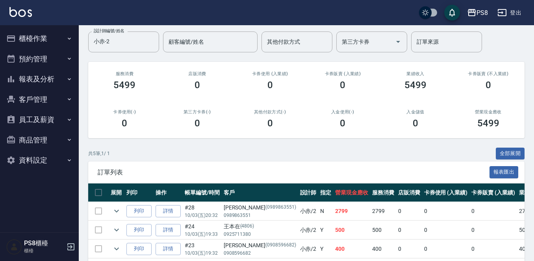
scroll to position [133, 0]
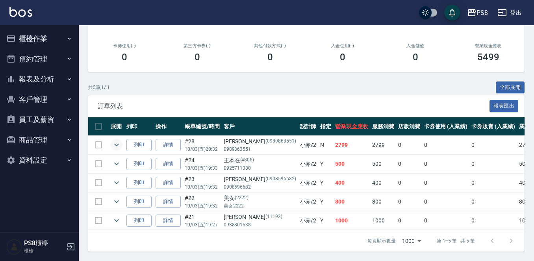
click at [116, 140] on icon "expand row" at bounding box center [116, 144] width 9 height 9
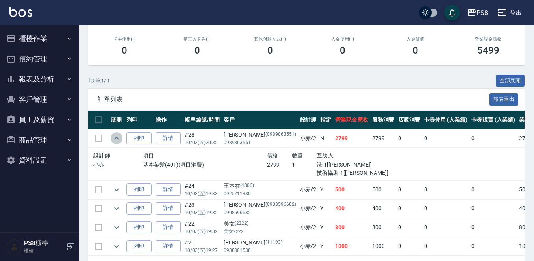
click at [116, 136] on icon "expand row" at bounding box center [116, 138] width 9 height 9
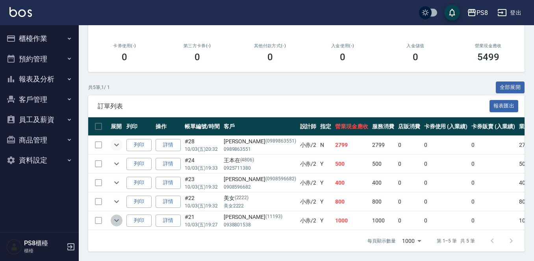
click at [117, 219] on icon "expand row" at bounding box center [116, 220] width 5 height 3
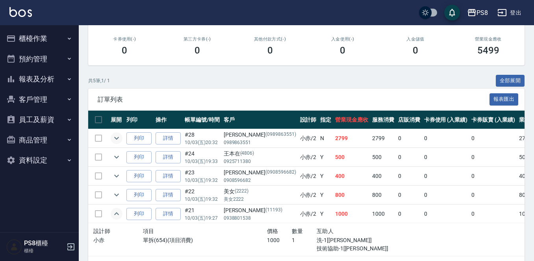
click at [117, 212] on icon "expand row" at bounding box center [116, 213] width 9 height 9
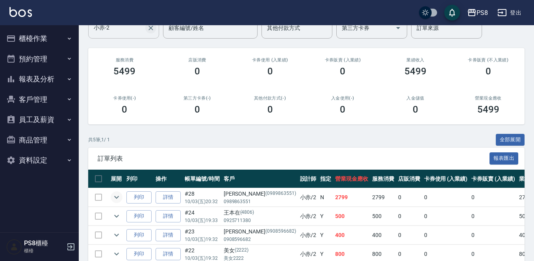
scroll to position [0, 0]
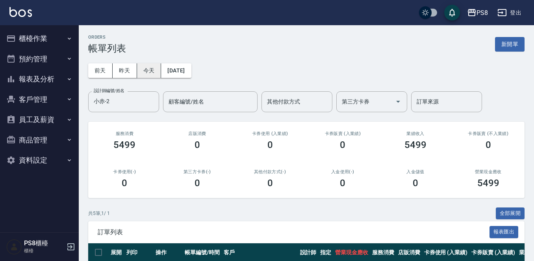
click at [152, 70] on button "今天" at bounding box center [149, 70] width 24 height 15
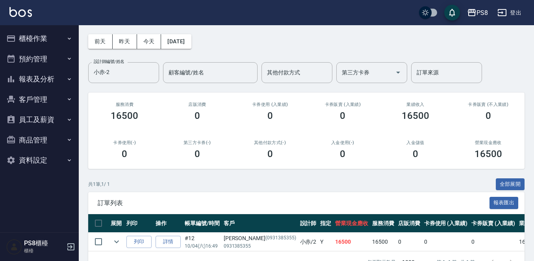
scroll to position [57, 0]
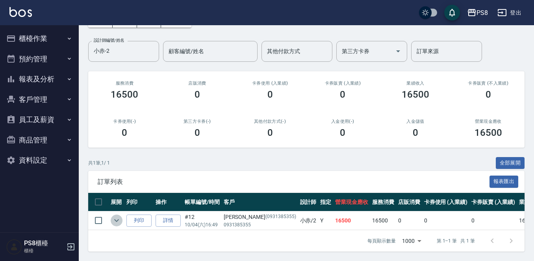
click at [115, 216] on icon "expand row" at bounding box center [116, 220] width 9 height 9
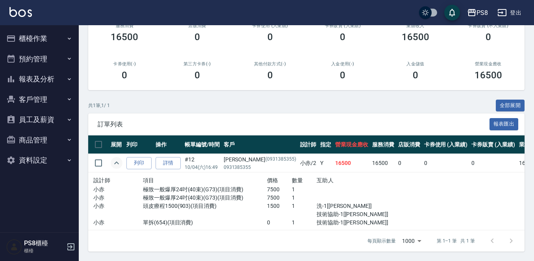
scroll to position [113, 0]
click at [114, 158] on icon "expand row" at bounding box center [116, 162] width 9 height 9
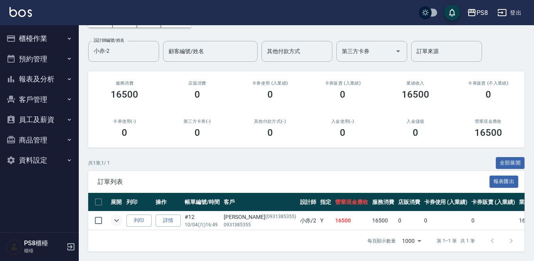
scroll to position [57, 0]
click at [54, 41] on button "櫃檯作業" at bounding box center [39, 38] width 72 height 20
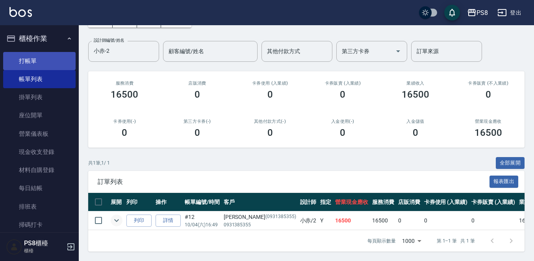
click at [49, 59] on link "打帳單" at bounding box center [39, 61] width 72 height 18
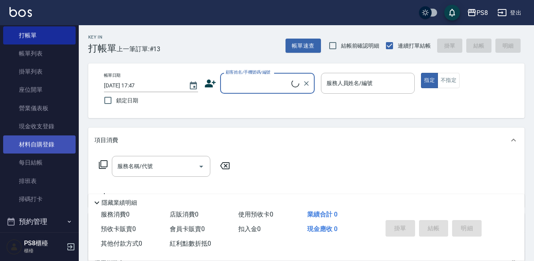
scroll to position [39, 0]
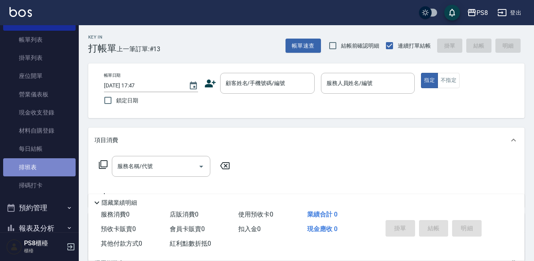
click at [43, 168] on link "排班表" at bounding box center [39, 167] width 72 height 18
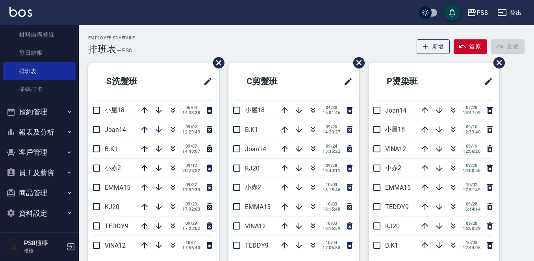
scroll to position [136, 0]
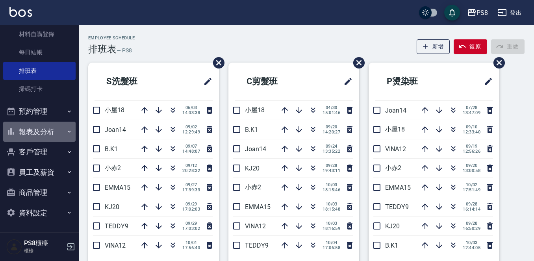
click at [42, 132] on button "報表及分析" at bounding box center [39, 132] width 72 height 20
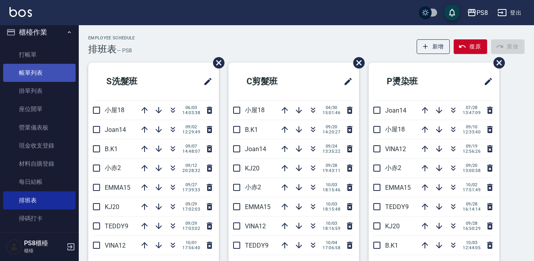
scroll to position [0, 0]
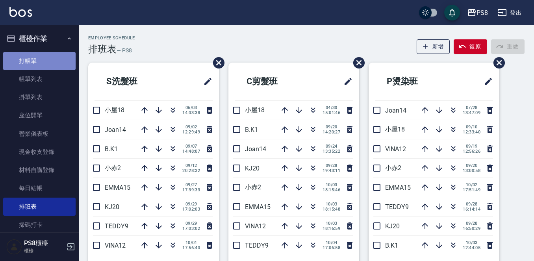
click at [52, 59] on link "打帳單" at bounding box center [39, 61] width 72 height 18
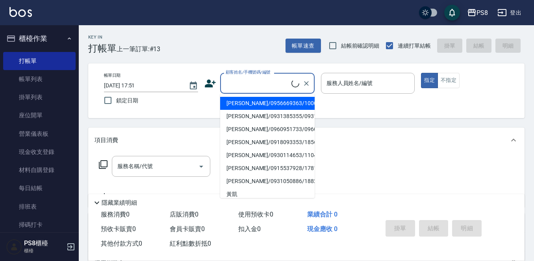
click at [245, 86] on input "顧客姓名/手機號碼/編號" at bounding box center [258, 83] width 68 height 14
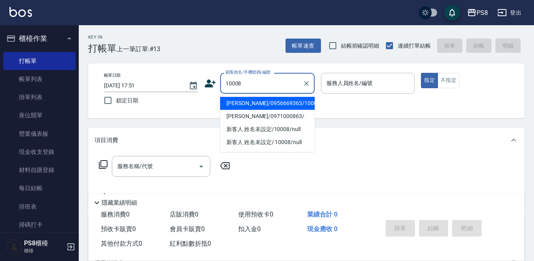
drag, startPoint x: 248, startPoint y: 100, endPoint x: 288, endPoint y: 99, distance: 40.2
click at [249, 100] on li "[PERSON_NAME]/0956669363/10008" at bounding box center [267, 103] width 95 height 13
type input "[PERSON_NAME]/0956669363/10008"
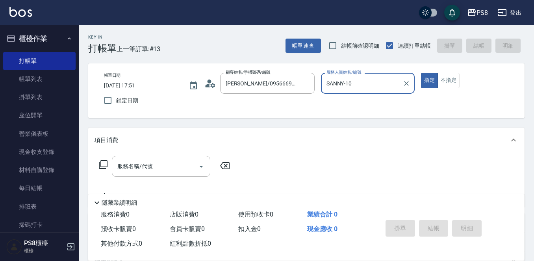
type input "SANNY-10"
click at [427, 78] on button "指定" at bounding box center [429, 80] width 17 height 15
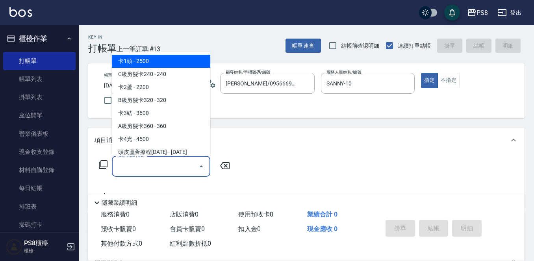
click at [187, 167] on input "服務名稱/代號" at bounding box center [155, 167] width 80 height 14
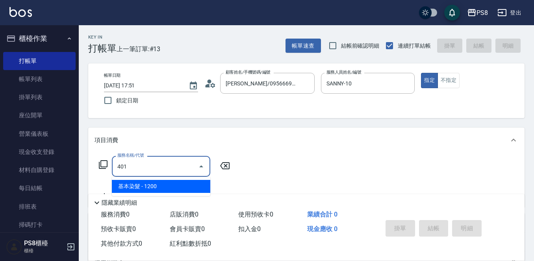
click at [184, 186] on span "基本染髮 - 1200" at bounding box center [161, 186] width 98 height 13
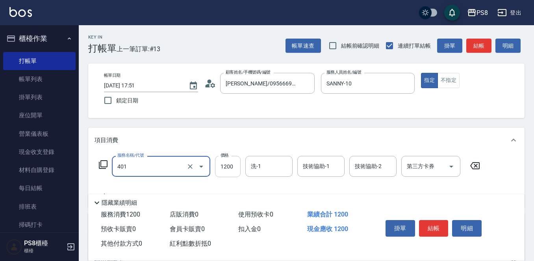
type input "基本染髮(401)"
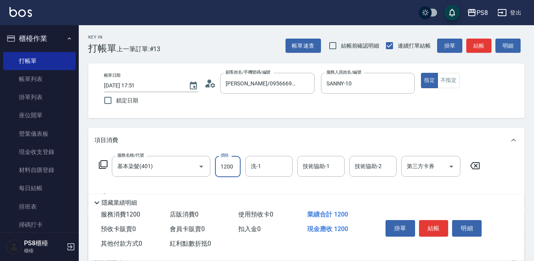
click at [232, 166] on input "1200" at bounding box center [228, 166] width 26 height 21
type input "3800"
click at [433, 222] on button "結帳" at bounding box center [434, 228] width 30 height 17
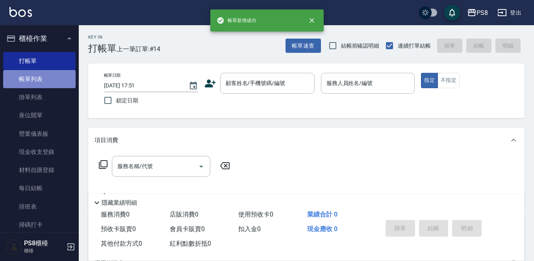
click at [50, 82] on link "帳單列表" at bounding box center [39, 79] width 72 height 18
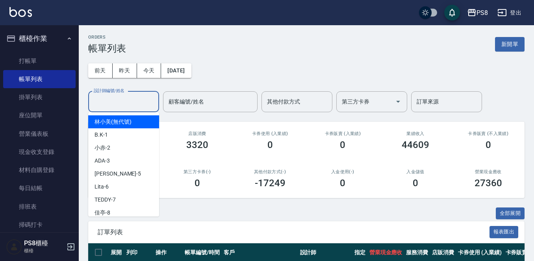
click at [123, 102] on input "設計師編號/姓名" at bounding box center [124, 102] width 64 height 14
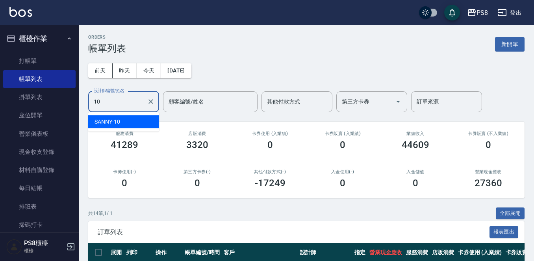
click at [126, 125] on div "SANNY -10" at bounding box center [123, 121] width 71 height 13
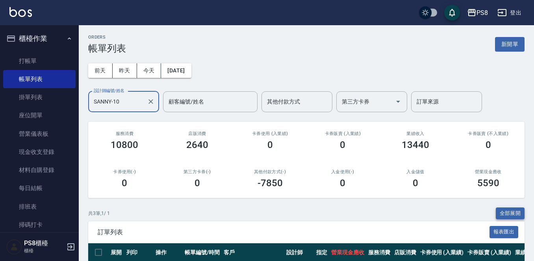
type input "SANNY-10"
click at [509, 214] on button "全部展開" at bounding box center [510, 214] width 29 height 12
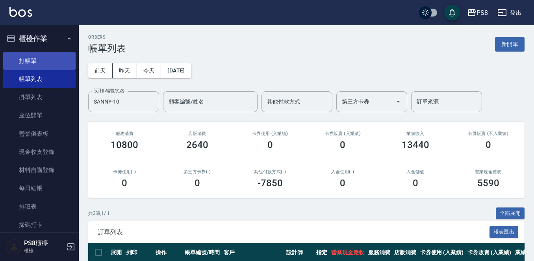
click at [41, 68] on link "打帳單" at bounding box center [39, 61] width 72 height 18
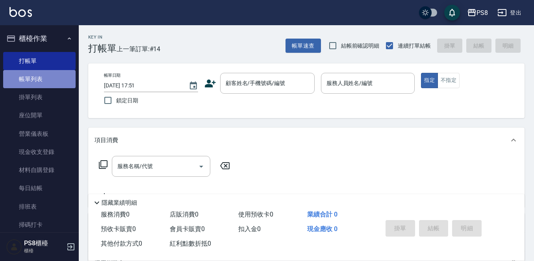
click at [57, 76] on link "帳單列表" at bounding box center [39, 79] width 72 height 18
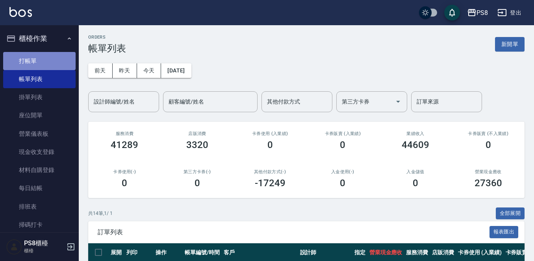
click at [49, 59] on link "打帳單" at bounding box center [39, 61] width 72 height 18
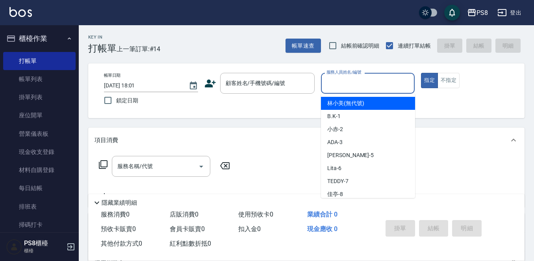
drag, startPoint x: 330, startPoint y: 84, endPoint x: 325, endPoint y: 86, distance: 4.8
click at [328, 86] on input "服務人員姓名/編號" at bounding box center [368, 83] width 87 height 14
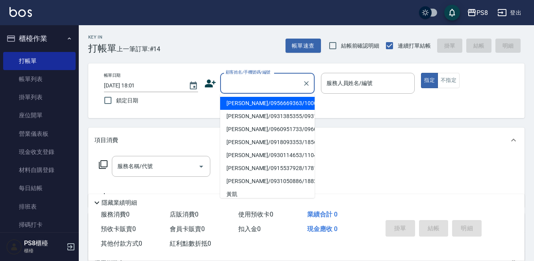
click at [255, 87] on input "顧客姓名/手機號碼/編號" at bounding box center [262, 83] width 76 height 14
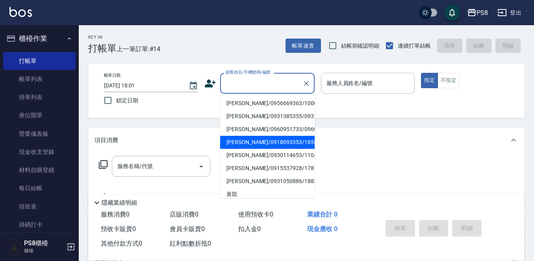
click at [410, 160] on div "服務名稱/代號 服務名稱/代號" at bounding box center [306, 180] width 437 height 54
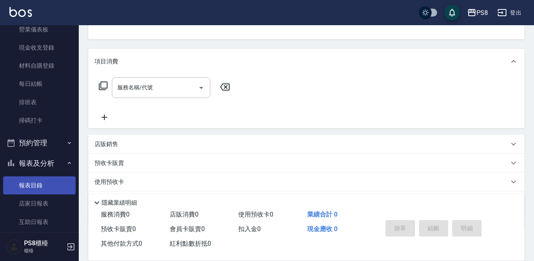
scroll to position [118, 0]
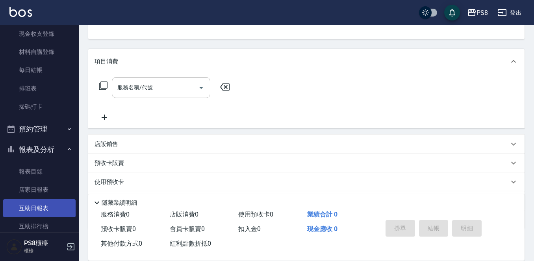
click at [46, 202] on link "互助日報表" at bounding box center [39, 208] width 72 height 18
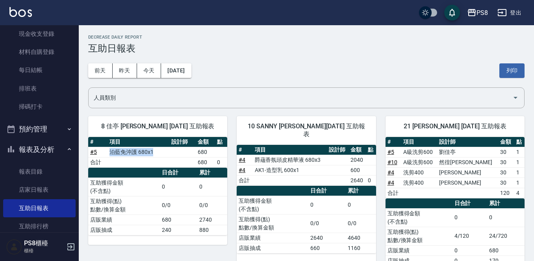
drag, startPoint x: 164, startPoint y: 153, endPoint x: 108, endPoint y: 156, distance: 56.0
click at [108, 156] on td "泊藍免沖護 680x1" at bounding box center [139, 152] width 62 height 10
drag, startPoint x: 141, startPoint y: 156, endPoint x: 155, endPoint y: 145, distance: 17.1
click at [155, 145] on th "項目" at bounding box center [139, 142] width 62 height 10
click at [159, 149] on td "泊藍免沖護 680x1" at bounding box center [139, 152] width 62 height 10
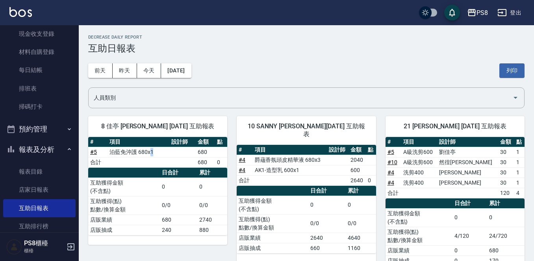
drag, startPoint x: 158, startPoint y: 150, endPoint x: 150, endPoint y: 149, distance: 8.0
click at [150, 149] on td "泊藍免沖護 680x1" at bounding box center [139, 152] width 62 height 10
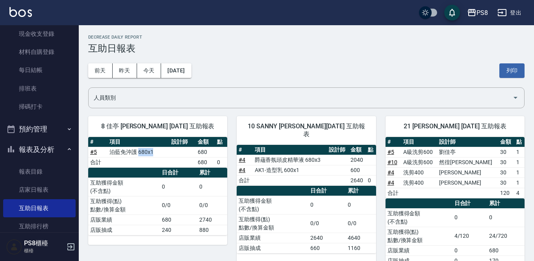
drag, startPoint x: 150, startPoint y: 149, endPoint x: 149, endPoint y: 153, distance: 4.0
click at [150, 150] on td "泊藍免沖護 680x1" at bounding box center [139, 152] width 62 height 10
click at [149, 154] on td "泊藍免沖護 680x1" at bounding box center [139, 152] width 62 height 10
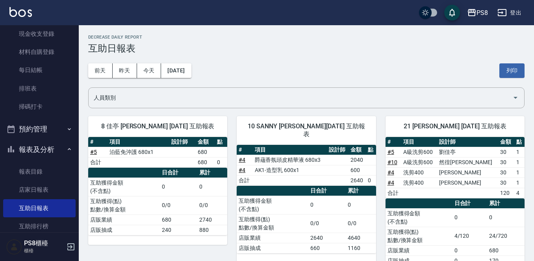
click at [149, 152] on td "泊藍免沖護 680x1" at bounding box center [139, 152] width 62 height 10
click at [149, 151] on td "泊藍免沖護 680x1" at bounding box center [139, 152] width 62 height 10
drag, startPoint x: 148, startPoint y: 151, endPoint x: 143, endPoint y: 152, distance: 5.0
click at [146, 152] on td "泊藍免沖護 680x1" at bounding box center [139, 152] width 62 height 10
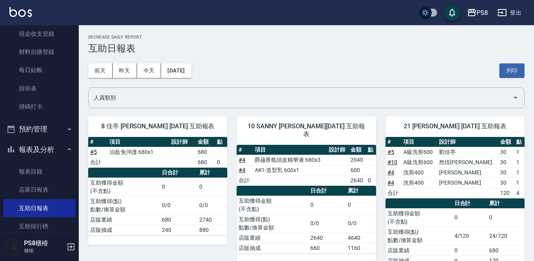
click at [141, 152] on td "泊藍免沖護 680x1" at bounding box center [139, 152] width 62 height 10
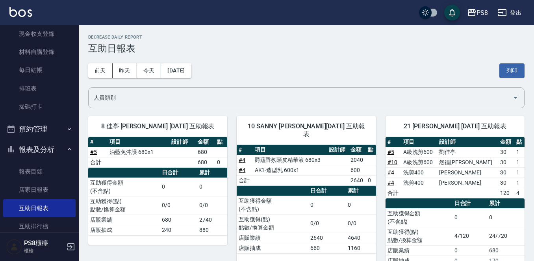
click at [141, 152] on td "泊藍免沖護 680x1" at bounding box center [139, 152] width 62 height 10
click at [132, 151] on td "泊藍免沖護 680x1" at bounding box center [139, 152] width 62 height 10
click at [134, 151] on td "泊藍免沖護 680x1" at bounding box center [139, 152] width 62 height 10
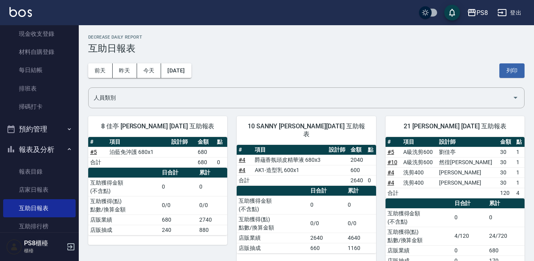
click at [134, 152] on td "泊藍免沖護 680x1" at bounding box center [139, 152] width 62 height 10
click at [135, 152] on td "泊藍免沖護 680x1" at bounding box center [139, 152] width 62 height 10
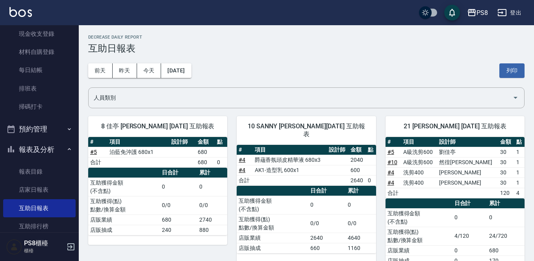
click at [135, 152] on td "泊藍免沖護 680x1" at bounding box center [139, 152] width 62 height 10
drag, startPoint x: 112, startPoint y: 151, endPoint x: 163, endPoint y: 155, distance: 51.0
click at [163, 155] on tr "# 5 泊藍免沖護 680x1 680" at bounding box center [157, 152] width 139 height 10
click at [162, 154] on td "泊藍免沖護 680x1" at bounding box center [139, 152] width 62 height 10
click at [165, 152] on td "泊藍免沖護 680x1" at bounding box center [139, 152] width 62 height 10
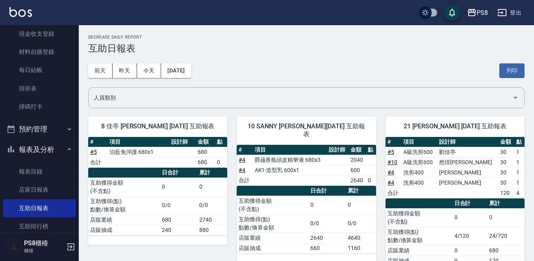
click at [165, 152] on td "泊藍免沖護 680x1" at bounding box center [139, 152] width 62 height 10
drag, startPoint x: 158, startPoint y: 152, endPoint x: 103, endPoint y: 153, distance: 54.4
click at [103, 153] on tr "# 5 泊藍免沖護 680x1 680" at bounding box center [157, 152] width 139 height 10
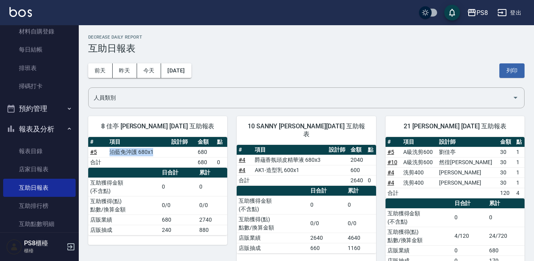
scroll to position [79, 0]
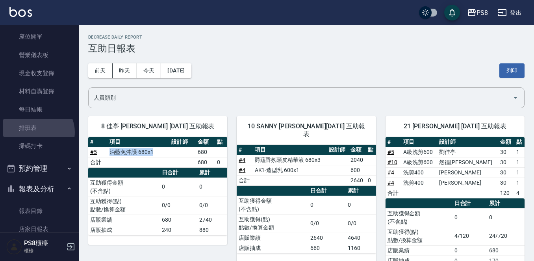
drag, startPoint x: 37, startPoint y: 132, endPoint x: 118, endPoint y: 136, distance: 80.9
click at [38, 131] on link "排班表" at bounding box center [39, 128] width 72 height 18
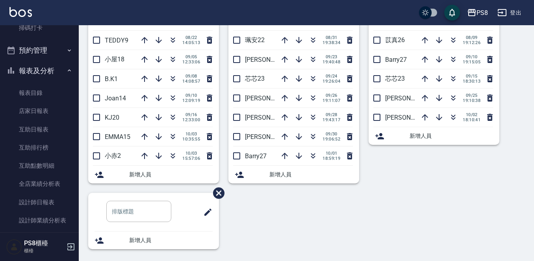
scroll to position [310, 0]
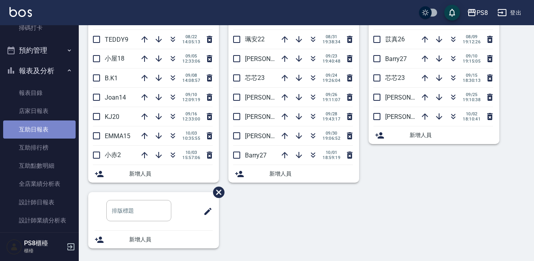
click at [52, 125] on link "互助日報表" at bounding box center [39, 130] width 72 height 18
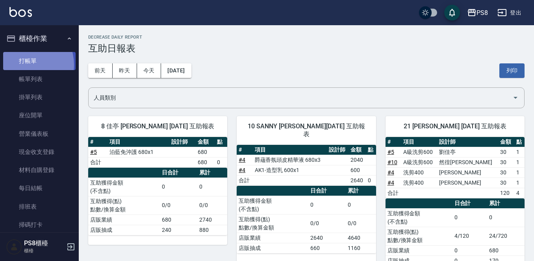
click at [24, 64] on link "打帳單" at bounding box center [39, 61] width 72 height 18
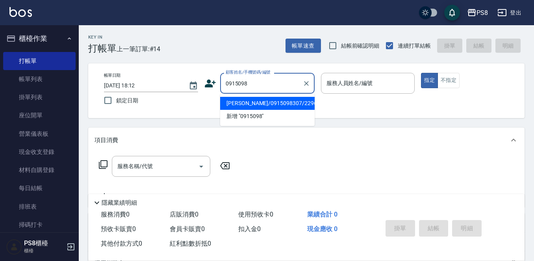
click at [256, 86] on input "0915098" at bounding box center [262, 83] width 76 height 14
type input "0"
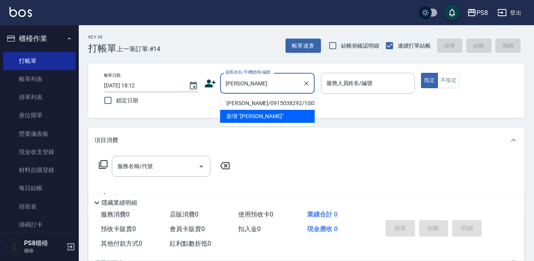
click at [249, 103] on li "[PERSON_NAME]/0915038292/10037" at bounding box center [267, 103] width 95 height 13
type input "[PERSON_NAME]/0915038292/10037"
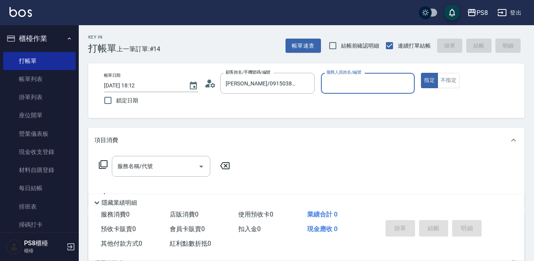
type input "小屋-18"
click at [160, 161] on input "服務名稱/代號" at bounding box center [155, 167] width 80 height 14
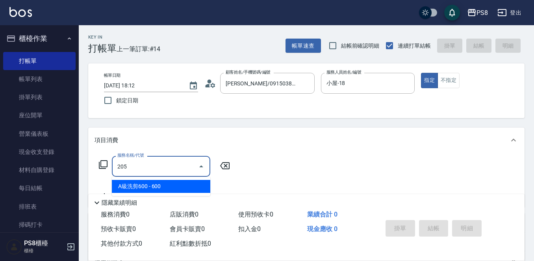
click at [176, 184] on span "A級洗剪600 - 600" at bounding box center [161, 186] width 98 height 13
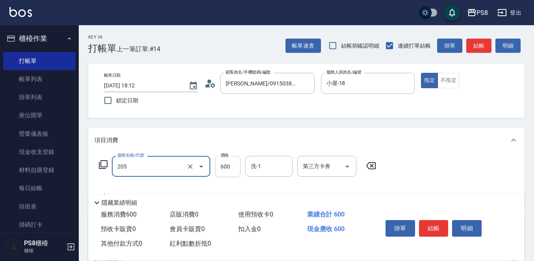
type input "A級洗剪600(205)"
click at [238, 167] on input "600" at bounding box center [228, 166] width 26 height 21
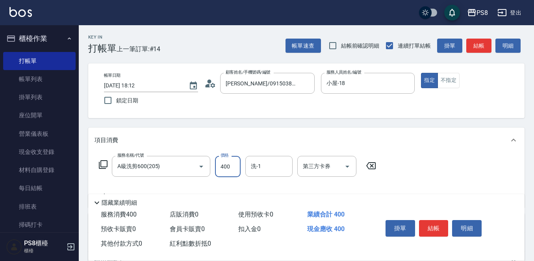
type input "400"
click at [430, 225] on button "結帳" at bounding box center [434, 228] width 30 height 17
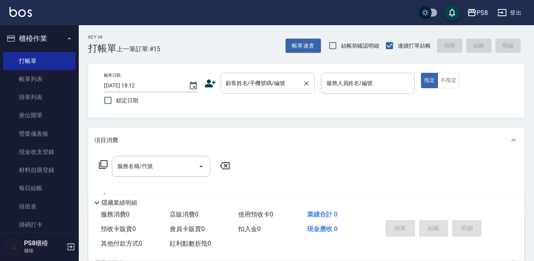
click at [272, 81] on div "顧客姓名/手機號碼/編號 顧客姓名/手機號碼/編號" at bounding box center [267, 83] width 95 height 21
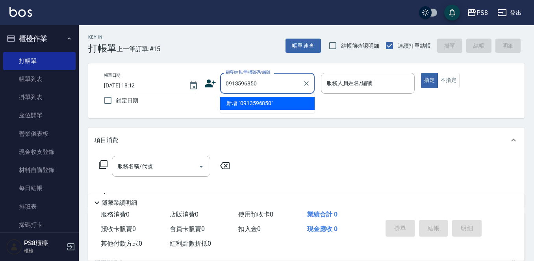
drag, startPoint x: 270, startPoint y: 85, endPoint x: 225, endPoint y: 87, distance: 45.3
click at [225, 87] on input "0913596850" at bounding box center [262, 83] width 76 height 14
type input "0913596850"
click at [211, 85] on icon at bounding box center [210, 84] width 11 height 8
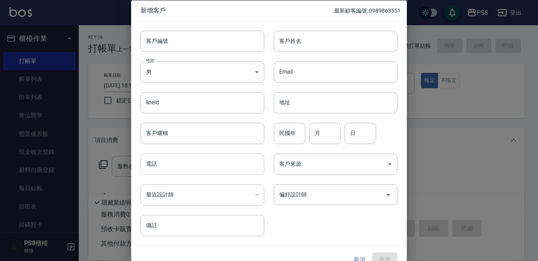
click at [203, 163] on input "電話" at bounding box center [203, 164] width 124 height 21
paste input "0913596850"
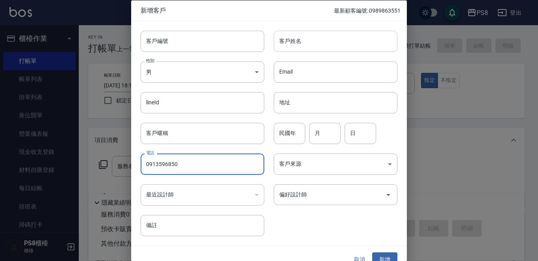
type input "0913596850"
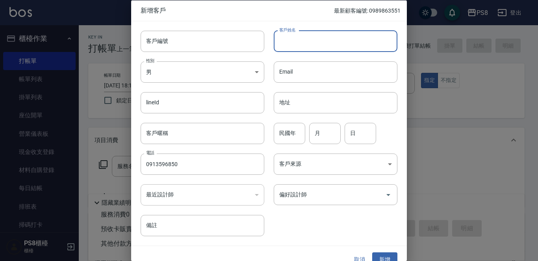
click at [292, 45] on input "客戶姓名" at bounding box center [336, 40] width 124 height 21
type input "[PERSON_NAME]"
click at [296, 132] on input "民國年" at bounding box center [290, 133] width 32 height 21
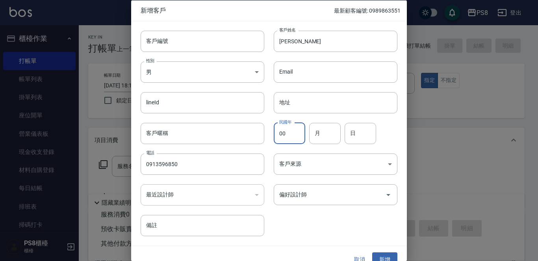
type input "00"
type input "12"
type input "27"
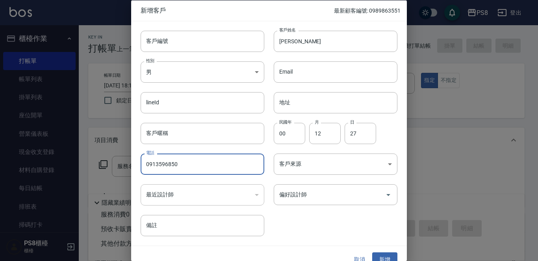
click at [377, 254] on button "新增" at bounding box center [384, 260] width 25 height 15
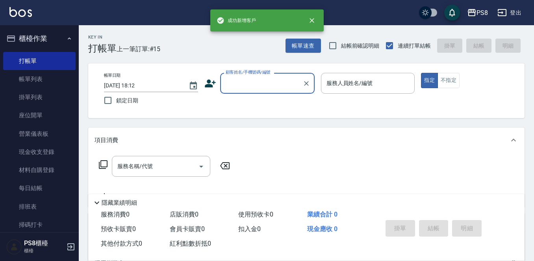
click at [252, 80] on input "顧客姓名/手機號碼/編號" at bounding box center [262, 83] width 76 height 14
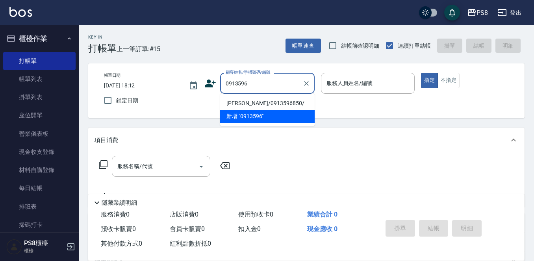
click at [249, 104] on li "[PERSON_NAME]/0913596850/" at bounding box center [267, 103] width 95 height 13
type input "[PERSON_NAME]/0913596850/"
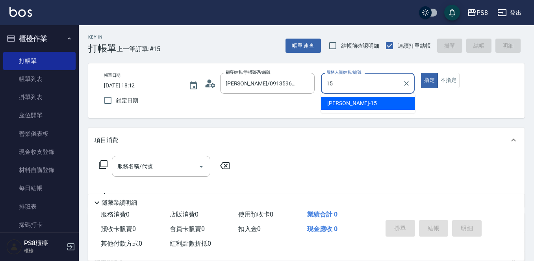
type input "EMMA-15"
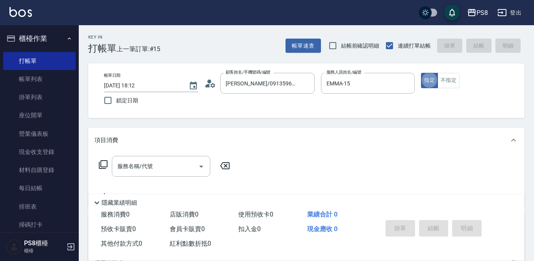
type button "true"
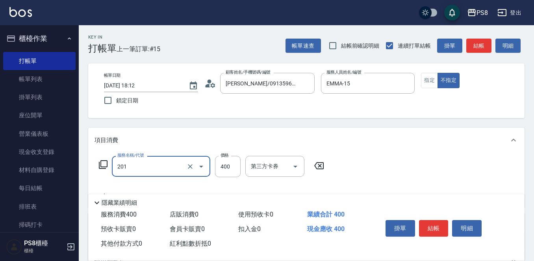
type input "洗剪400(201)"
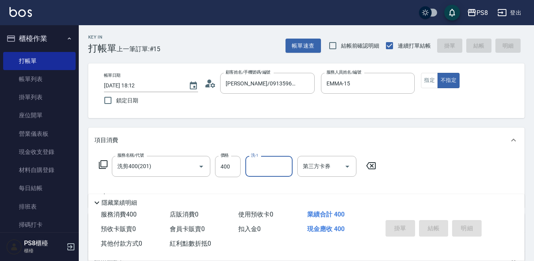
type input "[DATE] 18:47"
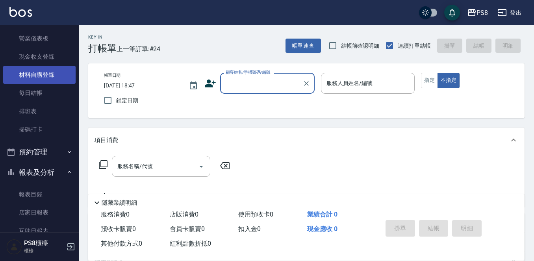
scroll to position [118, 0]
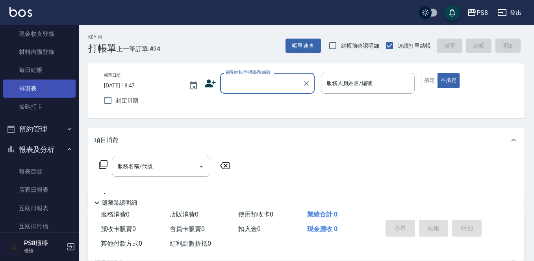
click at [46, 90] on link "排班表" at bounding box center [39, 89] width 72 height 18
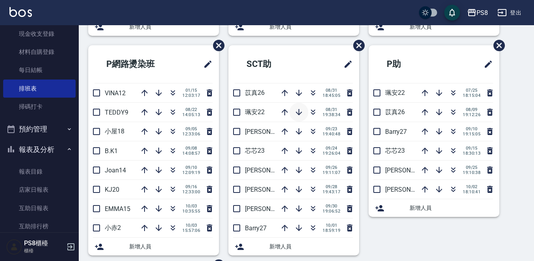
scroll to position [231, 0]
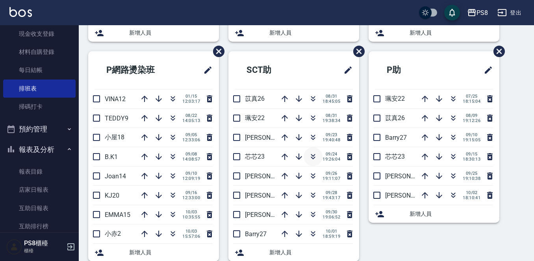
click at [309, 157] on icon "button" at bounding box center [313, 156] width 9 height 9
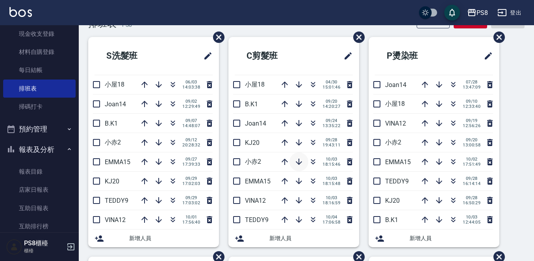
scroll to position [39, 0]
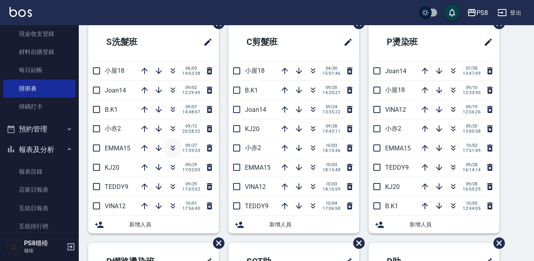
click at [169, 149] on icon "button" at bounding box center [172, 147] width 9 height 9
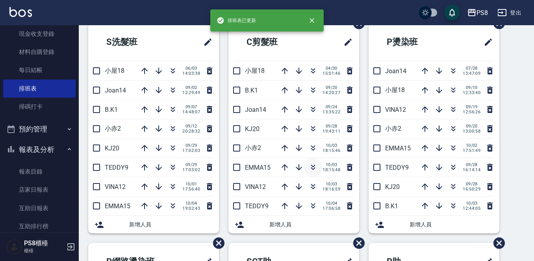
click at [314, 166] on icon "button" at bounding box center [313, 167] width 9 height 9
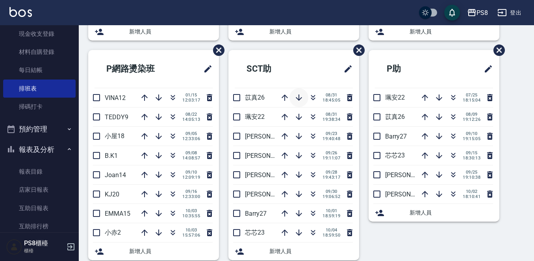
scroll to position [276, 0]
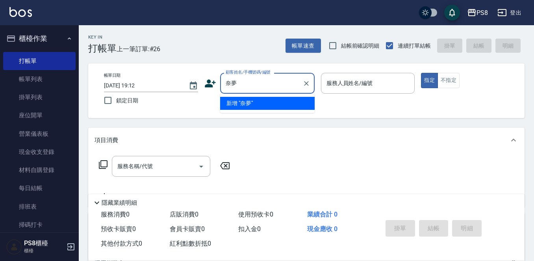
type input "[PERSON_NAME]"
type input "太"
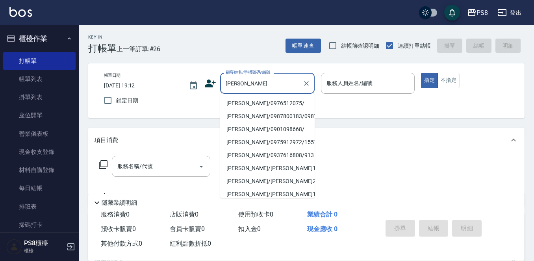
click at [283, 98] on li "[PERSON_NAME]/0976512075/" at bounding box center [267, 103] width 95 height 13
type input "[PERSON_NAME]/0976512075/"
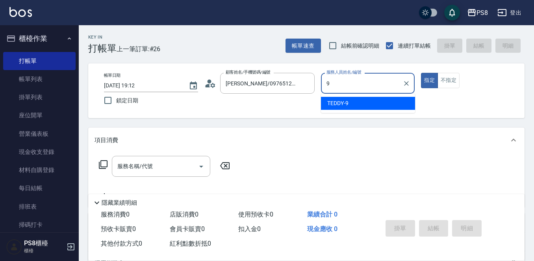
type input "TEDDY-9"
type button "true"
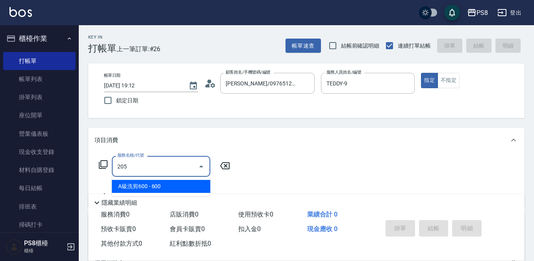
type input "A級洗剪600(205)"
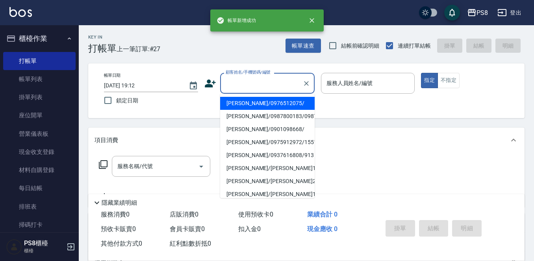
click at [281, 82] on input "顧客姓名/手機號碼/編號" at bounding box center [262, 83] width 76 height 14
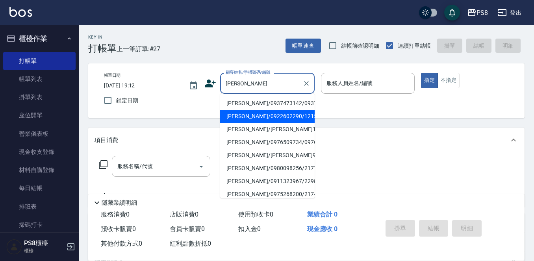
click at [275, 121] on li "[PERSON_NAME]/0922602290/12153" at bounding box center [267, 116] width 95 height 13
type input "[PERSON_NAME]/0922602290/12153"
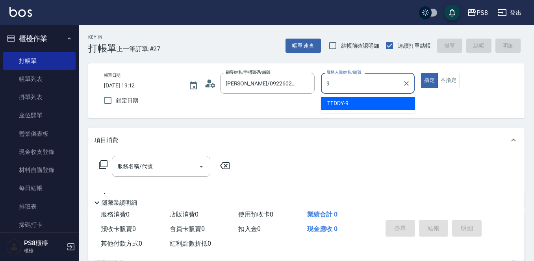
type input "TEDDY-9"
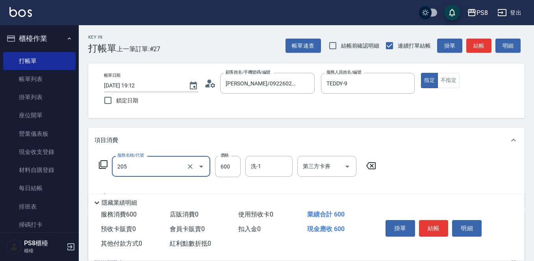
type input "A級洗剪600(205)"
click at [213, 83] on icon at bounding box center [212, 85] width 5 height 5
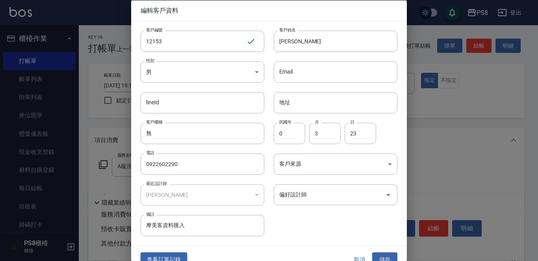
drag, startPoint x: 175, startPoint y: 252, endPoint x: 181, endPoint y: 257, distance: 7.9
click at [175, 253] on div "查看訂單記錄 取消 儲存" at bounding box center [269, 259] width 276 height 27
drag, startPoint x: 181, startPoint y: 257, endPoint x: 182, endPoint y: 250, distance: 7.2
click at [181, 257] on button "查看訂單記錄" at bounding box center [164, 260] width 46 height 15
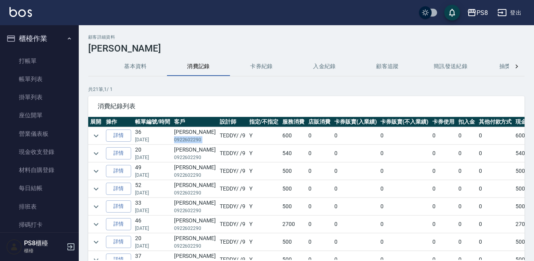
drag, startPoint x: 173, startPoint y: 141, endPoint x: 206, endPoint y: 141, distance: 32.3
click at [206, 141] on tr "詳情 36 [DATE] [PERSON_NAME]0922602290 TEDDY / /9 Y 600 0 0 0 0 0 0 600" at bounding box center [323, 135] width 470 height 17
copy p "0922602290"
click at [65, 58] on link "打帳單" at bounding box center [39, 61] width 72 height 18
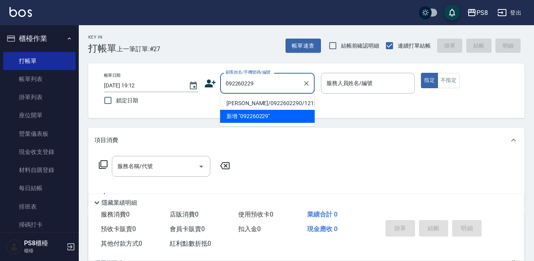
click at [261, 106] on li "[PERSON_NAME]/0922602290/12153" at bounding box center [267, 103] width 95 height 13
type input "[PERSON_NAME]/0922602290/12153"
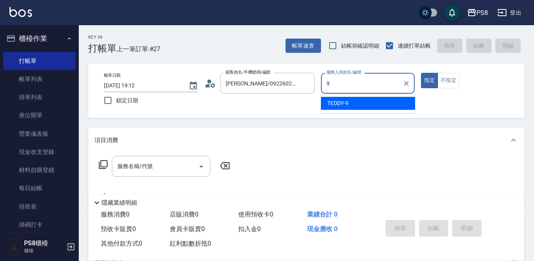
type input "9"
type button "true"
type input "TEDDY-9"
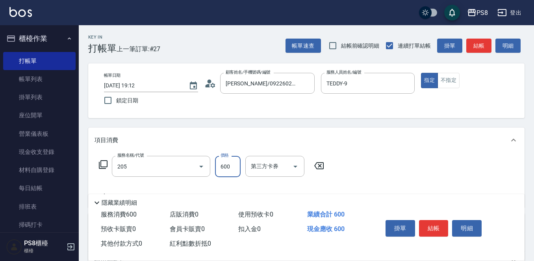
type input "A級洗剪600(205)"
type input "400"
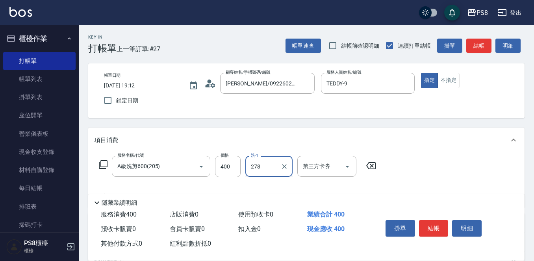
type input "278"
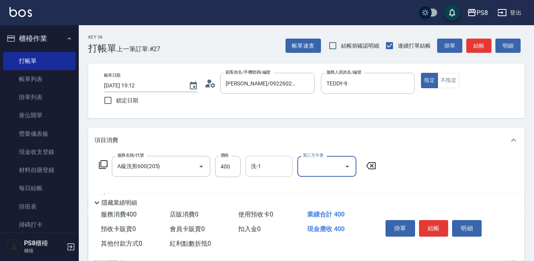
click at [281, 173] on input "洗-1" at bounding box center [269, 167] width 40 height 14
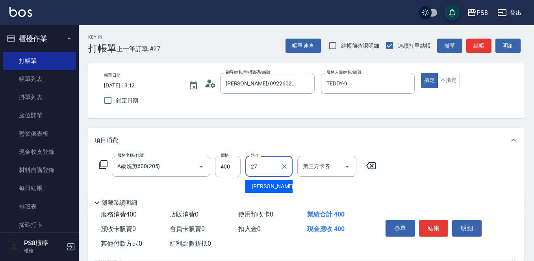
type input "[PERSON_NAME]-27"
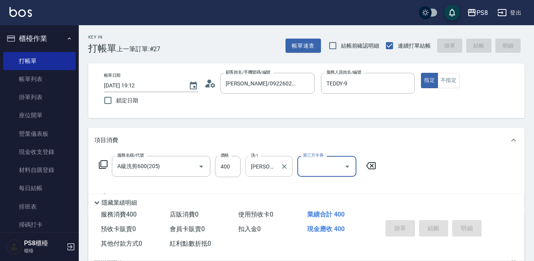
type input "[DATE] 19:13"
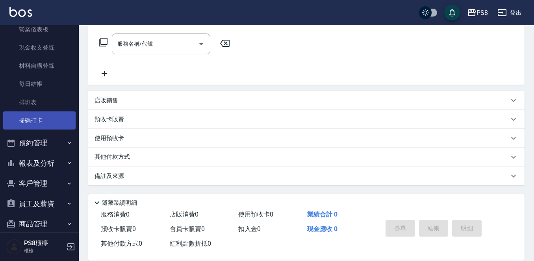
scroll to position [118, 0]
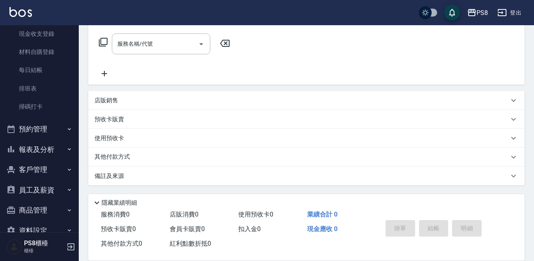
click at [45, 153] on button "報表及分析" at bounding box center [39, 149] width 72 height 20
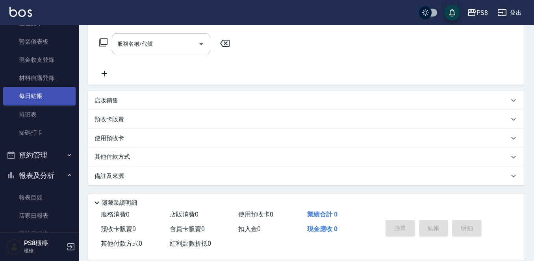
scroll to position [79, 0]
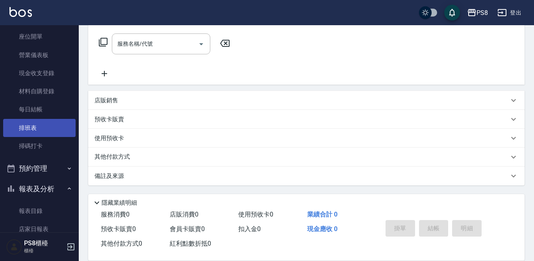
click at [37, 122] on link "排班表" at bounding box center [39, 128] width 72 height 18
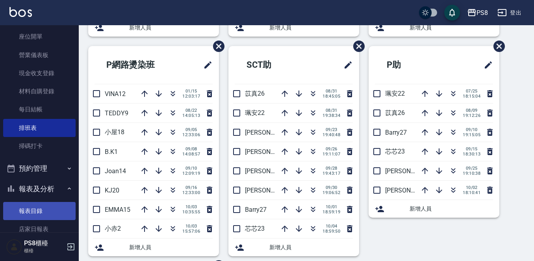
scroll to position [118, 0]
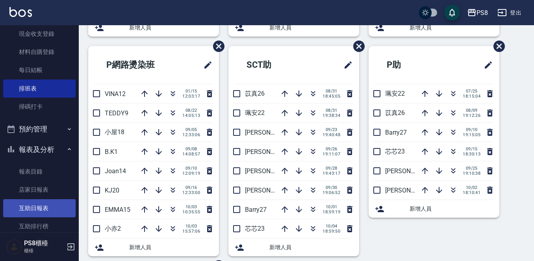
drag, startPoint x: 40, startPoint y: 200, endPoint x: 41, endPoint y: 193, distance: 6.7
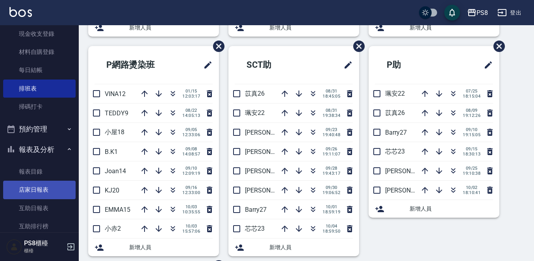
click at [40, 200] on link "互助日報表" at bounding box center [39, 208] width 72 height 18
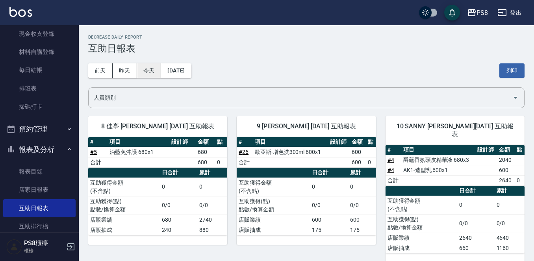
click at [150, 67] on button "今天" at bounding box center [149, 70] width 24 height 15
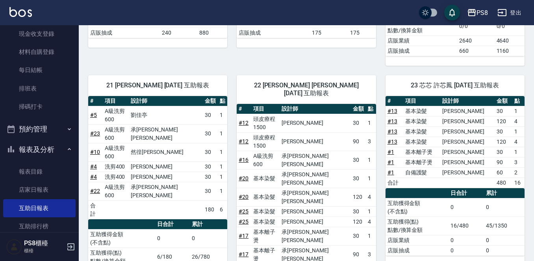
scroll to position [197, 0]
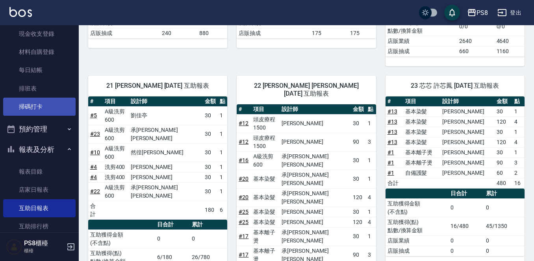
drag, startPoint x: 455, startPoint y: 3, endPoint x: 39, endPoint y: 97, distance: 426.7
click at [39, 85] on link "排班表" at bounding box center [39, 89] width 72 height 18
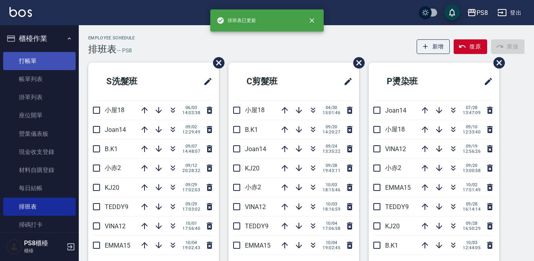
click at [37, 65] on link "打帳單" at bounding box center [39, 61] width 72 height 18
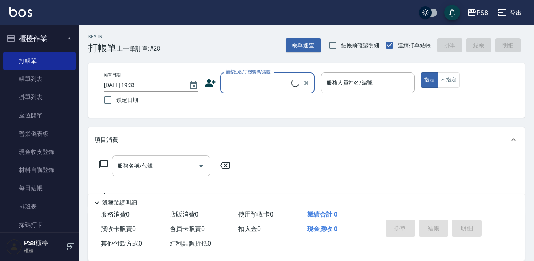
scroll to position [118, 0]
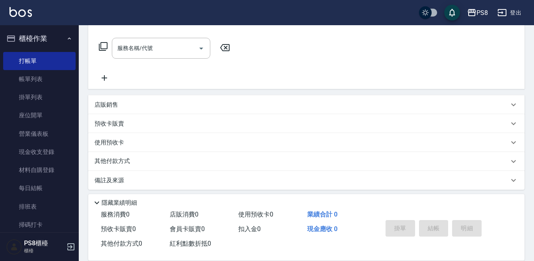
click at [130, 106] on div "店販銷售" at bounding box center [302, 105] width 414 height 8
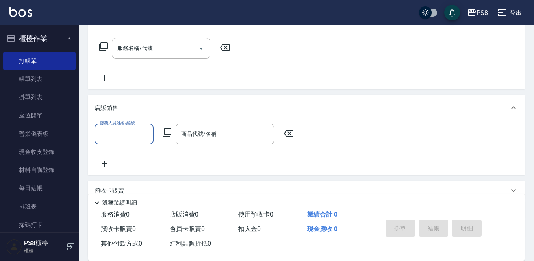
scroll to position [0, 0]
click at [122, 128] on input "服務人員姓名/編號" at bounding box center [124, 134] width 52 height 14
type input "芯芯-23"
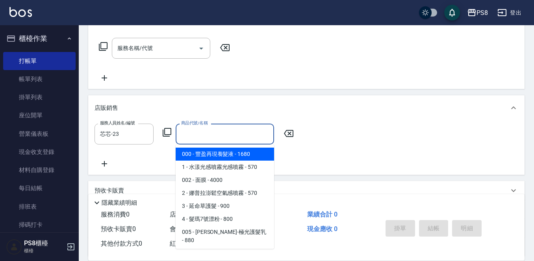
click at [191, 136] on input "商品代號/名稱" at bounding box center [224, 134] width 91 height 14
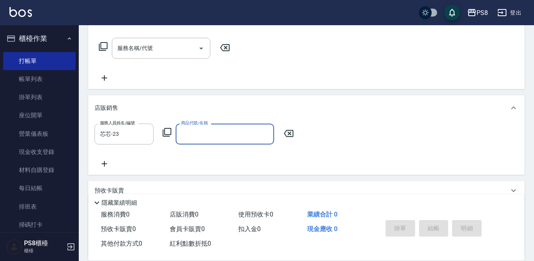
click at [191, 136] on input "商品代號/名稱" at bounding box center [224, 134] width 91 height 14
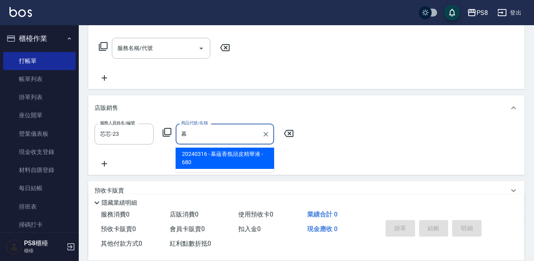
scroll to position [158, 0]
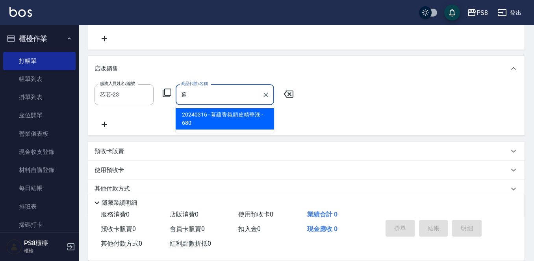
click at [221, 119] on span "20240316 - 幕蘊香氛頭皮精華液 - 680" at bounding box center [225, 118] width 98 height 21
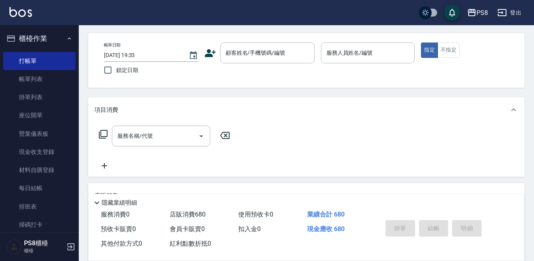
scroll to position [39, 0]
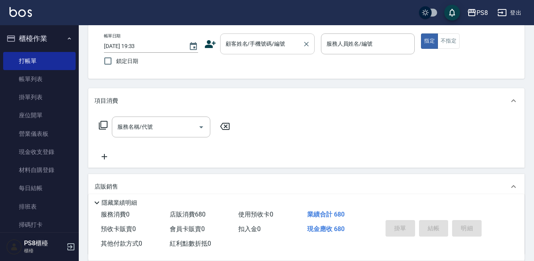
type input "幕蘊香氛頭皮精華液"
click at [273, 38] on div "顧客姓名/手機號碼/編號 顧客姓名/手機號碼/編號" at bounding box center [267, 43] width 95 height 21
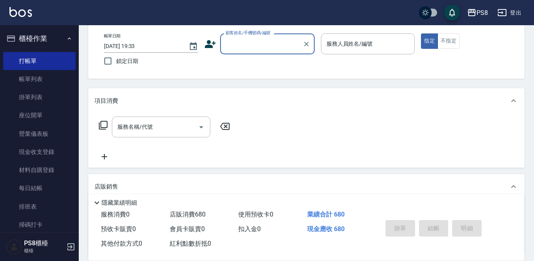
click at [263, 41] on input "顧客姓名/手機號碼/編號" at bounding box center [262, 44] width 76 height 14
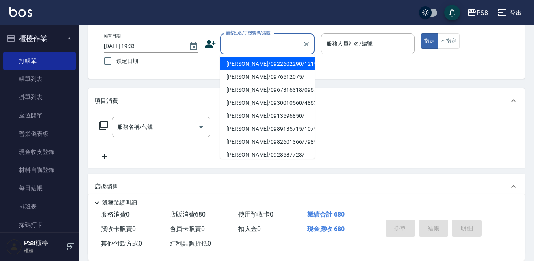
click at [263, 42] on input "顧客姓名/手機號碼/編號" at bounding box center [262, 44] width 76 height 14
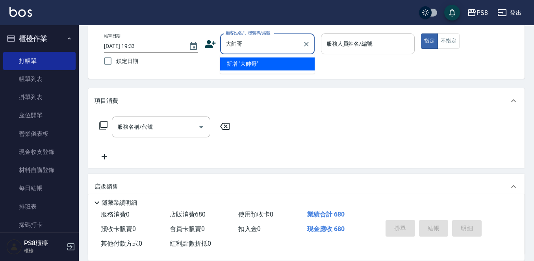
type input "大帥哥"
click at [357, 39] on div "服務人員姓名/編號 服務人員姓名/編號" at bounding box center [368, 43] width 94 height 21
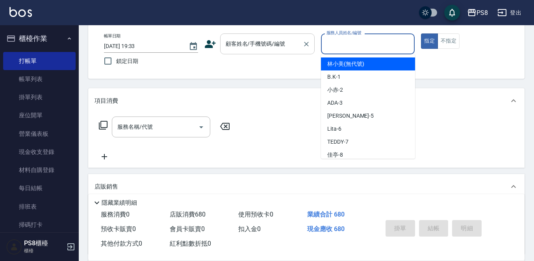
drag, startPoint x: 269, startPoint y: 55, endPoint x: 268, endPoint y: 47, distance: 8.3
click at [269, 53] on div "帳單日期 [DATE] 19:33 鎖定日期 顧客姓名/手機號碼/編號 顧客姓名/手機號碼/編號 服務人員姓名/編號 服務人員姓名/編號 指定 不指定" at bounding box center [307, 51] width 418 height 36
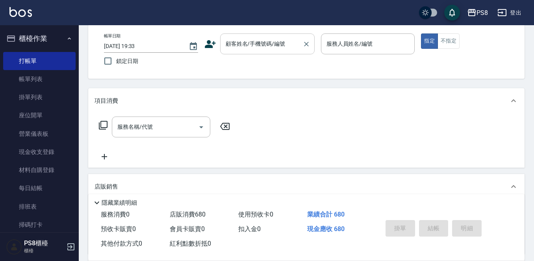
click at [268, 46] on input "顧客姓名/手機號碼/編號" at bounding box center [262, 44] width 76 height 14
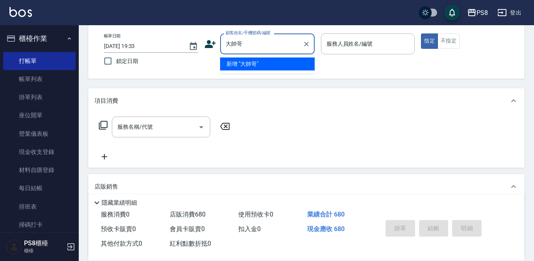
type input "大帥哥"
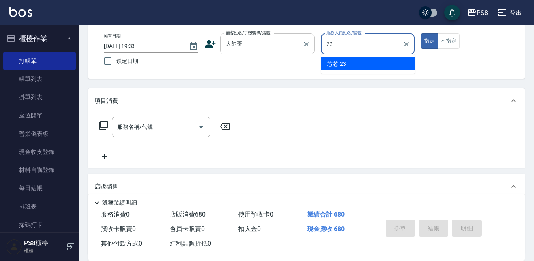
type input "芯芯-23"
type button "true"
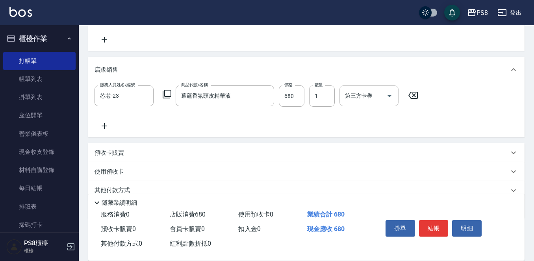
scroll to position [158, 0]
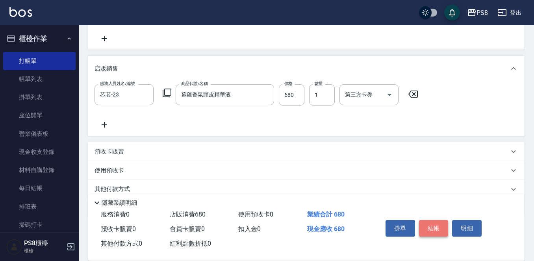
click at [430, 225] on button "結帳" at bounding box center [434, 228] width 30 height 17
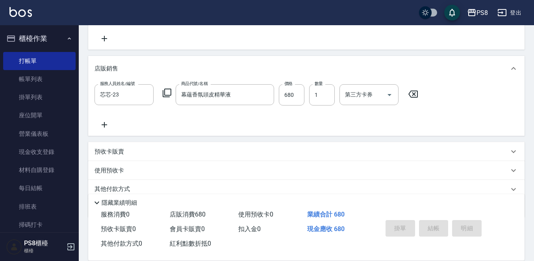
type input "2025/10/04 19:34"
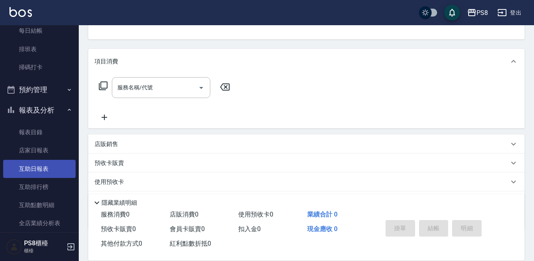
click at [43, 169] on link "互助日報表" at bounding box center [39, 169] width 72 height 18
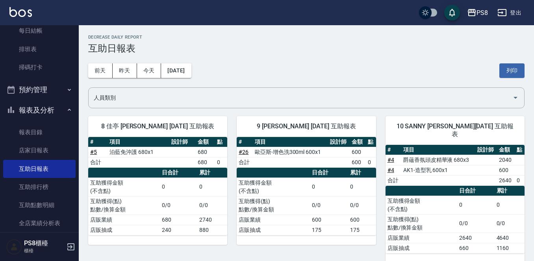
click at [143, 79] on div "前天 昨天 今天 2025/10/04 列印" at bounding box center [306, 70] width 437 height 33
click at [142, 74] on button "今天" at bounding box center [149, 70] width 24 height 15
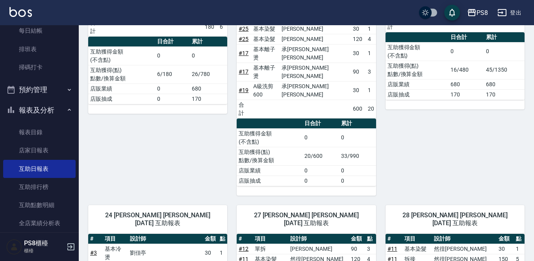
scroll to position [394, 0]
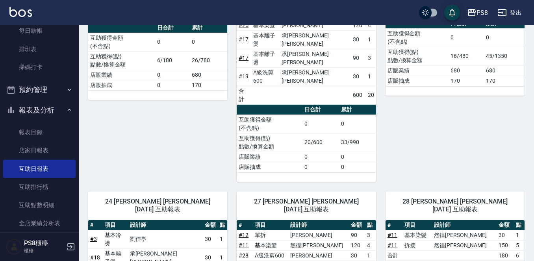
click at [335, 0] on div "PS8 登出" at bounding box center [267, 12] width 534 height 25
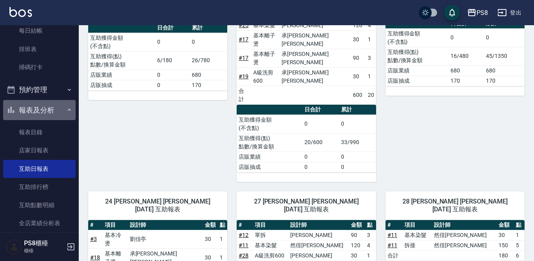
click at [54, 105] on button "報表及分析" at bounding box center [39, 110] width 72 height 20
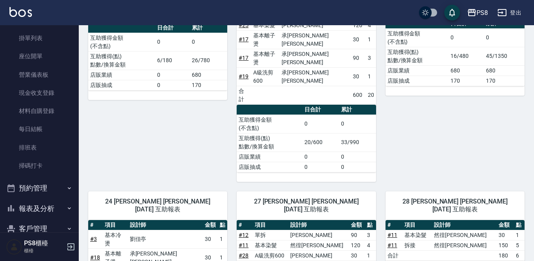
scroll to position [18, 0]
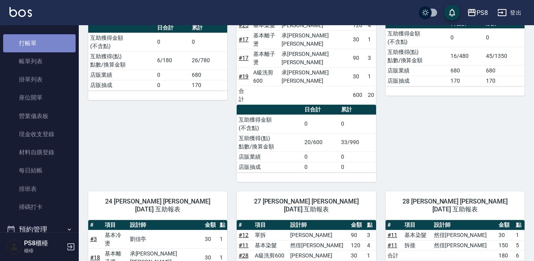
click at [46, 45] on link "打帳單" at bounding box center [39, 43] width 72 height 18
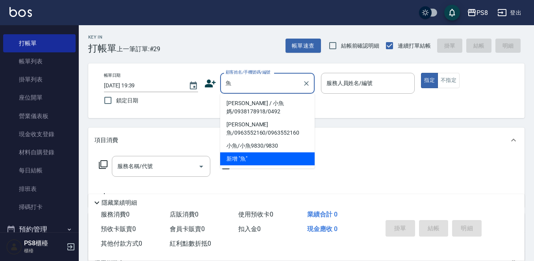
drag, startPoint x: 239, startPoint y: 100, endPoint x: 228, endPoint y: 88, distance: 16.8
click at [239, 100] on li "曹意詢 / 小魚媽/0938178918/0492" at bounding box center [267, 107] width 95 height 21
type input "曹意詢 / 小魚媽/0938178918/0492"
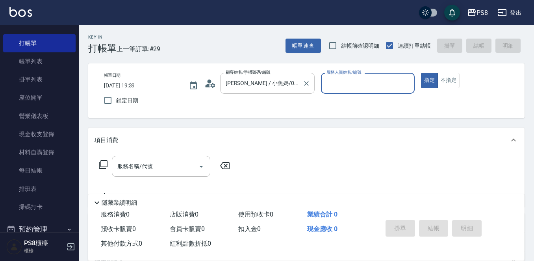
type input "EMMA-15"
click at [421, 73] on button "指定" at bounding box center [429, 80] width 17 height 15
type button "true"
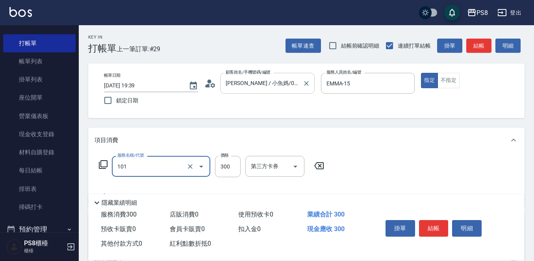
type input "洗髮(101)"
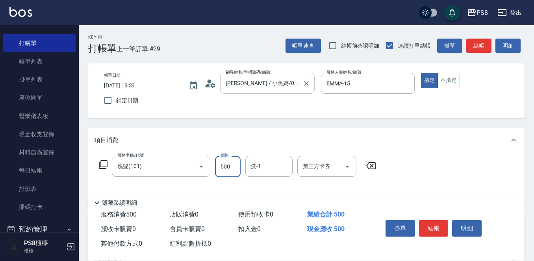
type input "500"
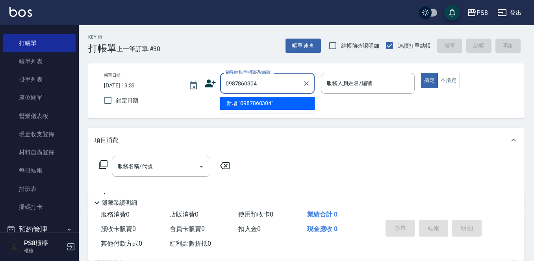
drag, startPoint x: 264, startPoint y: 83, endPoint x: 216, endPoint y: 83, distance: 48.1
click at [216, 83] on div "顧客姓名/手機號碼/編號 0987860304 顧客姓名/手機號碼/編號" at bounding box center [259, 83] width 110 height 21
type input "0987860304"
click at [207, 84] on icon at bounding box center [210, 84] width 12 height 12
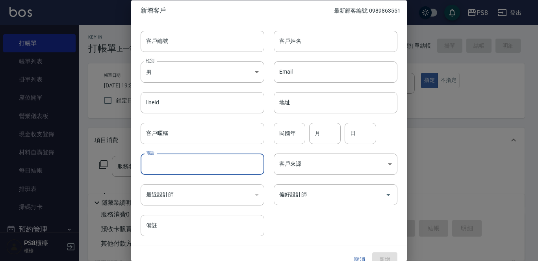
click at [197, 166] on input "電話" at bounding box center [203, 164] width 124 height 21
paste input "0987860304"
type input "0987860304"
click at [156, 79] on body "PS8 登出 櫃檯作業 打帳單 帳單列表 掛單列表 座位開單 營業儀表板 現金收支登錄 材料自購登錄 每日結帳 排班表 掃碼打卡 預約管理 預約管理 單日預約…" at bounding box center [269, 192] width 538 height 384
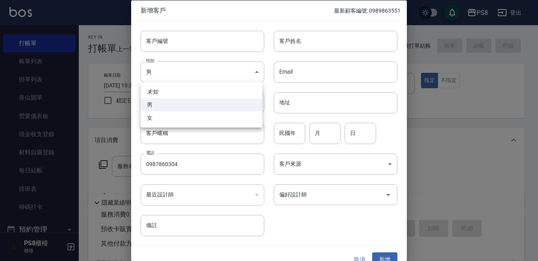
click at [323, 41] on div at bounding box center [269, 130] width 538 height 261
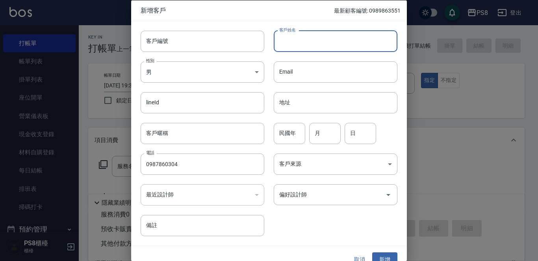
click at [322, 46] on input "客戶姓名" at bounding box center [336, 40] width 124 height 21
type input "玲"
type input "林哲宇"
drag, startPoint x: 308, startPoint y: 38, endPoint x: 394, endPoint y: 131, distance: 126.3
click at [394, 131] on div "客戶編號 客戶編號 客戶姓名 林哲宇 客戶姓名 性別 男 MALE 性別 Email Email lineId lineId 地址 地址 客戶暱稱 客戶暱稱 …" at bounding box center [269, 133] width 276 height 225
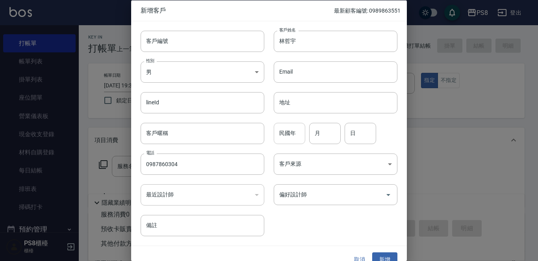
click at [297, 133] on input "民國年" at bounding box center [290, 133] width 32 height 21
type input "86"
type input "03"
type input "04"
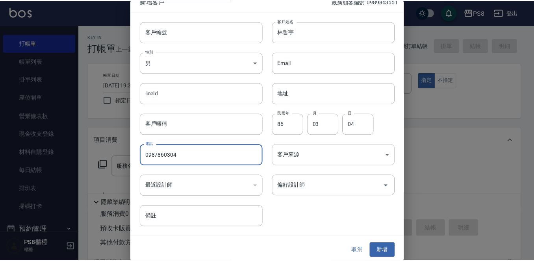
scroll to position [12, 0]
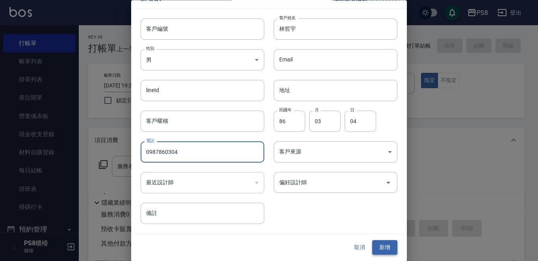
click at [390, 242] on button "新增" at bounding box center [384, 248] width 25 height 15
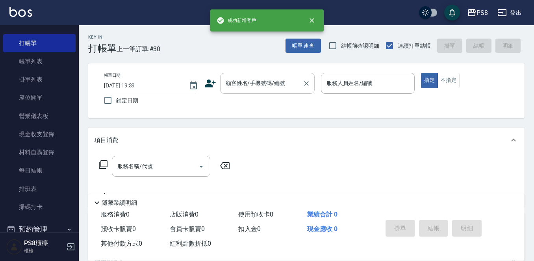
click at [266, 84] on input "顧客姓名/手機號碼/編號" at bounding box center [262, 83] width 76 height 14
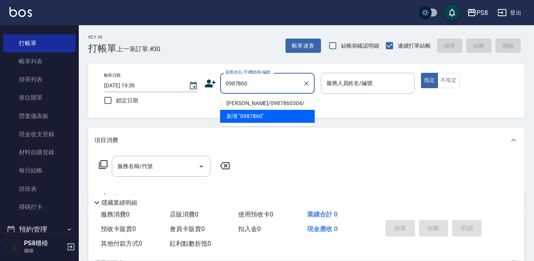
click at [290, 102] on li "林哲宇/0987860304/" at bounding box center [267, 103] width 95 height 13
type input "[PERSON_NAME]/0987860304/"
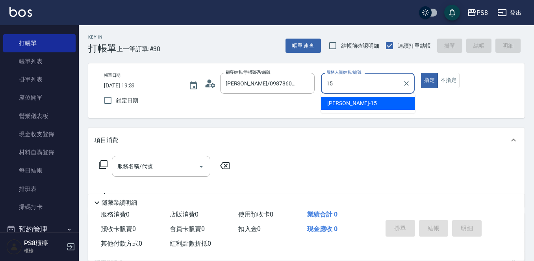
type input "EMMA-15"
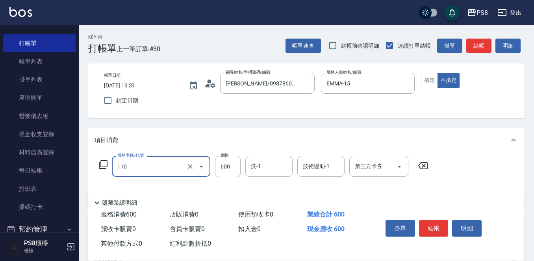
type input "精油+去角質(110)"
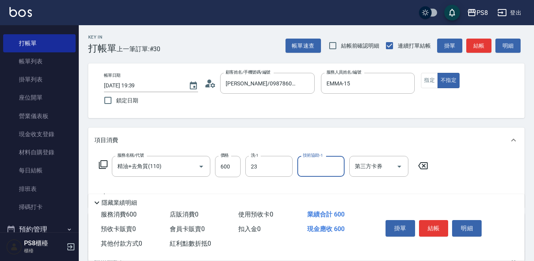
type input "芯芯-23"
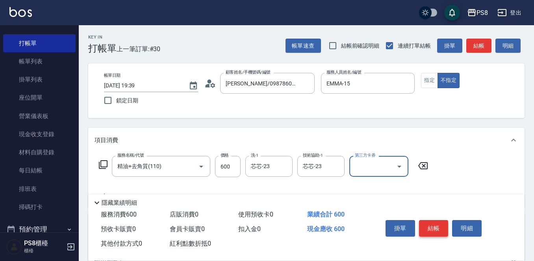
click at [429, 228] on button "結帳" at bounding box center [434, 228] width 30 height 17
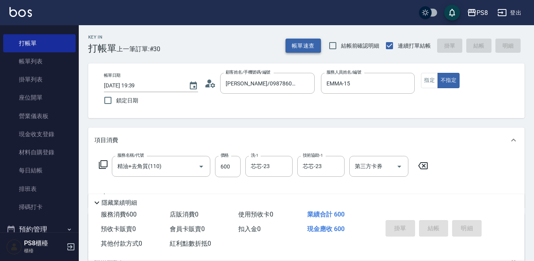
type input "2025/10/04 19:40"
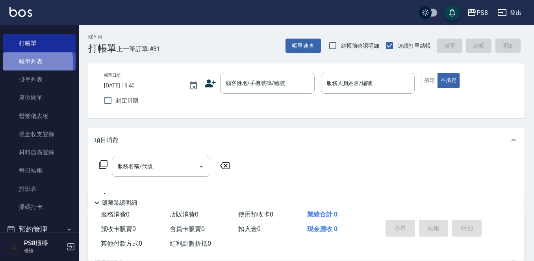
click at [14, 65] on link "帳單列表" at bounding box center [39, 61] width 72 height 18
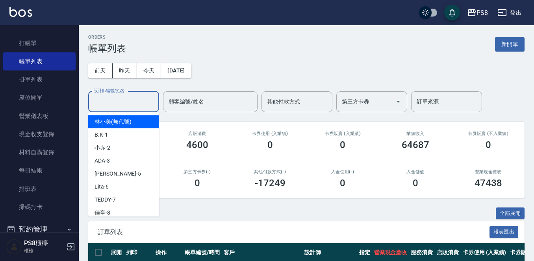
click at [138, 96] on input "設計師編號/姓名" at bounding box center [124, 102] width 64 height 14
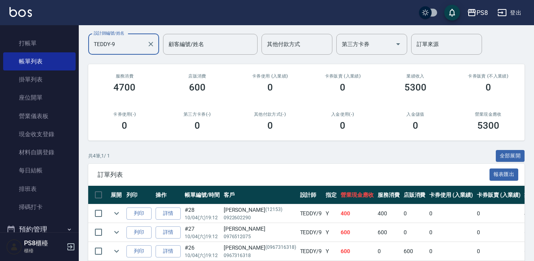
scroll to position [114, 0]
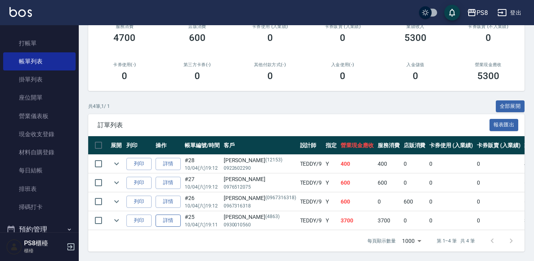
type input "TEDDY-9"
click at [179, 215] on link "詳情" at bounding box center [168, 221] width 25 height 12
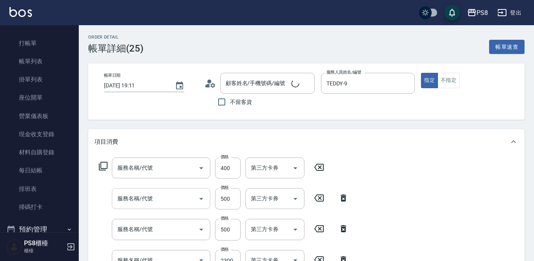
type input "2025/10/04 19:11"
type input "TEDDY-9"
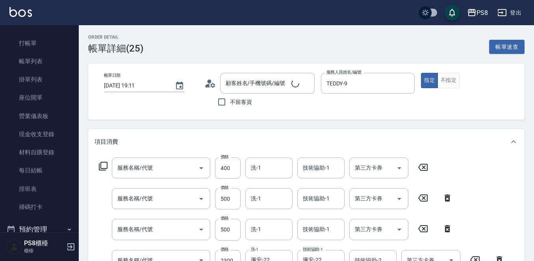
scroll to position [118, 0]
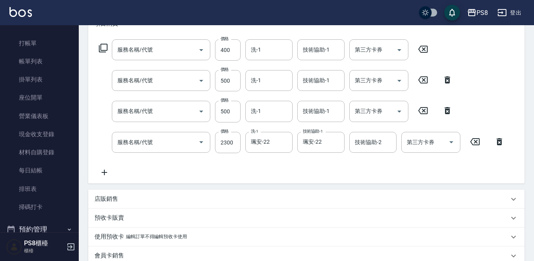
type input "[PERSON_NAME]/0930010560/4863"
type input "肩帶漂(407)"
type input "基本染髮(401)"
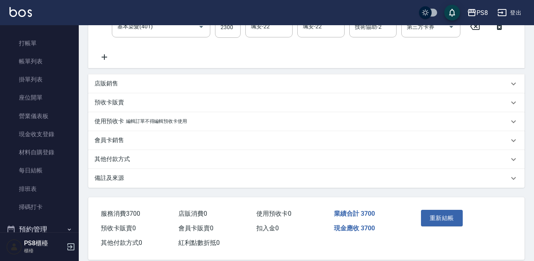
scroll to position [236, 0]
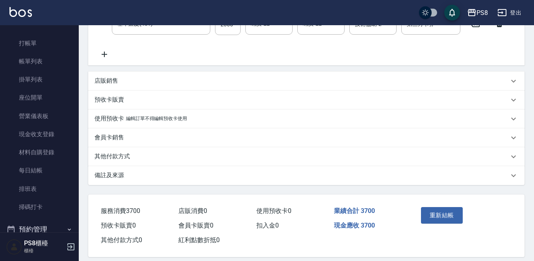
click at [170, 147] on div "其他付款方式" at bounding box center [306, 156] width 437 height 19
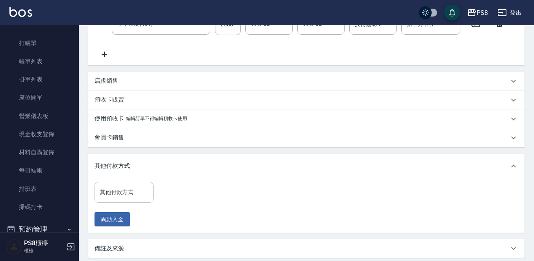
click at [134, 197] on input "其他付款方式" at bounding box center [124, 193] width 52 height 14
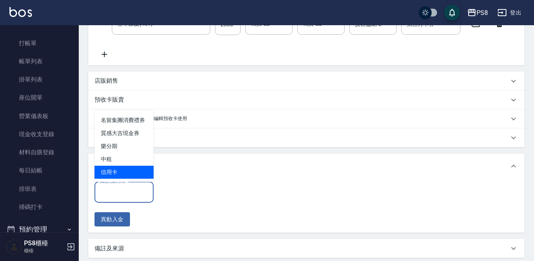
click at [139, 170] on span "信用卡" at bounding box center [124, 172] width 59 height 13
type input "信用卡"
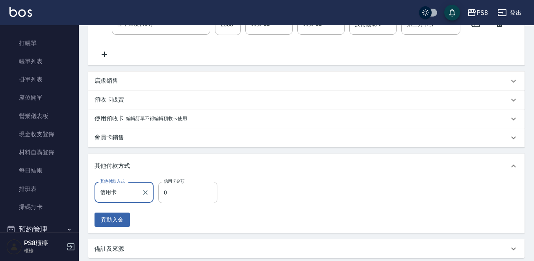
click at [193, 193] on input "0" at bounding box center [187, 192] width 59 height 21
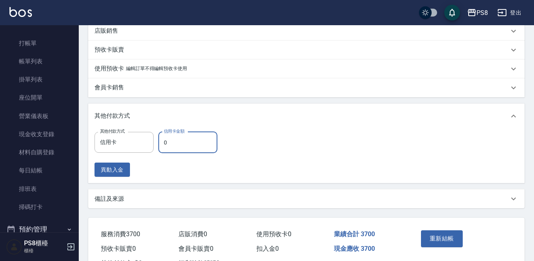
scroll to position [319, 0]
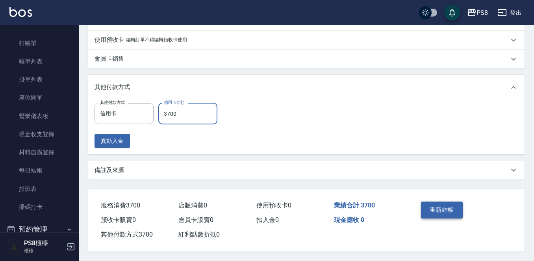
type input "3700"
click at [433, 205] on button "重新結帳" at bounding box center [442, 210] width 42 height 17
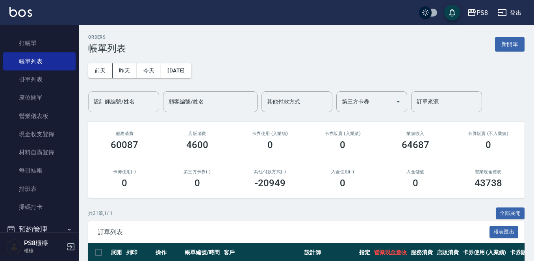
click at [119, 99] on input "設計師編號/姓名" at bounding box center [124, 102] width 64 height 14
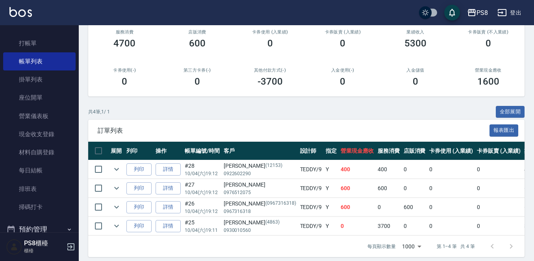
scroll to position [114, 0]
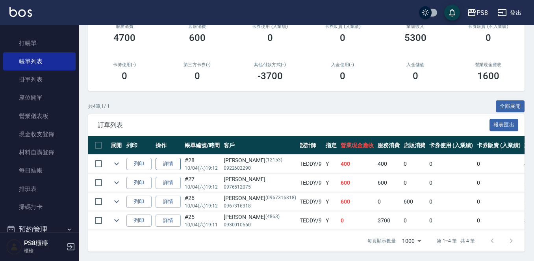
type input "TEDDY-9"
click at [164, 158] on link "詳情" at bounding box center [168, 164] width 25 height 12
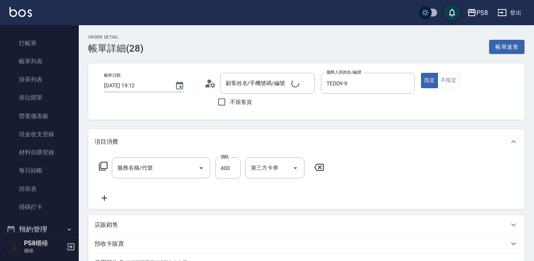
type input "2025/10/04 19:12"
type input "TEDDY-9"
type input "A級洗剪600(205)"
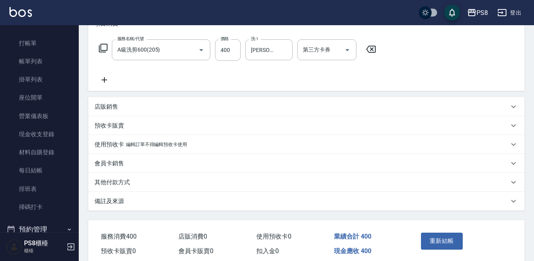
type input "陳維邦/0922602290/12153"
click at [201, 189] on div "其他付款方式" at bounding box center [306, 182] width 437 height 19
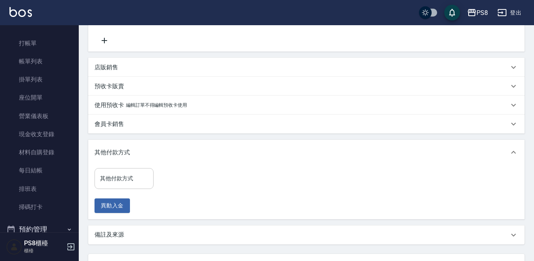
click at [132, 182] on input "其他付款方式" at bounding box center [124, 179] width 52 height 14
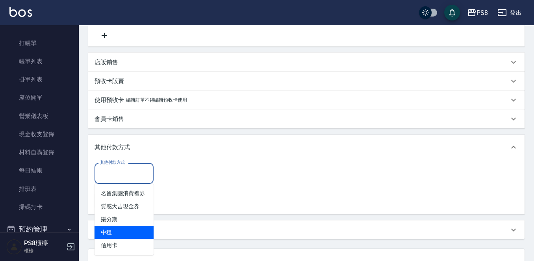
scroll to position [197, 0]
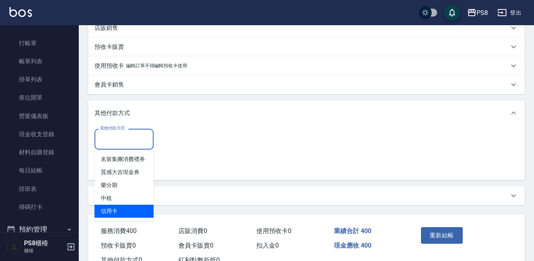
click at [136, 212] on span "信用卡" at bounding box center [124, 211] width 59 height 13
type input "信用卡"
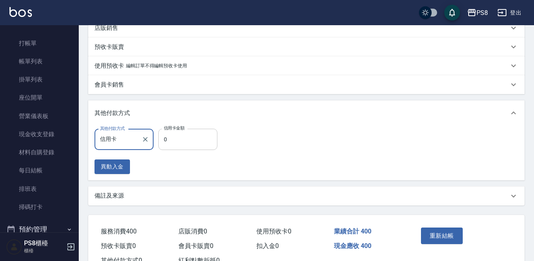
click at [184, 141] on input "0" at bounding box center [187, 139] width 59 height 21
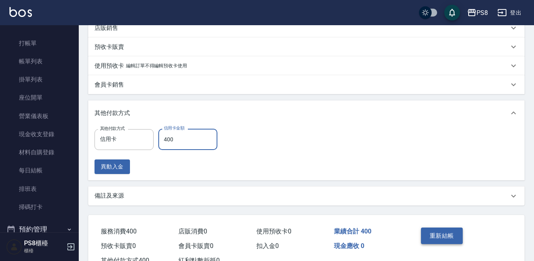
type input "400"
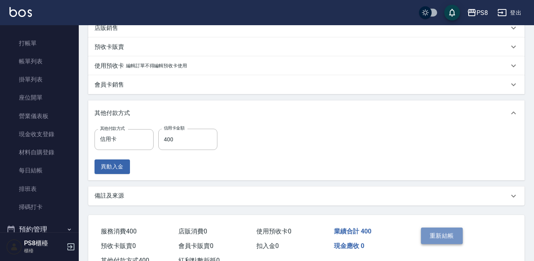
click at [455, 239] on button "重新結帳" at bounding box center [442, 236] width 42 height 17
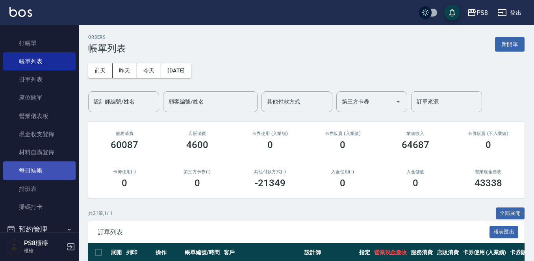
click at [53, 167] on link "每日結帳" at bounding box center [39, 171] width 72 height 18
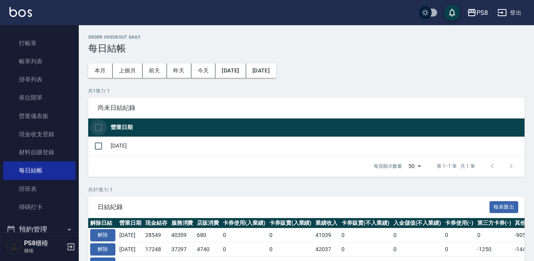
click at [102, 123] on input "checkbox" at bounding box center [98, 127] width 17 height 17
checkbox input "true"
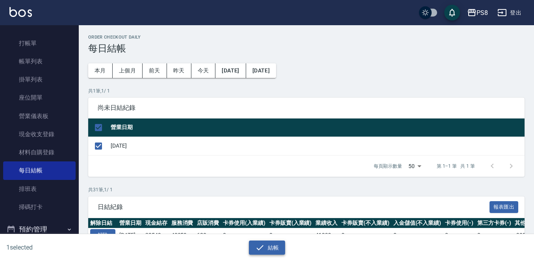
click at [262, 251] on icon "button" at bounding box center [259, 247] width 9 height 9
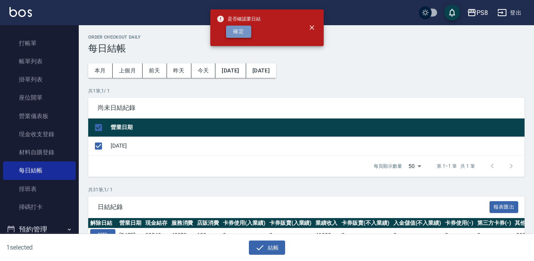
click at [242, 27] on button "確定" at bounding box center [238, 32] width 25 height 12
checkbox input "false"
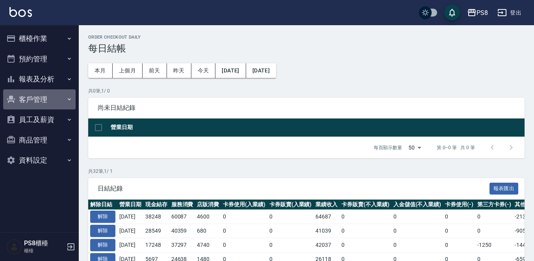
click at [37, 93] on button "客戶管理" at bounding box center [39, 99] width 72 height 20
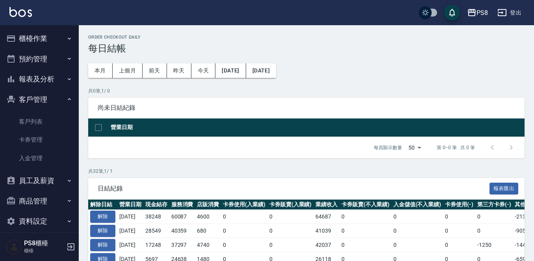
click at [37, 83] on button "報表及分析" at bounding box center [39, 79] width 72 height 20
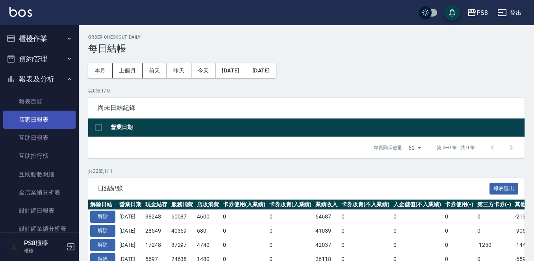
click at [46, 123] on link "店家日報表" at bounding box center [39, 120] width 72 height 18
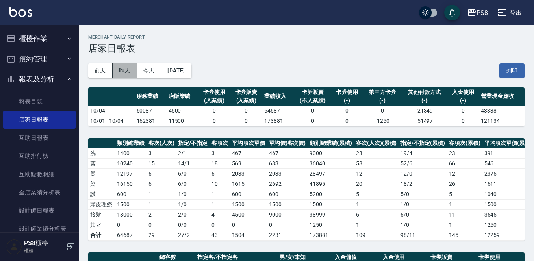
click at [117, 74] on button "昨天" at bounding box center [125, 70] width 24 height 15
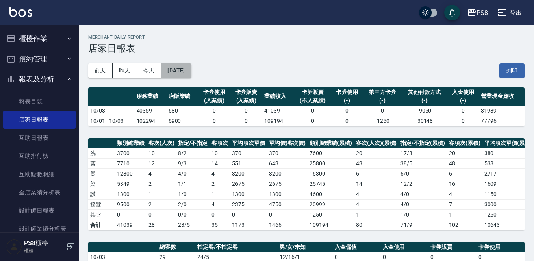
click at [191, 75] on button "[DATE]" at bounding box center [176, 70] width 30 height 15
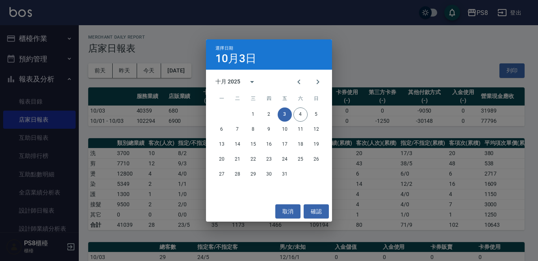
click at [149, 75] on div "選擇日期 [DATE] 十月 2025 一 二 三 四 五 六 日 1 2 3 4 5 6 7 8 9 10 11 12 13 14 15 16 17 18 …" at bounding box center [269, 130] width 538 height 261
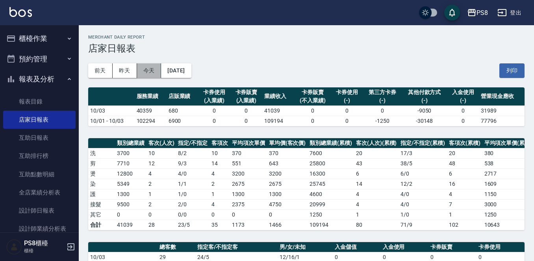
click at [158, 69] on button "今天" at bounding box center [149, 70] width 24 height 15
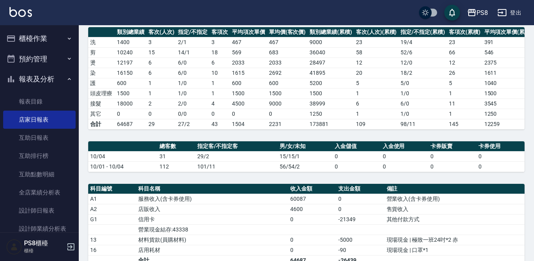
scroll to position [197, 0]
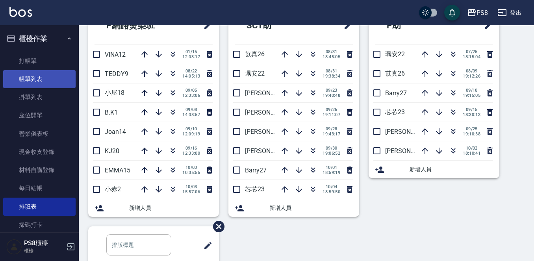
click at [26, 78] on link "帳單列表" at bounding box center [39, 79] width 72 height 18
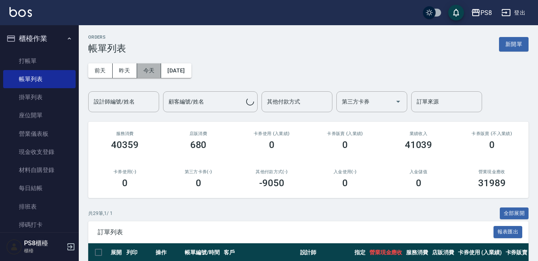
click at [152, 72] on button "今天" at bounding box center [149, 70] width 24 height 15
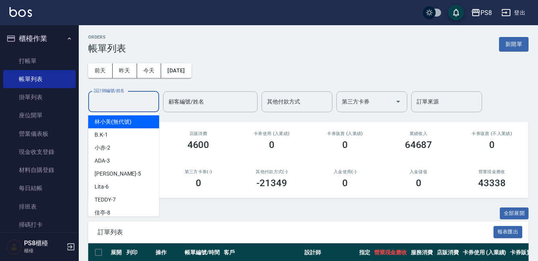
click at [138, 104] on input "設計師編號/姓名" at bounding box center [124, 102] width 64 height 14
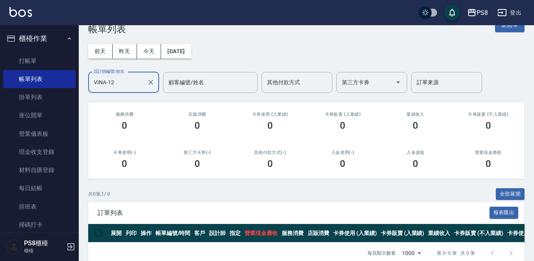
scroll to position [38, 0]
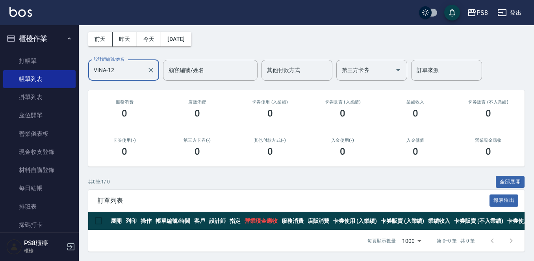
type input "VINA-12"
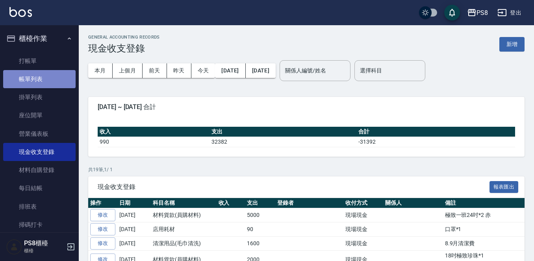
click at [59, 70] on link "帳單列表" at bounding box center [39, 79] width 72 height 18
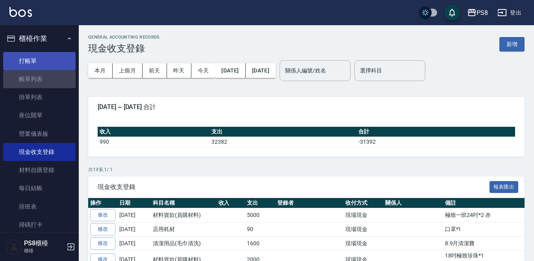
click at [58, 63] on link "打帳單" at bounding box center [39, 61] width 72 height 18
click at [45, 58] on link "打帳單" at bounding box center [39, 61] width 72 height 18
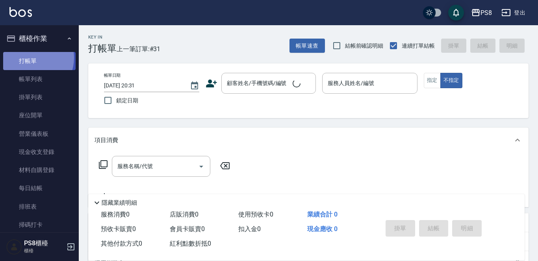
click at [29, 58] on link "打帳單" at bounding box center [39, 61] width 72 height 18
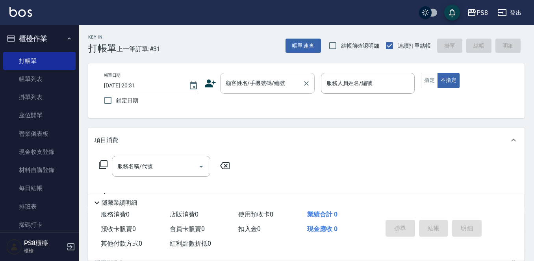
click at [249, 87] on input "顧客姓名/手機號碼/編號" at bounding box center [262, 83] width 76 height 14
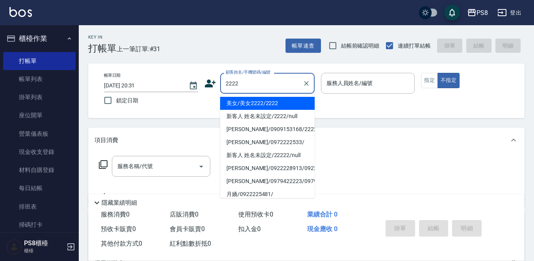
drag, startPoint x: 266, startPoint y: 104, endPoint x: 273, endPoint y: 98, distance: 9.1
click at [265, 104] on li "美女/美女2222/2222" at bounding box center [267, 103] width 95 height 13
type input "美女/美女2222/2222"
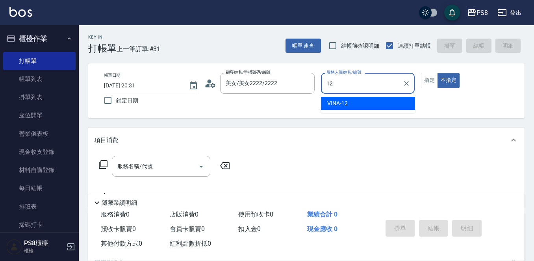
type input "VINA-12"
type button "false"
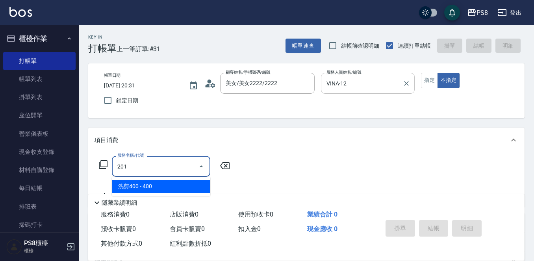
type input "洗剪400(201)"
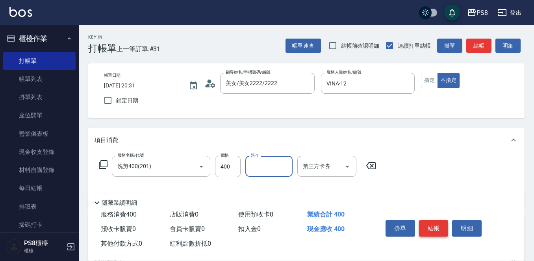
click at [436, 224] on button "結帳" at bounding box center [434, 228] width 30 height 17
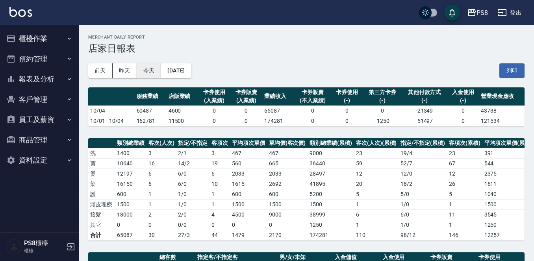
click at [141, 67] on button "今天" at bounding box center [149, 70] width 24 height 15
click at [174, 74] on button "[DATE]" at bounding box center [176, 70] width 30 height 15
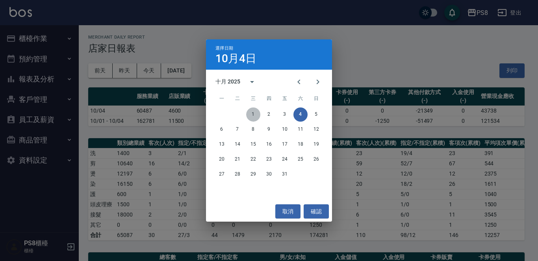
click at [257, 109] on button "1" at bounding box center [253, 115] width 14 height 14
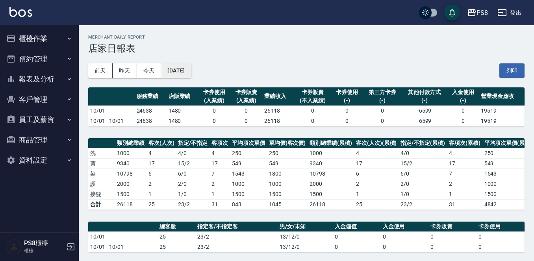
click at [204, 74] on div "[DATE] [DATE] [DATE] [DATE] 列印" at bounding box center [306, 70] width 437 height 33
click at [191, 72] on button "[DATE]" at bounding box center [176, 70] width 30 height 15
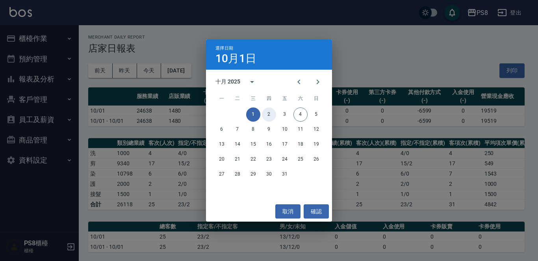
click at [272, 115] on button "2" at bounding box center [269, 115] width 14 height 14
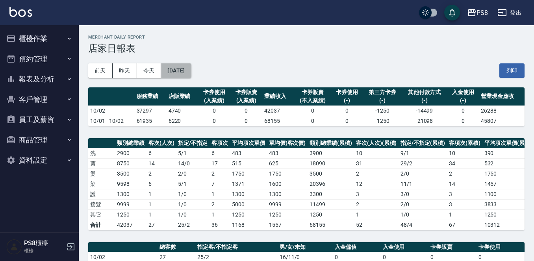
click at [191, 68] on button "[DATE]" at bounding box center [176, 70] width 30 height 15
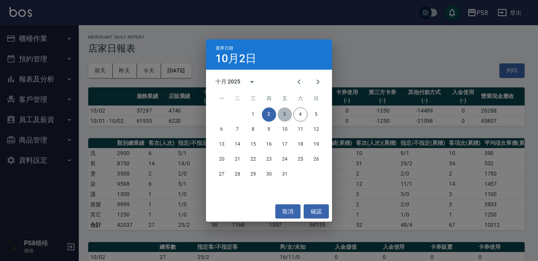
click at [283, 115] on button "3" at bounding box center [285, 115] width 14 height 14
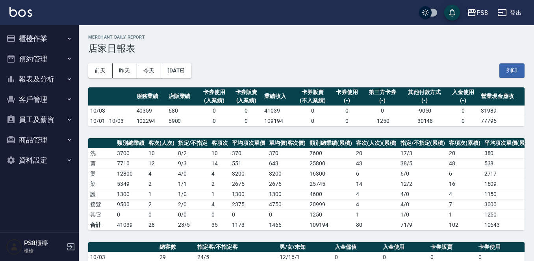
click at [173, 80] on div "[DATE] [DATE] [DATE] [DATE] 列印" at bounding box center [306, 70] width 437 height 33
click at [174, 76] on button "[DATE]" at bounding box center [176, 70] width 30 height 15
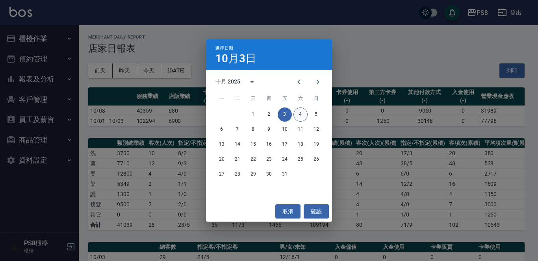
click at [304, 113] on button "4" at bounding box center [301, 115] width 14 height 14
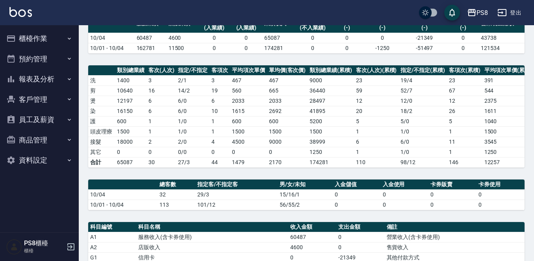
scroll to position [158, 0]
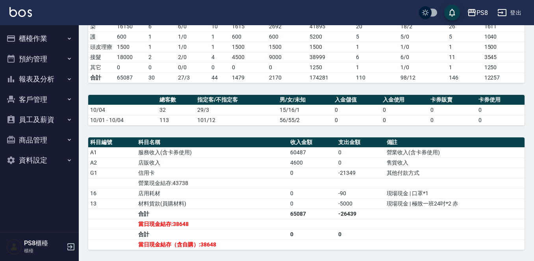
click at [175, 250] on td "當日現金結存（含自購）:38648" at bounding box center [212, 245] width 152 height 10
